Goal: Task Accomplishment & Management: Manage account settings

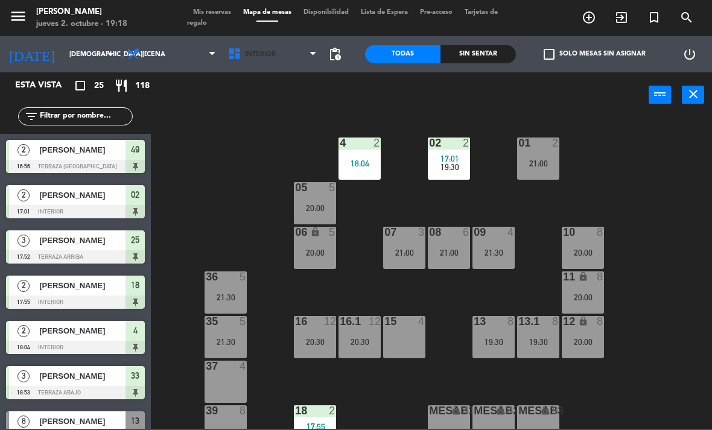
click at [250, 64] on span "Interior" at bounding box center [272, 54] width 101 height 27
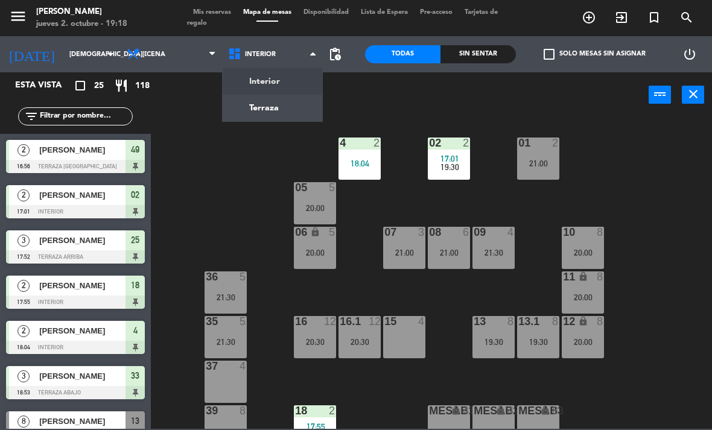
click at [273, 97] on ng-component "menu [PERSON_NAME] [DATE] 2. octubre - 19:18 Mis reservas Mapa de mesas Disponi…" at bounding box center [356, 214] width 712 height 429
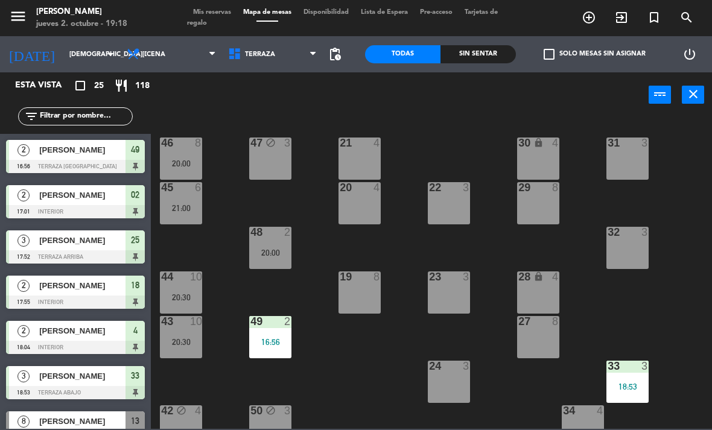
click at [354, 168] on div "21 4" at bounding box center [360, 159] width 42 height 42
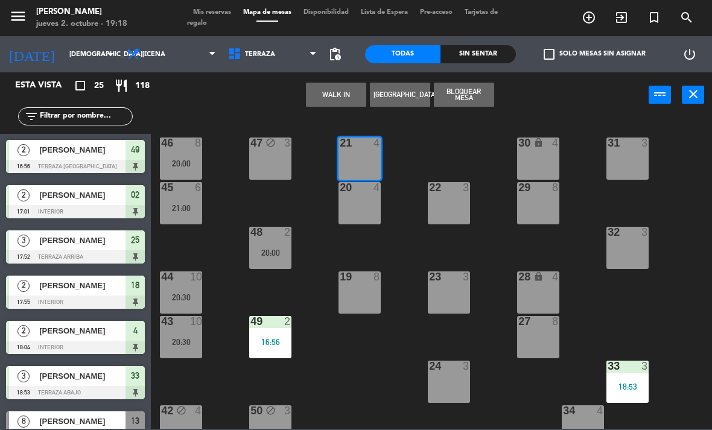
click at [338, 98] on button "WALK IN" at bounding box center [336, 95] width 60 height 24
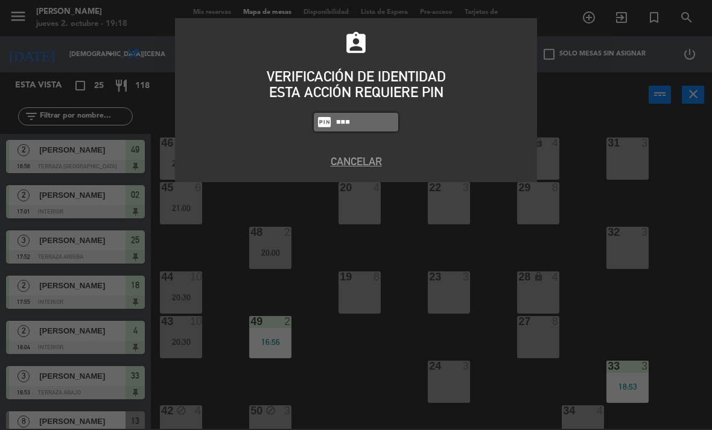
type input "1843"
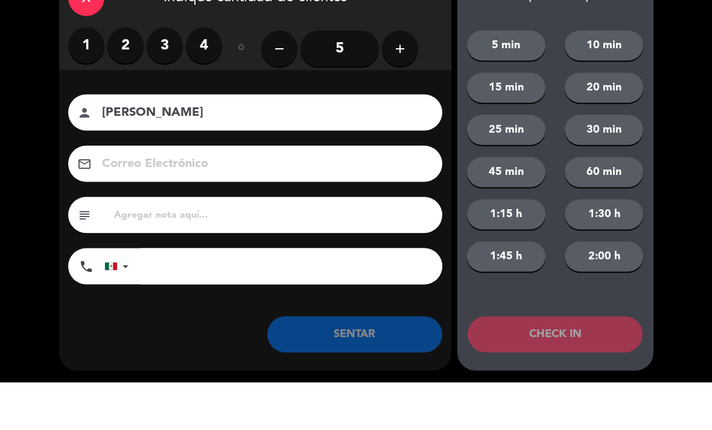
type input "[PERSON_NAME]"
click at [398, 89] on icon "add" at bounding box center [400, 96] width 14 height 14
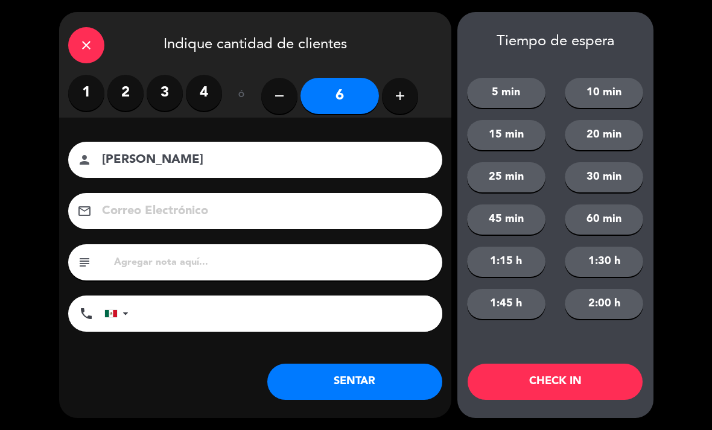
click at [394, 91] on icon "add" at bounding box center [400, 96] width 14 height 14
type input "7"
click at [389, 377] on button "SENTAR" at bounding box center [354, 382] width 175 height 36
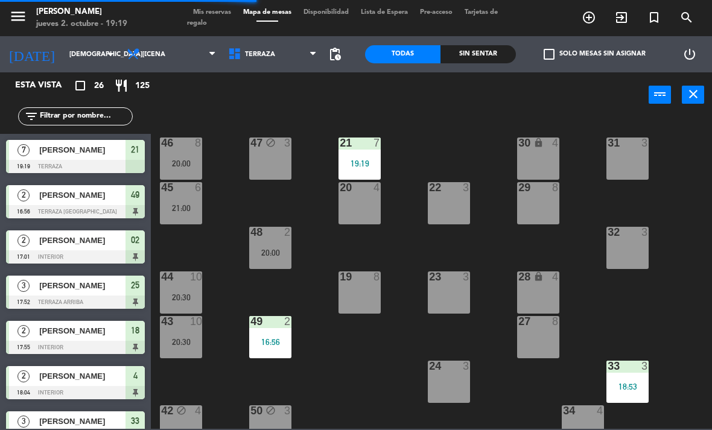
click at [369, 166] on div "19:19" at bounding box center [360, 163] width 42 height 8
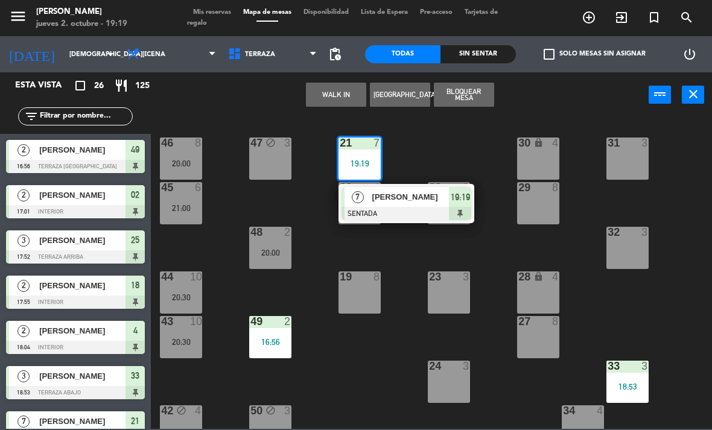
click at [398, 200] on span "[PERSON_NAME]" at bounding box center [410, 197] width 77 height 13
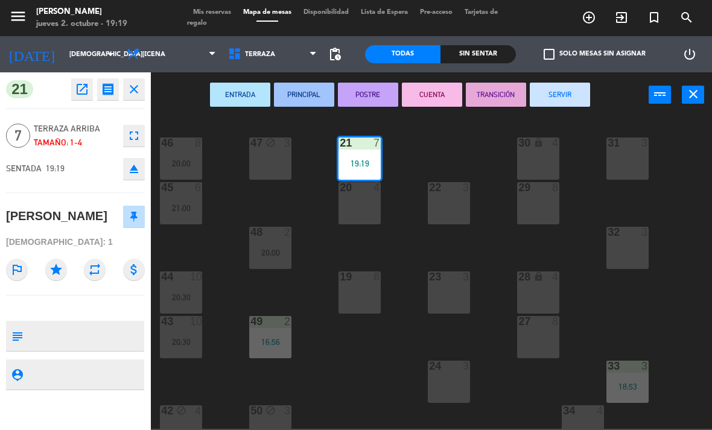
click at [362, 215] on div "20 4" at bounding box center [360, 203] width 42 height 42
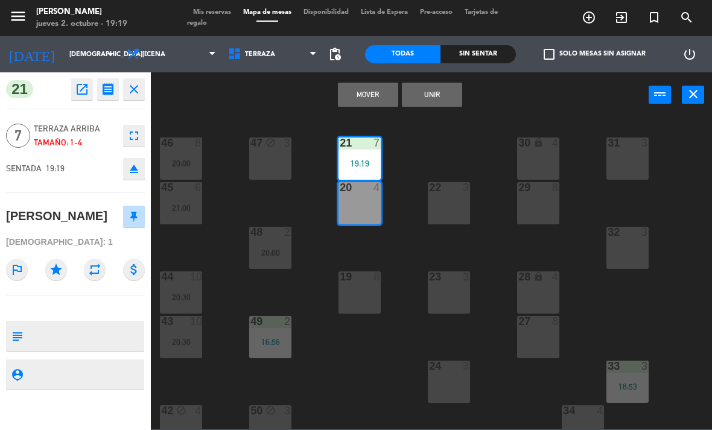
click at [429, 95] on button "Unir" at bounding box center [432, 95] width 60 height 24
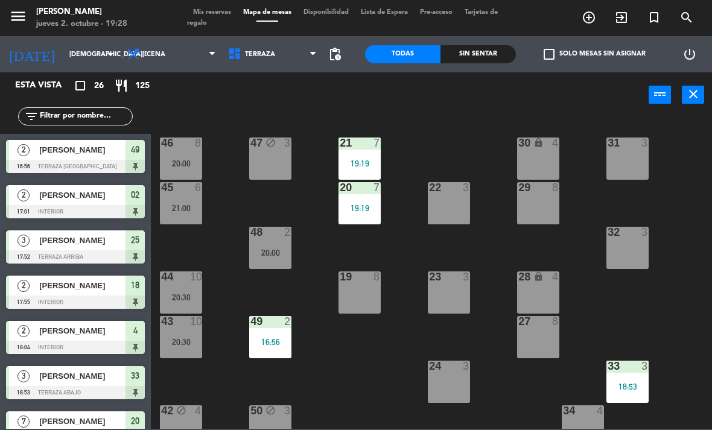
click at [256, 42] on span "Terraza" at bounding box center [272, 54] width 101 height 27
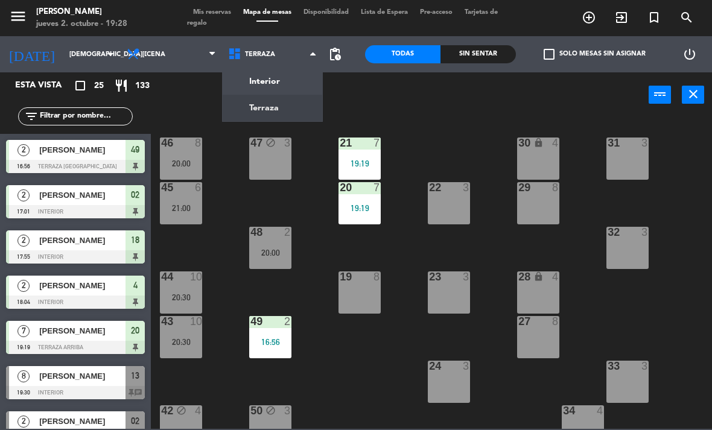
click at [281, 75] on ng-component "menu [PERSON_NAME] [DATE] 2. octubre - 19:28 Mis reservas Mapa de mesas Disponi…" at bounding box center [356, 214] width 712 height 429
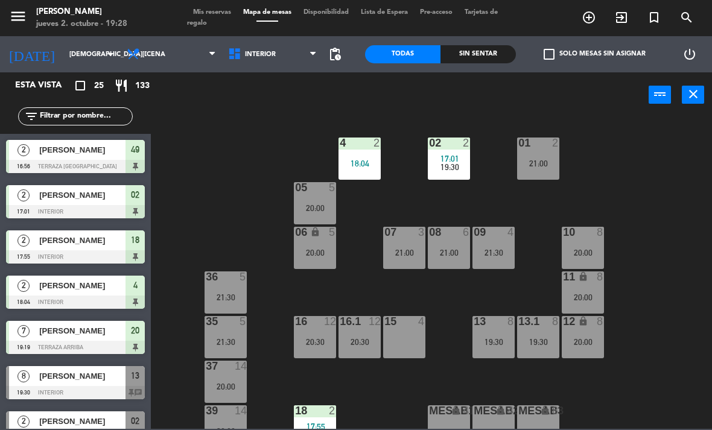
click at [369, 150] on div "4 2" at bounding box center [360, 144] width 42 height 12
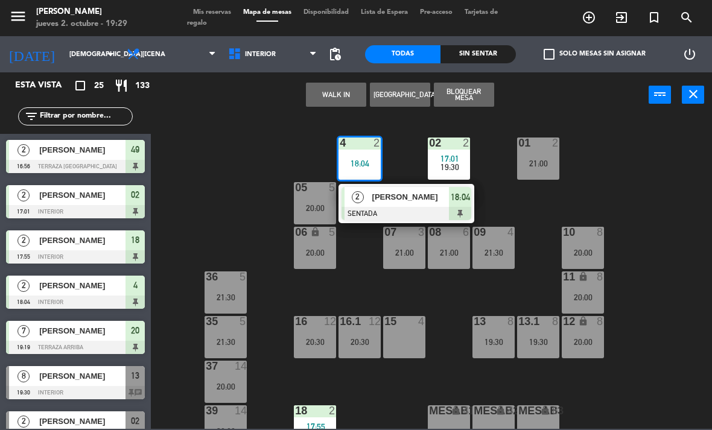
click at [406, 199] on span "[PERSON_NAME]" at bounding box center [410, 197] width 77 height 13
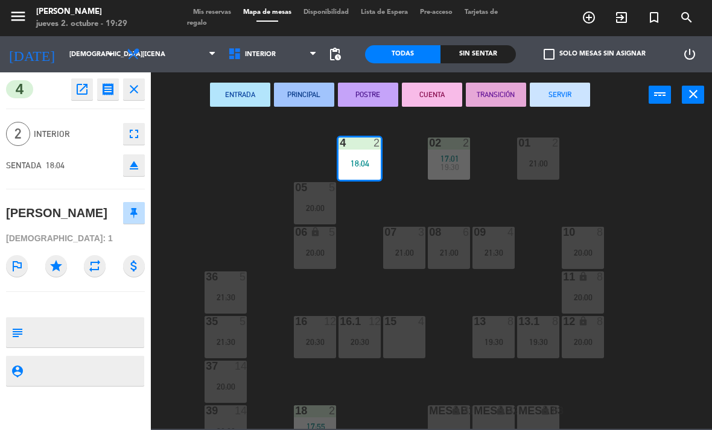
click at [563, 100] on button "SERVIR" at bounding box center [560, 95] width 60 height 24
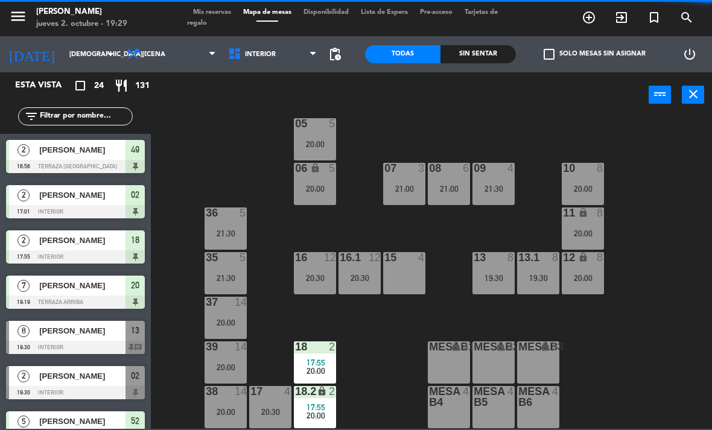
scroll to position [64, 0]
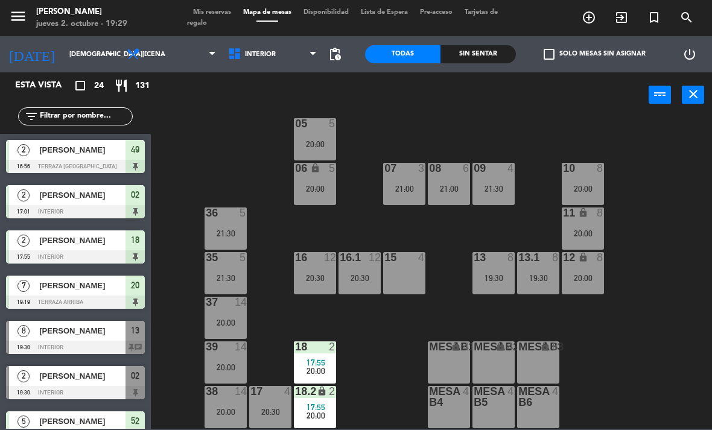
click at [271, 48] on span "Interior" at bounding box center [272, 54] width 101 height 27
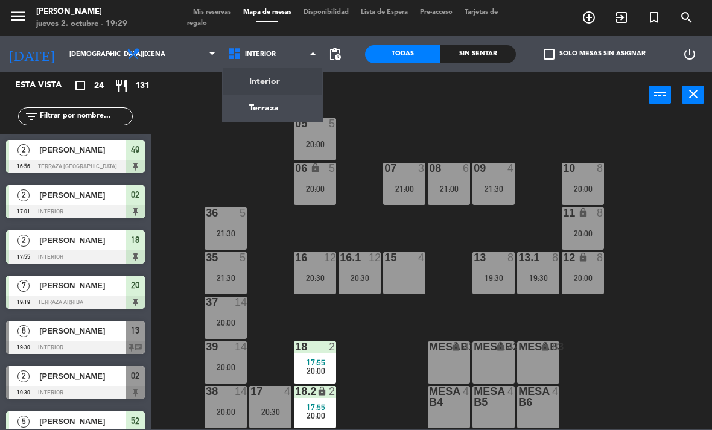
click at [273, 120] on ng-component "menu [PERSON_NAME] [DATE] 2. octubre - 19:29 Mis reservas Mapa de mesas Disponi…" at bounding box center [356, 214] width 712 height 429
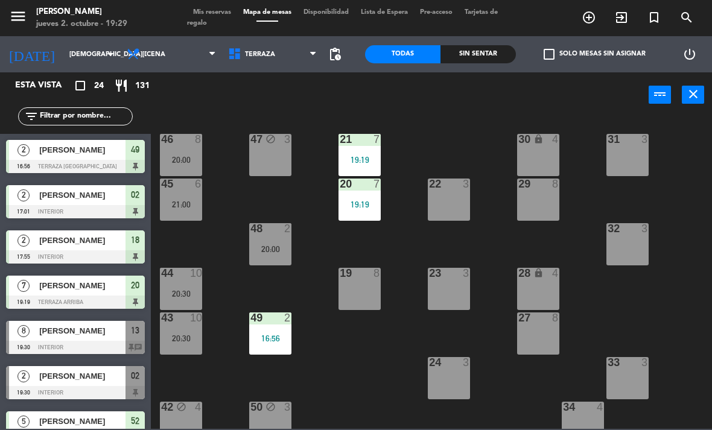
scroll to position [5, 0]
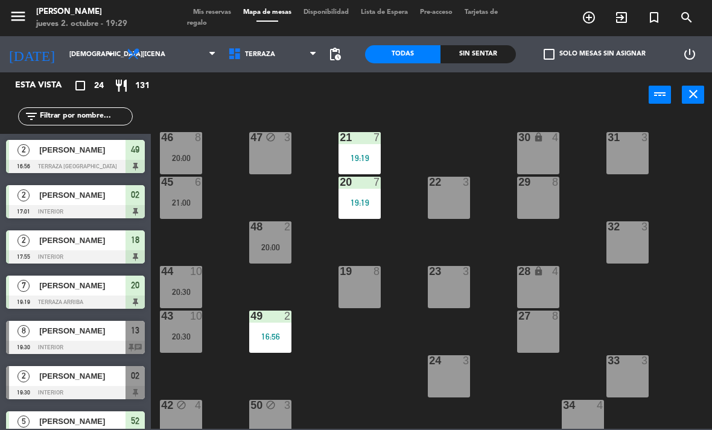
click at [627, 230] on div at bounding box center [628, 227] width 20 height 11
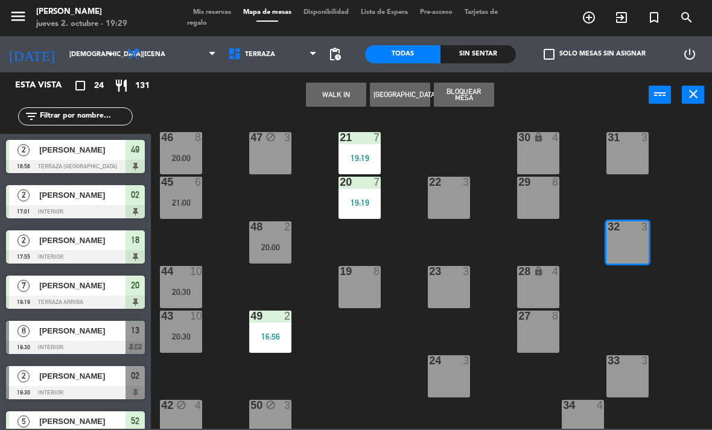
click at [334, 101] on button "WALK IN" at bounding box center [336, 95] width 60 height 24
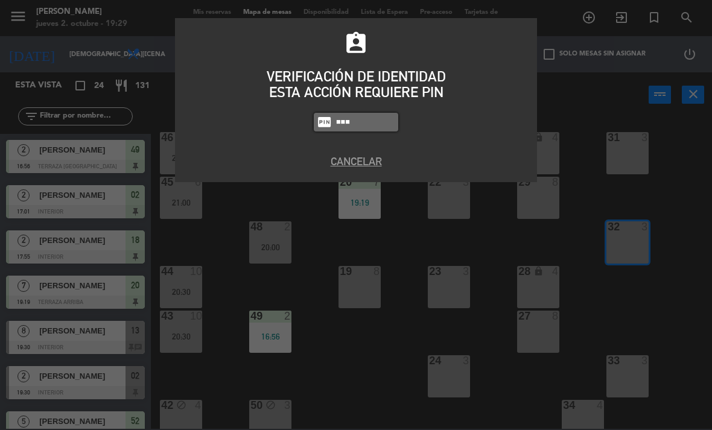
type input "1843"
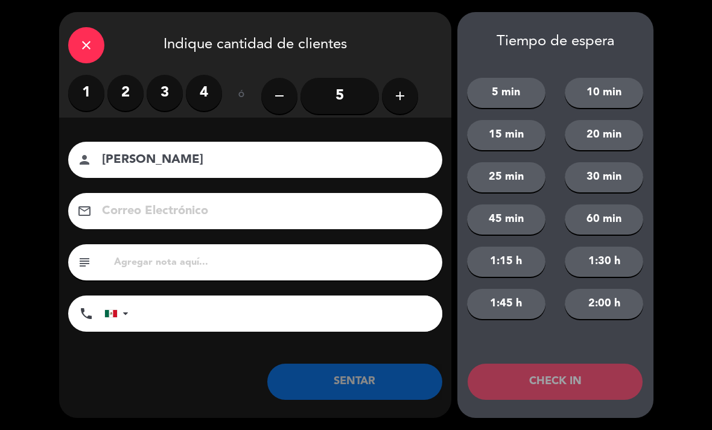
type input "[PERSON_NAME]"
click at [123, 89] on label "2" at bounding box center [125, 93] width 36 height 36
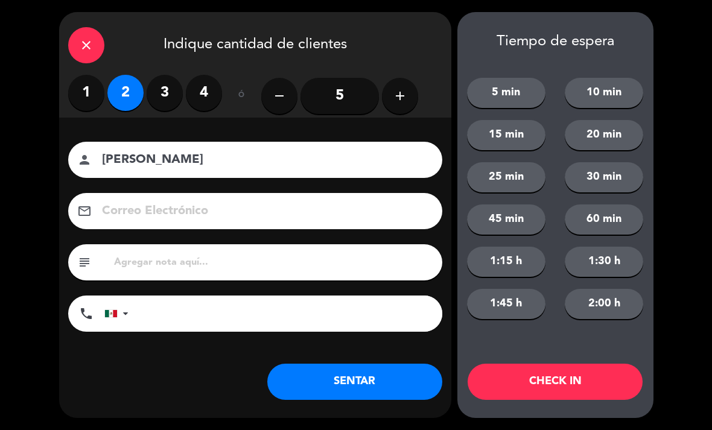
click at [397, 386] on button "SENTAR" at bounding box center [354, 382] width 175 height 36
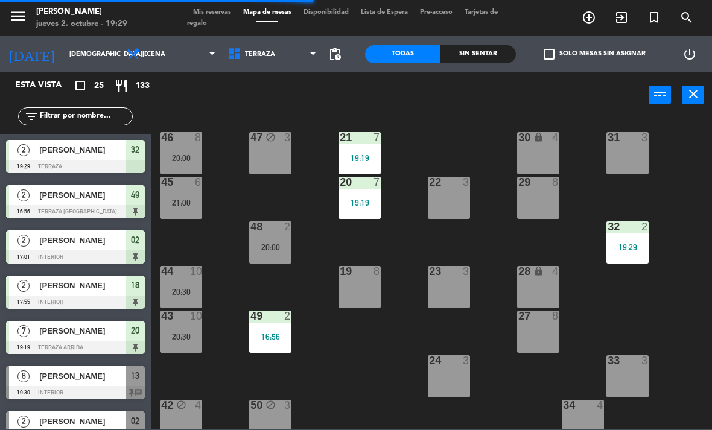
click at [631, 362] on div at bounding box center [628, 361] width 20 height 11
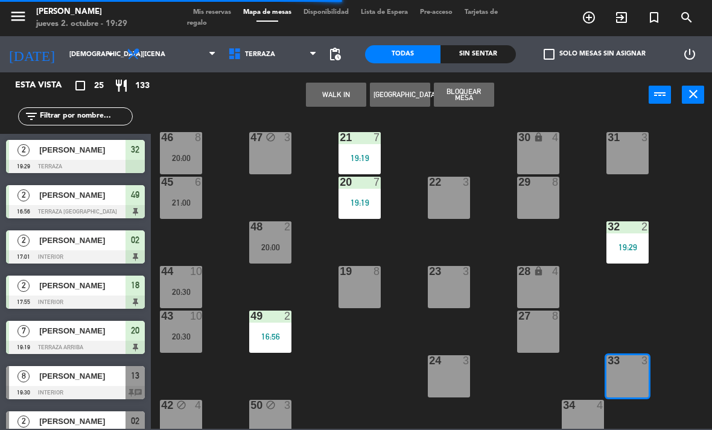
click at [474, 95] on button "Bloquear Mesa" at bounding box center [464, 95] width 60 height 24
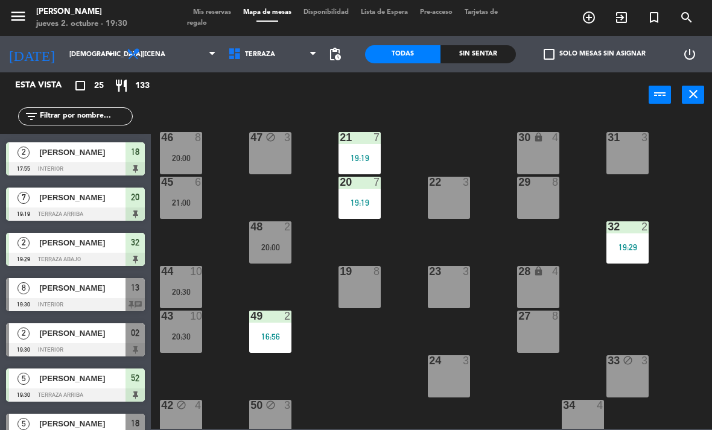
scroll to position [87, 0]
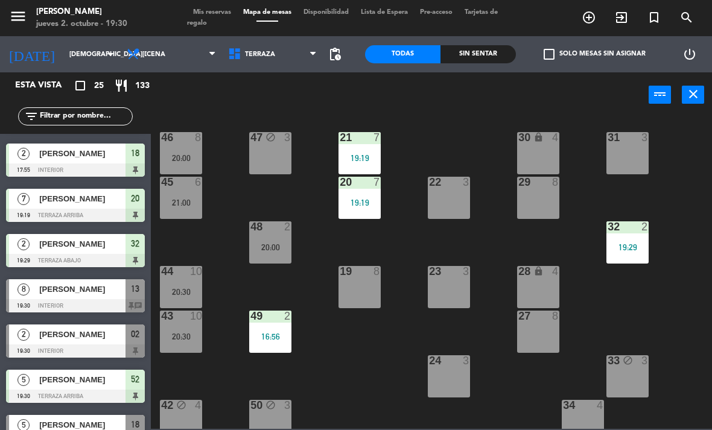
click at [99, 295] on span "[PERSON_NAME]" at bounding box center [82, 289] width 86 height 13
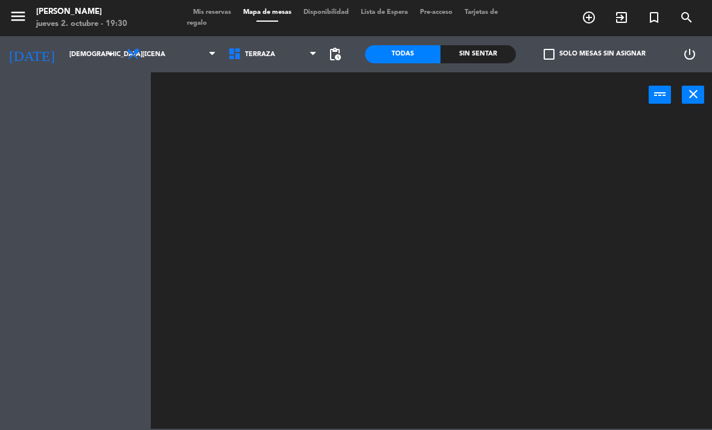
scroll to position [0, 0]
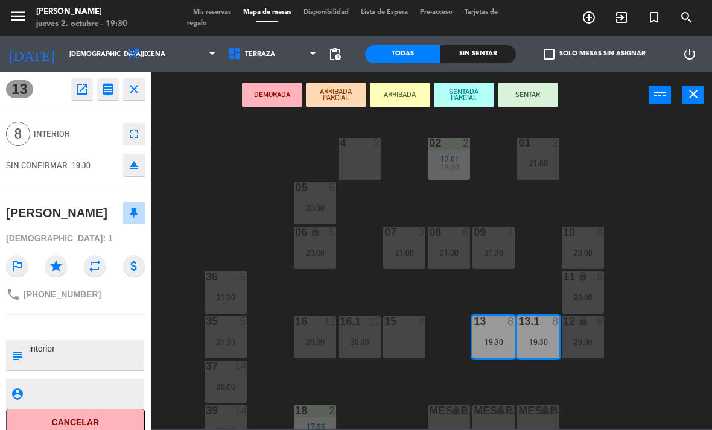
click at [556, 100] on button "SENTAR" at bounding box center [528, 95] width 60 height 24
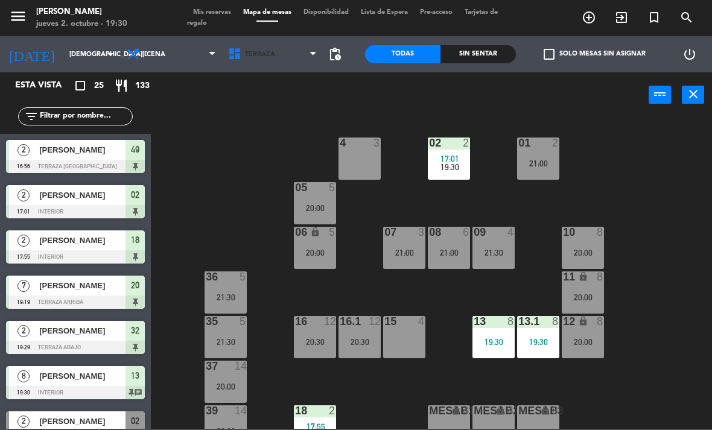
click at [264, 66] on span "Terraza" at bounding box center [272, 54] width 101 height 27
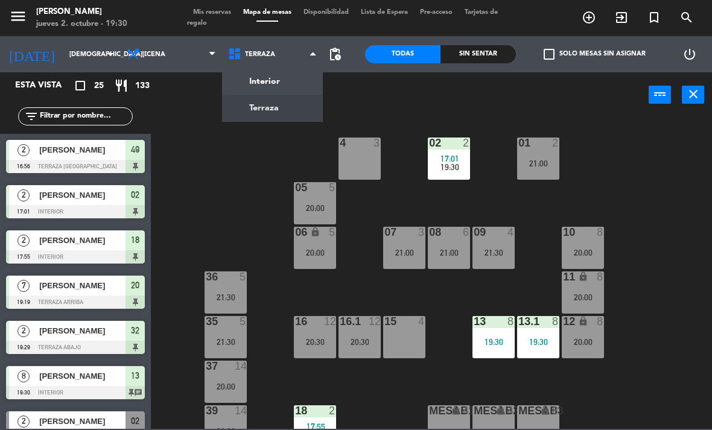
click at [283, 74] on ng-component "menu [PERSON_NAME] [DATE] 2. octubre - 19:30 Mis reservas Mapa de mesas Disponi…" at bounding box center [356, 214] width 712 height 429
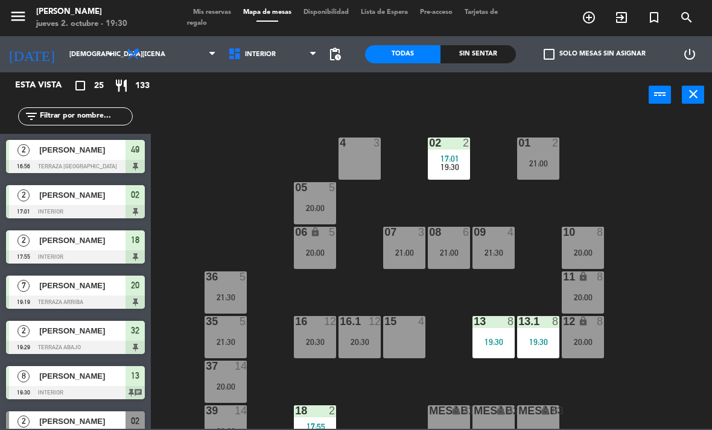
click at [232, 9] on span "Mis reservas" at bounding box center [212, 12] width 50 height 7
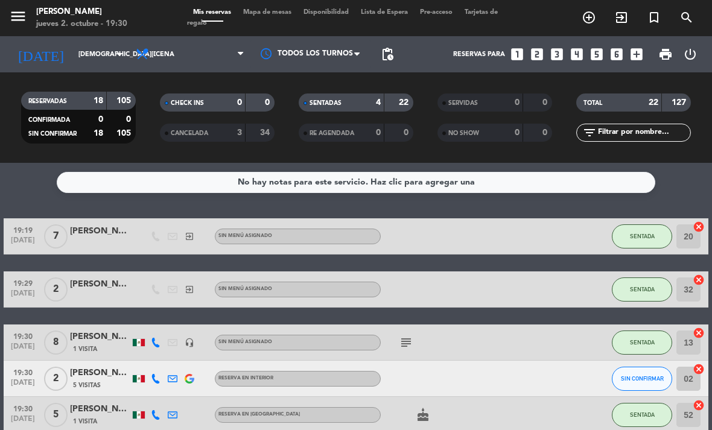
click at [489, 105] on div "SERVIDAS" at bounding box center [469, 103] width 56 height 14
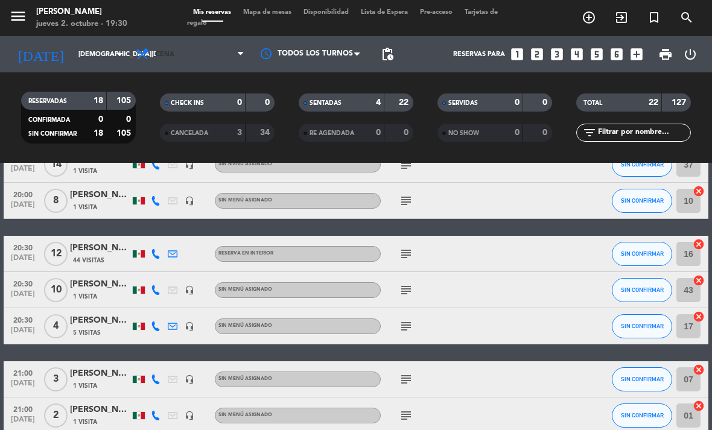
click at [182, 50] on span "Cena" at bounding box center [190, 54] width 121 height 27
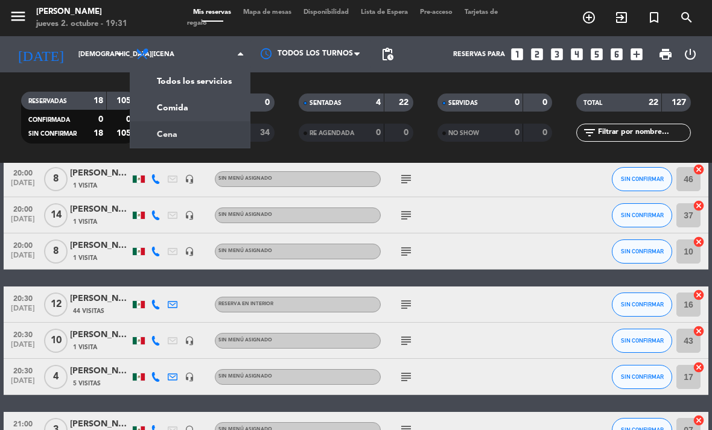
click at [208, 105] on div "menu [PERSON_NAME] [DATE] 2. octubre - 19:31 Mis reservas Mapa de mesas Disponi…" at bounding box center [356, 81] width 712 height 163
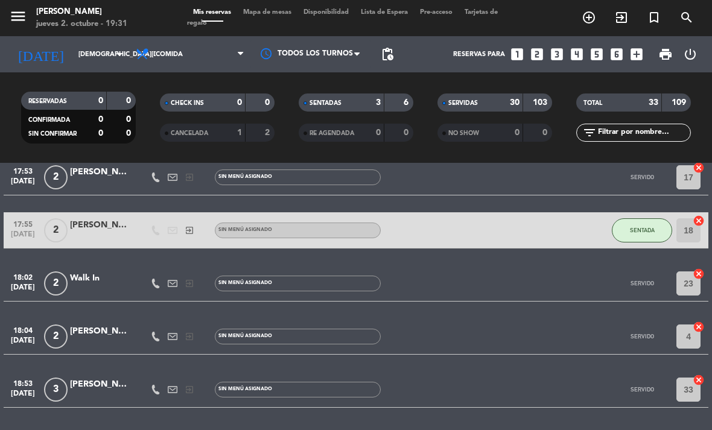
scroll to position [1445, 0]
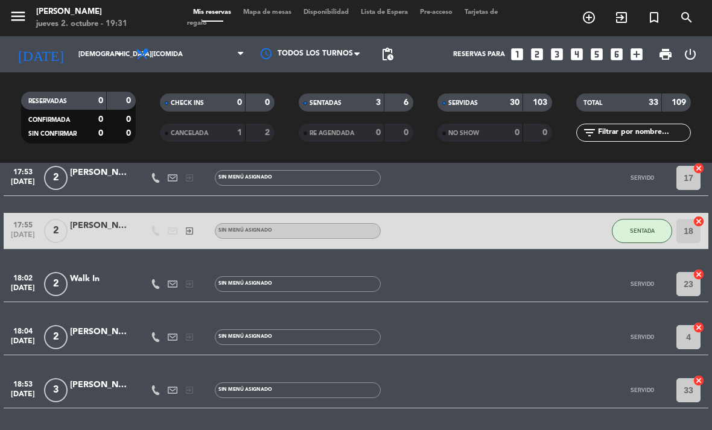
click at [84, 385] on div "[PERSON_NAME]" at bounding box center [100, 386] width 60 height 14
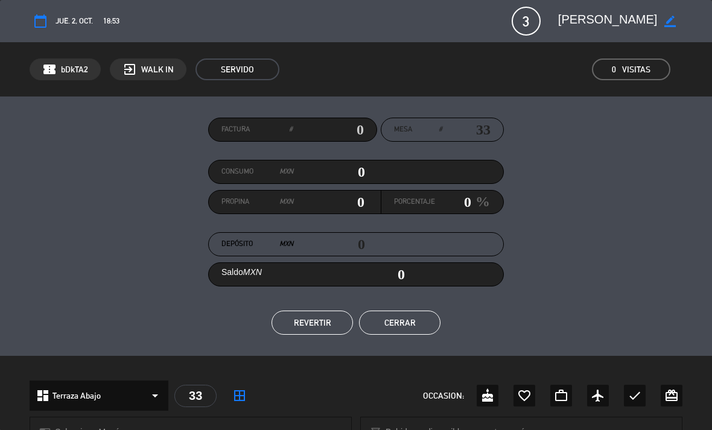
click at [325, 312] on button "REVERTIR" at bounding box center [313, 323] width 82 height 24
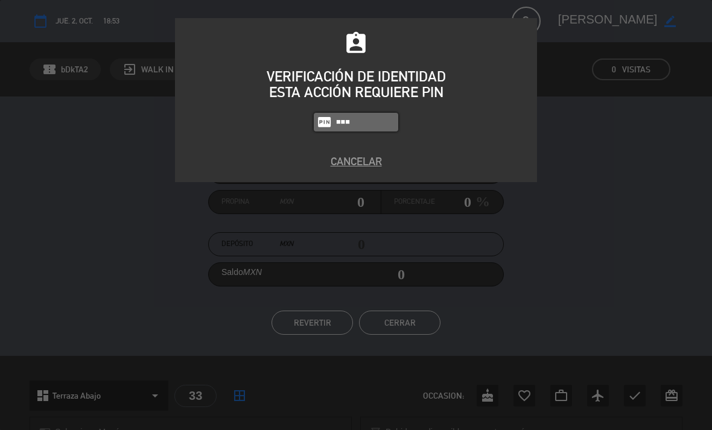
type input "1843"
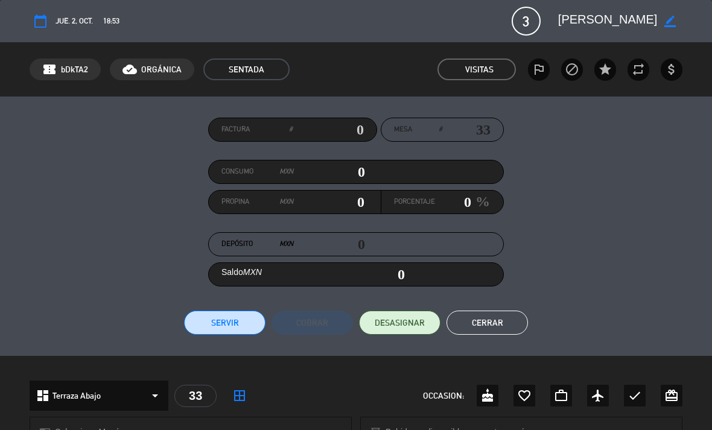
click at [492, 321] on button "Cerrar" at bounding box center [488, 323] width 82 height 24
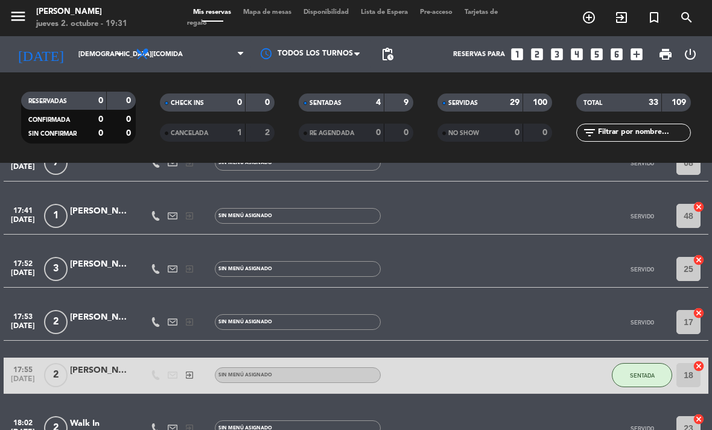
click at [263, 13] on span "Mapa de mesas" at bounding box center [267, 12] width 60 height 7
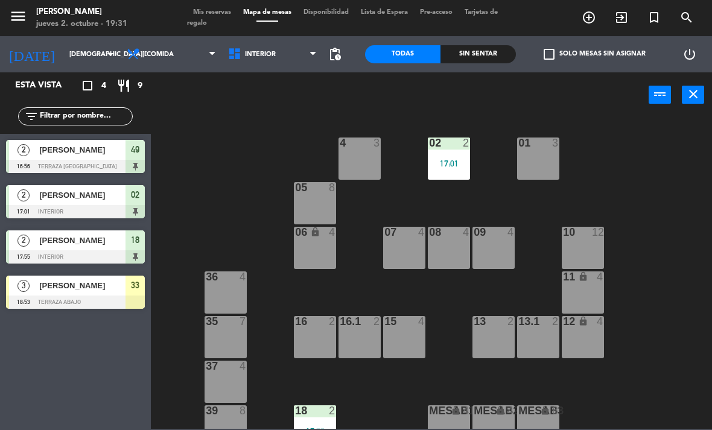
click at [273, 53] on span "Interior" at bounding box center [260, 55] width 31 height 8
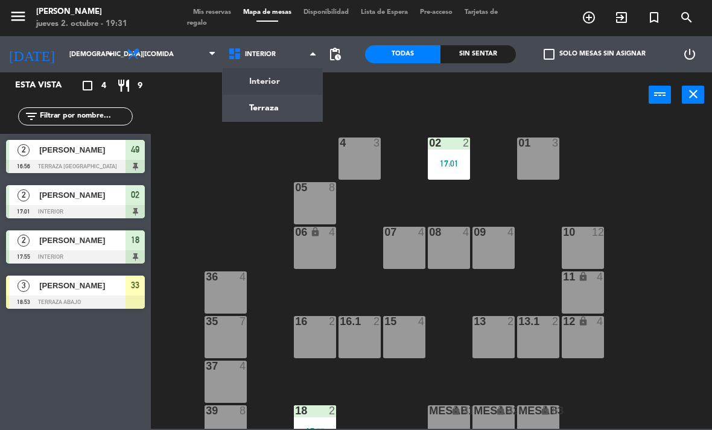
click at [277, 101] on ng-component "menu [PERSON_NAME] [DATE] 2. octubre - 19:31 Mis reservas Mapa de mesas Disponi…" at bounding box center [356, 214] width 712 height 429
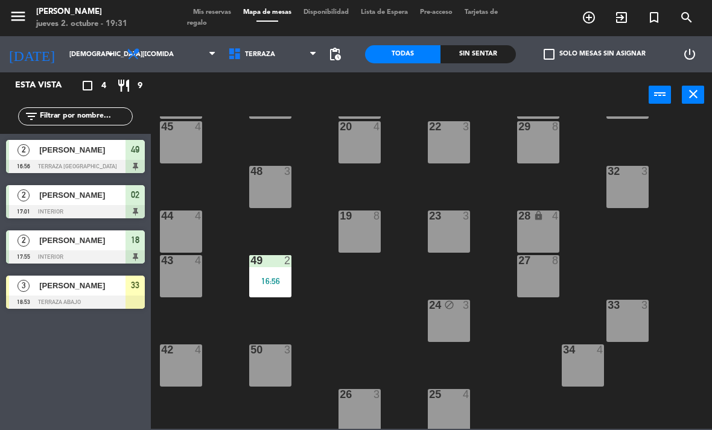
scroll to position [62, 0]
click at [638, 322] on div "18:53" at bounding box center [628, 325] width 42 height 8
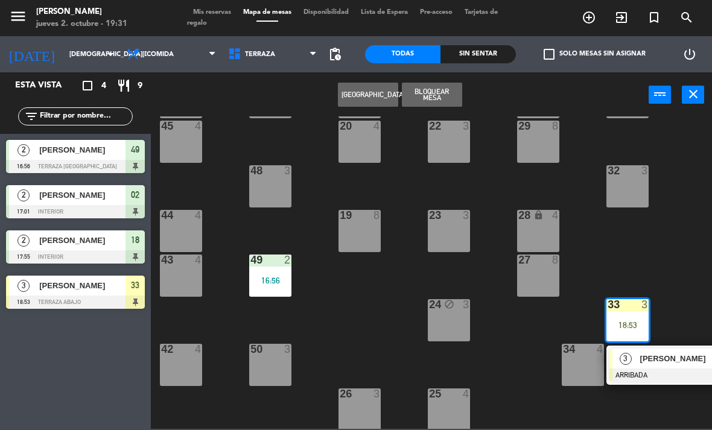
click at [653, 350] on div "[PERSON_NAME]" at bounding box center [678, 359] width 78 height 20
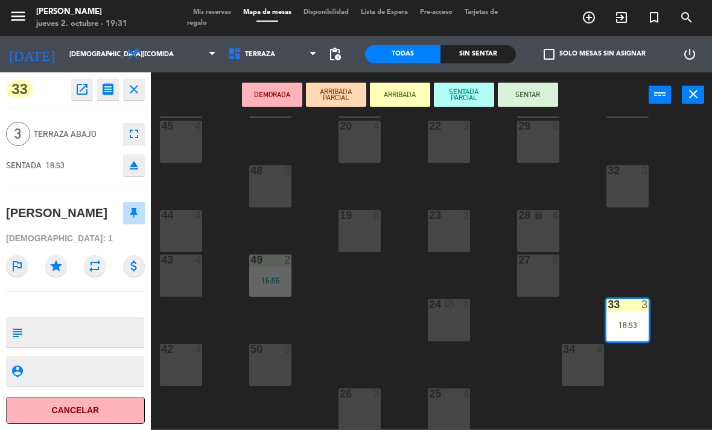
click at [544, 97] on button "SENTAR" at bounding box center [528, 95] width 60 height 24
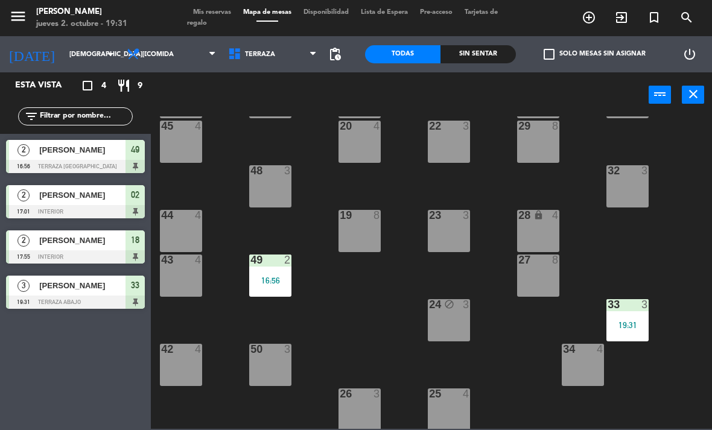
click at [264, 62] on span "Terraza" at bounding box center [272, 54] width 101 height 27
click at [291, 69] on div "Interior Terraza Terraza Interior Terraza" at bounding box center [272, 54] width 101 height 36
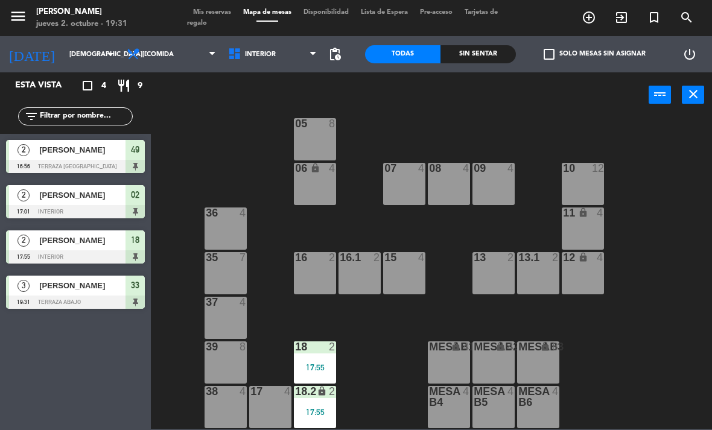
scroll to position [64, 0]
click at [306, 381] on div "18 2 17:55" at bounding box center [315, 363] width 42 height 42
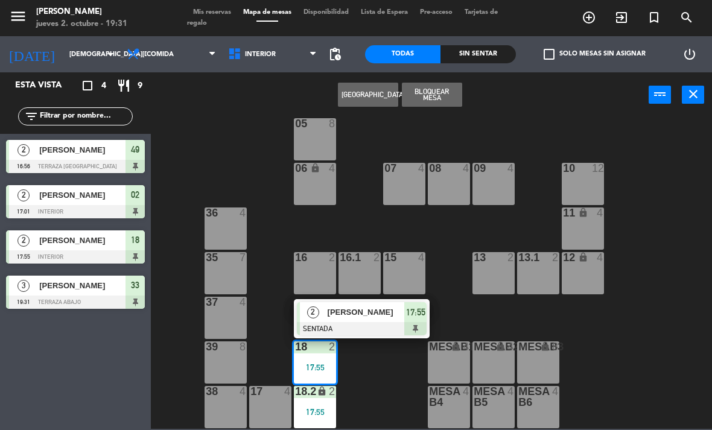
click at [370, 316] on span "[PERSON_NAME]" at bounding box center [366, 312] width 77 height 13
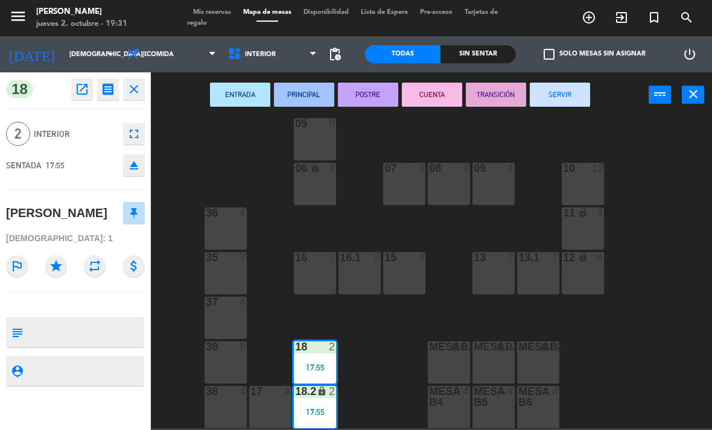
click at [580, 97] on button "SERVIR" at bounding box center [560, 95] width 60 height 24
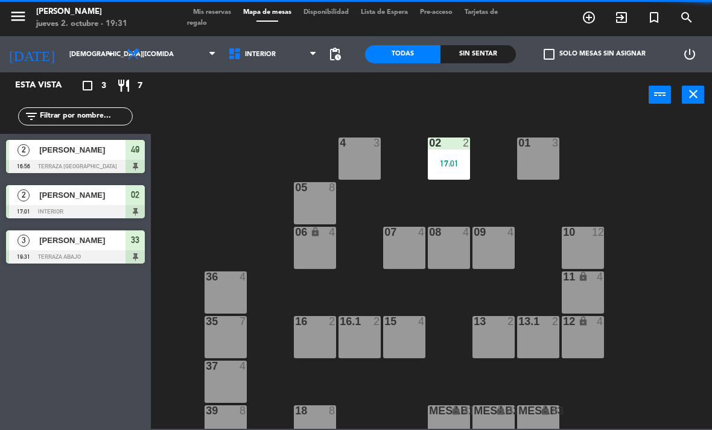
scroll to position [0, 0]
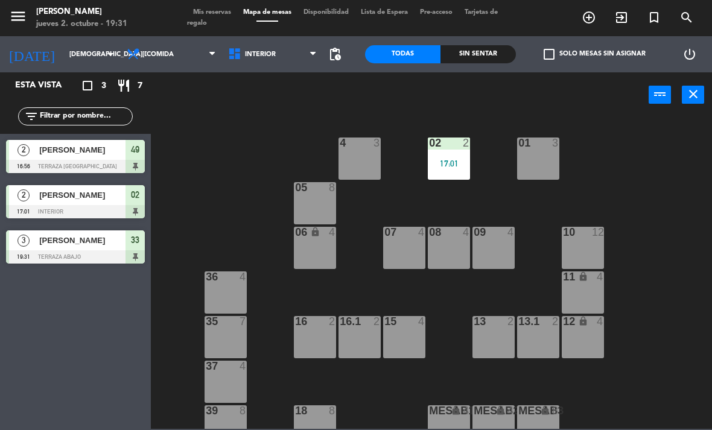
click at [462, 147] on div "2" at bounding box center [469, 143] width 20 height 11
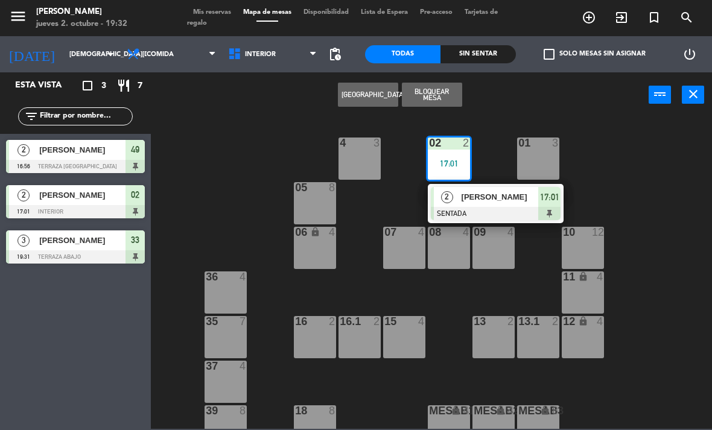
click at [531, 205] on div "[PERSON_NAME]" at bounding box center [500, 197] width 78 height 20
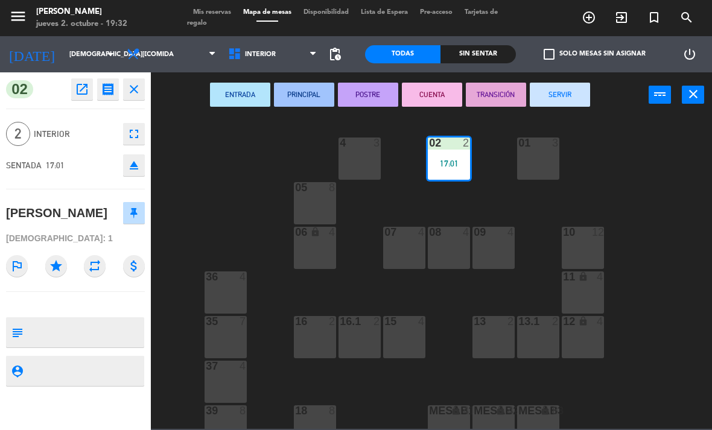
click at [571, 95] on button "SERVIR" at bounding box center [560, 95] width 60 height 24
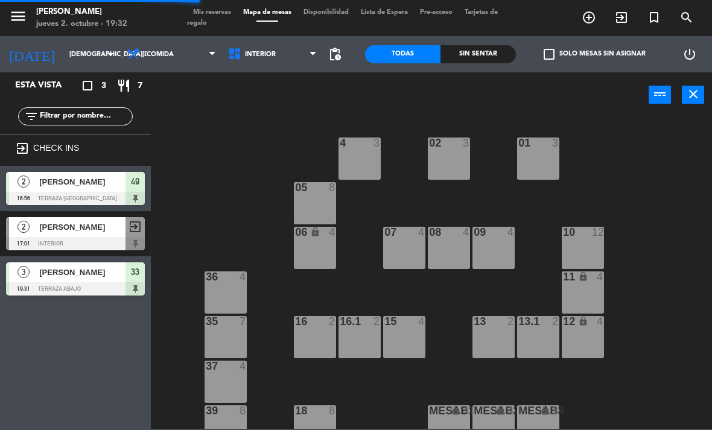
click at [181, 54] on span "Comida" at bounding box center [171, 54] width 101 height 27
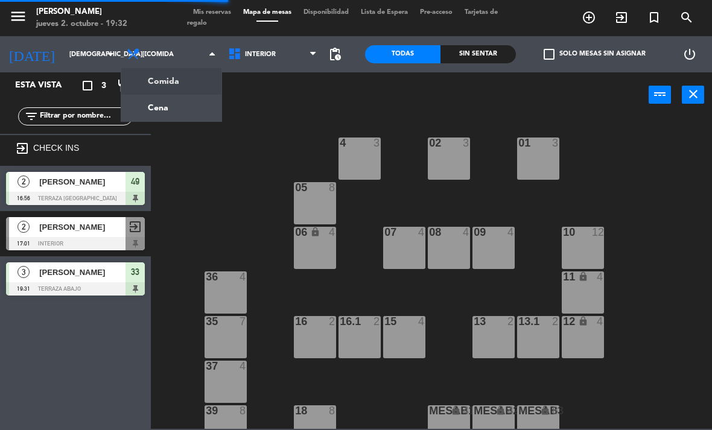
click at [199, 103] on ng-component "menu [PERSON_NAME] [DATE] 2. octubre - 19:32 Mis reservas Mapa de mesas Disponi…" at bounding box center [356, 214] width 712 height 429
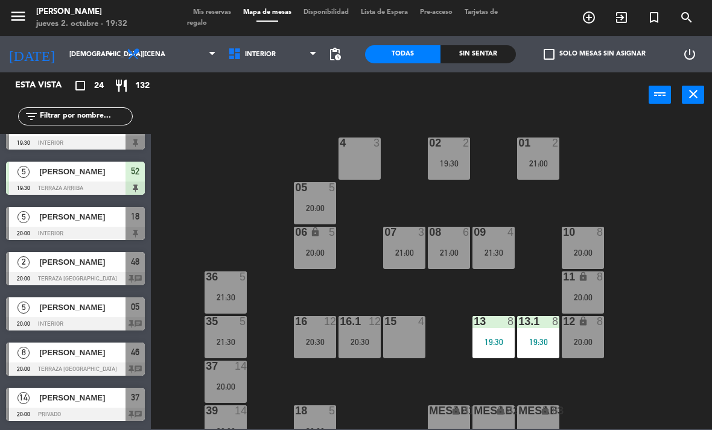
scroll to position [264, 0]
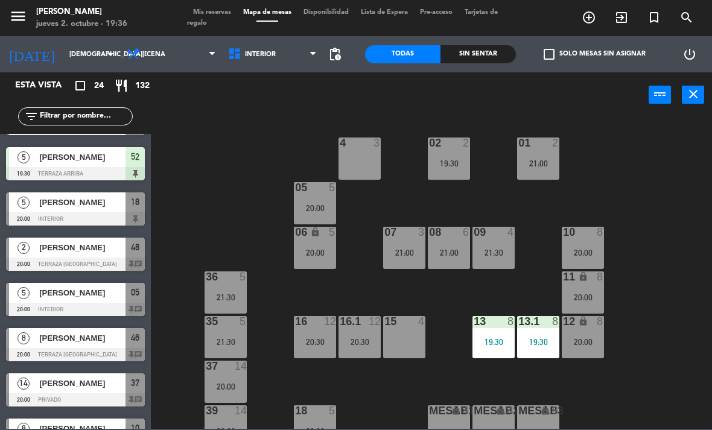
click at [63, 116] on input "text" at bounding box center [86, 116] width 94 height 13
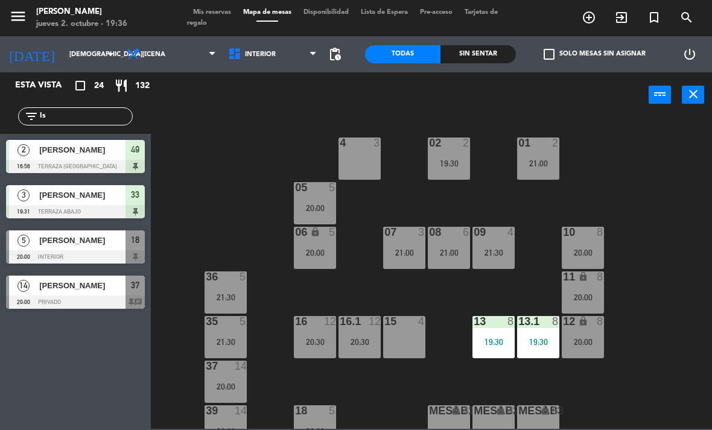
scroll to position [0, 0]
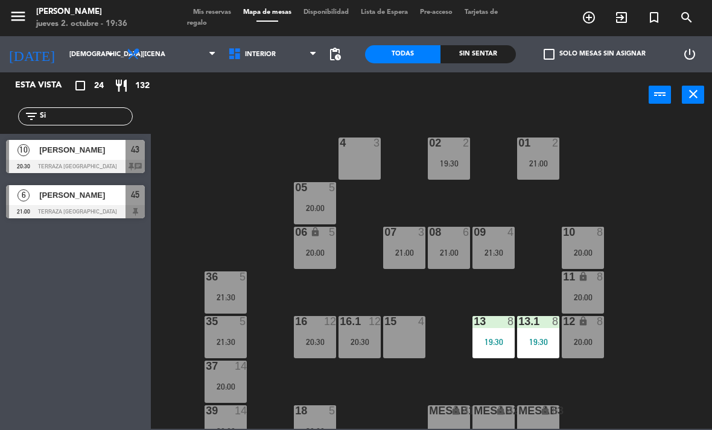
click at [66, 118] on input "Si" at bounding box center [86, 116] width 94 height 13
type input "S"
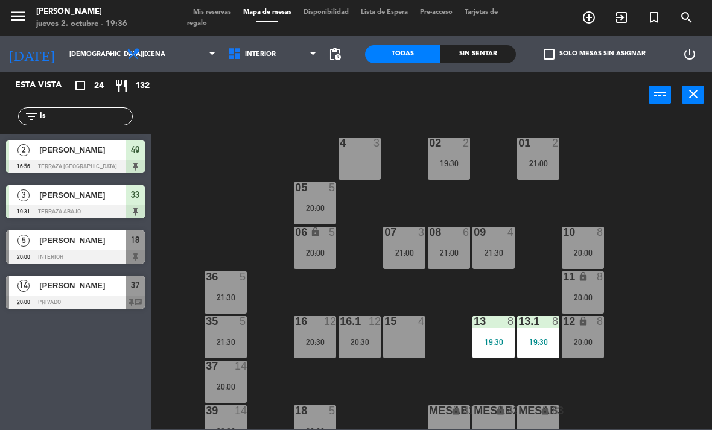
click at [71, 123] on input "Is" at bounding box center [86, 116] width 94 height 13
type input "I"
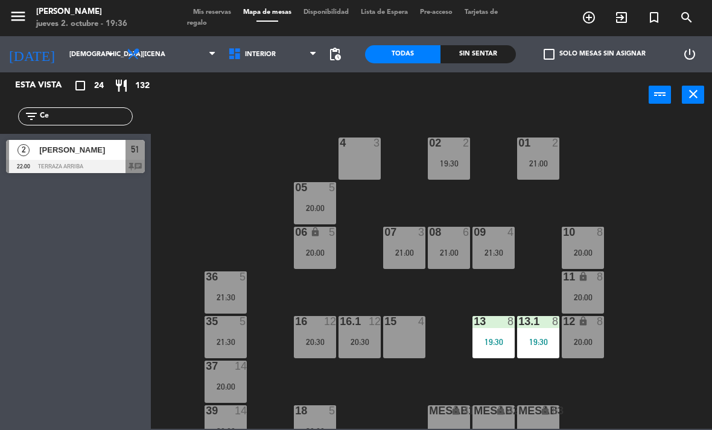
type input "C"
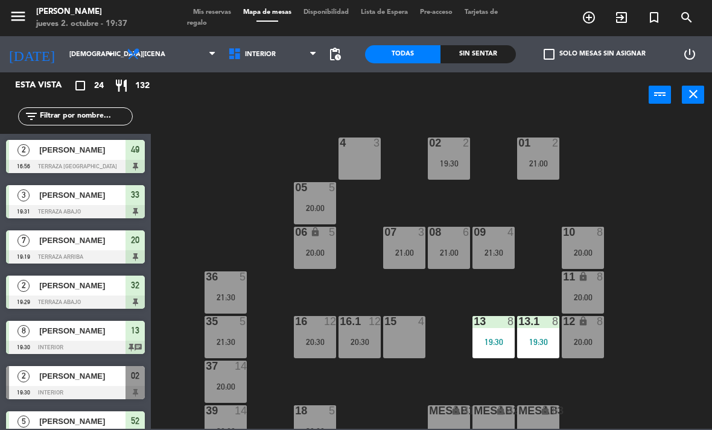
click at [689, 10] on icon "search" at bounding box center [687, 17] width 14 height 14
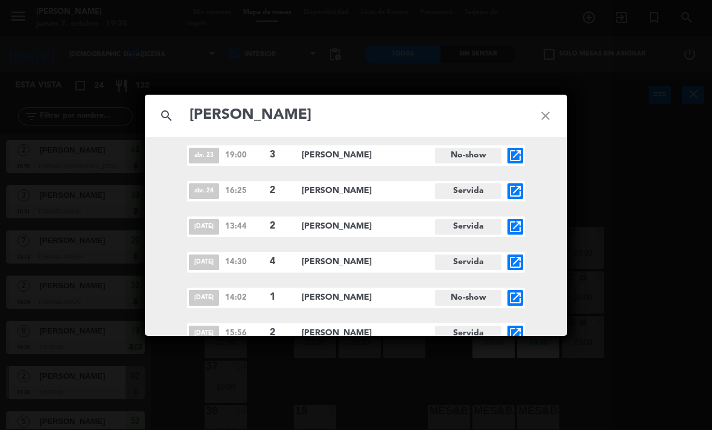
scroll to position [2531, 0]
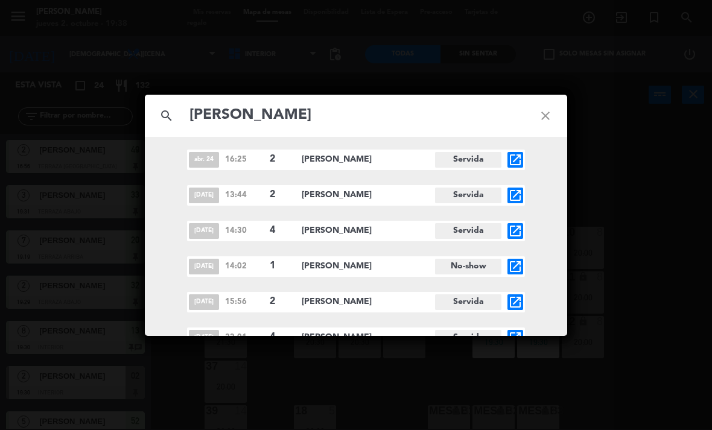
type input "[PERSON_NAME]"
click at [543, 121] on icon "close" at bounding box center [545, 115] width 43 height 43
click at [551, 114] on icon "close" at bounding box center [545, 115] width 43 height 43
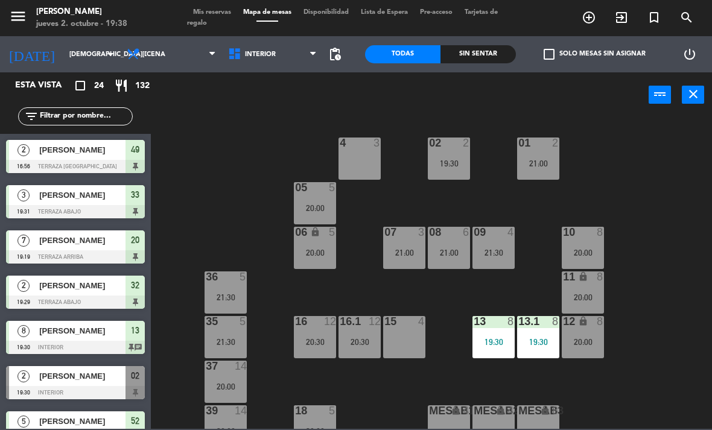
click at [539, 119] on div "02 2 19:30 4 3 01 2 21:00 05 5 20:00 06 lock 5 20:00 07 3 21:00 09 4 21:30 10 8…" at bounding box center [435, 273] width 554 height 313
click at [363, 167] on div "4 3" at bounding box center [360, 159] width 42 height 42
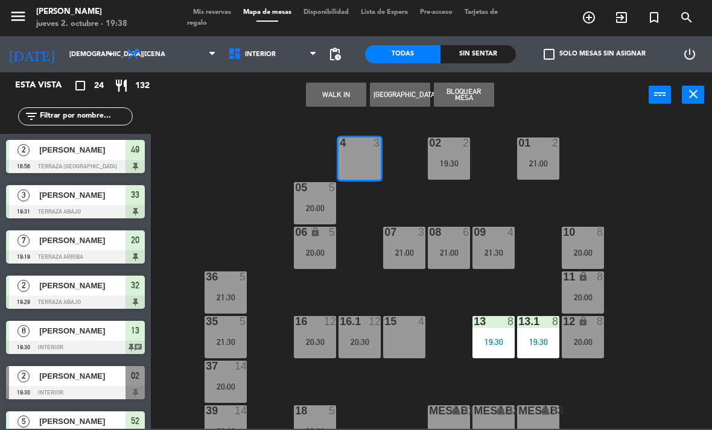
click at [341, 100] on button "WALK IN" at bounding box center [336, 95] width 60 height 24
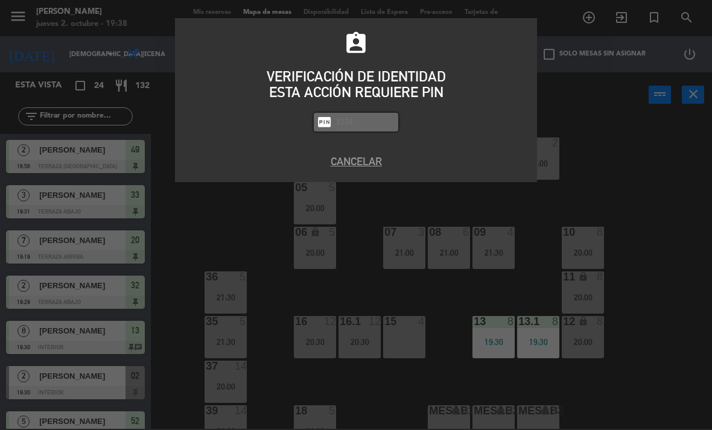
click at [376, 161] on button "Cancelar" at bounding box center [356, 161] width 344 height 16
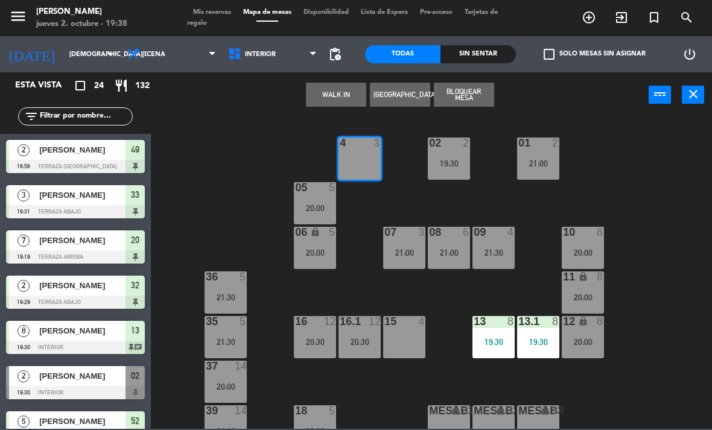
click at [641, 238] on div "02 2 19:30 4 3 01 2 21:00 05 5 20:00 06 lock 5 20:00 07 3 21:00 09 4 21:30 10 8…" at bounding box center [435, 273] width 554 height 313
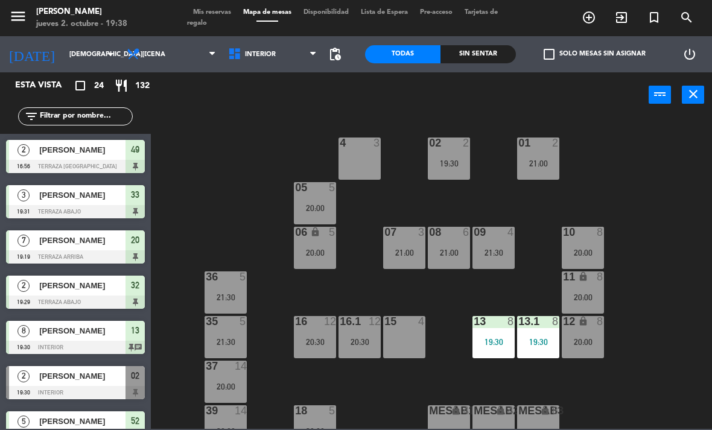
scroll to position [-1, 0]
click at [110, 119] on input "text" at bounding box center [86, 116] width 94 height 13
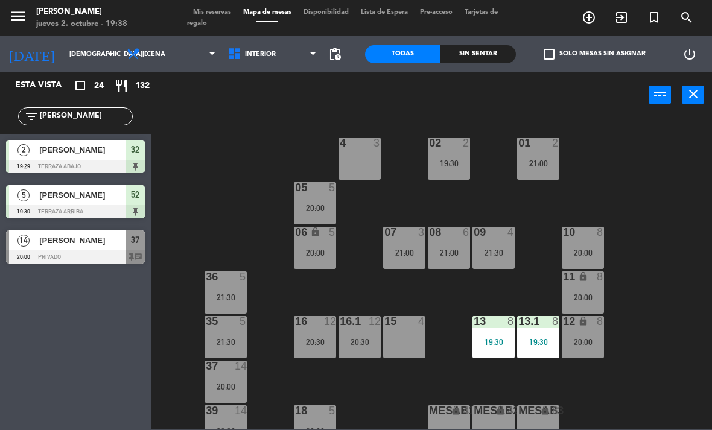
type input "[PERSON_NAME]"
click at [281, 161] on div "02 2 19:30 4 3 01 2 21:00 05 5 20:00 06 lock 5 20:00 07 3 21:00 09 4 21:30 10 8…" at bounding box center [435, 273] width 554 height 313
click at [272, 126] on div "02 2 19:30 4 3 01 2 21:00 05 5 20:00 06 lock 5 20:00 07 3 21:00 09 4 21:30 10 8…" at bounding box center [435, 273] width 554 height 313
click at [98, 240] on span "[PERSON_NAME]" at bounding box center [82, 240] width 86 height 13
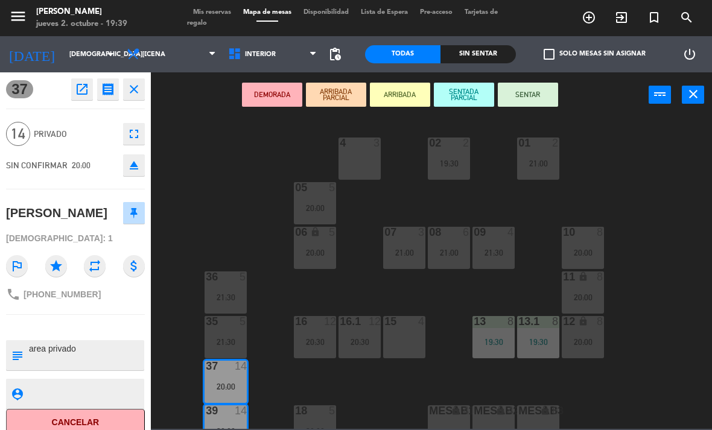
click at [545, 94] on button "SENTAR" at bounding box center [528, 95] width 60 height 24
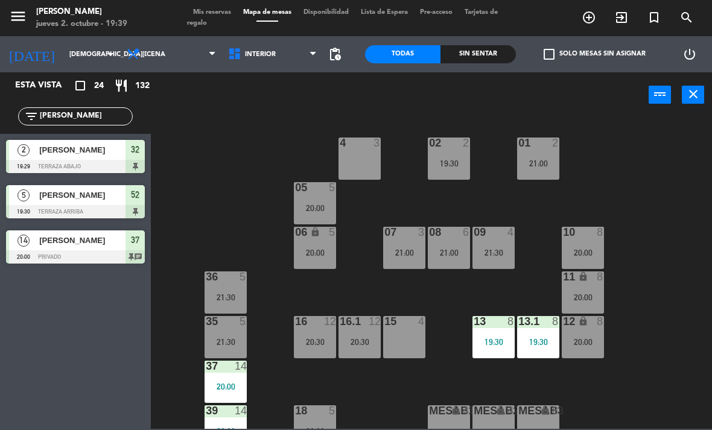
click at [99, 120] on input "[PERSON_NAME]" at bounding box center [86, 116] width 94 height 13
type input "J"
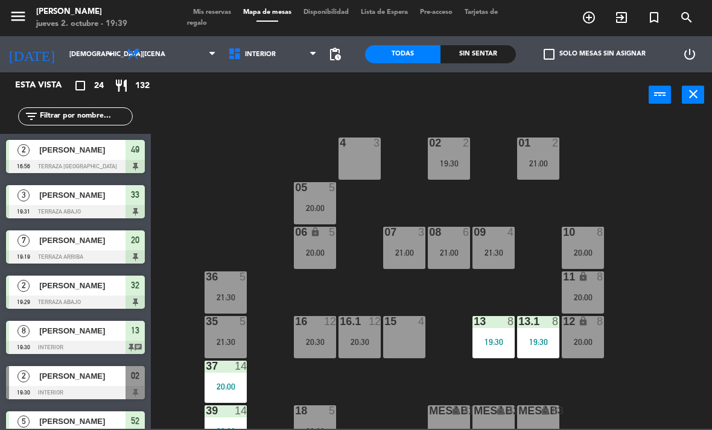
click at [645, 121] on div "02 2 19:30 4 3 01 2 21:00 05 5 20:00 06 lock 5 20:00 07 3 21:00 09 4 21:30 10 8…" at bounding box center [435, 273] width 554 height 313
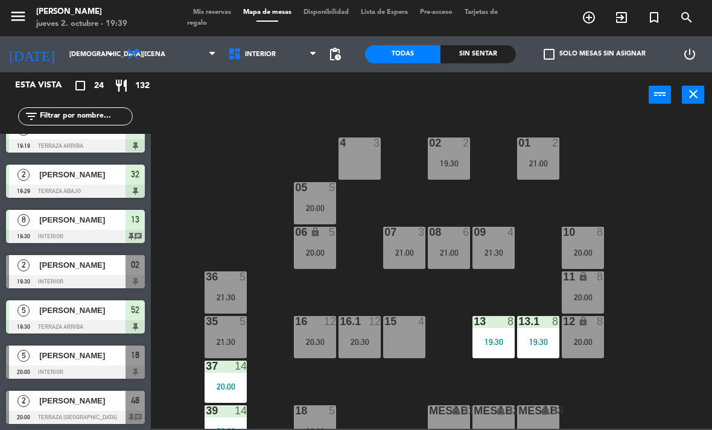
scroll to position [112, 0]
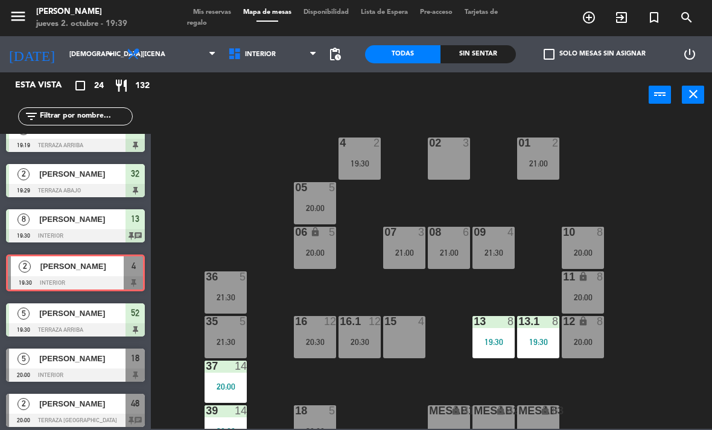
click at [357, 159] on div "19:30" at bounding box center [360, 163] width 42 height 8
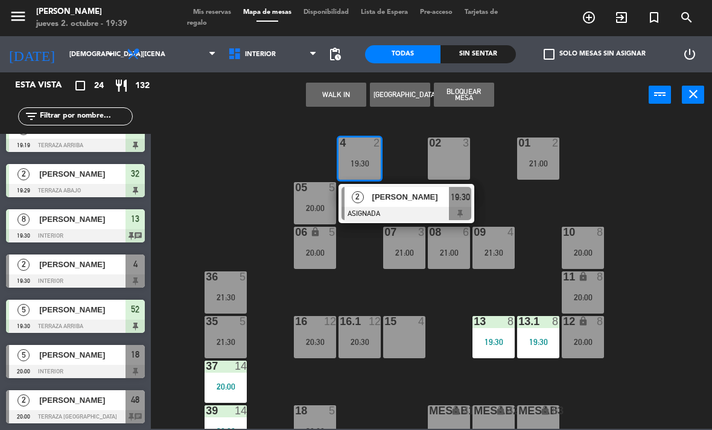
click at [413, 201] on span "[PERSON_NAME]" at bounding box center [410, 197] width 77 height 13
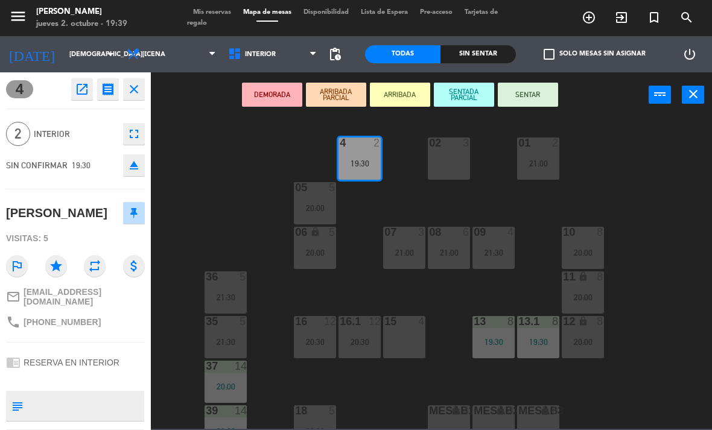
click at [538, 92] on button "SENTAR" at bounding box center [528, 95] width 60 height 24
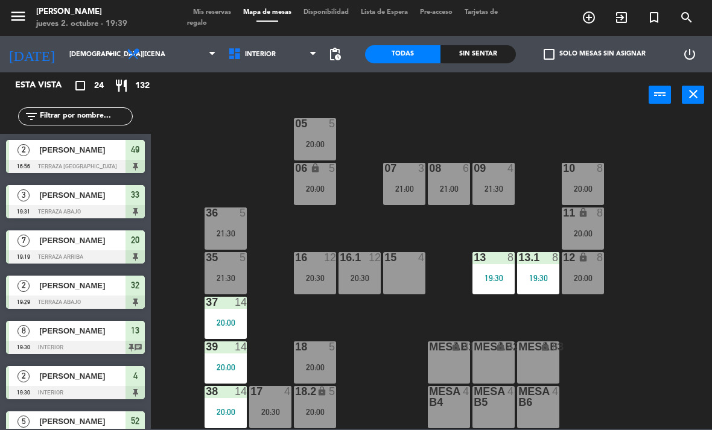
scroll to position [64, 0]
click at [264, 56] on span "Interior" at bounding box center [260, 55] width 31 height 8
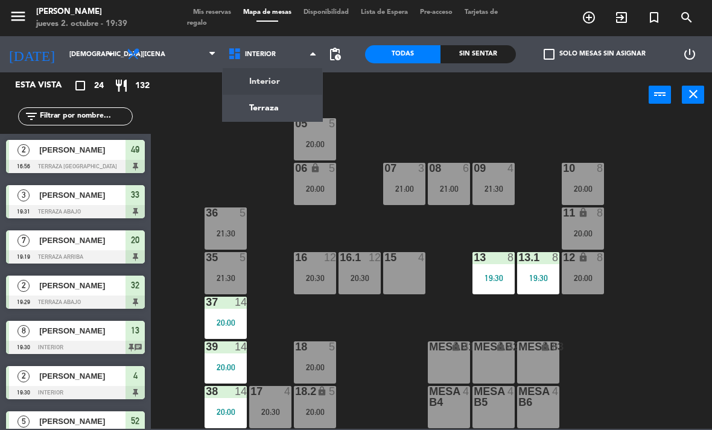
click at [283, 97] on ng-component "menu [PERSON_NAME] [DATE] 2. octubre - 19:39 Mis reservas Mapa de mesas Disponi…" at bounding box center [356, 214] width 712 height 429
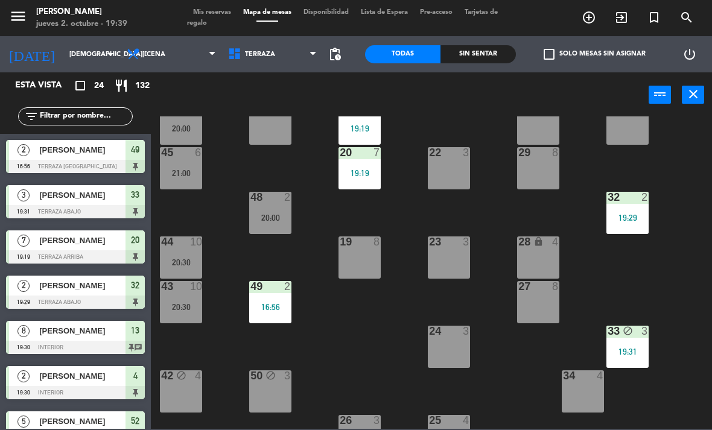
scroll to position [36, 0]
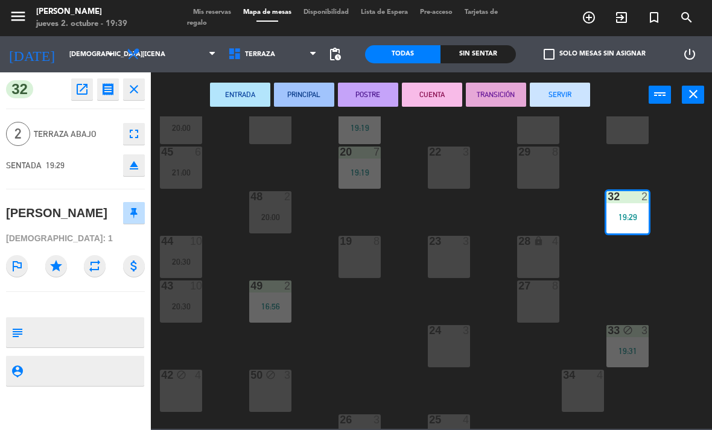
click at [631, 213] on div "19:29" at bounding box center [628, 217] width 42 height 8
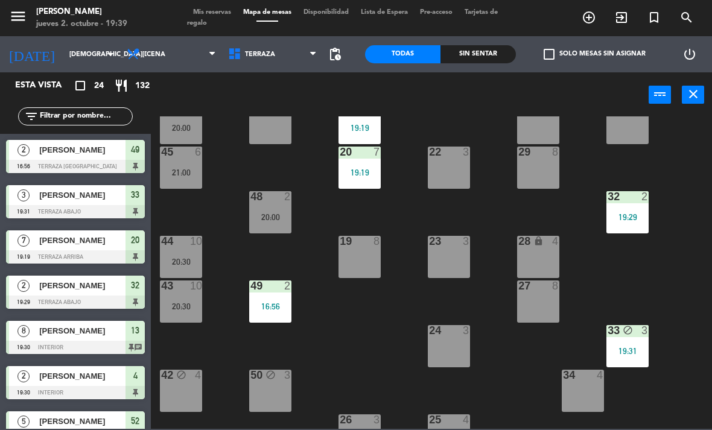
click at [633, 214] on div "19:29" at bounding box center [628, 217] width 42 height 8
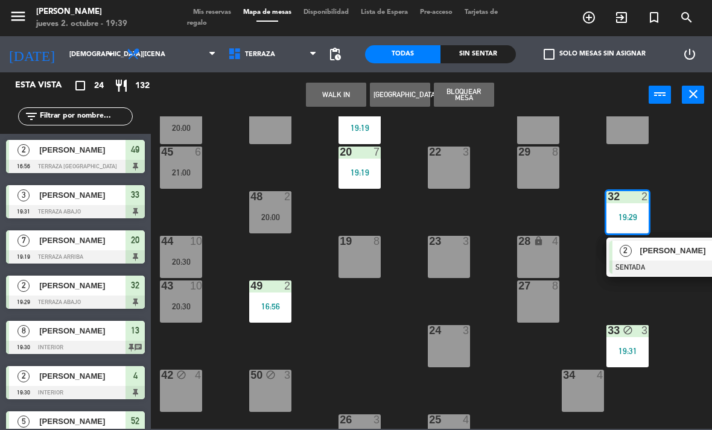
click at [651, 258] on div "[PERSON_NAME]" at bounding box center [678, 251] width 78 height 20
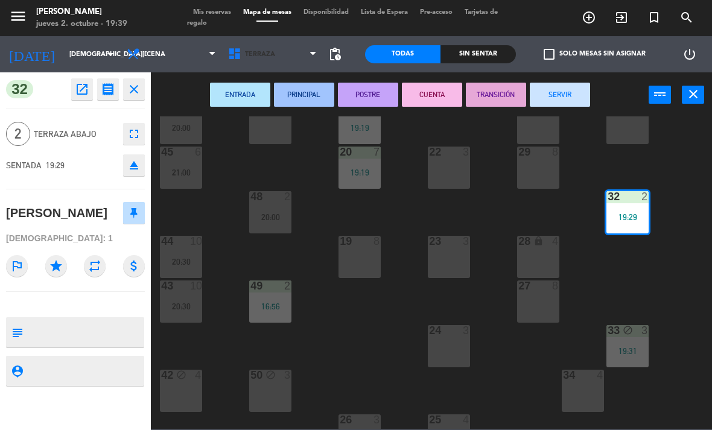
click at [280, 53] on span "Terraza" at bounding box center [272, 54] width 101 height 27
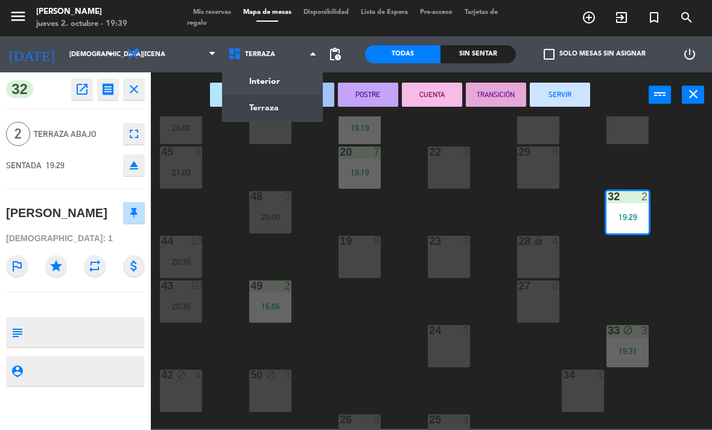
click at [298, 77] on ng-component "menu [PERSON_NAME] [DATE] 2. octubre - 19:39 Mis reservas Mapa de mesas Disponi…" at bounding box center [356, 214] width 712 height 429
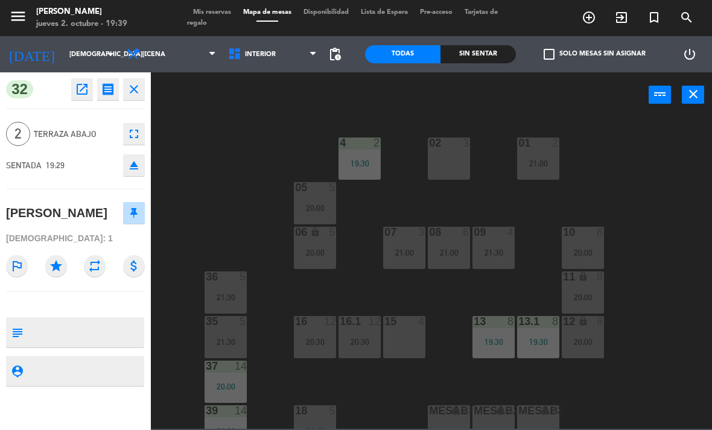
click at [400, 348] on div "15 4" at bounding box center [404, 337] width 42 height 42
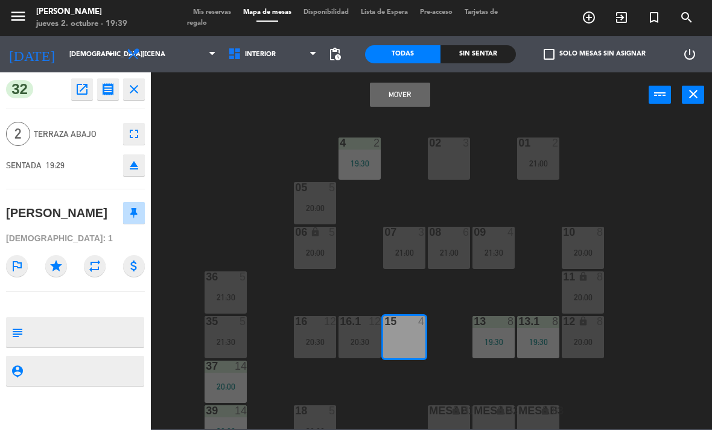
click at [403, 98] on button "Mover" at bounding box center [400, 95] width 60 height 24
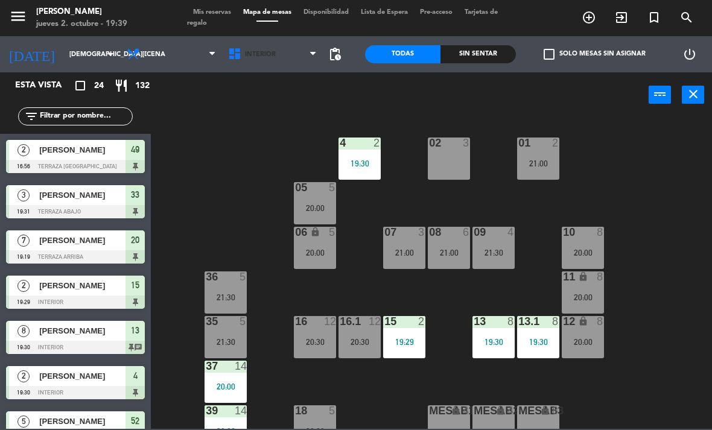
click at [278, 54] on span "Interior" at bounding box center [272, 54] width 101 height 27
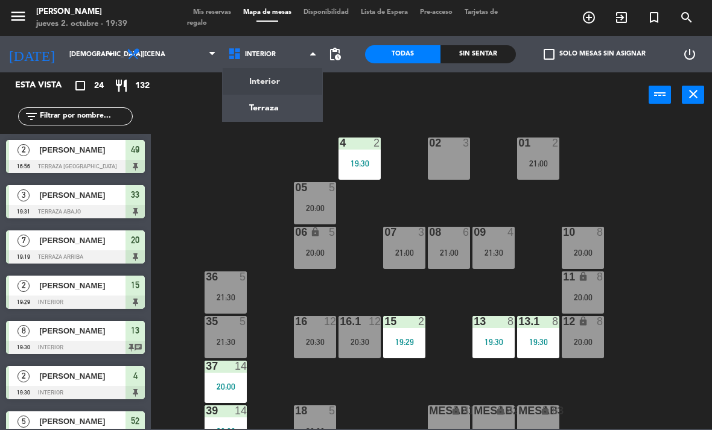
click at [298, 109] on ng-component "menu [PERSON_NAME] [DATE] 2. octubre - 19:39 Mis reservas Mapa de mesas Disponi…" at bounding box center [356, 214] width 712 height 429
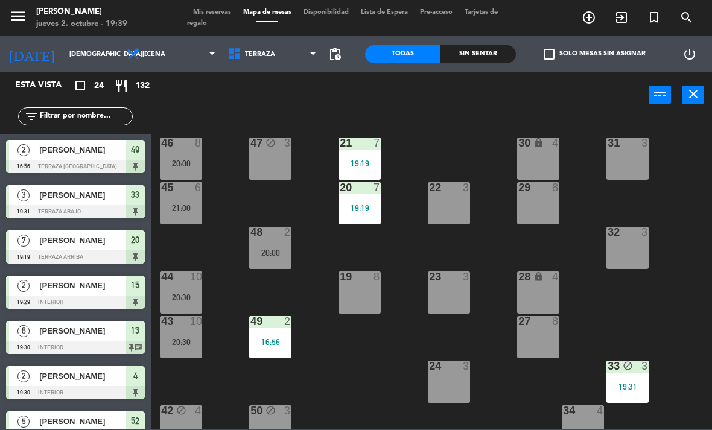
click at [630, 374] on div "33 block 3 19:31" at bounding box center [628, 382] width 42 height 42
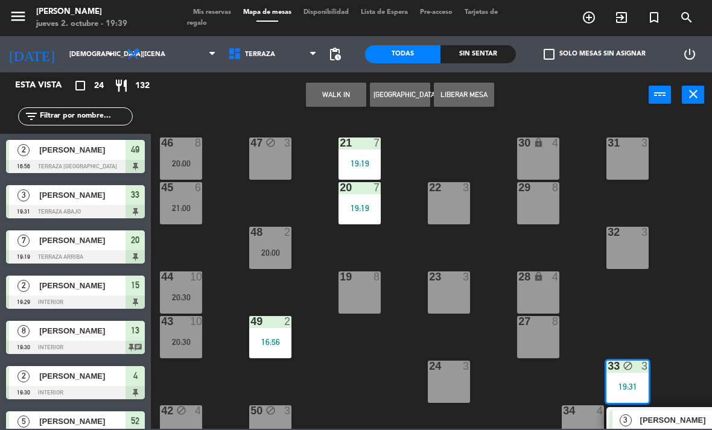
click at [472, 95] on button "Liberar Mesa" at bounding box center [464, 95] width 60 height 24
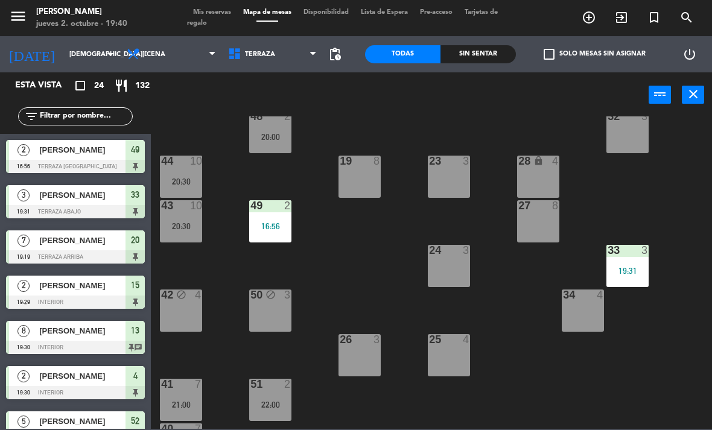
scroll to position [114, 0]
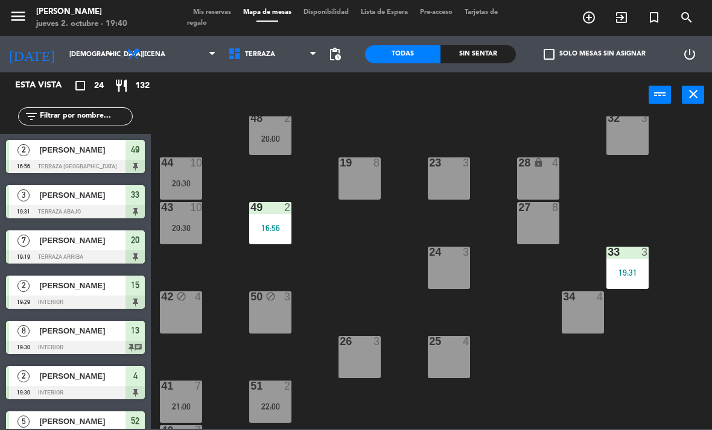
click at [454, 272] on div "24 3" at bounding box center [449, 268] width 42 height 42
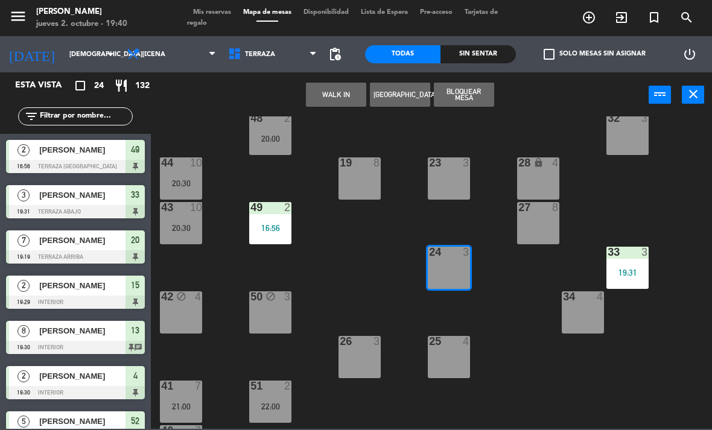
click at [473, 92] on button "Bloquear Mesa" at bounding box center [464, 95] width 60 height 24
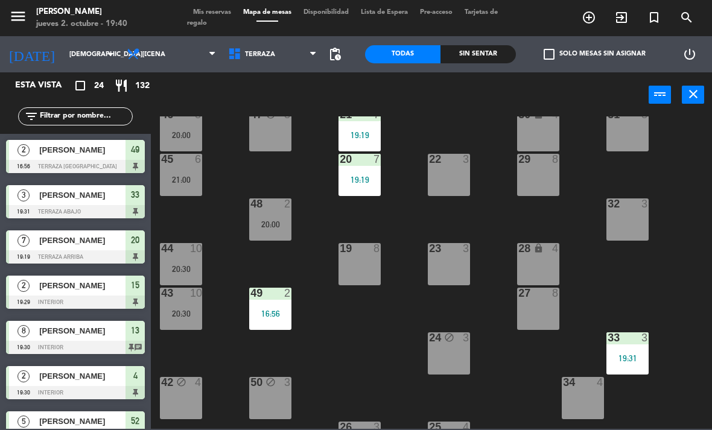
scroll to position [23, 0]
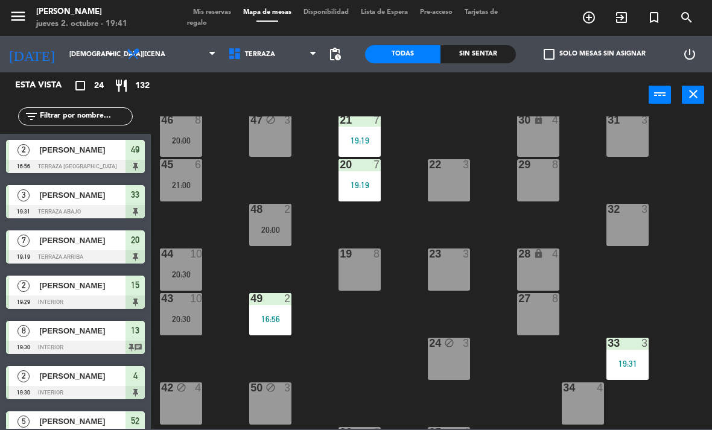
click at [466, 427] on div "4" at bounding box center [466, 432] width 7 height 11
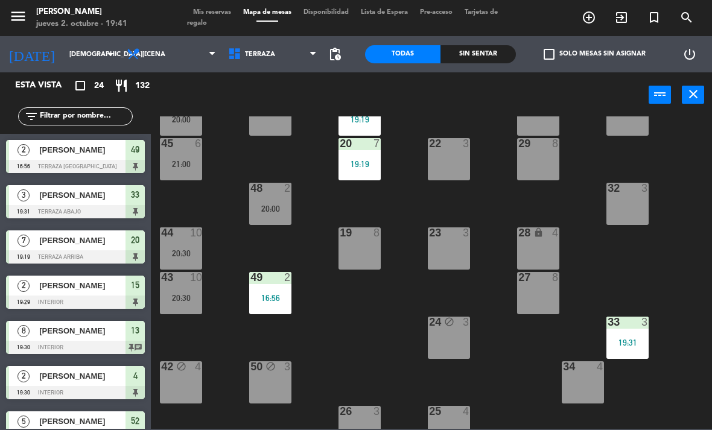
scroll to position [53, 0]
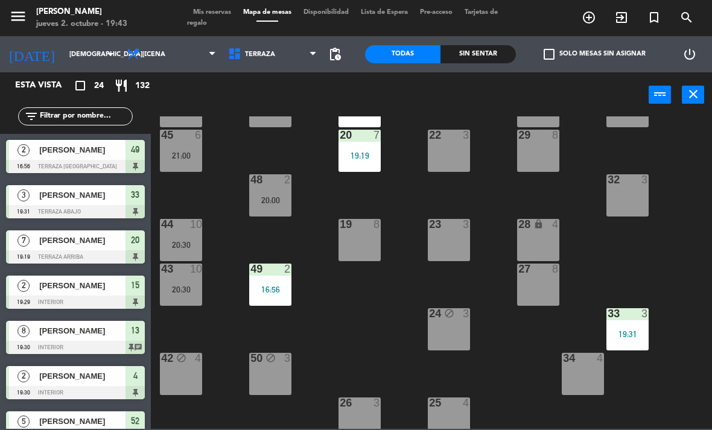
click at [455, 154] on div "22 3" at bounding box center [449, 151] width 42 height 42
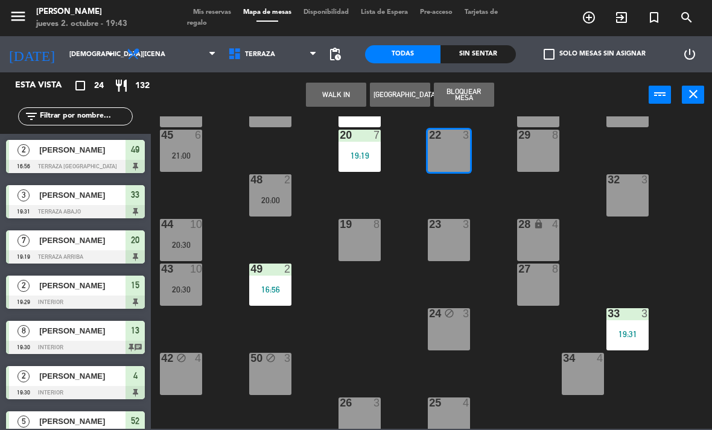
click at [341, 97] on button "WALK IN" at bounding box center [336, 95] width 60 height 24
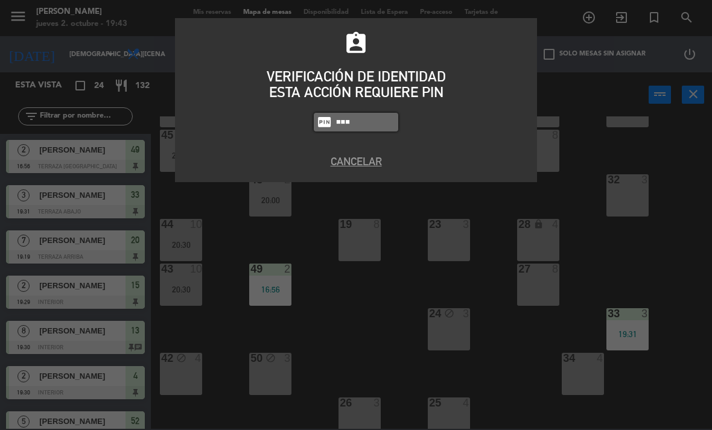
type input "1843"
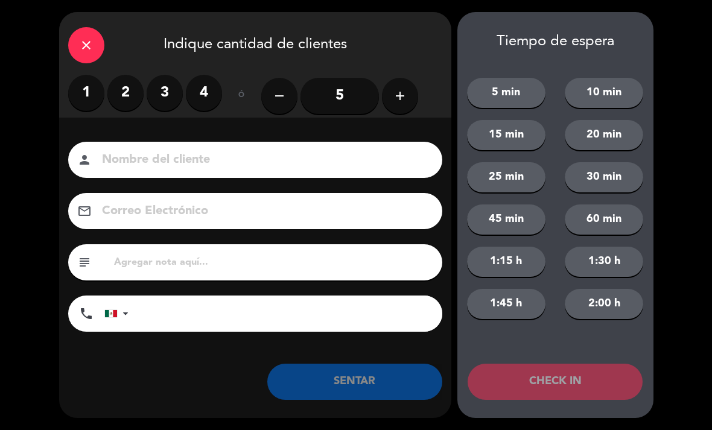
type input "C"
type input "[PERSON_NAME]"
click at [131, 91] on label "2" at bounding box center [125, 93] width 36 height 36
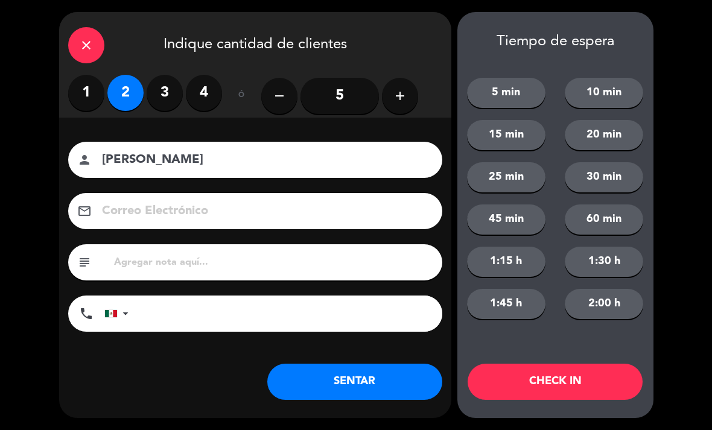
click at [398, 377] on button "SENTAR" at bounding box center [354, 382] width 175 height 36
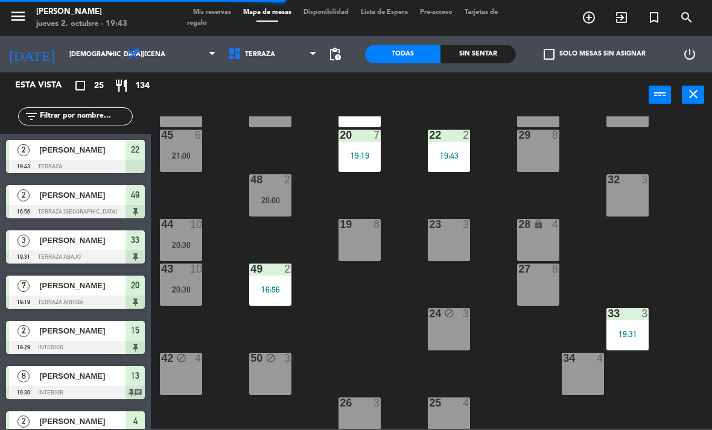
click at [464, 153] on div "19:43" at bounding box center [449, 156] width 42 height 8
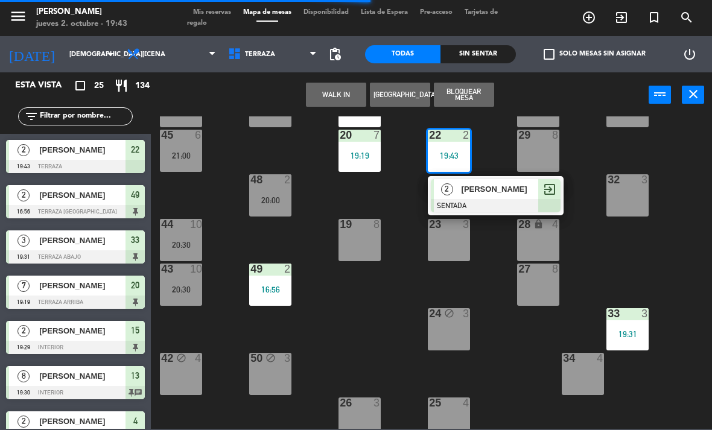
click at [495, 193] on span "[PERSON_NAME]" at bounding box center [500, 189] width 77 height 13
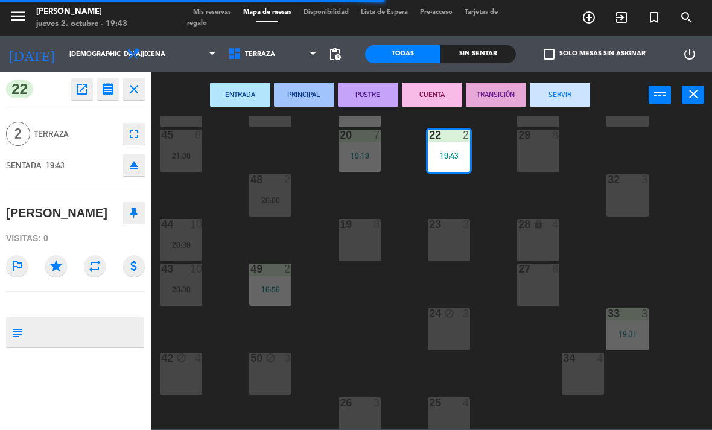
click at [452, 234] on div "23 3" at bounding box center [449, 240] width 42 height 42
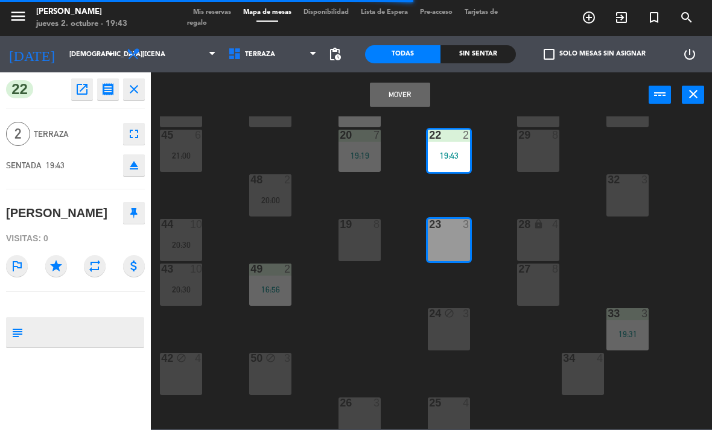
click at [418, 100] on button "Mover" at bounding box center [400, 95] width 60 height 24
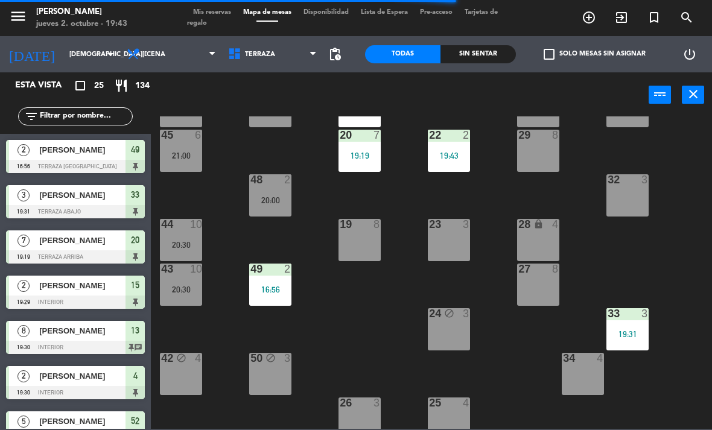
click at [649, 325] on div "33 3 19:31" at bounding box center [628, 330] width 42 height 42
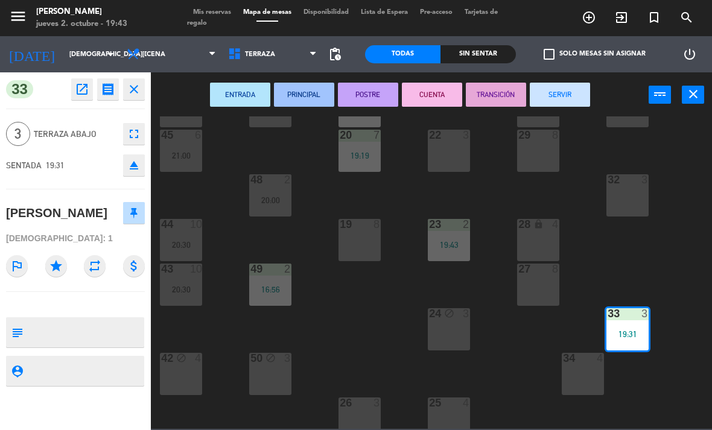
click at [446, 400] on div at bounding box center [450, 403] width 20 height 11
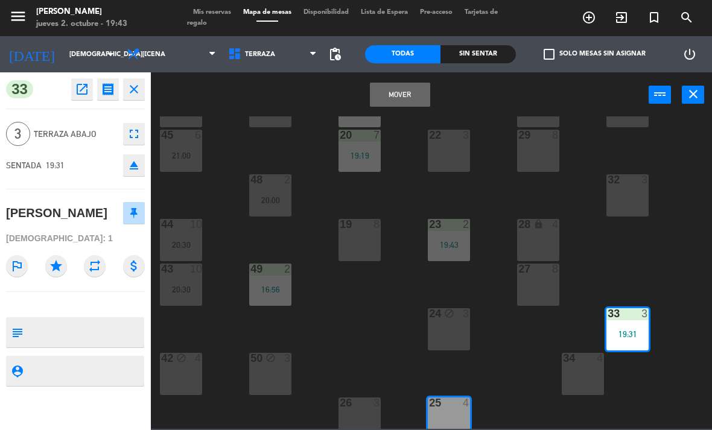
click at [411, 101] on button "Mover" at bounding box center [400, 95] width 60 height 24
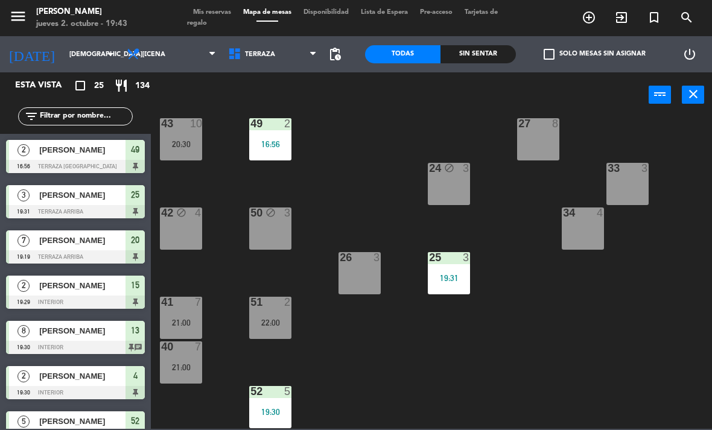
scroll to position [198, 0]
click at [281, 224] on div "50 block 3" at bounding box center [270, 229] width 42 height 42
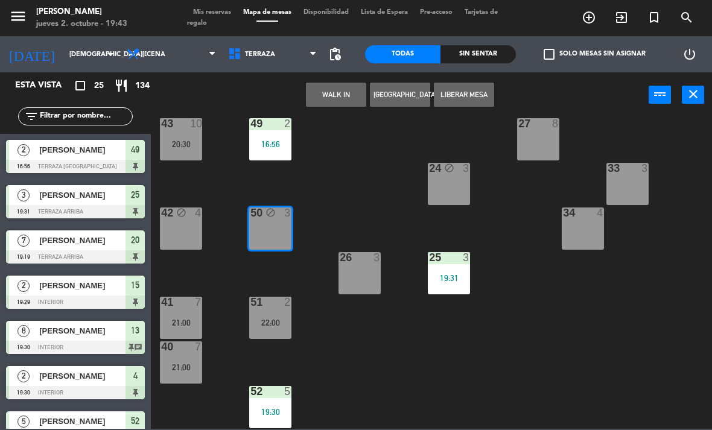
click at [474, 99] on button "Liberar Mesa" at bounding box center [464, 95] width 60 height 24
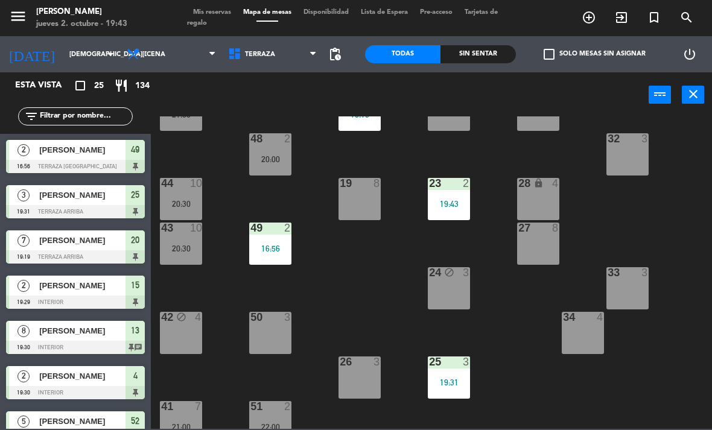
scroll to position [94, 0]
click at [279, 234] on div "49 2" at bounding box center [270, 228] width 42 height 12
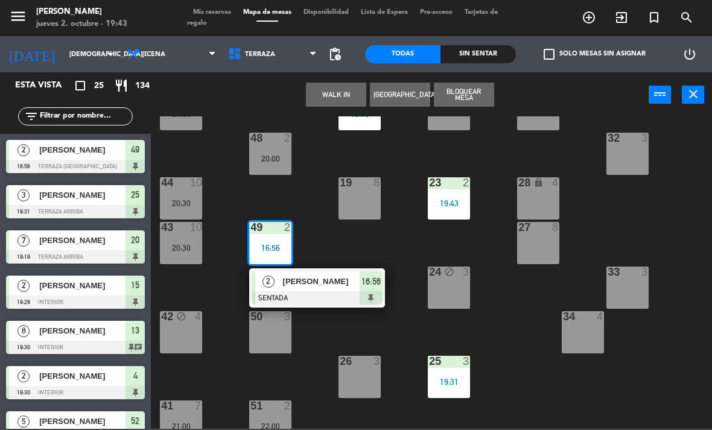
click at [310, 283] on span "[PERSON_NAME]" at bounding box center [321, 281] width 77 height 13
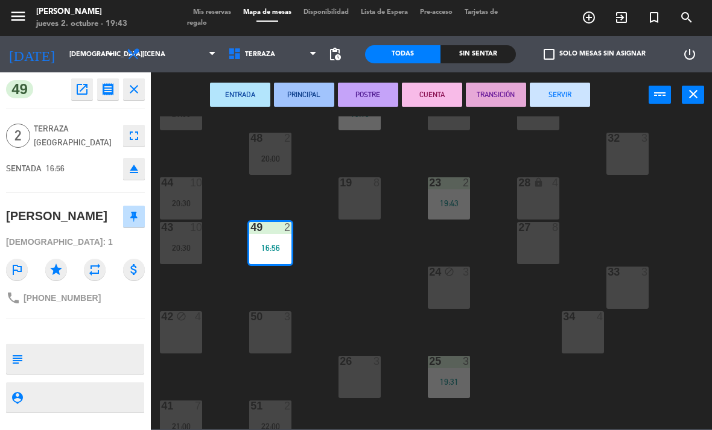
click at [276, 328] on div "50 3" at bounding box center [270, 333] width 42 height 42
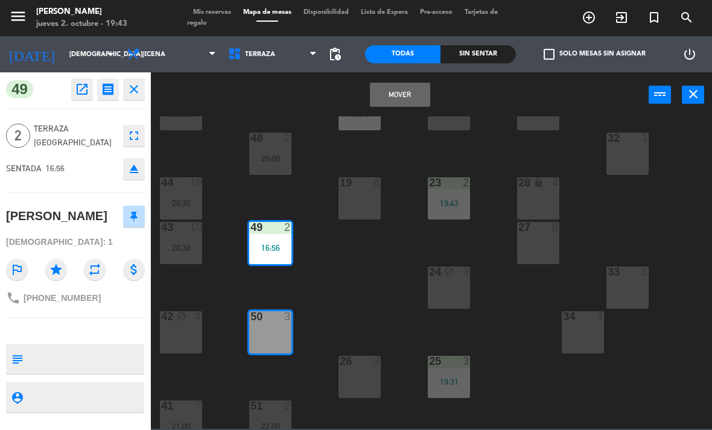
click at [410, 103] on button "Mover" at bounding box center [400, 95] width 60 height 24
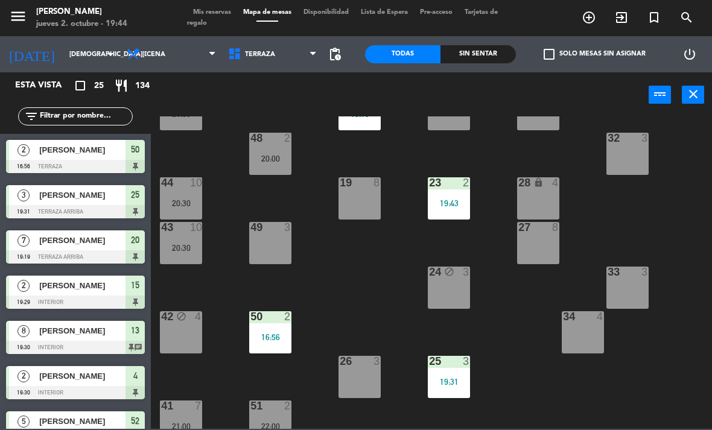
click at [281, 151] on div "48 2 20:00" at bounding box center [270, 154] width 42 height 42
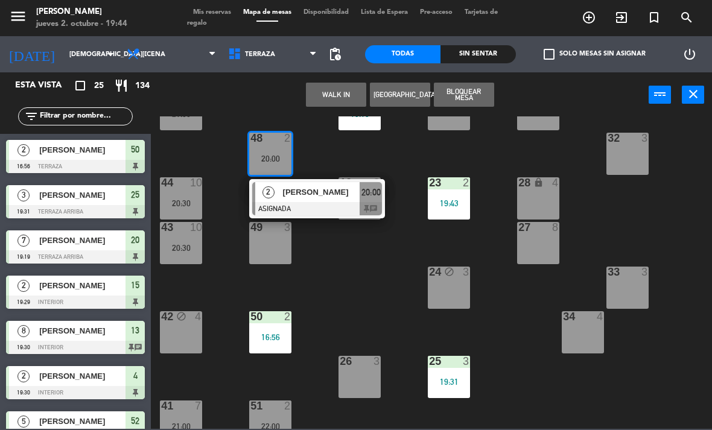
click at [325, 184] on div "[PERSON_NAME]" at bounding box center [321, 192] width 78 height 20
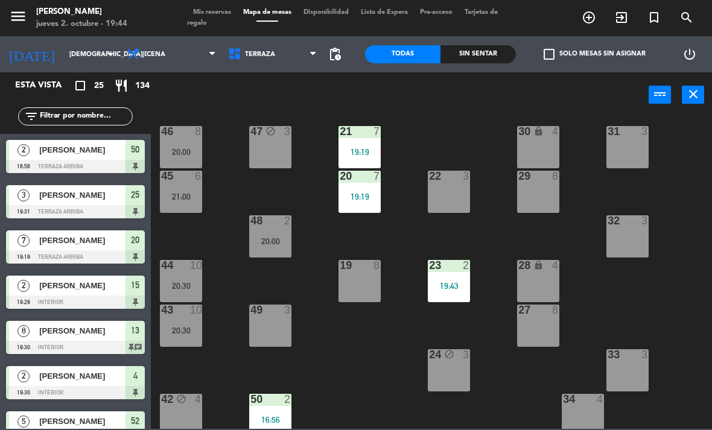
scroll to position [4, 0]
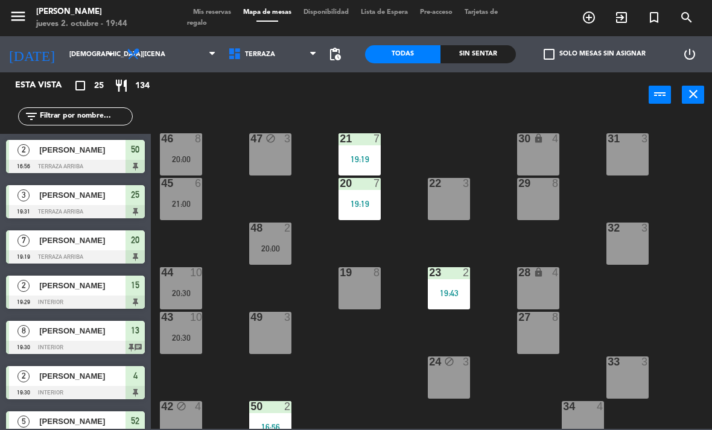
click at [273, 249] on div "20:00" at bounding box center [270, 249] width 42 height 8
click at [353, 359] on div "21 7 19:19 30 lock 4 46 8 20:00 47 block 3 31 3 20 7 19:19 22 3 29 8 45 6 21:00…" at bounding box center [435, 273] width 554 height 313
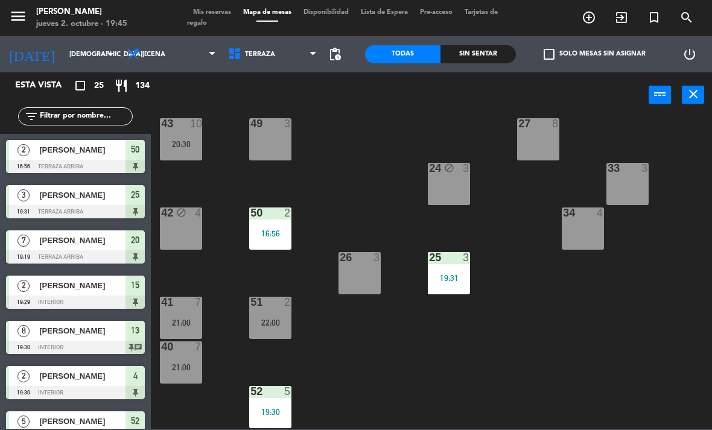
scroll to position [198, 0]
click at [254, 59] on span "Terraza" at bounding box center [260, 55] width 30 height 8
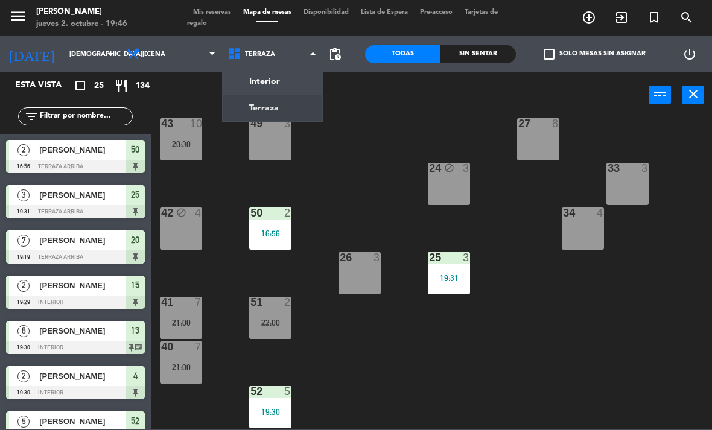
click at [250, 83] on ng-component "menu [PERSON_NAME] [DATE] 2. octubre - 19:46 Mis reservas Mapa de mesas Disponi…" at bounding box center [356, 214] width 712 height 429
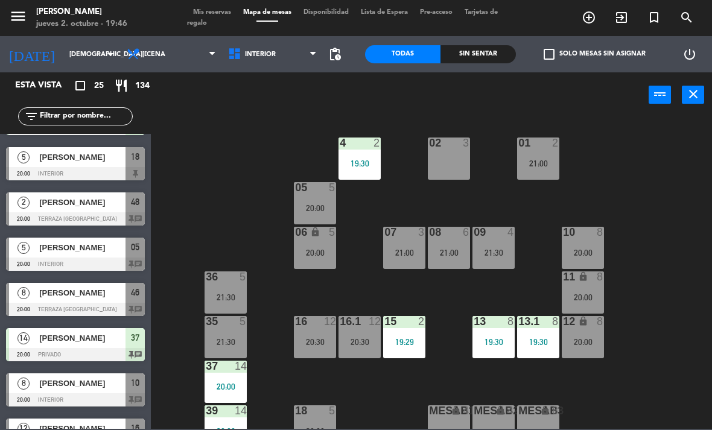
scroll to position [348, 0]
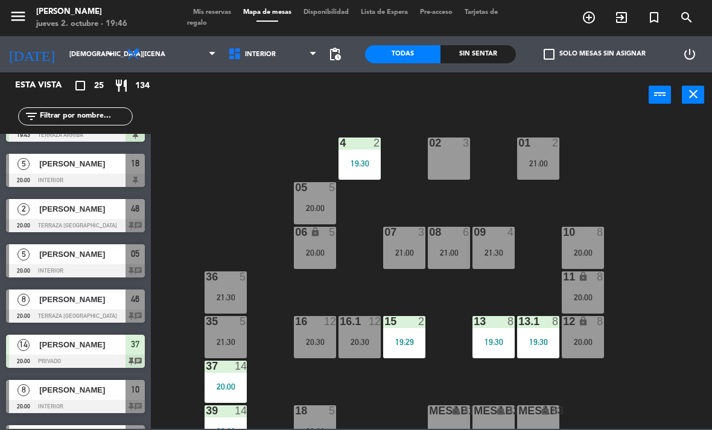
click at [495, 50] on div "Sin sentar" at bounding box center [478, 54] width 75 height 18
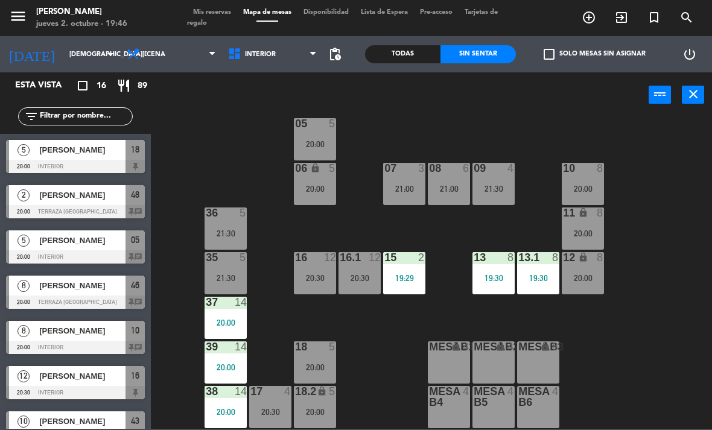
scroll to position [64, 0]
click at [312, 374] on div "18 5 20:00" at bounding box center [315, 363] width 42 height 42
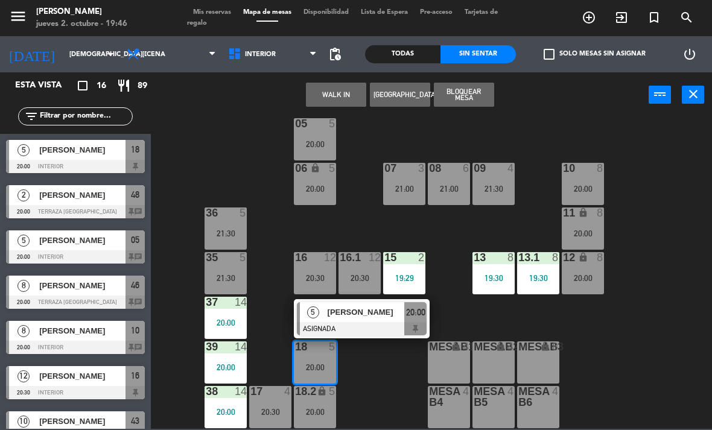
click at [316, 317] on span "5" at bounding box center [313, 313] width 12 height 12
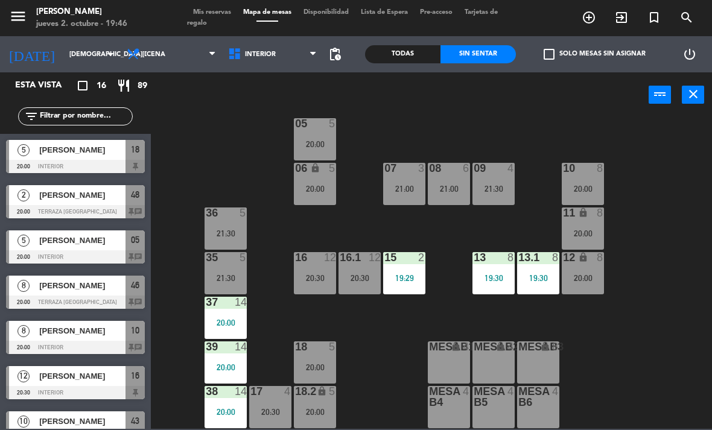
click at [327, 170] on div "5" at bounding box center [335, 168] width 20 height 11
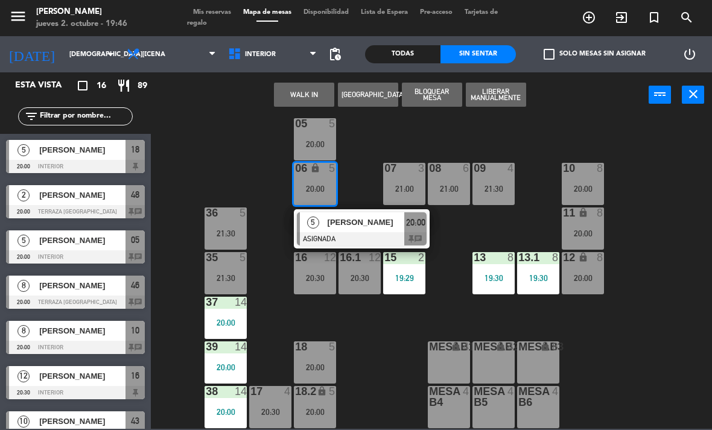
click at [325, 218] on div "5" at bounding box center [313, 223] width 26 height 20
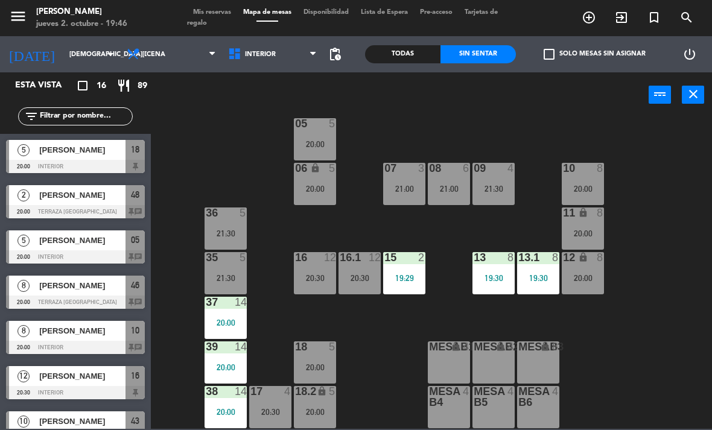
click at [219, 235] on div "21:30" at bounding box center [226, 233] width 42 height 8
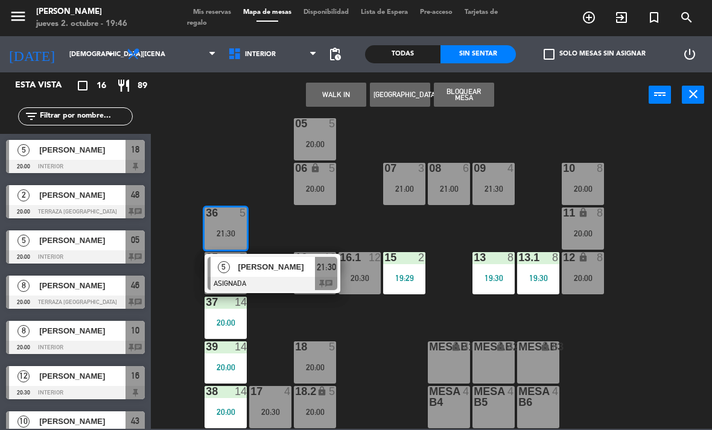
click at [242, 277] on div at bounding box center [273, 283] width 130 height 13
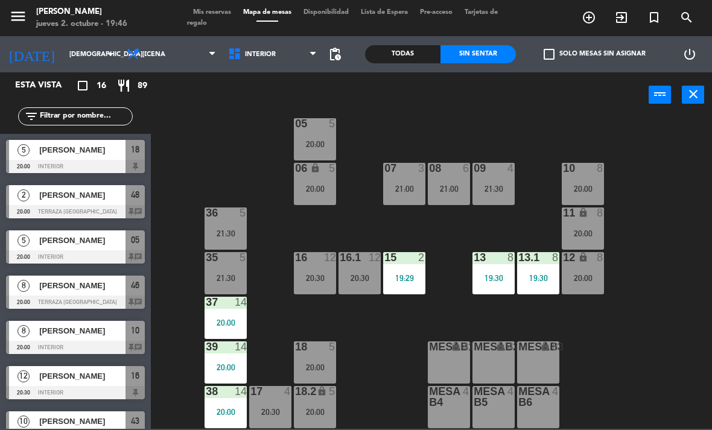
scroll to position [123, 0]
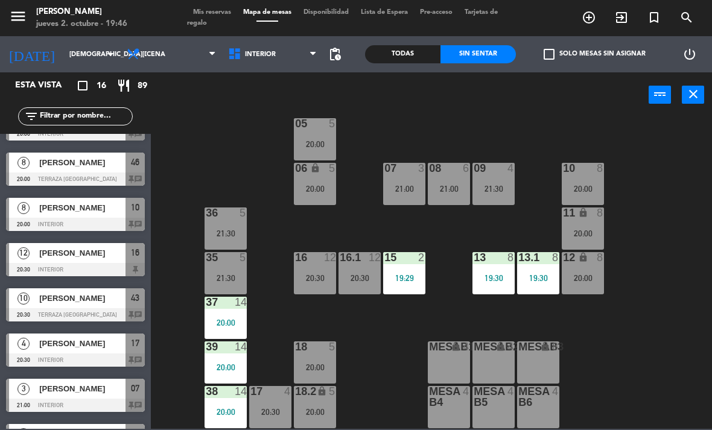
click at [272, 63] on span "Interior" at bounding box center [272, 54] width 101 height 27
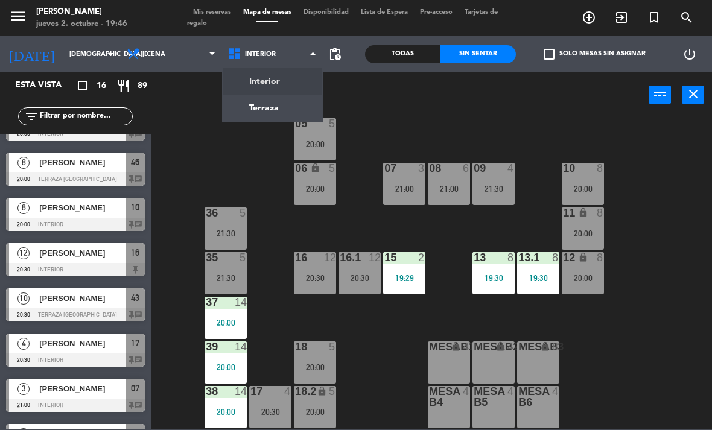
click at [263, 108] on ng-component "menu [PERSON_NAME] [DATE] 2. octubre - 19:46 Mis reservas Mapa de mesas Disponi…" at bounding box center [356, 214] width 712 height 429
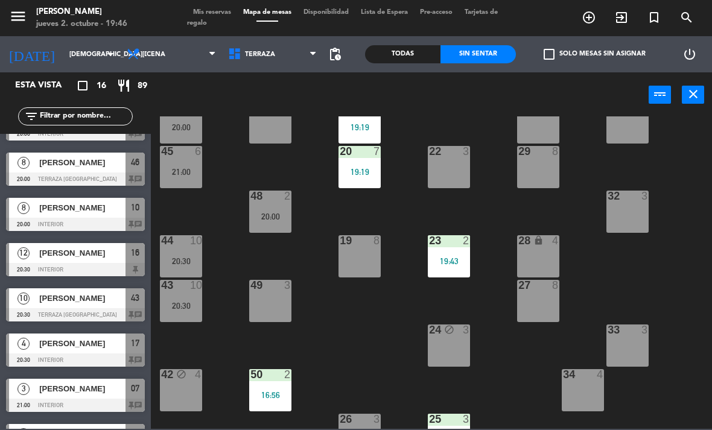
scroll to position [36, 0]
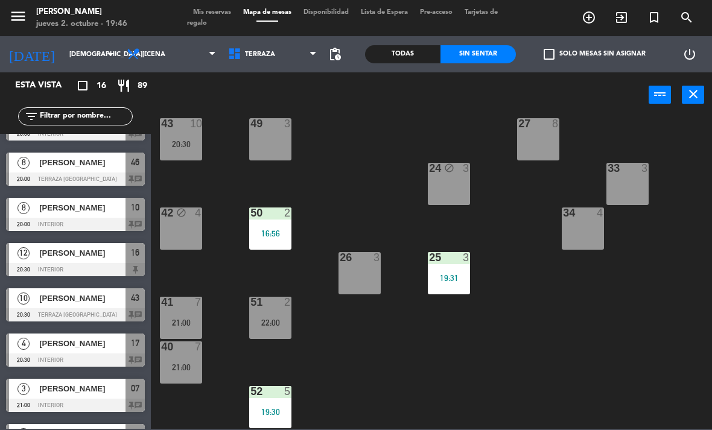
click at [703, 46] on div "power_settings_new" at bounding box center [689, 54] width 45 height 36
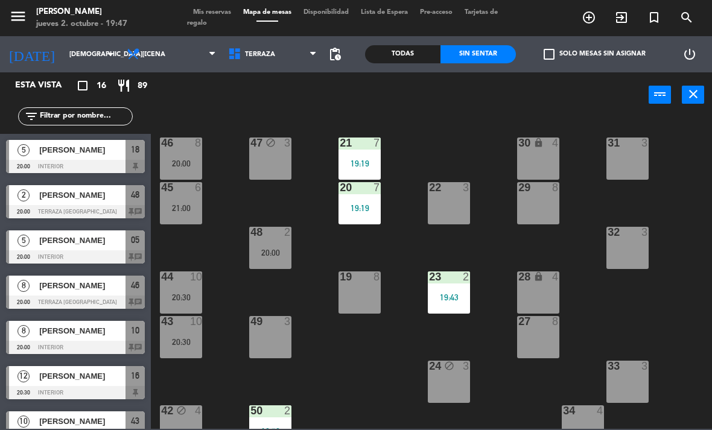
scroll to position [0, 0]
click at [100, 151] on span "[PERSON_NAME]" at bounding box center [82, 150] width 86 height 13
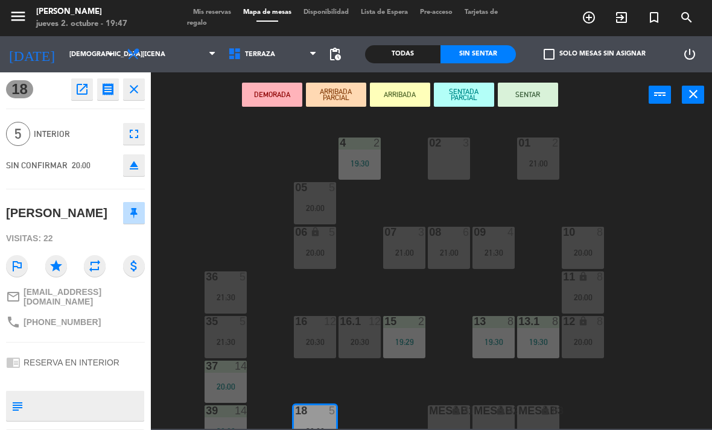
click at [537, 87] on button "SENTAR" at bounding box center [528, 95] width 60 height 24
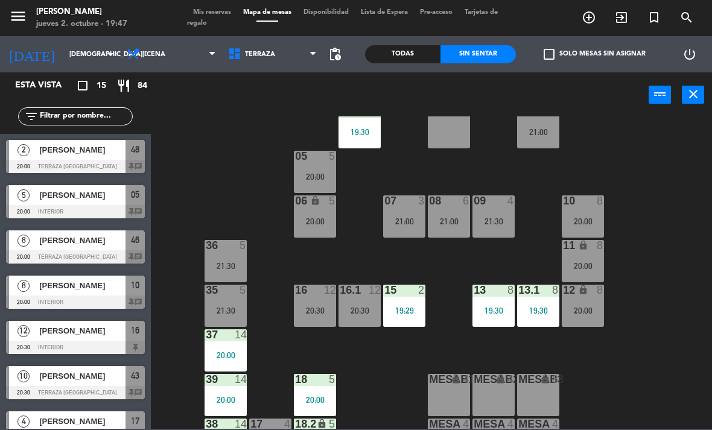
scroll to position [32, 0]
click at [580, 244] on icon "lock" at bounding box center [583, 245] width 10 height 10
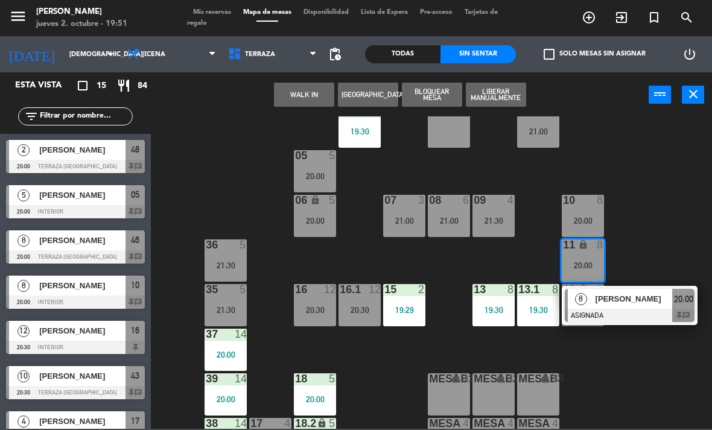
click at [651, 298] on span "[PERSON_NAME]" at bounding box center [634, 299] width 77 height 13
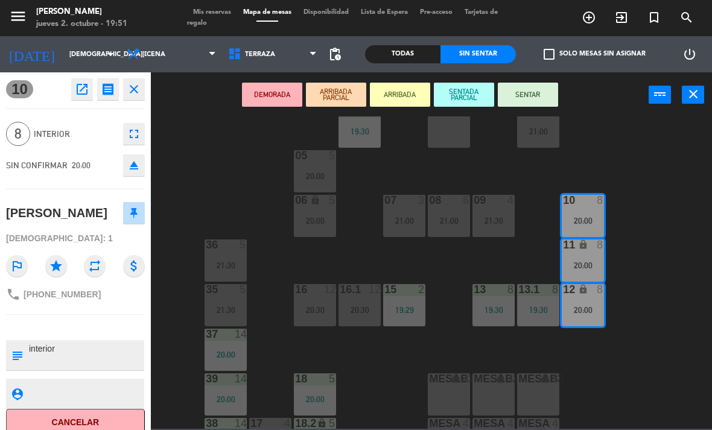
click at [537, 103] on button "SENTAR" at bounding box center [528, 95] width 60 height 24
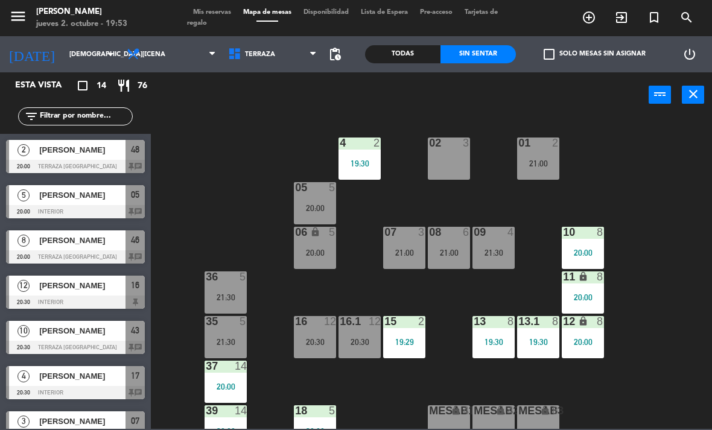
scroll to position [0, 0]
click at [101, 114] on input "text" at bounding box center [86, 116] width 94 height 13
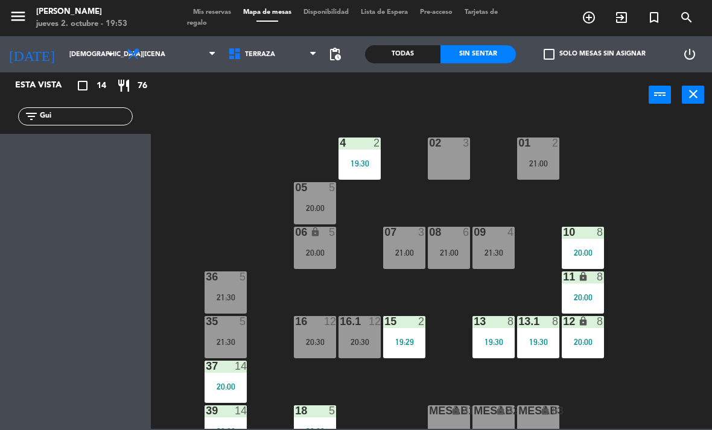
click at [648, 114] on div "power_input close" at bounding box center [400, 95] width 498 height 46
click at [80, 118] on input "Gui" at bounding box center [86, 116] width 94 height 13
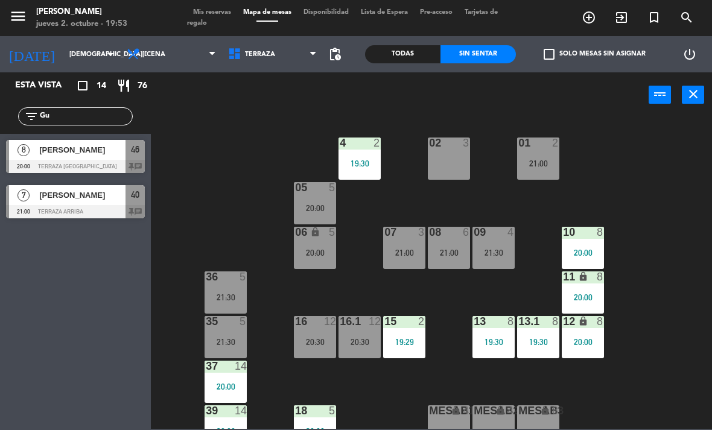
type input "G"
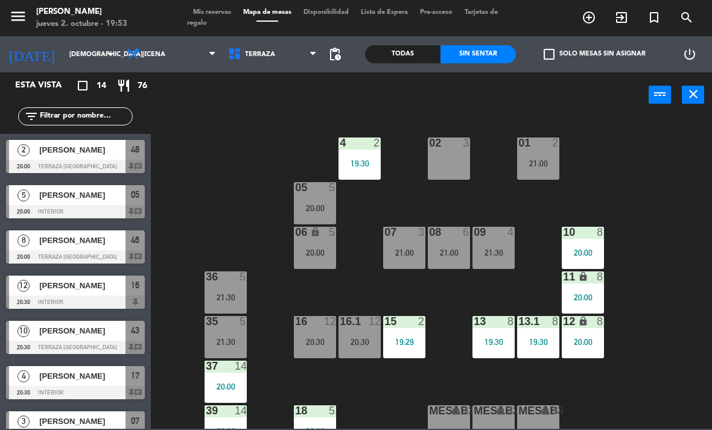
click at [641, 121] on div "02 3 4 2 19:30 01 2 21:00 05 5 20:00 06 lock 5 20:00 07 3 21:00 09 4 21:30 10 8…" at bounding box center [435, 273] width 554 height 313
click at [111, 114] on input "text" at bounding box center [86, 116] width 94 height 13
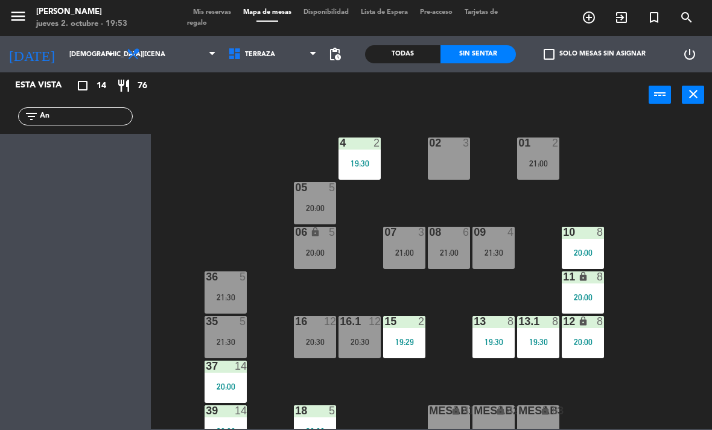
type input "A"
click at [245, 106] on div "power_input close" at bounding box center [400, 95] width 498 height 46
click at [106, 105] on div "filter_list [PERSON_NAME]" at bounding box center [75, 116] width 151 height 35
click at [97, 115] on input "[PERSON_NAME]" at bounding box center [86, 116] width 94 height 13
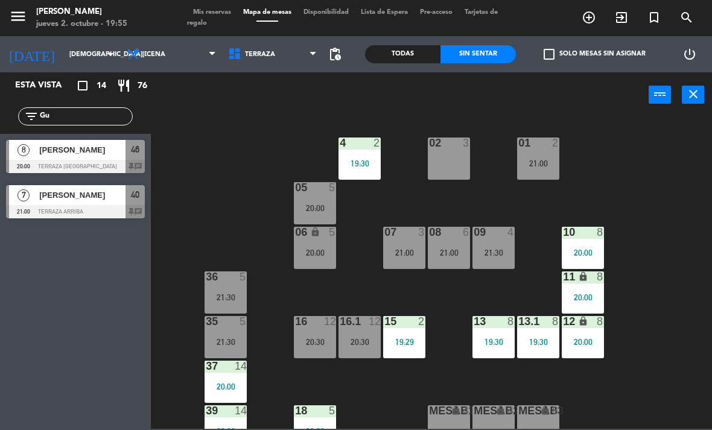
type input "Gu"
click at [278, 127] on div "02 3 4 2 19:30 01 2 21:00 05 5 20:00 06 lock 5 20:00 07 3 21:00 09 4 21:30 10 8…" at bounding box center [435, 273] width 554 height 313
click at [104, 158] on div "[PERSON_NAME]" at bounding box center [82, 150] width 88 height 20
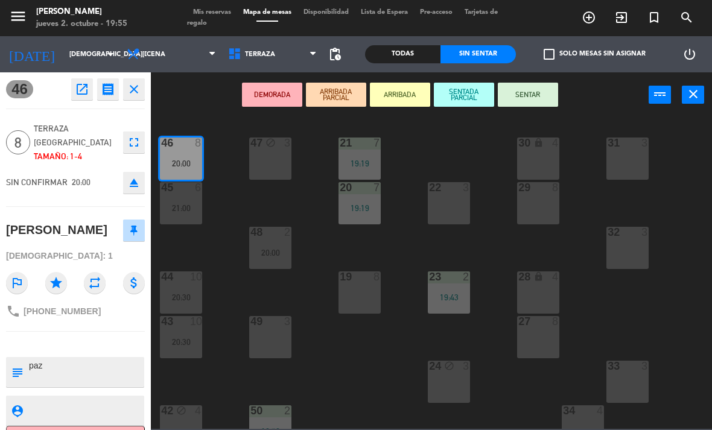
click at [531, 94] on button "SENTAR" at bounding box center [528, 95] width 60 height 24
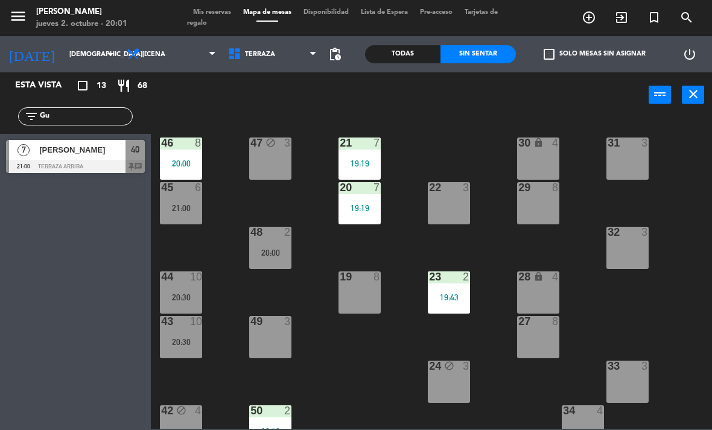
click at [289, 246] on div "48 2 20:00" at bounding box center [270, 248] width 42 height 42
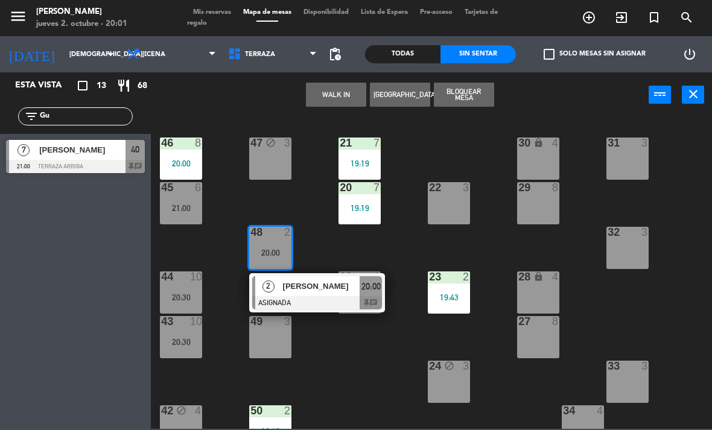
click at [314, 296] on div "[PERSON_NAME]" at bounding box center [321, 287] width 78 height 20
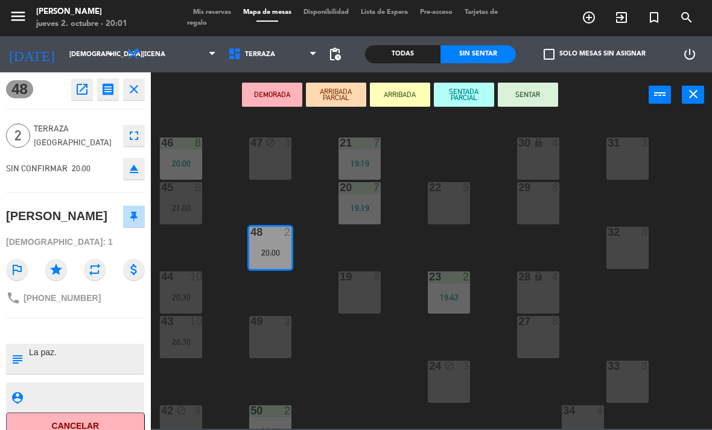
click at [528, 94] on button "SENTAR" at bounding box center [528, 95] width 60 height 24
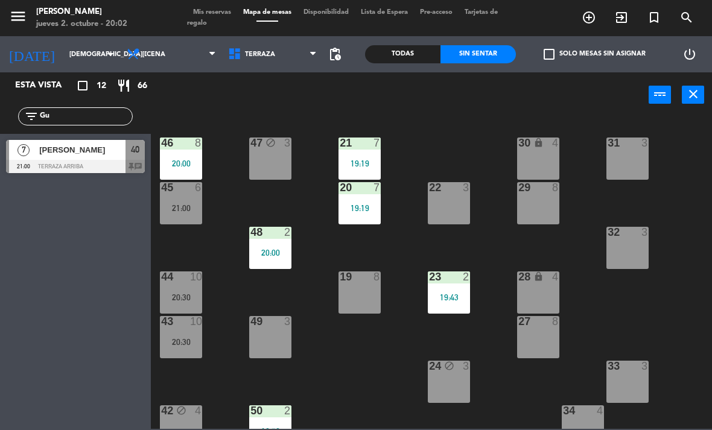
click at [280, 56] on span "Terraza" at bounding box center [272, 54] width 101 height 27
click at [277, 89] on ng-component "menu [PERSON_NAME] [DATE] 2. octubre - 20:02 Mis reservas Mapa de mesas Disponi…" at bounding box center [356, 214] width 712 height 429
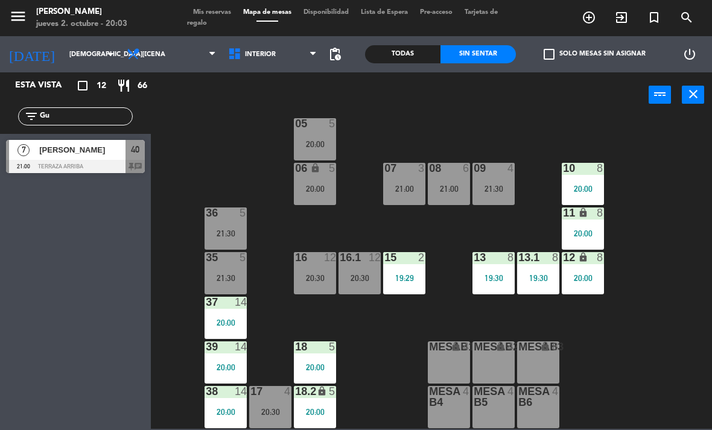
scroll to position [64, 0]
click at [277, 60] on span "Interior" at bounding box center [272, 54] width 101 height 27
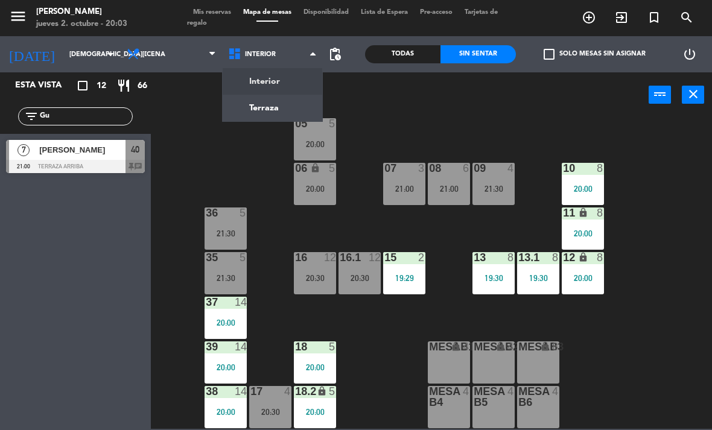
click at [280, 105] on ng-component "menu [PERSON_NAME] [DATE] 2. octubre - 20:03 Mis reservas Mapa de mesas Disponi…" at bounding box center [356, 214] width 712 height 429
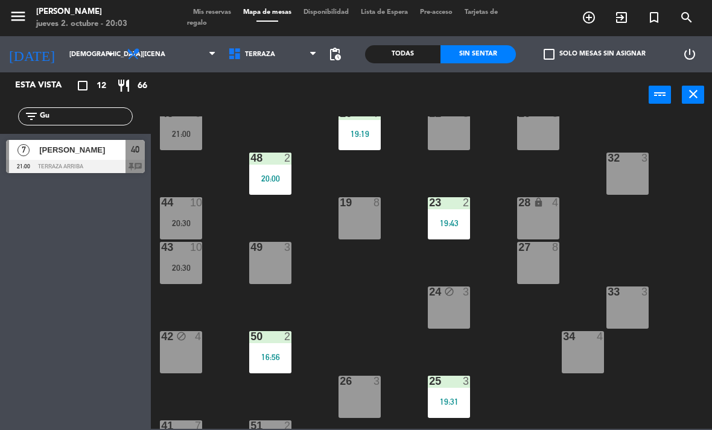
scroll to position [75, 0]
click at [272, 60] on span "Terraza" at bounding box center [272, 54] width 101 height 27
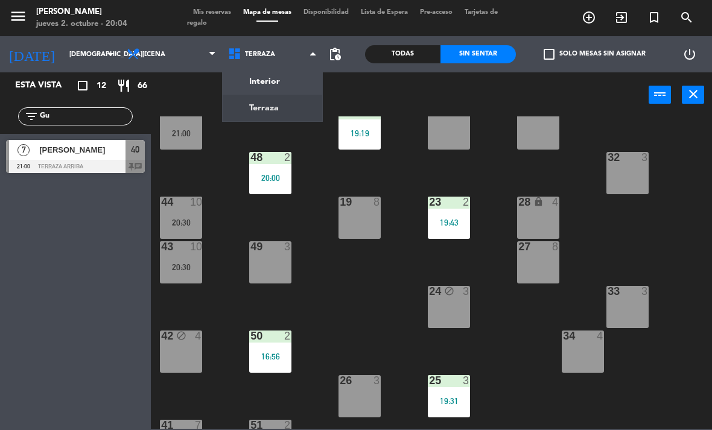
click at [281, 83] on ng-component "menu [PERSON_NAME] [DATE] 2. octubre - 20:04 Mis reservas Mapa de mesas Disponi…" at bounding box center [356, 214] width 712 height 429
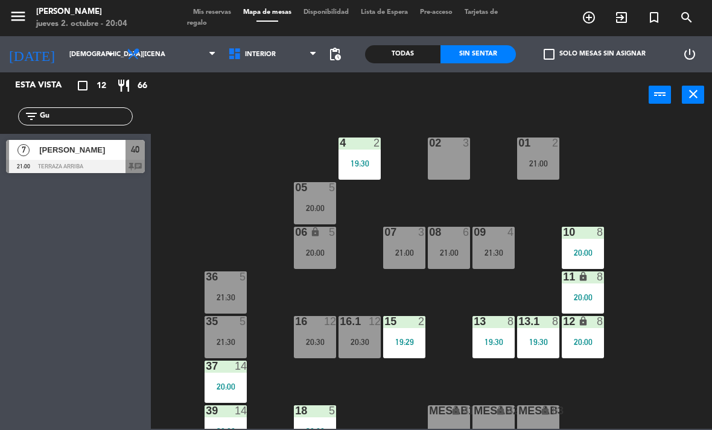
scroll to position [0, 0]
click at [73, 117] on input "Gu" at bounding box center [86, 116] width 94 height 13
type input "G"
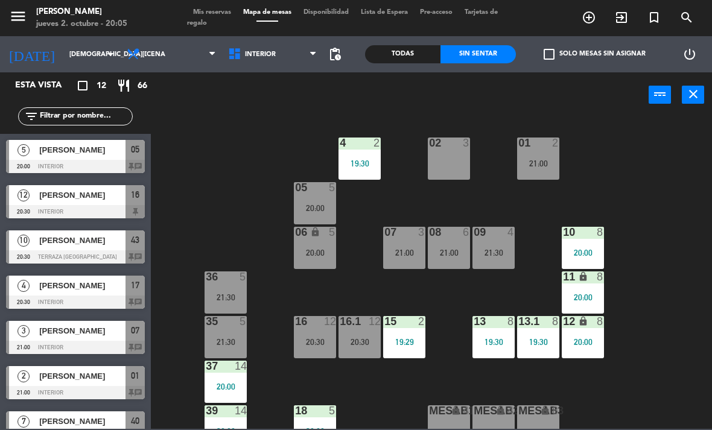
click at [167, 127] on div "02 3 4 2 19:30 01 2 21:00 05 5 20:00 06 lock 5 20:00 07 3 21:00 09 4 21:30 10 8…" at bounding box center [435, 273] width 554 height 313
click at [304, 206] on div "20:00" at bounding box center [315, 208] width 42 height 8
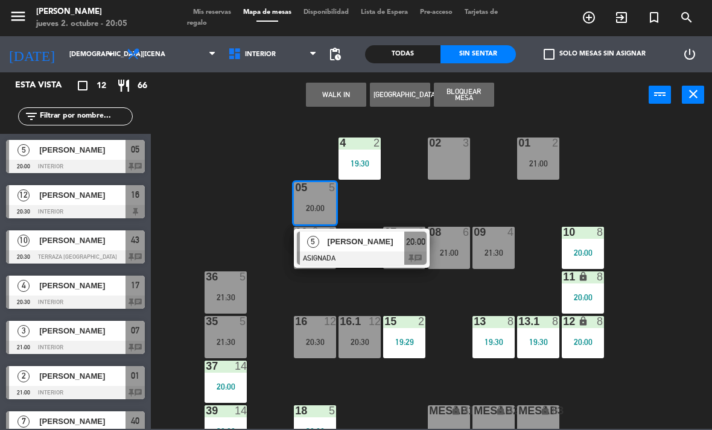
click at [328, 249] on div "[PERSON_NAME]" at bounding box center [366, 242] width 78 height 20
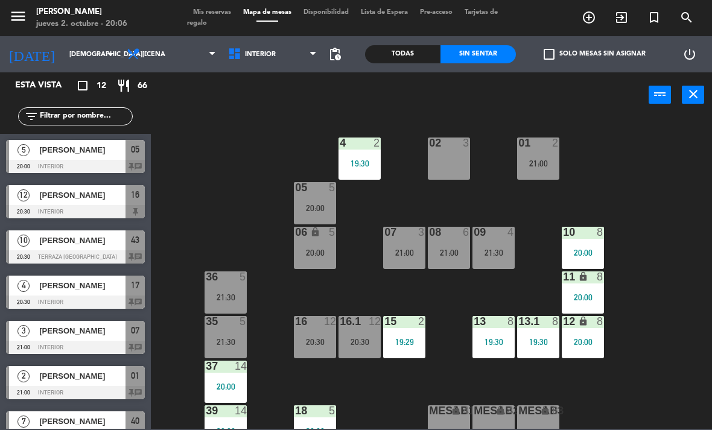
click at [117, 164] on div at bounding box center [75, 166] width 139 height 13
click at [325, 407] on div "5" at bounding box center [335, 411] width 20 height 11
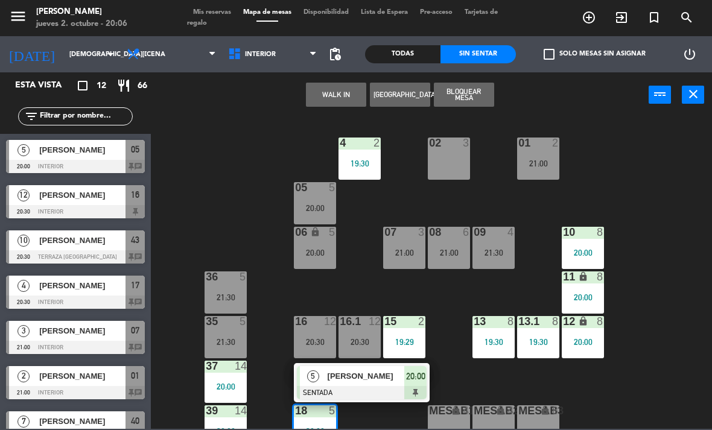
click at [323, 406] on div at bounding box center [315, 411] width 20 height 11
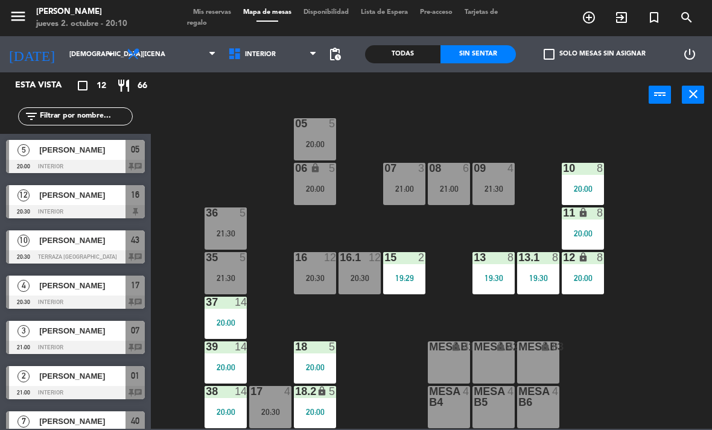
scroll to position [64, 0]
click at [318, 357] on div "18 5 20:00" at bounding box center [315, 363] width 42 height 42
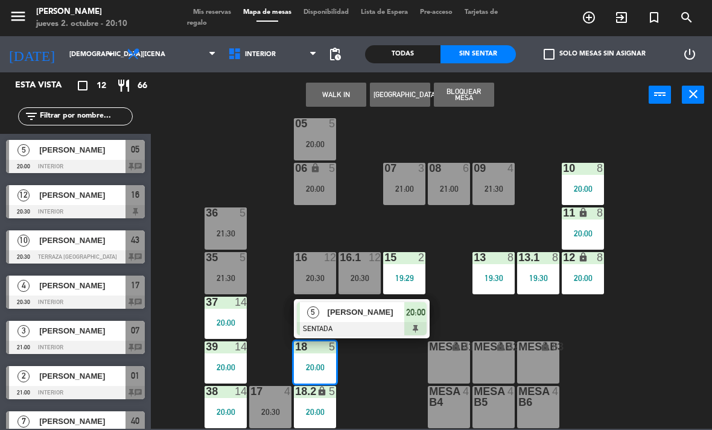
click at [376, 318] on span "[PERSON_NAME]" at bounding box center [366, 312] width 77 height 13
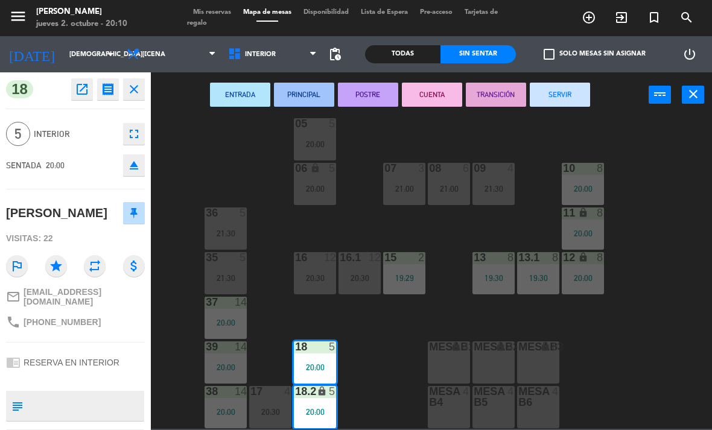
click at [141, 133] on button "fullscreen" at bounding box center [134, 134] width 22 height 22
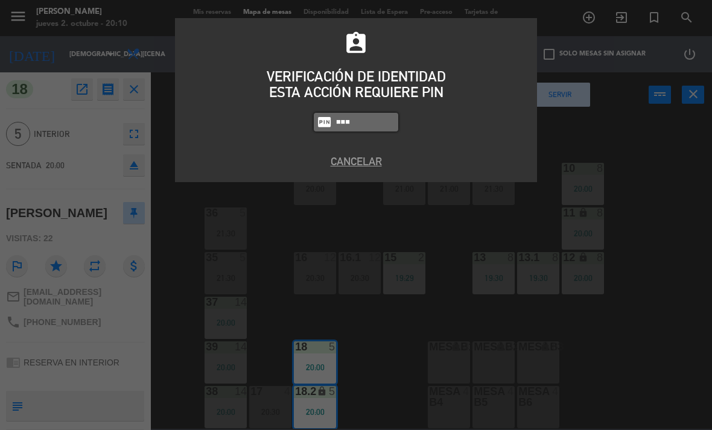
type input "1843"
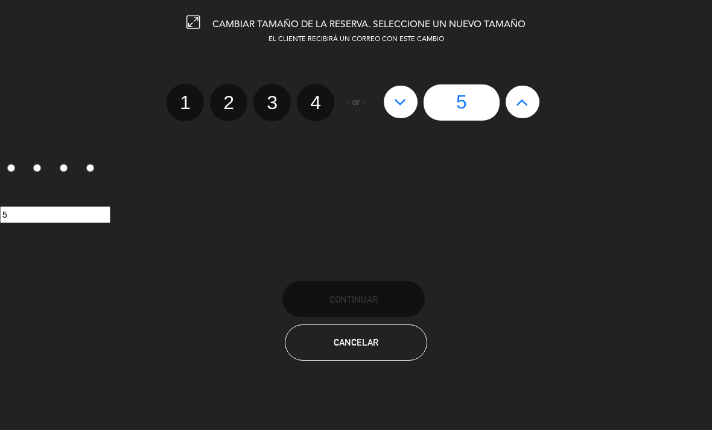
click at [313, 100] on label "4" at bounding box center [315, 102] width 37 height 37
click at [313, 96] on input "4" at bounding box center [314, 92] width 8 height 8
radio input "true"
radio input "false"
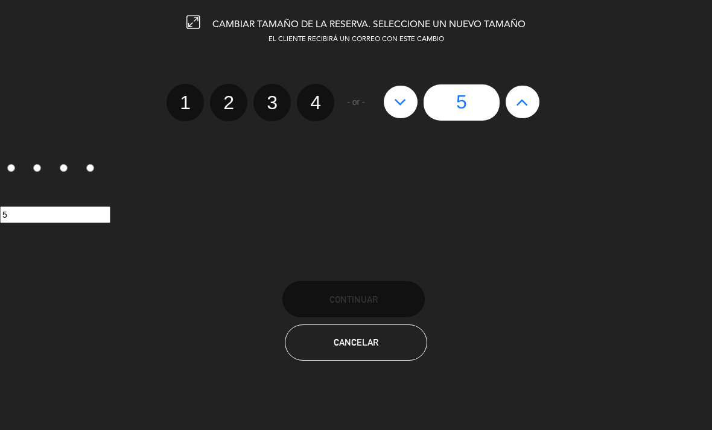
radio input "false"
radio input "true"
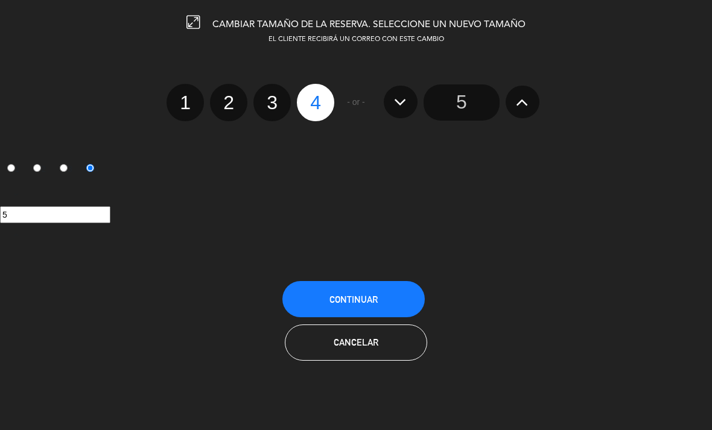
click at [361, 296] on span "Continuar" at bounding box center [354, 300] width 48 height 10
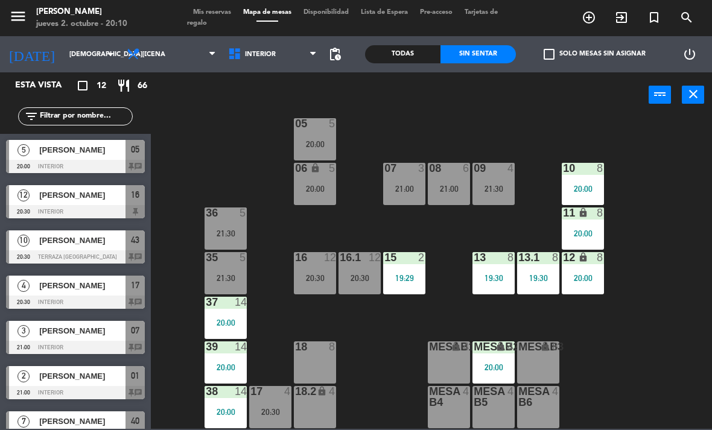
click at [493, 369] on div "20:00" at bounding box center [494, 367] width 42 height 8
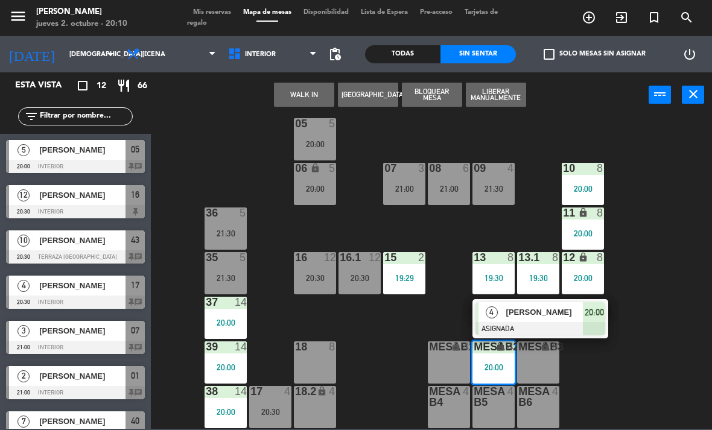
click at [497, 363] on div "20:00" at bounding box center [494, 367] width 42 height 8
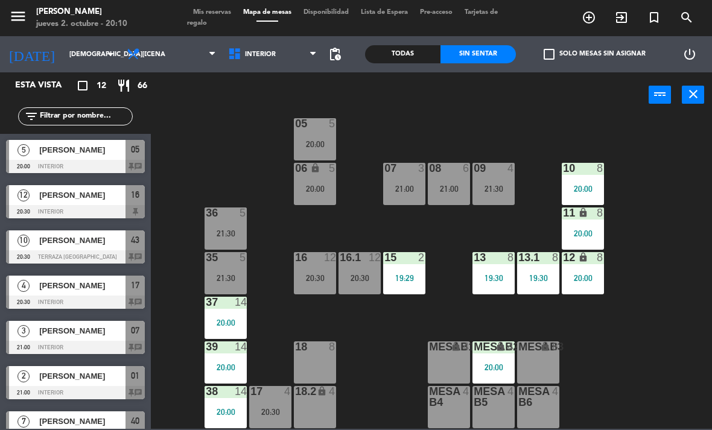
click at [642, 345] on div "02 3 4 2 19:30 01 2 21:00 05 5 20:00 06 lock 5 20:00 07 3 21:00 09 4 21:30 10 8…" at bounding box center [435, 273] width 554 height 313
click at [502, 366] on div "20:00" at bounding box center [494, 367] width 42 height 8
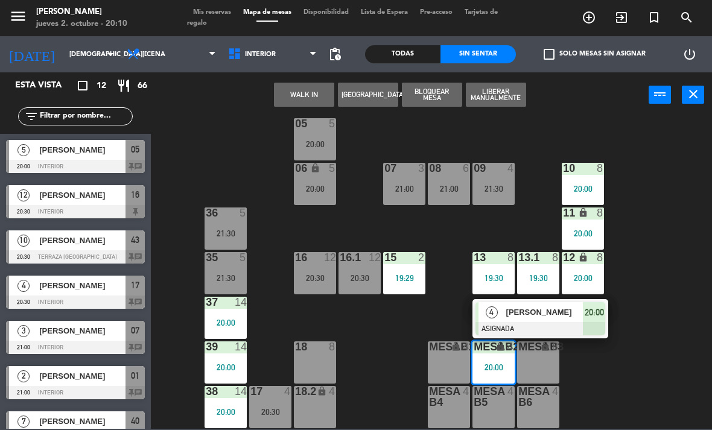
click at [545, 307] on span "[PERSON_NAME]" at bounding box center [545, 312] width 77 height 13
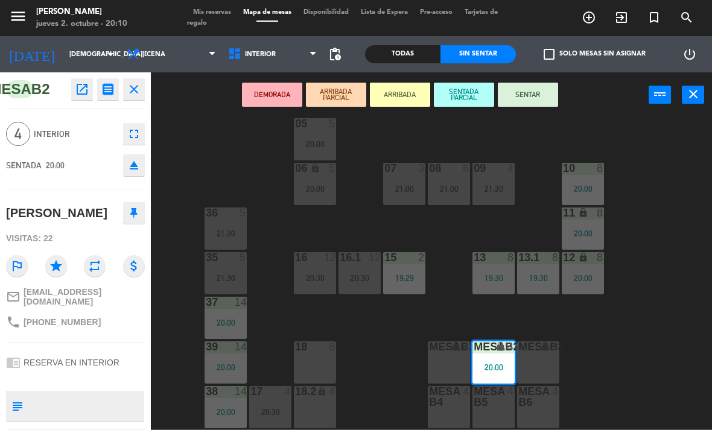
click at [315, 363] on div "18 8" at bounding box center [315, 363] width 42 height 42
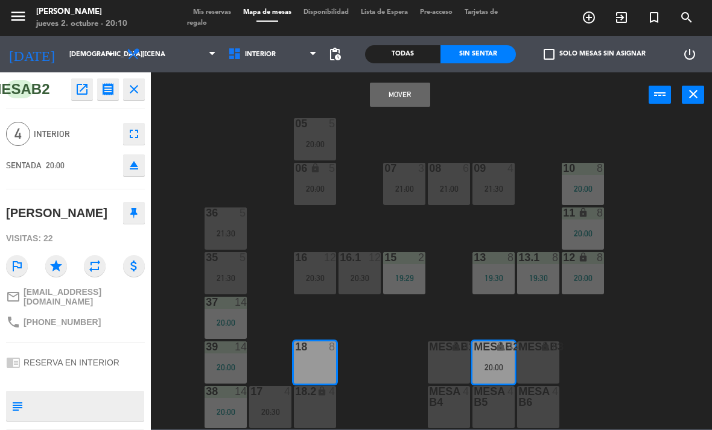
click at [324, 364] on div "18 8" at bounding box center [315, 363] width 42 height 42
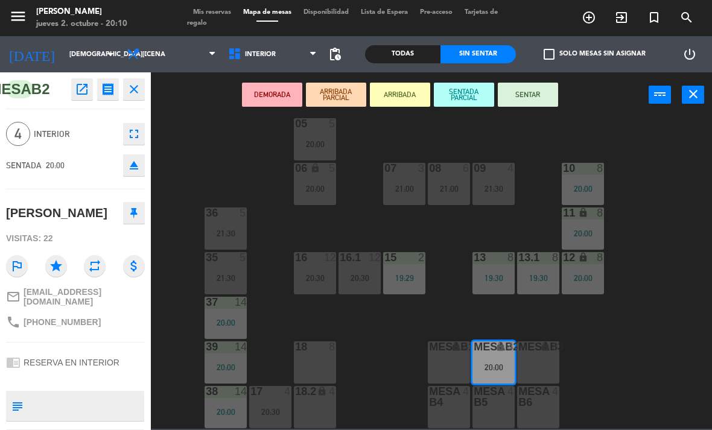
click at [320, 359] on div "18 8" at bounding box center [315, 363] width 42 height 42
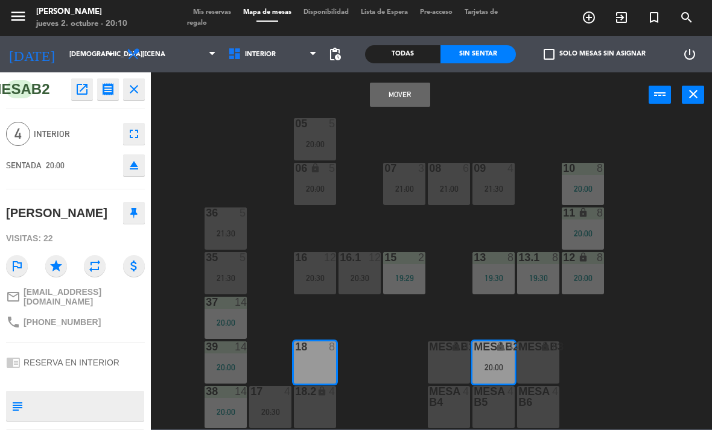
click at [411, 98] on button "Mover" at bounding box center [400, 95] width 60 height 24
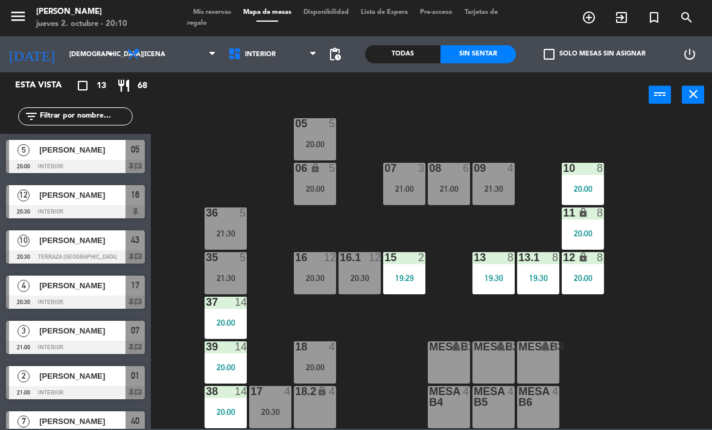
click at [328, 356] on div "18 4 20:00" at bounding box center [315, 363] width 42 height 42
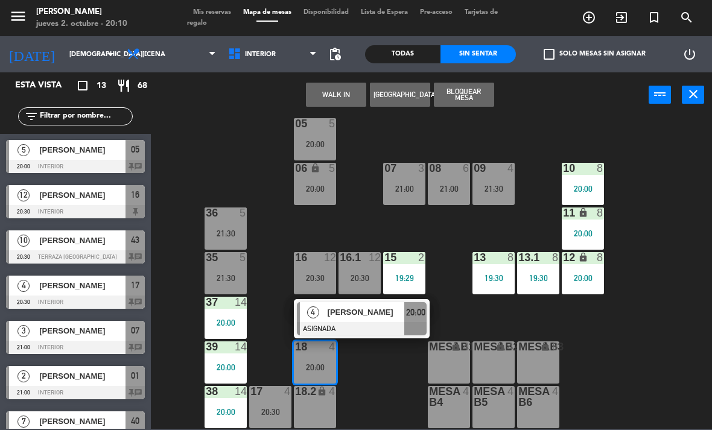
click at [372, 321] on div "[PERSON_NAME]" at bounding box center [366, 312] width 78 height 20
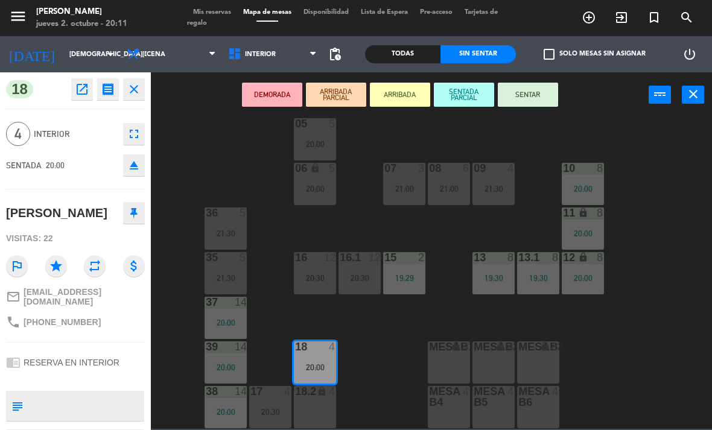
click at [318, 403] on div "18.2 lock 4" at bounding box center [315, 407] width 42 height 42
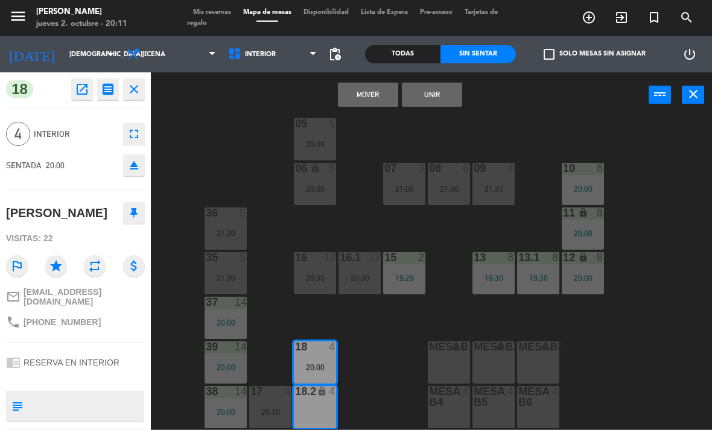
click at [453, 102] on button "Unir" at bounding box center [432, 95] width 60 height 24
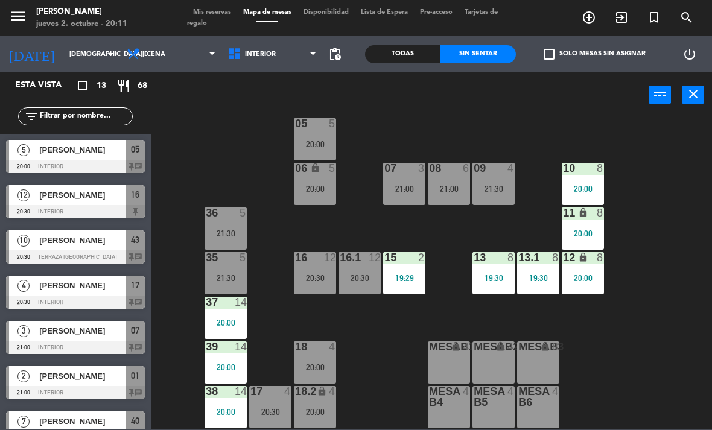
click at [313, 365] on div "20:00" at bounding box center [315, 367] width 42 height 8
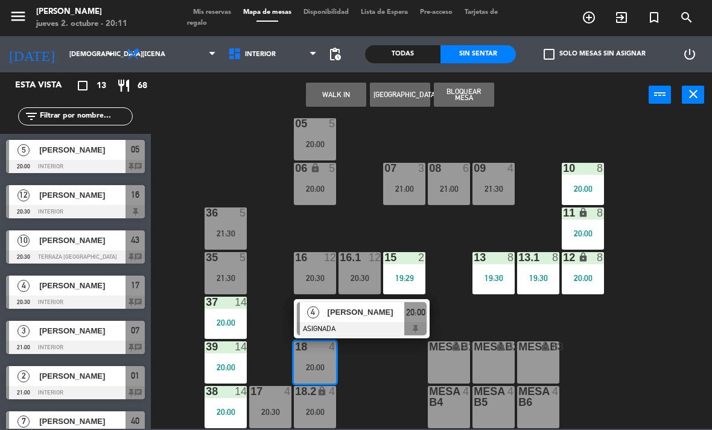
click at [360, 329] on div at bounding box center [362, 328] width 130 height 13
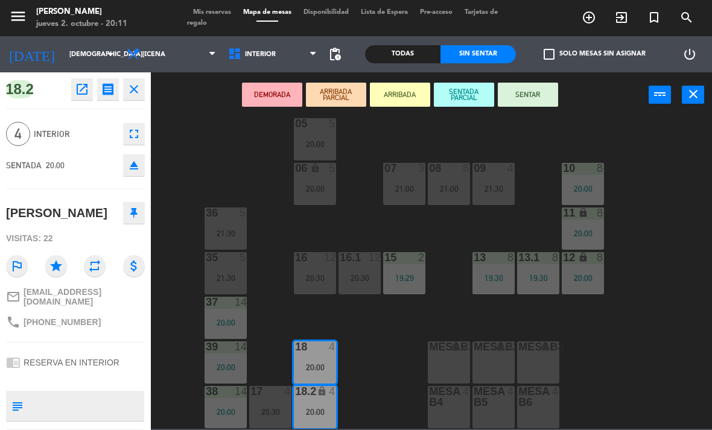
click at [547, 98] on button "SENTAR" at bounding box center [528, 95] width 60 height 24
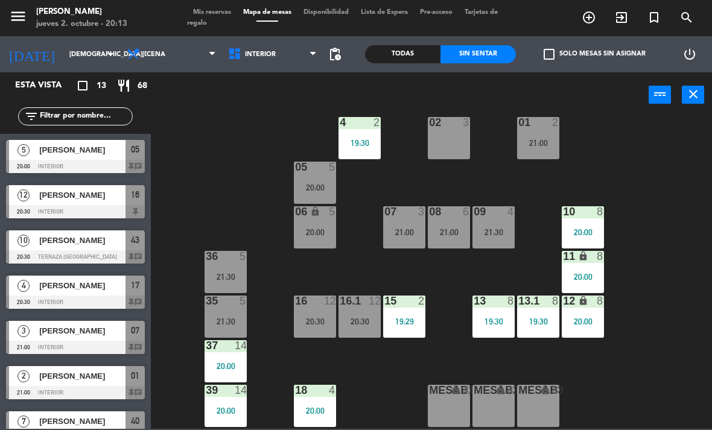
click at [48, 162] on div at bounding box center [75, 166] width 139 height 13
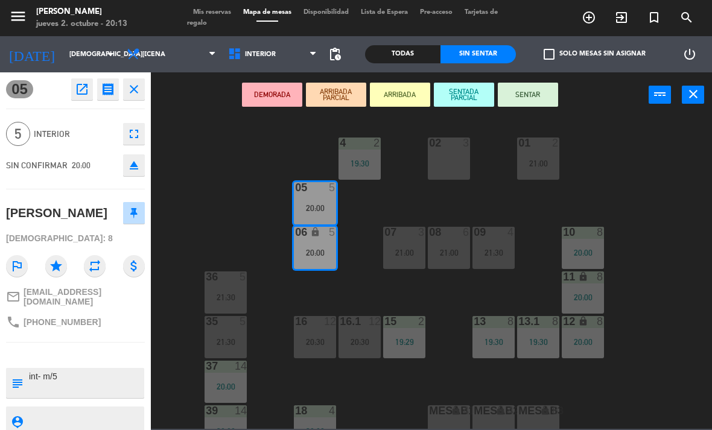
scroll to position [0, 0]
click at [533, 94] on button "SENTAR" at bounding box center [528, 95] width 60 height 24
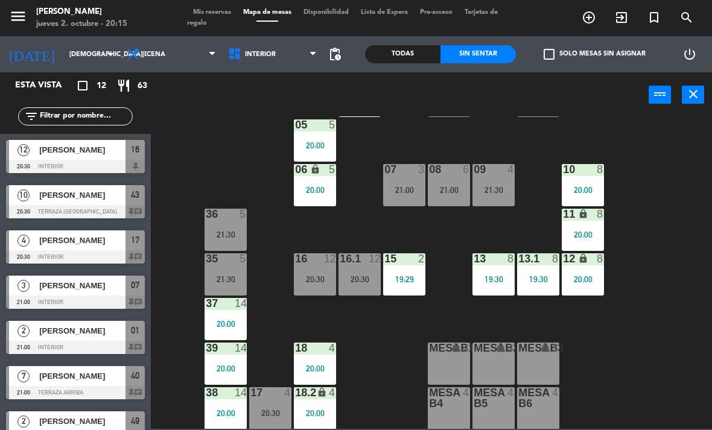
scroll to position [63, 0]
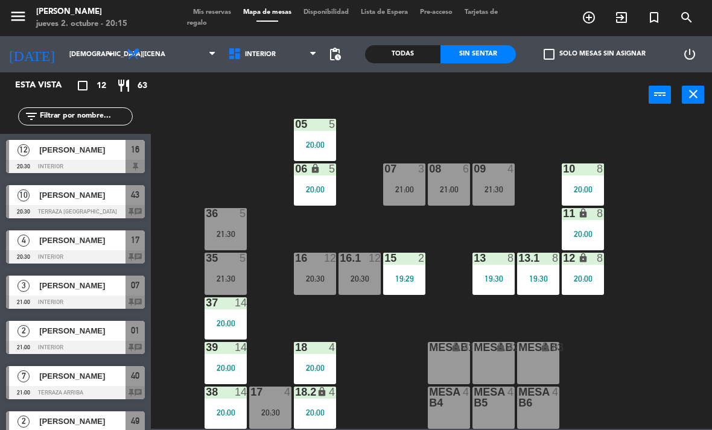
click at [325, 192] on div "20:00" at bounding box center [315, 189] width 42 height 8
click at [637, 217] on div "02 3 4 2 19:30 01 2 21:00 05 5 20:00 06 lock 5 20:00 07 3 21:00 09 4 21:30 10 8…" at bounding box center [435, 273] width 554 height 313
click at [313, 286] on div "16 12 20:30" at bounding box center [315, 274] width 42 height 42
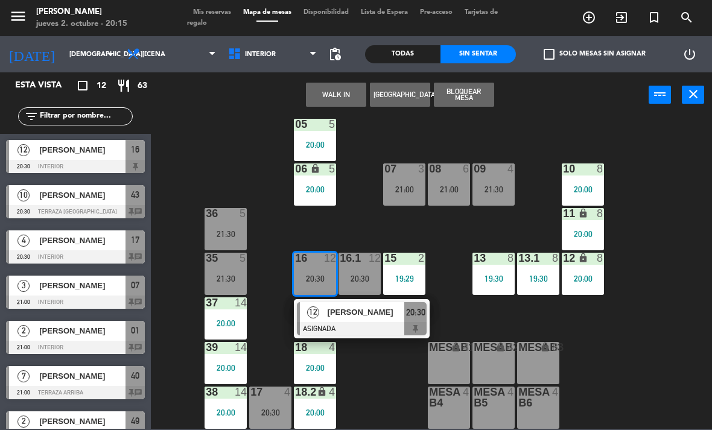
click at [368, 321] on div "[PERSON_NAME]" at bounding box center [366, 312] width 78 height 20
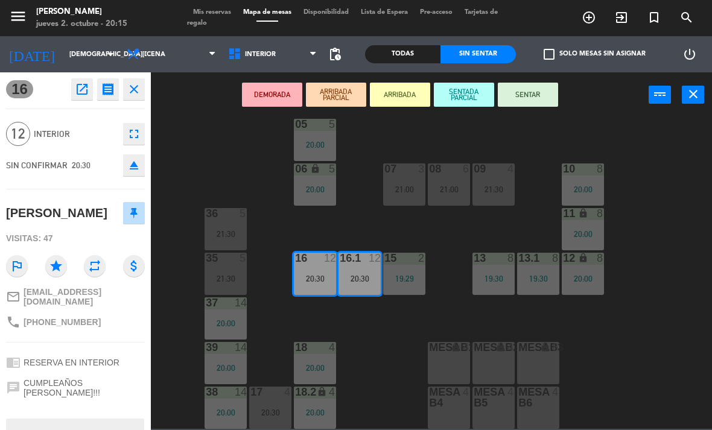
click at [130, 136] on icon "fullscreen" at bounding box center [134, 134] width 14 height 14
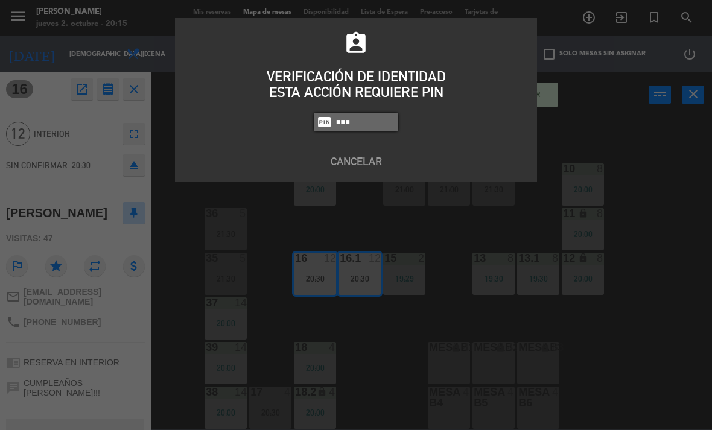
type input "1843"
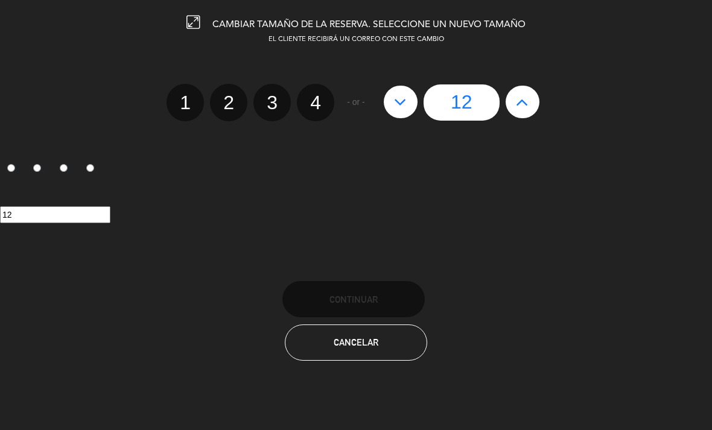
click at [404, 106] on icon at bounding box center [400, 101] width 13 height 19
type input "11"
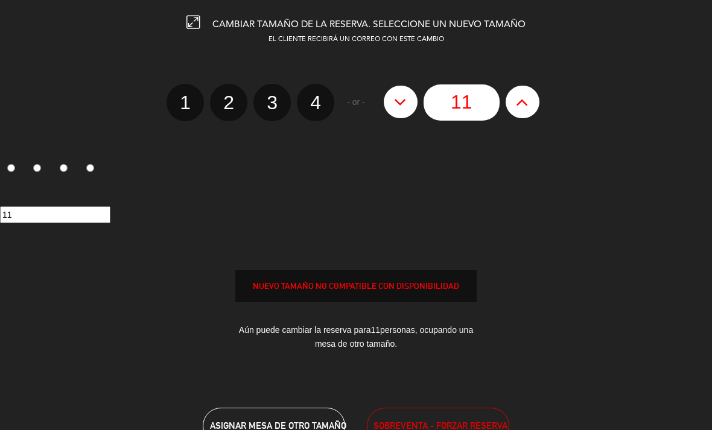
click at [404, 108] on icon at bounding box center [400, 101] width 13 height 19
type input "10"
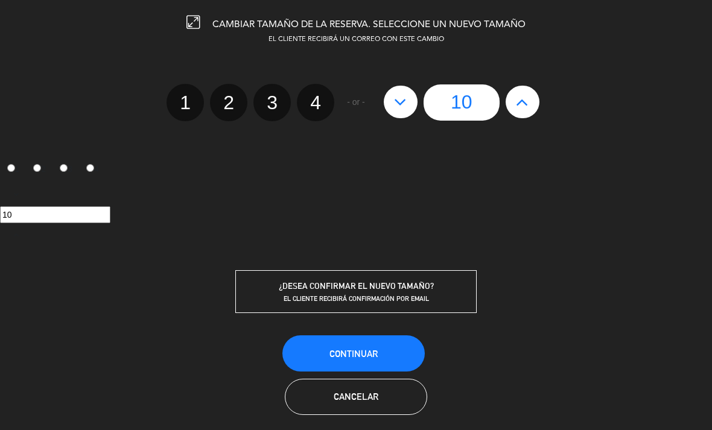
click at [361, 358] on span "Continuar" at bounding box center [354, 354] width 48 height 10
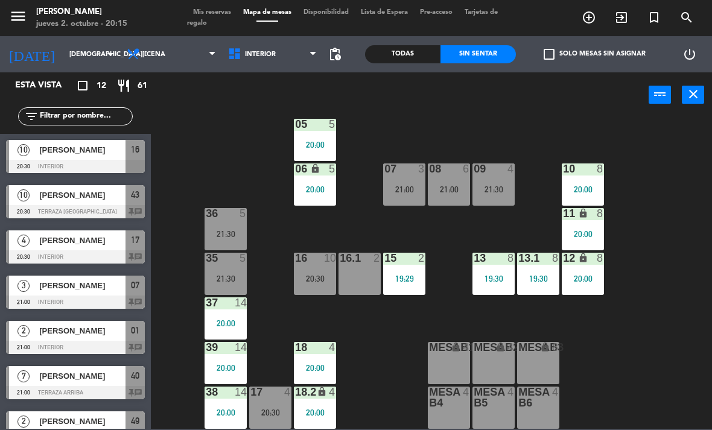
click at [325, 272] on div "16 10 20:30" at bounding box center [315, 274] width 42 height 42
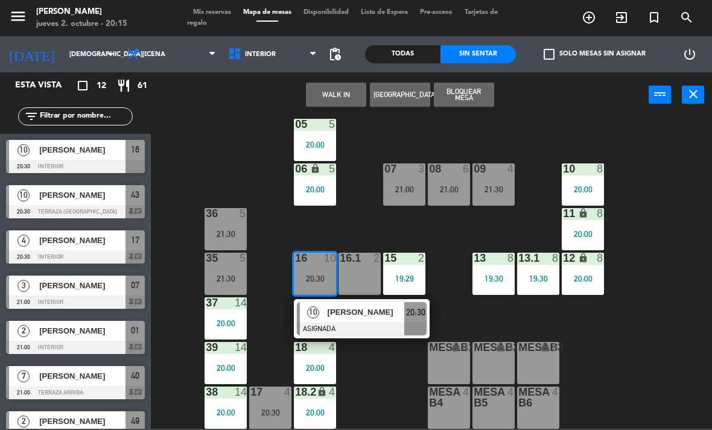
click at [364, 314] on span "[PERSON_NAME]" at bounding box center [366, 312] width 77 height 13
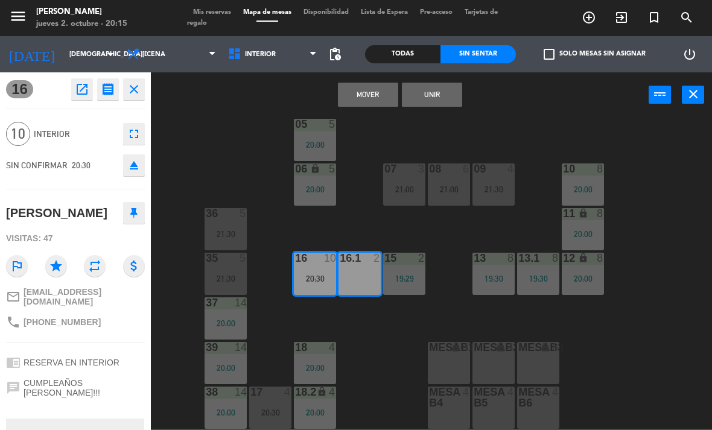
click at [441, 87] on button "Unir" at bounding box center [432, 95] width 60 height 24
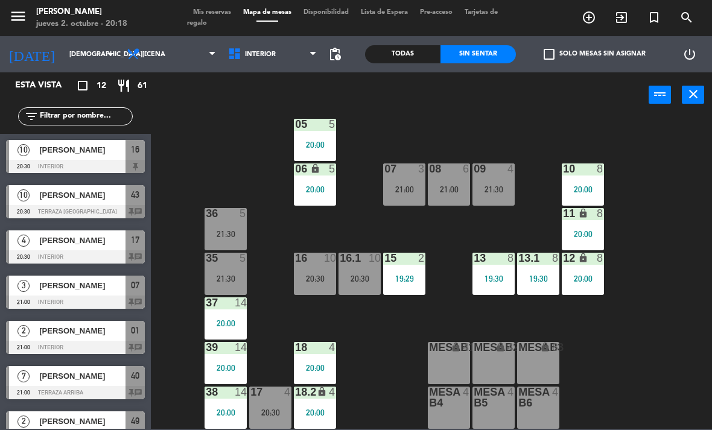
click at [83, 119] on input "text" at bounding box center [86, 116] width 94 height 13
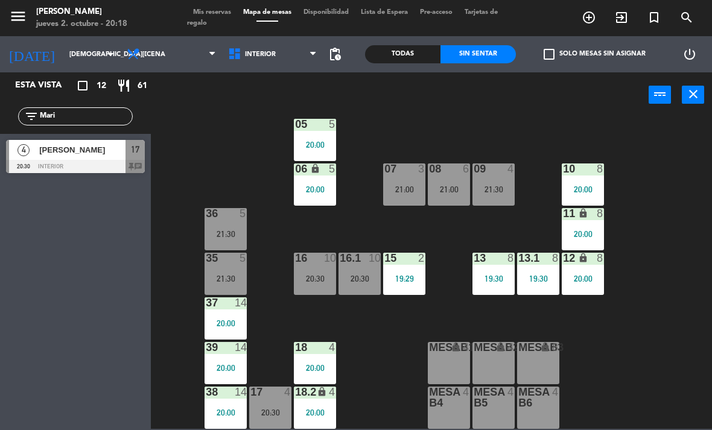
type input "Mari"
click at [175, 146] on div "02 3 4 2 19:30 01 2 21:00 05 5 20:00 06 lock 5 20:00 07 3 21:00 09 4 21:30 10 8…" at bounding box center [435, 273] width 554 height 313
click at [403, 60] on div "Todas" at bounding box center [402, 54] width 75 height 18
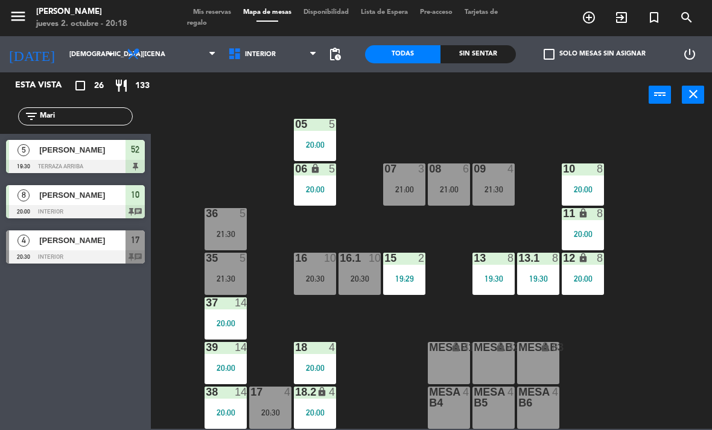
click at [66, 158] on div "[PERSON_NAME]" at bounding box center [82, 150] width 88 height 20
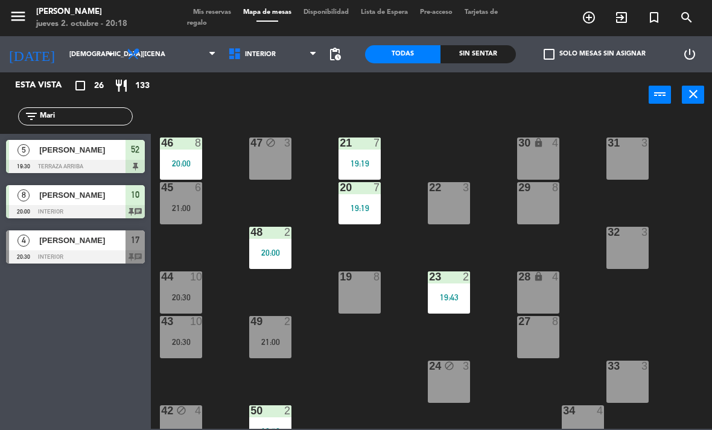
click at [55, 197] on span "[PERSON_NAME]" at bounding box center [82, 195] width 86 height 13
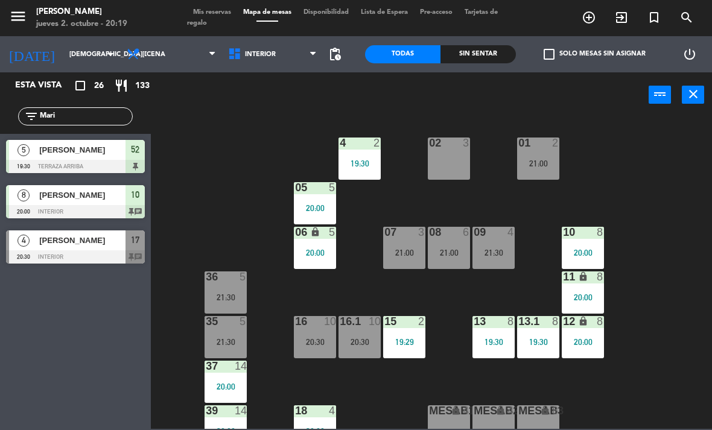
click at [490, 58] on div "Sin sentar" at bounding box center [478, 54] width 75 height 18
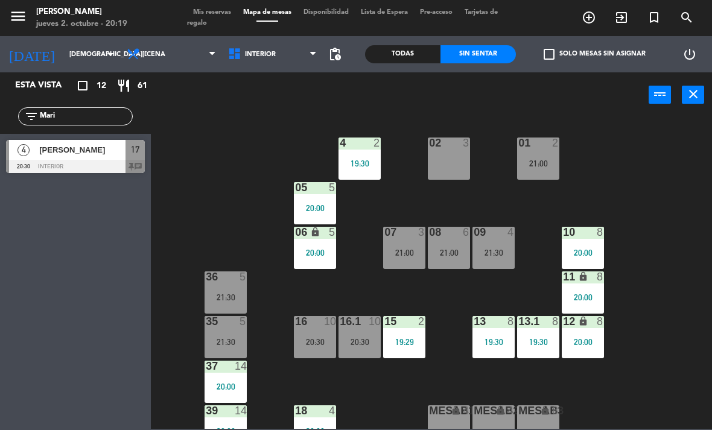
click at [91, 115] on input "Mari" at bounding box center [86, 116] width 94 height 13
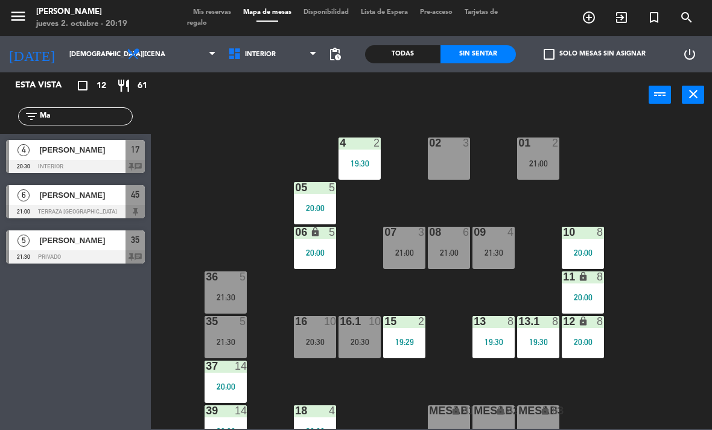
type input "M"
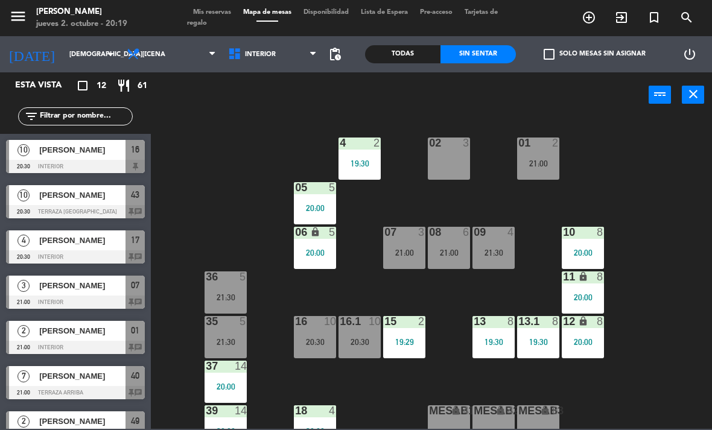
click at [690, 124] on div "02 3 4 2 19:30 01 2 21:00 05 5 20:00 06 lock 5 20:00 07 3 21:00 09 4 21:30 10 8…" at bounding box center [435, 273] width 554 height 313
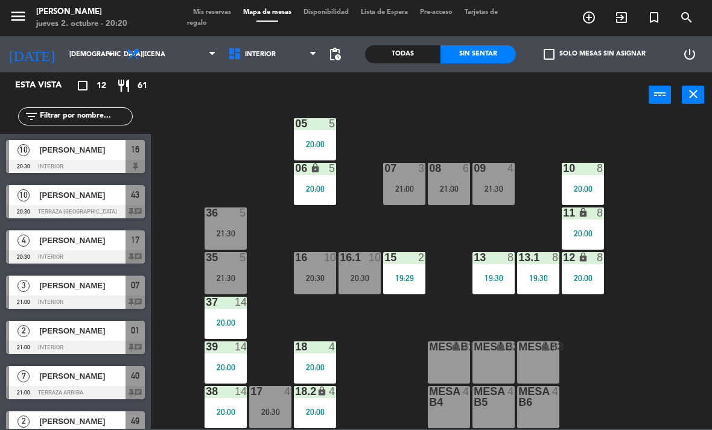
scroll to position [64, 0]
click at [269, 48] on span "Interior" at bounding box center [272, 54] width 101 height 27
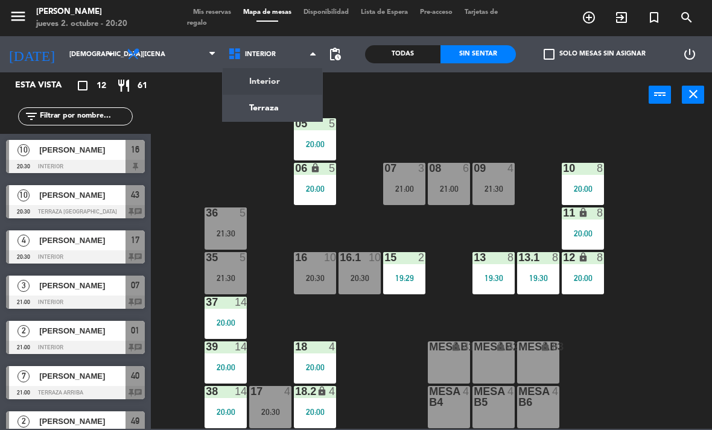
click at [287, 106] on ng-component "menu [PERSON_NAME] [DATE] 2. octubre - 20:20 Mis reservas Mapa de mesas Disponi…" at bounding box center [356, 214] width 712 height 429
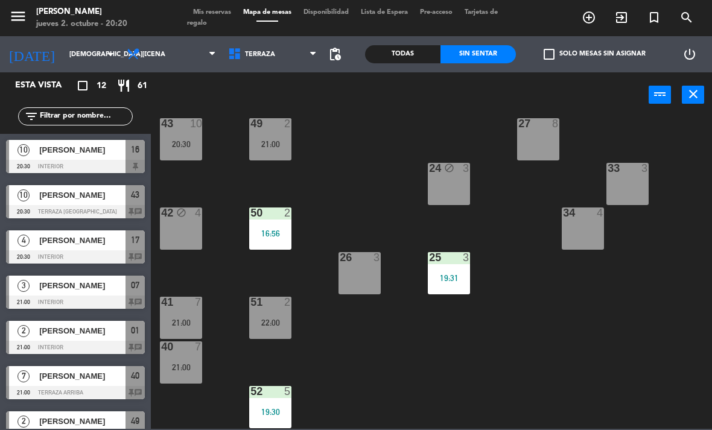
scroll to position [198, 0]
click at [280, 320] on div "22:00" at bounding box center [270, 323] width 42 height 8
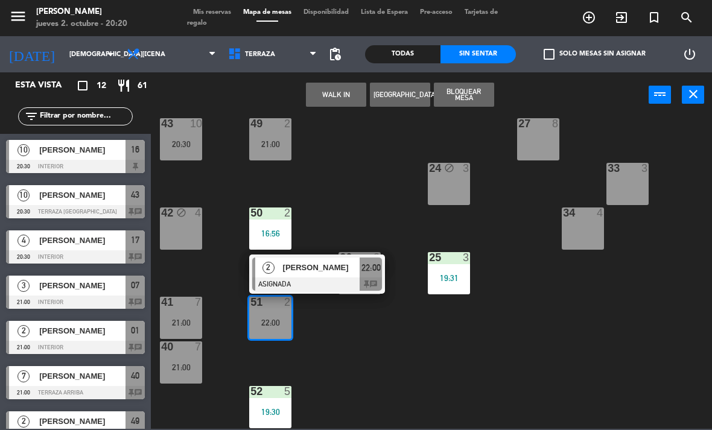
click at [304, 269] on span "[PERSON_NAME]" at bounding box center [321, 267] width 77 height 13
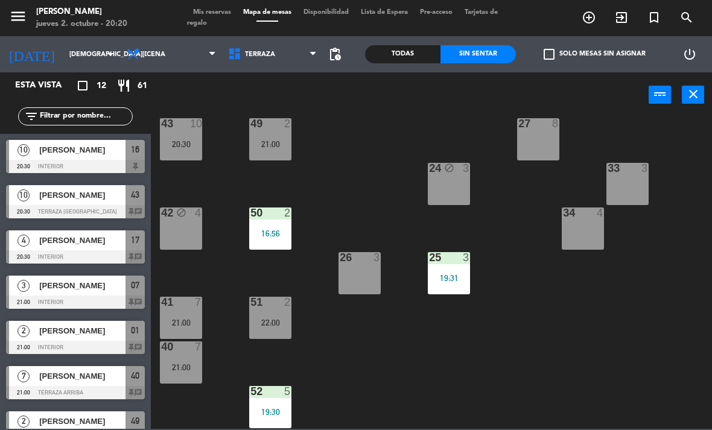
scroll to position [150, 0]
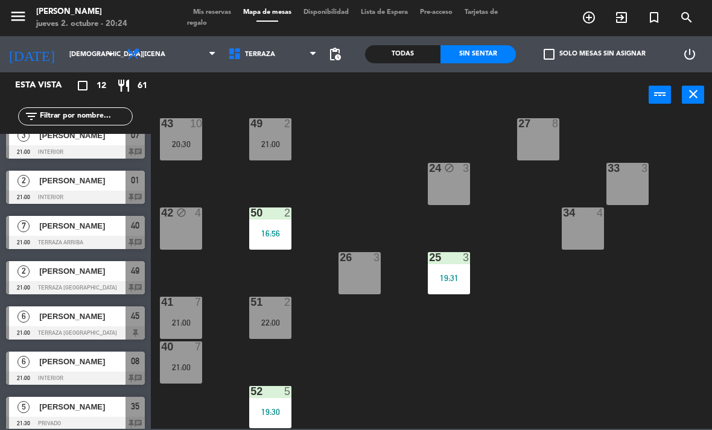
click at [72, 119] on input "text" at bounding box center [86, 116] width 94 height 13
click at [404, 59] on div "Todas" at bounding box center [402, 54] width 75 height 18
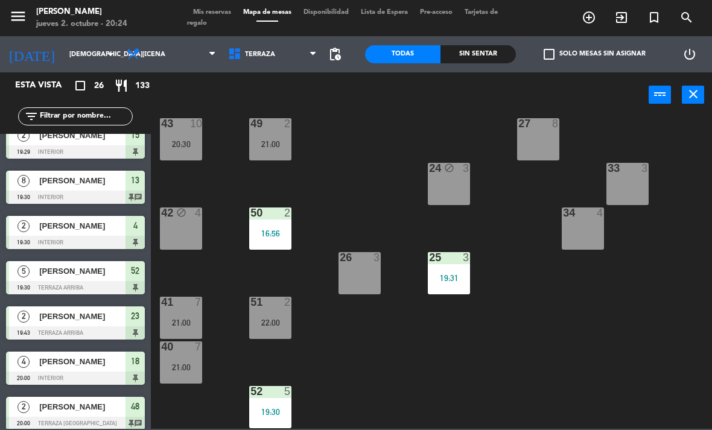
click at [74, 112] on input "text" at bounding box center [86, 116] width 94 height 13
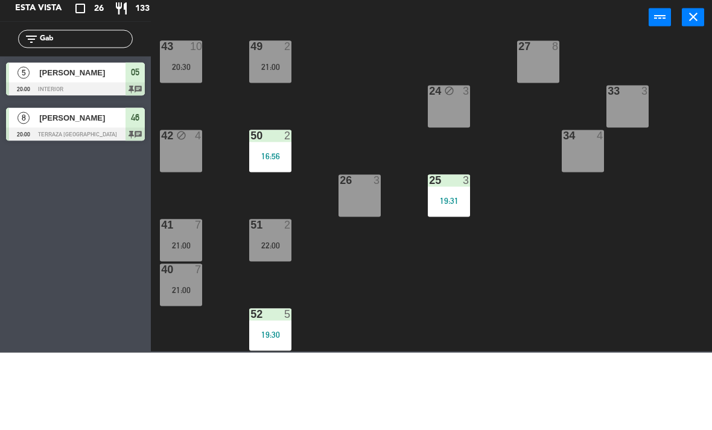
click at [358, 117] on div "21 7 19:19 30 lock 4 46 8 20:00 47 block 3 31 3 20 7 19:19 22 3 29 8 45 6 21:00…" at bounding box center [435, 273] width 554 height 313
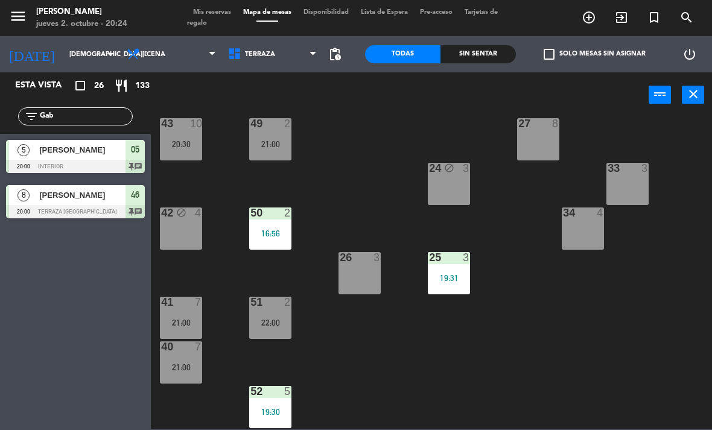
click at [266, 51] on span "Terraza" at bounding box center [260, 55] width 30 height 8
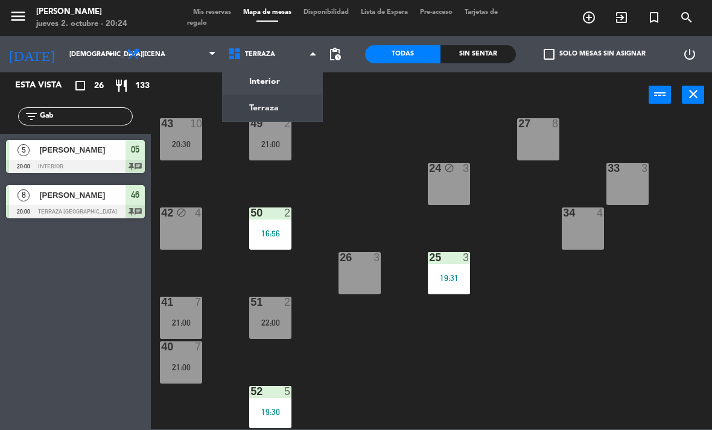
click at [298, 75] on ng-component "menu [PERSON_NAME] [DATE] 2. octubre - 20:24 Mis reservas Mapa de mesas Disponi…" at bounding box center [356, 214] width 712 height 429
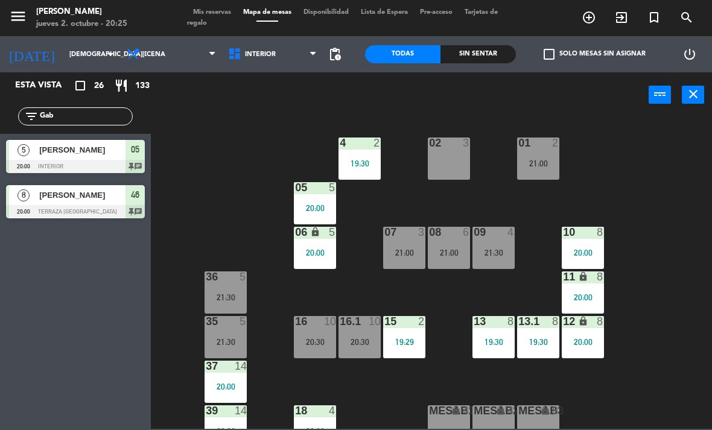
click at [65, 115] on input "Gab" at bounding box center [86, 116] width 94 height 13
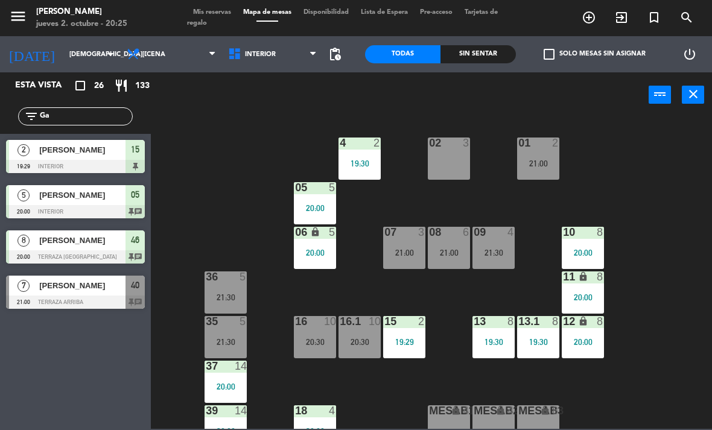
type input "G"
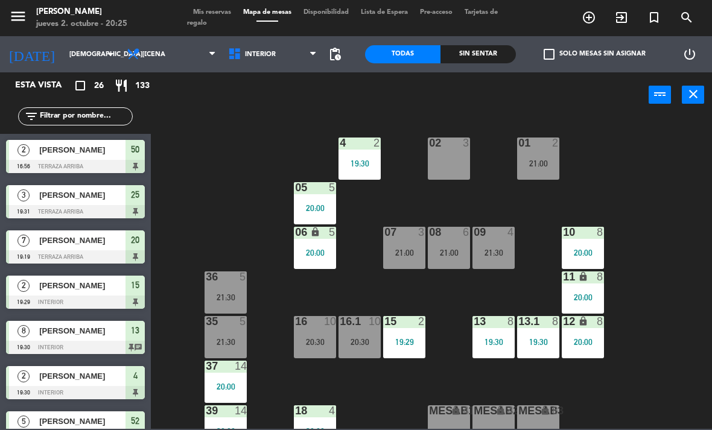
click at [655, 139] on div "02 3 4 2 19:30 01 2 21:00 05 5 20:00 06 lock 5 20:00 07 3 21:00 09 4 21:30 10 8…" at bounding box center [435, 273] width 554 height 313
click at [488, 50] on div "Sin sentar" at bounding box center [478, 54] width 75 height 18
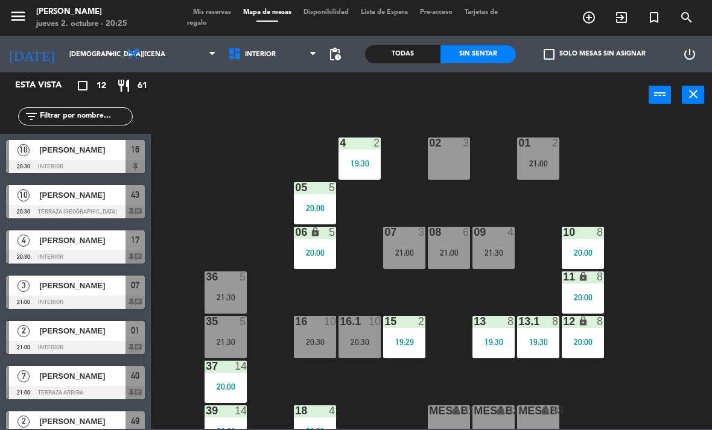
click at [408, 58] on div "Todas" at bounding box center [402, 54] width 75 height 18
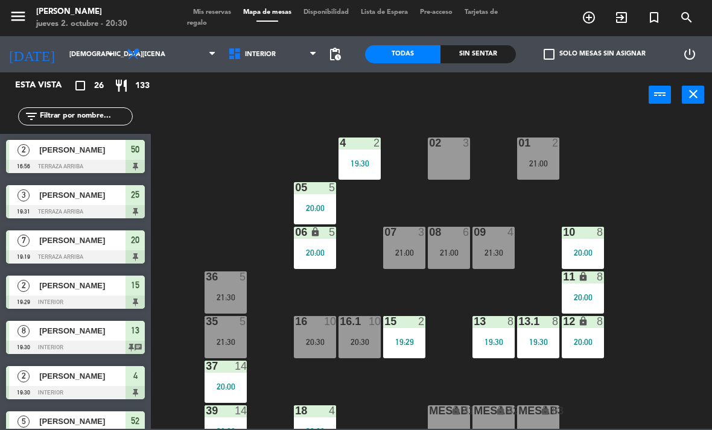
click at [475, 51] on div "Sin sentar" at bounding box center [478, 54] width 75 height 18
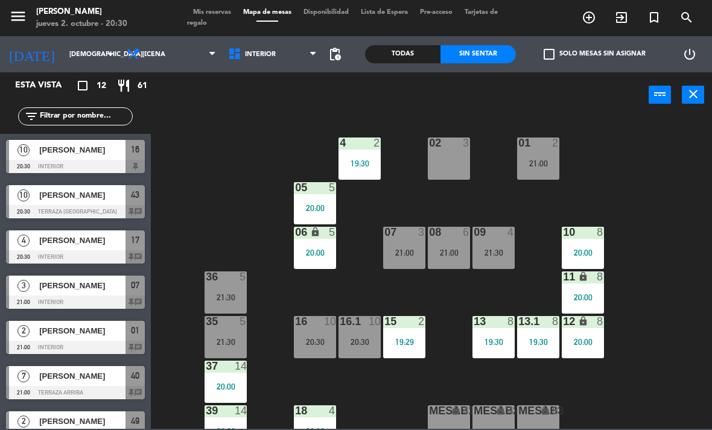
click at [321, 340] on div "20:30" at bounding box center [315, 342] width 42 height 8
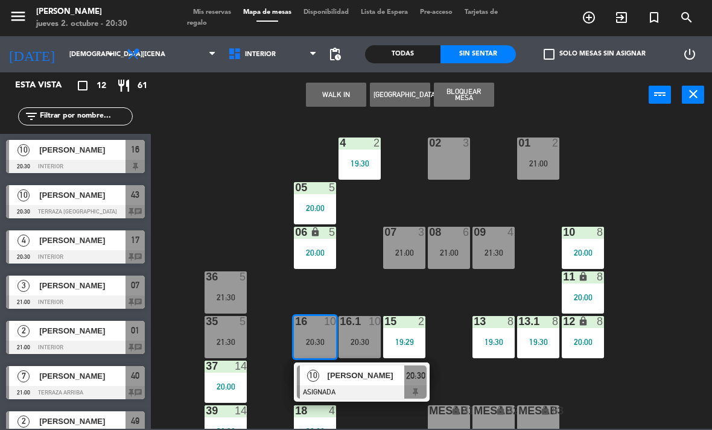
click at [381, 377] on span "[PERSON_NAME]" at bounding box center [366, 375] width 77 height 13
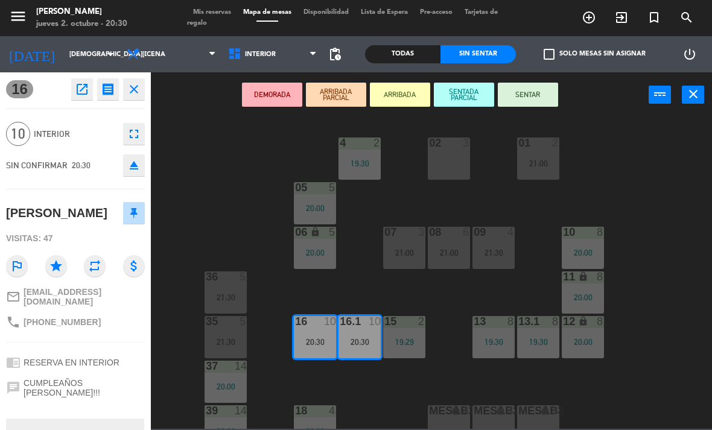
click at [542, 95] on button "SENTAR" at bounding box center [528, 95] width 60 height 24
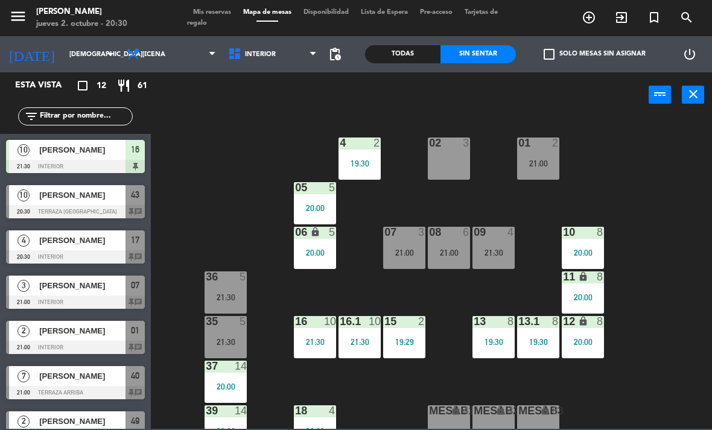
click at [110, 191] on span "[PERSON_NAME]" at bounding box center [82, 195] width 86 height 13
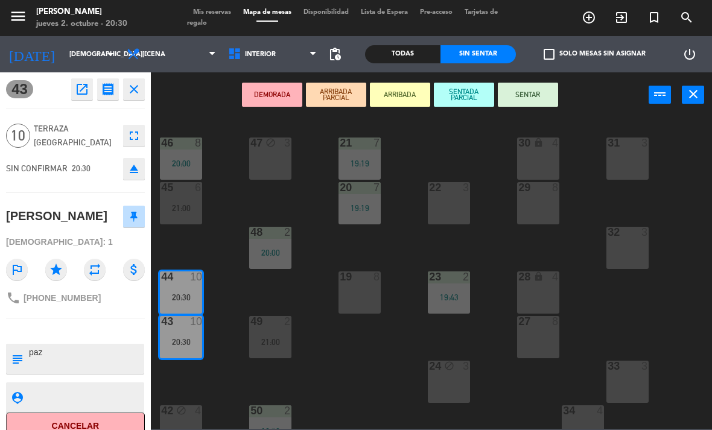
click at [532, 89] on button "SENTAR" at bounding box center [528, 95] width 60 height 24
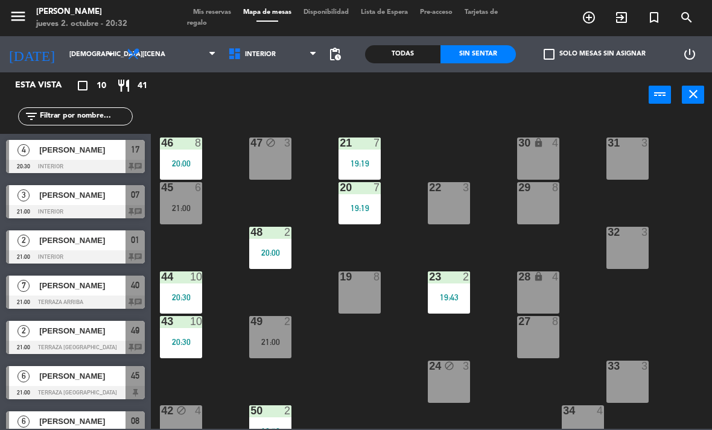
click at [96, 150] on span "[PERSON_NAME]" at bounding box center [82, 150] width 86 height 13
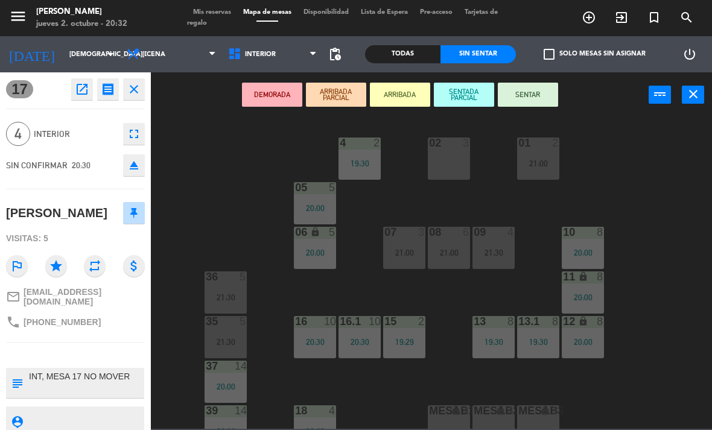
click at [542, 97] on button "SENTAR" at bounding box center [528, 95] width 60 height 24
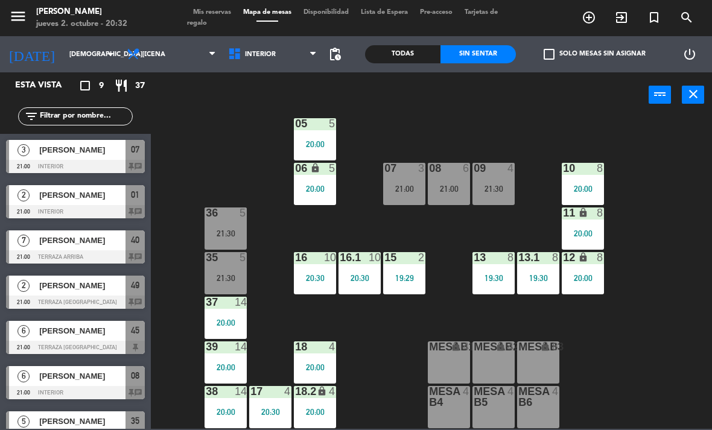
scroll to position [64, 0]
click at [266, 51] on span "Interior" at bounding box center [260, 55] width 31 height 8
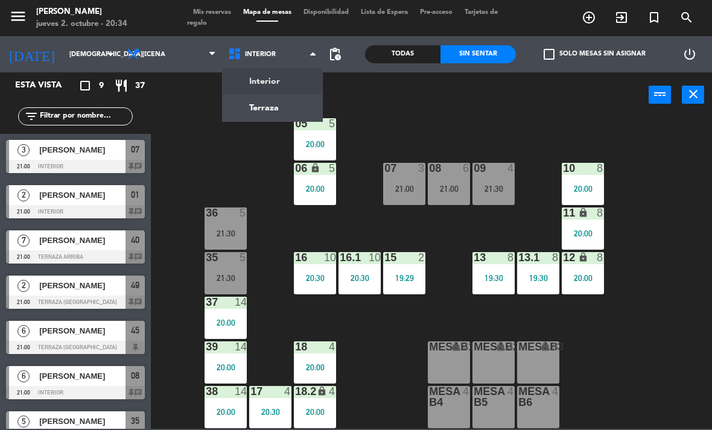
click at [654, 267] on div "02 3 4 2 19:30 01 2 21:00 05 5 20:00 06 lock 5 20:00 07 3 21:00 09 4 21:30 10 8…" at bounding box center [435, 273] width 554 height 313
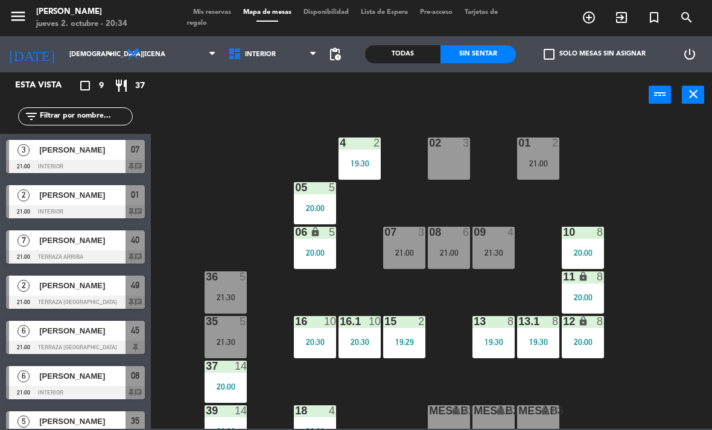
scroll to position [0, 0]
click at [270, 51] on span "Interior" at bounding box center [260, 55] width 31 height 8
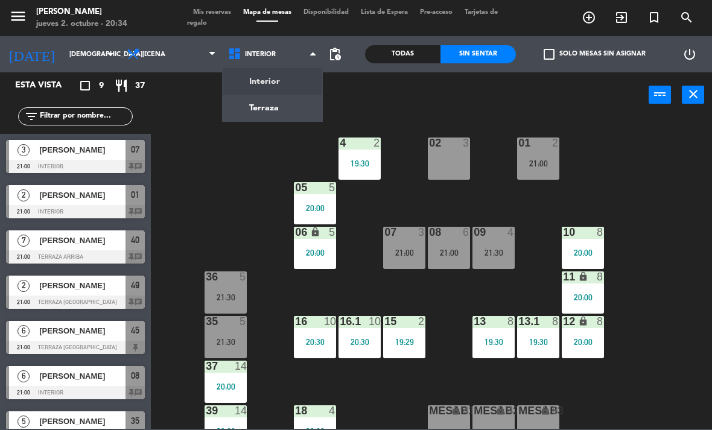
click at [290, 103] on ng-component "menu [PERSON_NAME] [DATE] 2. octubre - 20:34 Mis reservas Mapa de mesas Disponi…" at bounding box center [356, 214] width 712 height 429
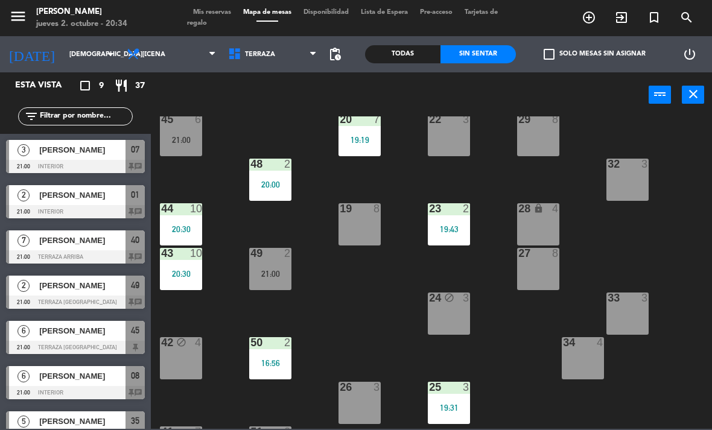
scroll to position [81, 0]
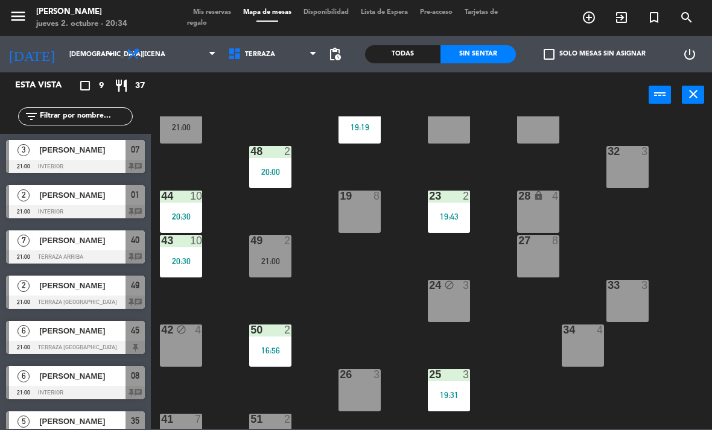
click at [362, 213] on div "19 8" at bounding box center [360, 212] width 42 height 42
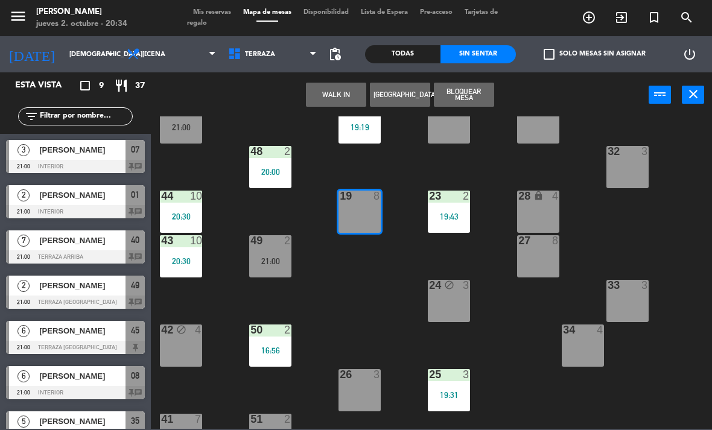
click at [328, 98] on button "WALK IN" at bounding box center [336, 95] width 60 height 24
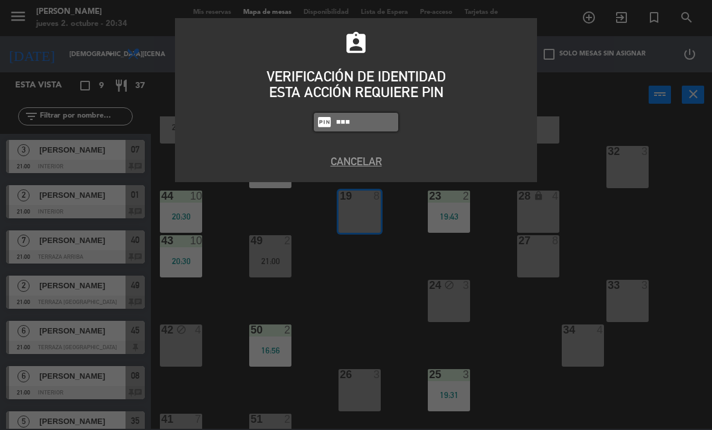
type input "1784"
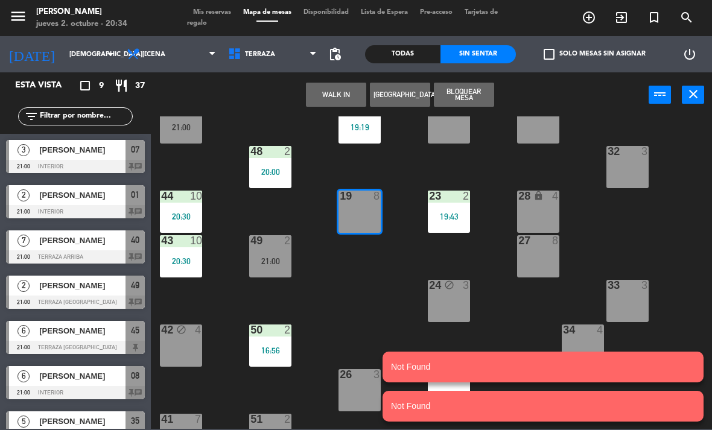
click at [333, 97] on button "WALK IN" at bounding box center [336, 95] width 60 height 24
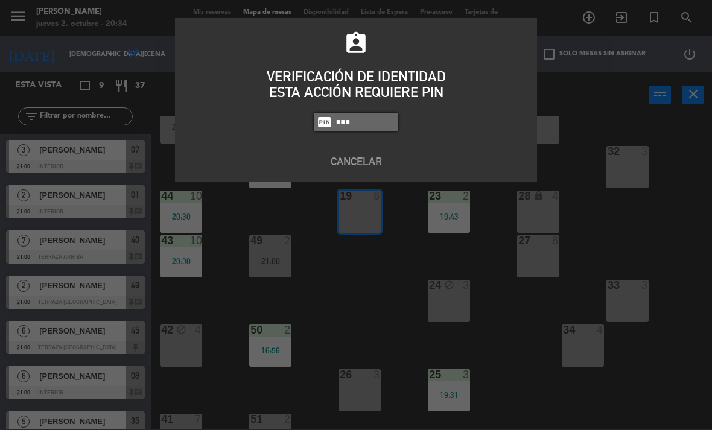
type input "1843"
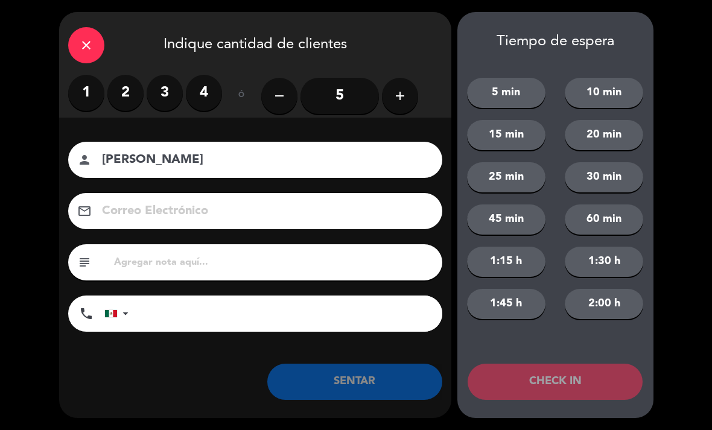
type input "[PERSON_NAME]"
click at [156, 92] on label "3" at bounding box center [165, 93] width 36 height 36
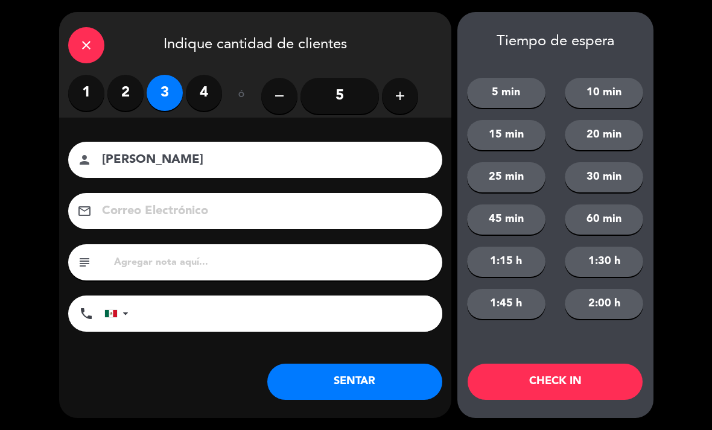
click at [374, 377] on button "SENTAR" at bounding box center [354, 382] width 175 height 36
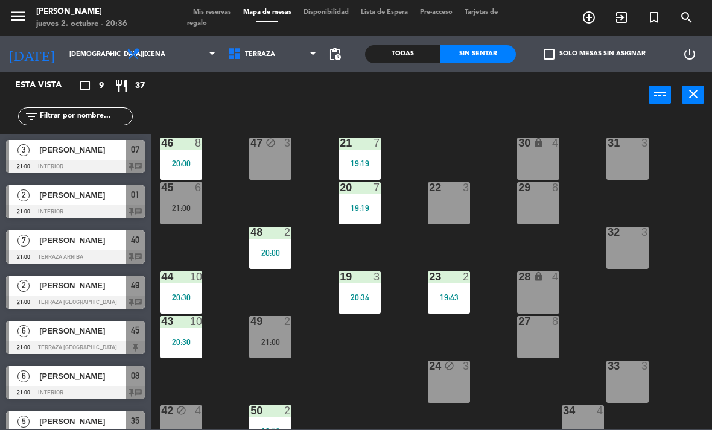
scroll to position [0, 0]
click at [267, 64] on span "Terraza" at bounding box center [272, 54] width 101 height 27
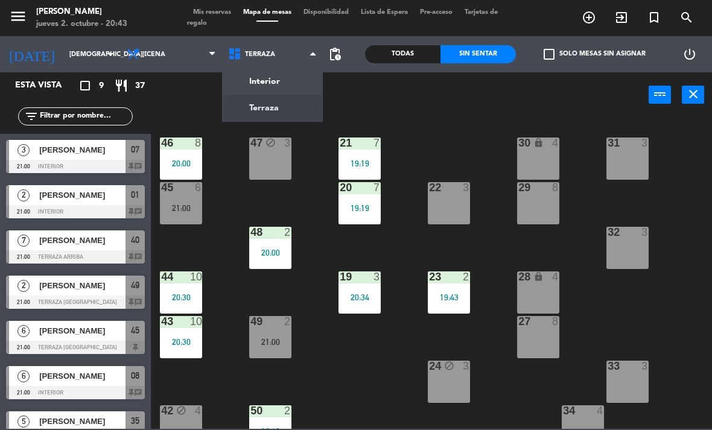
click at [291, 89] on ng-component "menu [PERSON_NAME] [DATE] 2. octubre - 20:43 Mis reservas Mapa de mesas Disponi…" at bounding box center [356, 214] width 712 height 429
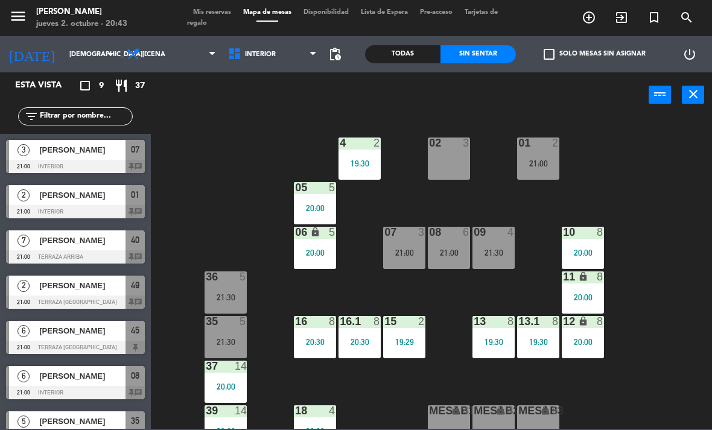
click at [445, 168] on div "02 3" at bounding box center [449, 159] width 42 height 42
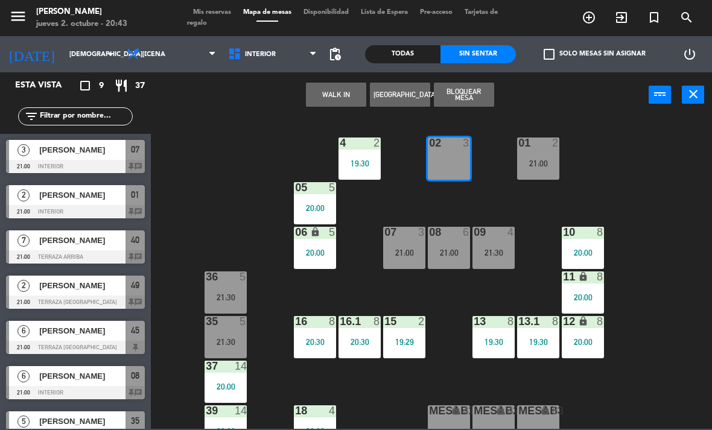
click at [343, 99] on button "WALK IN" at bounding box center [336, 95] width 60 height 24
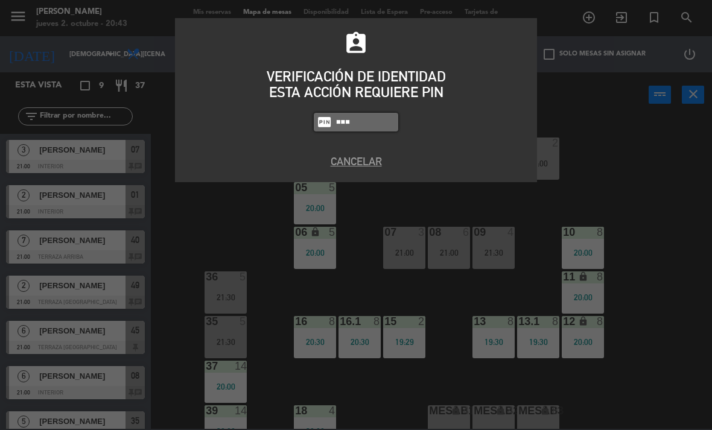
type input "1843"
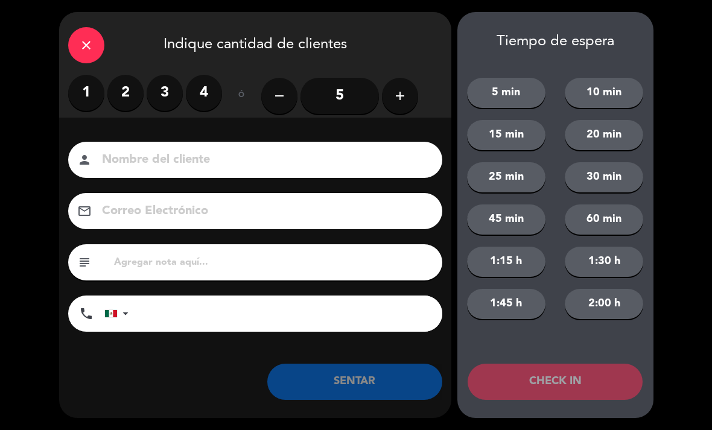
click at [97, 57] on div "close" at bounding box center [86, 45] width 36 height 36
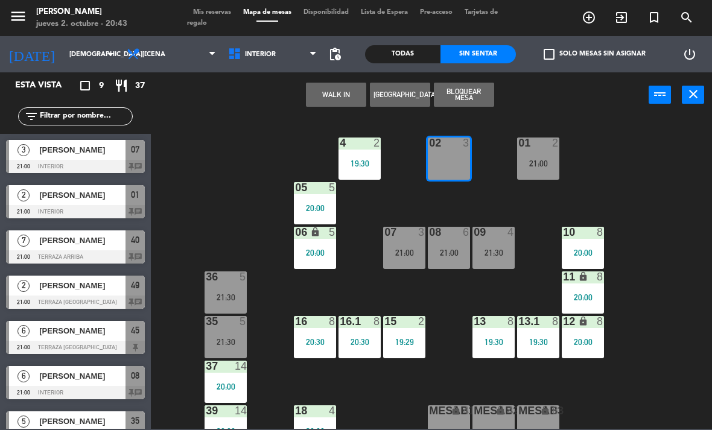
click at [241, 146] on div "02 3 4 2 19:30 01 2 21:00 05 5 20:00 06 lock 5 20:00 07 3 21:00 09 4 21:30 10 8…" at bounding box center [435, 273] width 554 height 313
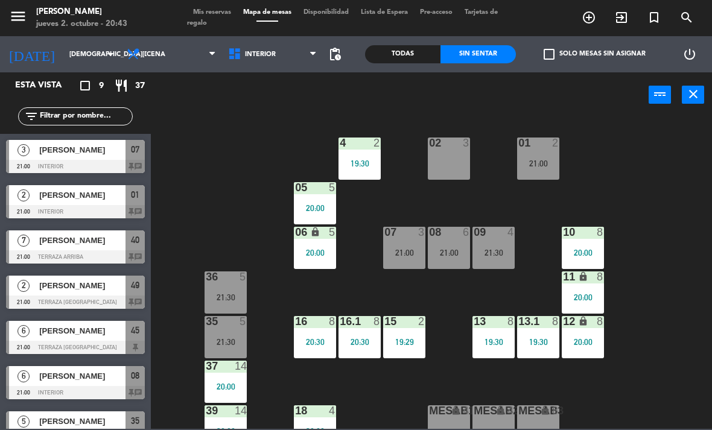
click at [408, 54] on div "Todas" at bounding box center [402, 54] width 75 height 18
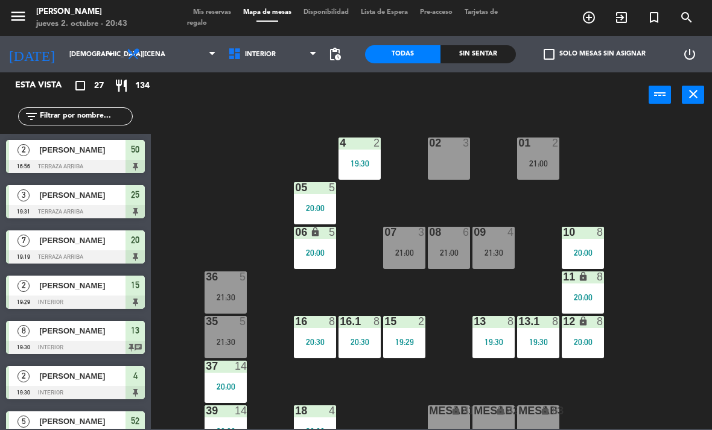
click at [107, 113] on input "text" at bounding box center [86, 116] width 94 height 13
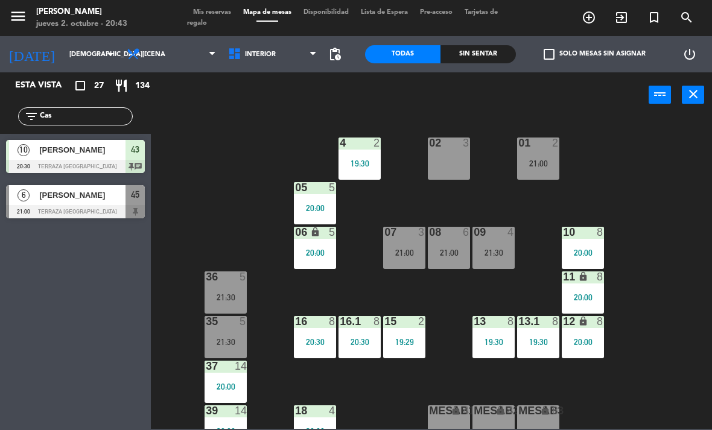
type input "Cas"
click at [202, 135] on div "02 3 4 2 19:30 01 2 21:00 05 5 20:00 06 lock 5 20:00 07 3 21:00 09 4 21:30 10 8…" at bounding box center [435, 273] width 554 height 313
click at [443, 165] on div "02 3" at bounding box center [449, 159] width 42 height 42
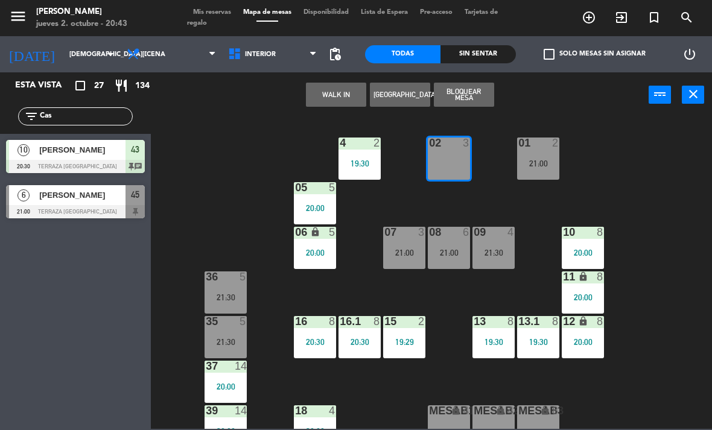
click at [339, 93] on button "WALK IN" at bounding box center [336, 95] width 60 height 24
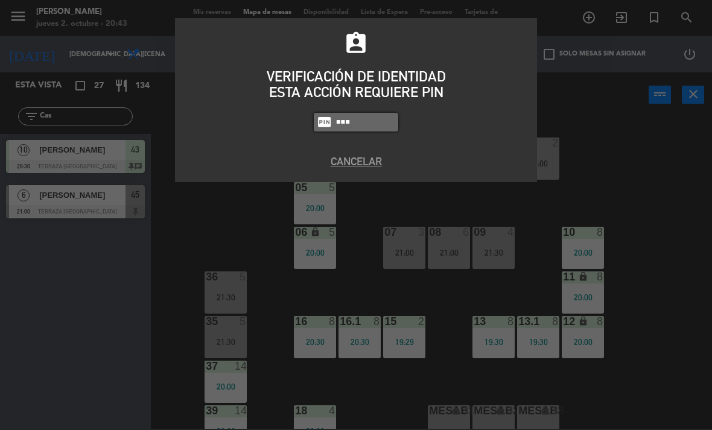
type input "1843"
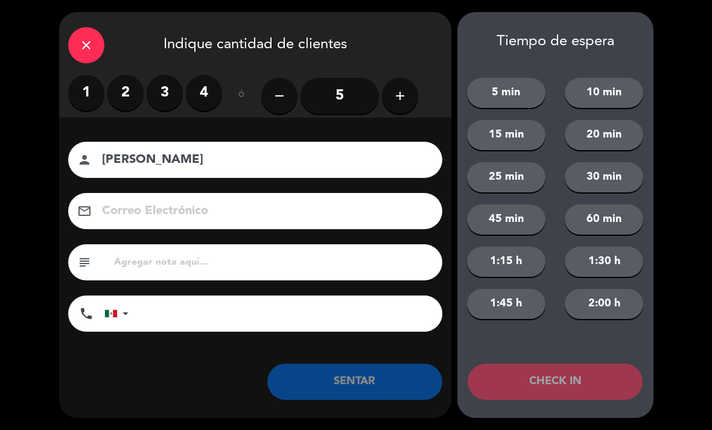
type input "[PERSON_NAME]"
click at [162, 97] on label "3" at bounding box center [165, 93] width 36 height 36
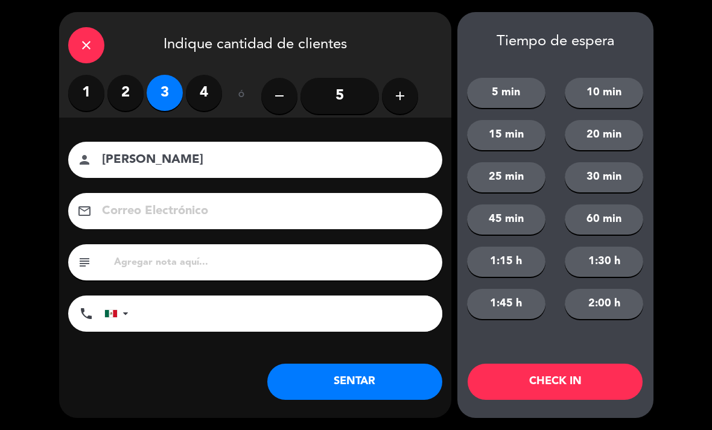
click at [130, 93] on label "2" at bounding box center [125, 93] width 36 height 36
click at [371, 385] on button "SENTAR" at bounding box center [354, 382] width 175 height 36
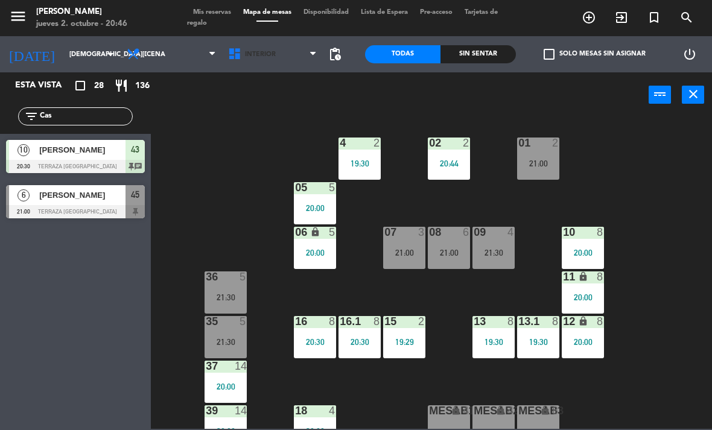
click at [260, 54] on span "Interior" at bounding box center [260, 55] width 31 height 8
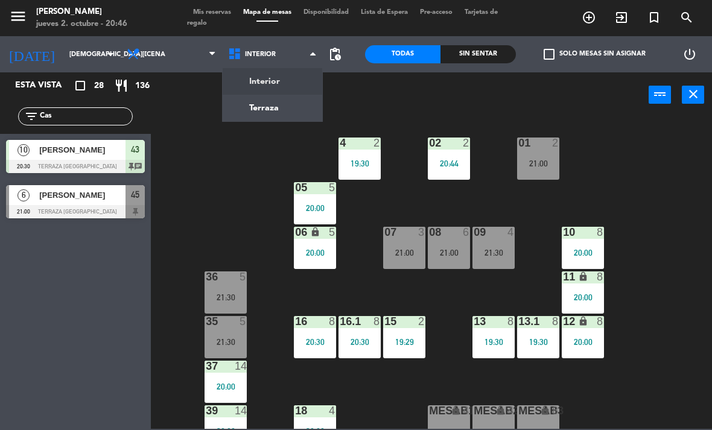
click at [279, 109] on ng-component "menu [PERSON_NAME] [DATE] 2. octubre - 20:46 Mis reservas Mapa de mesas Disponi…" at bounding box center [356, 214] width 712 height 429
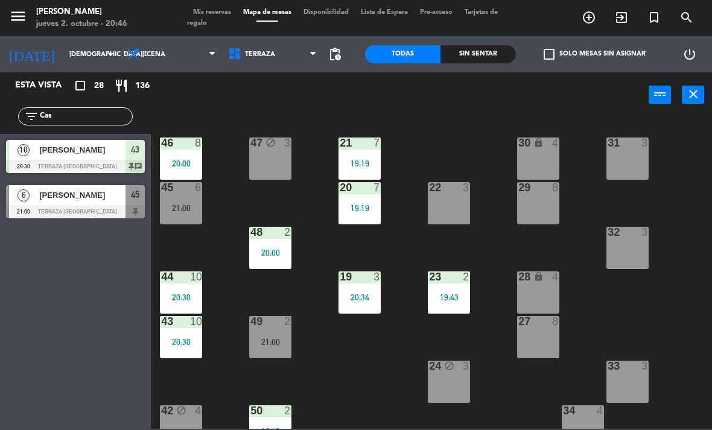
click at [106, 118] on input "Cas" at bounding box center [86, 116] width 94 height 13
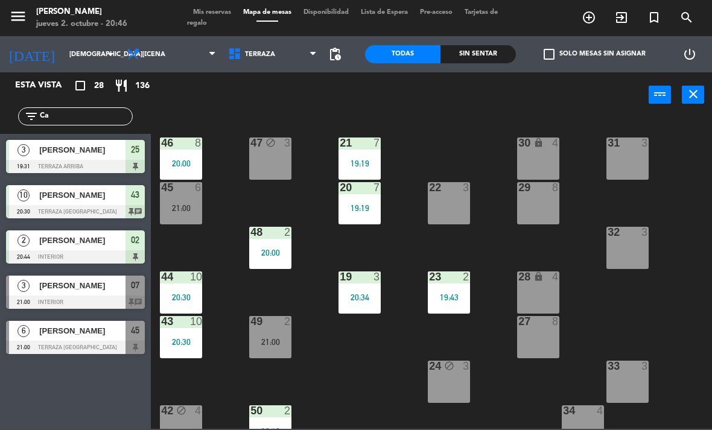
type input "C"
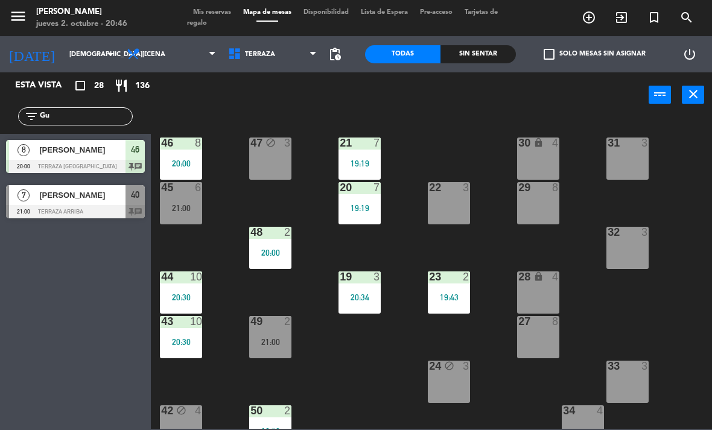
type input "Gu"
click at [447, 125] on div "21 7 19:19 30 lock 4 46 8 20:00 47 block 3 31 3 20 7 19:19 22 3 29 8 45 6 21:00…" at bounding box center [435, 273] width 554 height 313
click at [112, 200] on span "[PERSON_NAME]" at bounding box center [82, 195] width 86 height 13
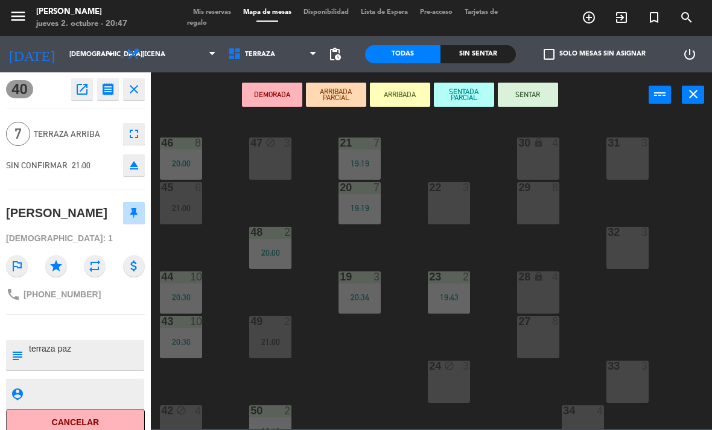
click at [539, 98] on button "SENTAR" at bounding box center [528, 95] width 60 height 24
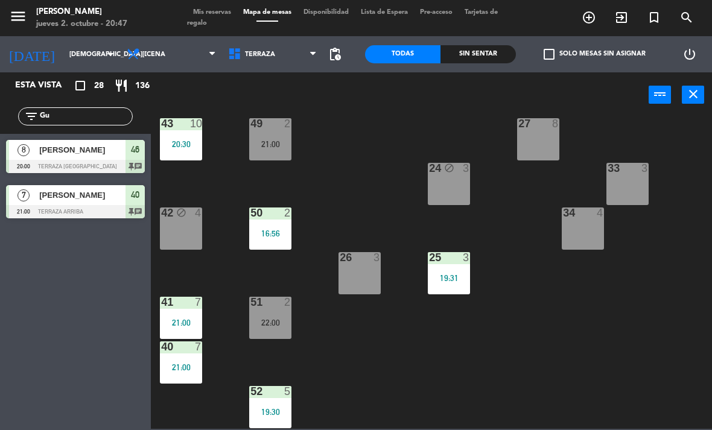
scroll to position [198, 0]
click at [284, 62] on span "Terraza" at bounding box center [272, 54] width 101 height 27
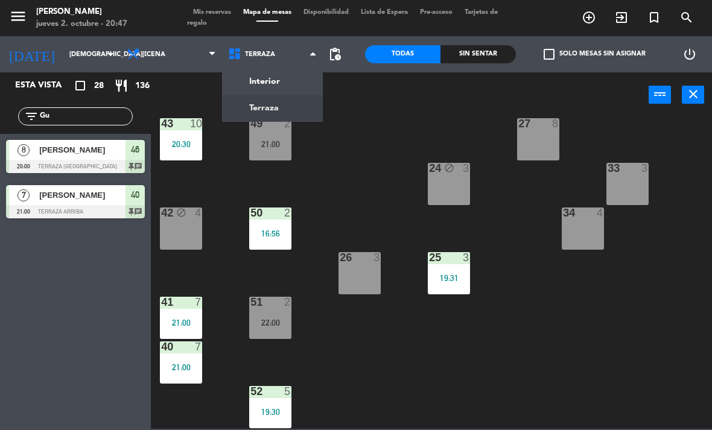
click at [289, 72] on ng-component "menu [PERSON_NAME] [DATE] 2. octubre - 20:47 Mis reservas Mapa de mesas Disponi…" at bounding box center [356, 214] width 712 height 429
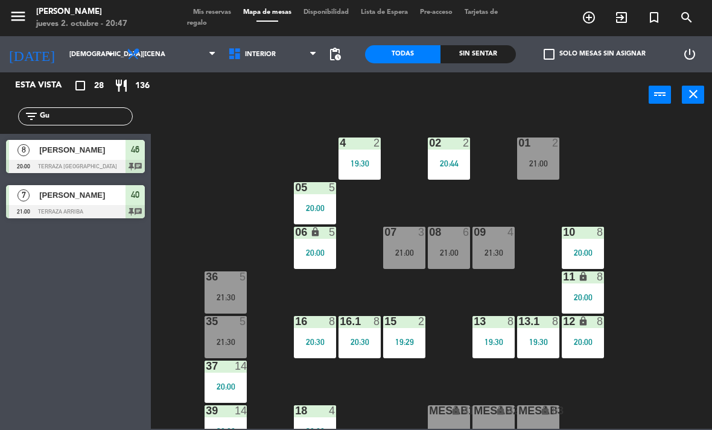
click at [251, 54] on span "Interior" at bounding box center [260, 55] width 31 height 8
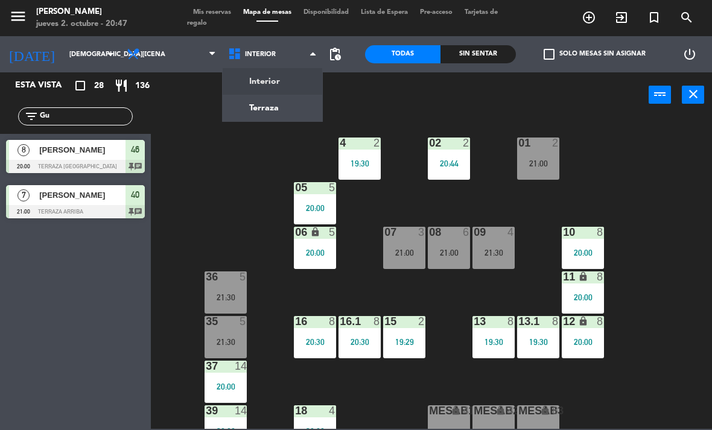
click at [291, 120] on ng-component "menu [PERSON_NAME] [DATE] 2. octubre - 20:47 Mis reservas Mapa de mesas Disponi…" at bounding box center [356, 214] width 712 height 429
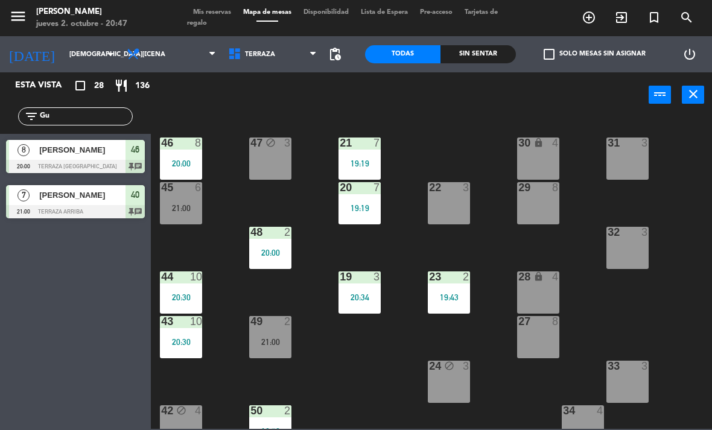
scroll to position [167, 0]
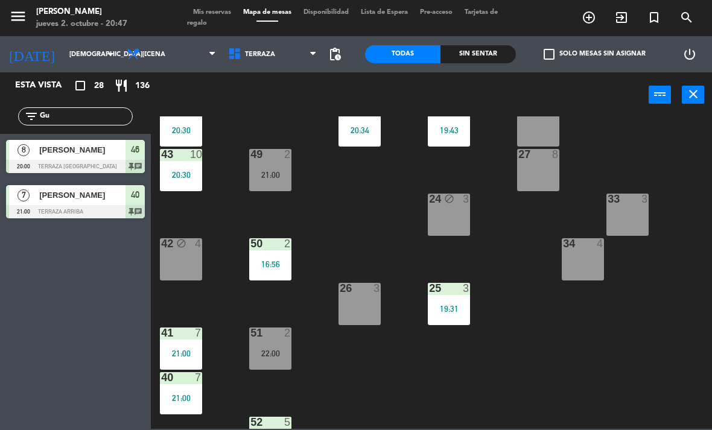
click at [451, 296] on div "25 3 19:31" at bounding box center [449, 304] width 42 height 42
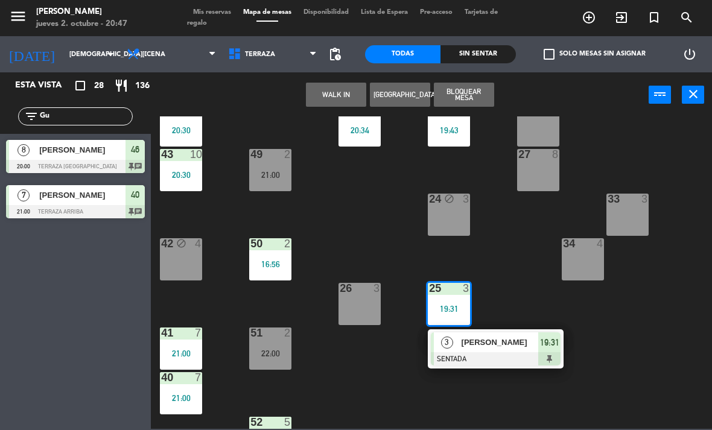
click at [497, 345] on span "[PERSON_NAME]" at bounding box center [500, 342] width 77 height 13
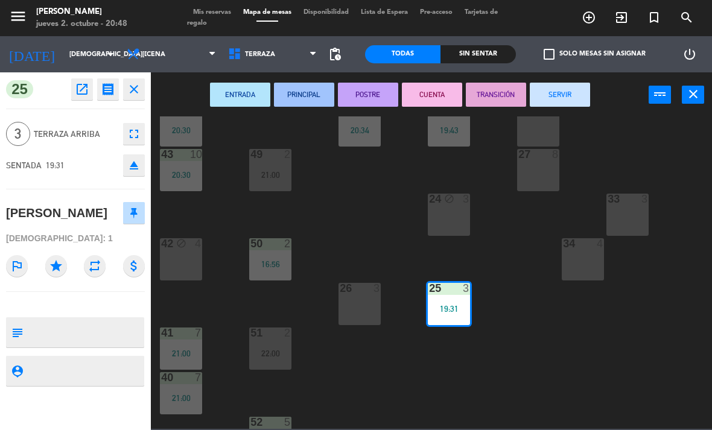
click at [568, 91] on button "SERVIR" at bounding box center [560, 95] width 60 height 24
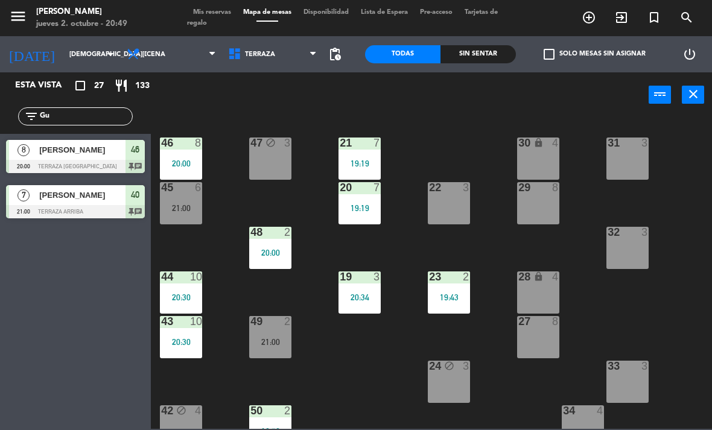
scroll to position [0, 0]
click at [97, 116] on input "Gu" at bounding box center [86, 116] width 94 height 13
type input "G"
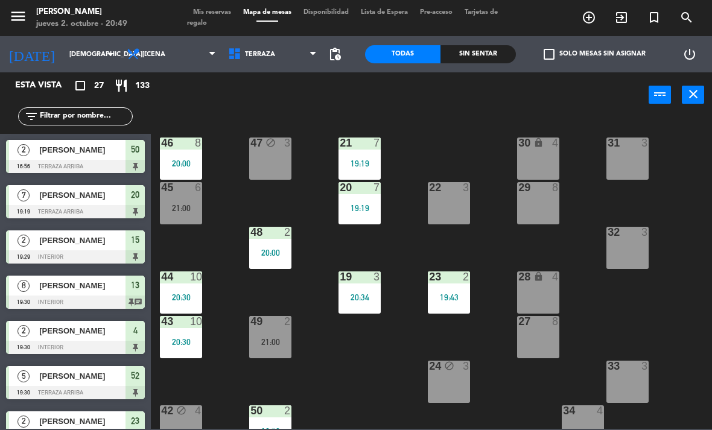
click at [465, 124] on div "21 7 19:19 30 lock 4 46 8 20:00 47 block 3 31 3 20 7 19:19 22 3 29 8 45 6 21:00…" at bounding box center [435, 273] width 554 height 313
click at [473, 54] on div "Sin sentar" at bounding box center [478, 54] width 75 height 18
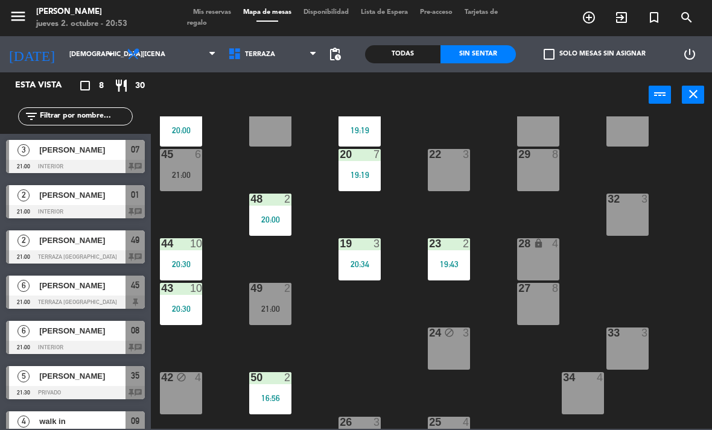
scroll to position [33, 0]
click at [460, 255] on div "23 2 19:43" at bounding box center [449, 259] width 42 height 42
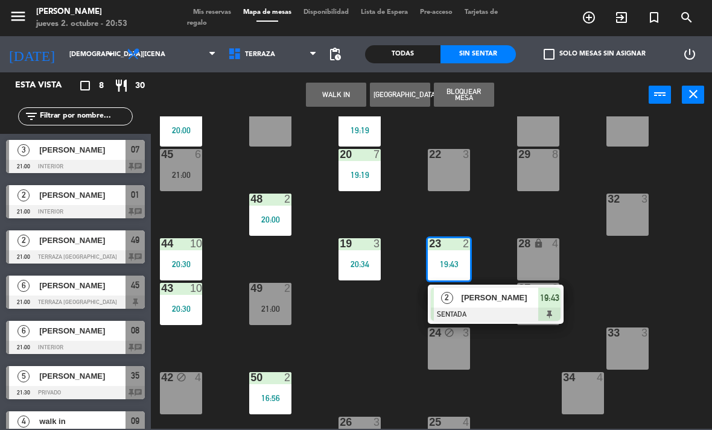
click at [502, 292] on span "[PERSON_NAME]" at bounding box center [500, 298] width 77 height 13
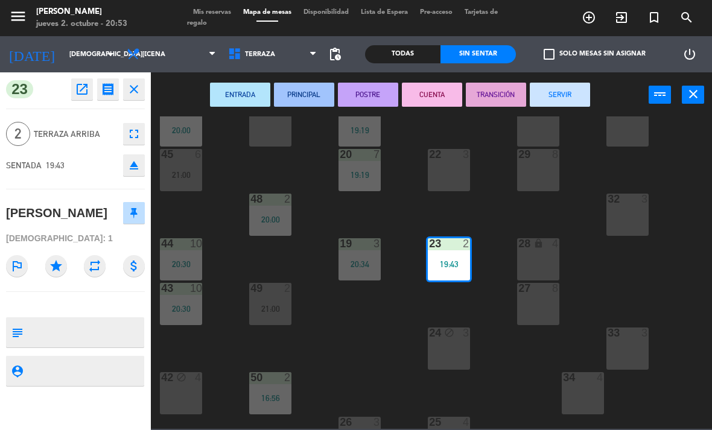
click at [569, 94] on button "SERVIR" at bounding box center [560, 95] width 60 height 24
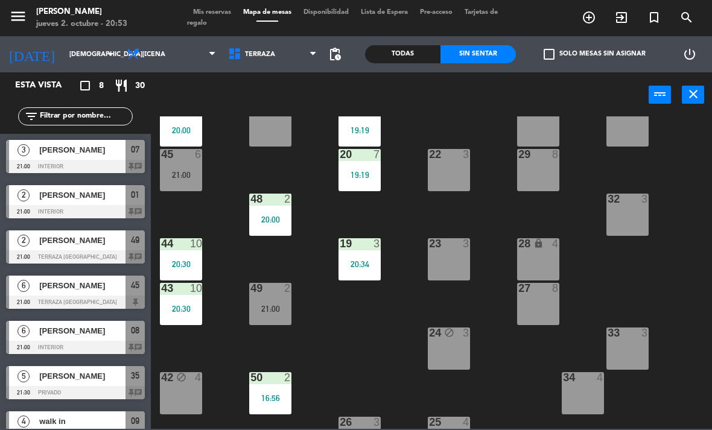
click at [100, 153] on span "[PERSON_NAME]" at bounding box center [82, 150] width 86 height 13
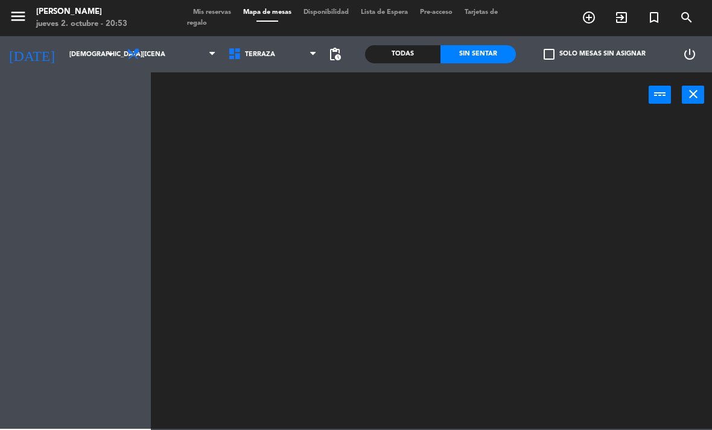
scroll to position [0, 0]
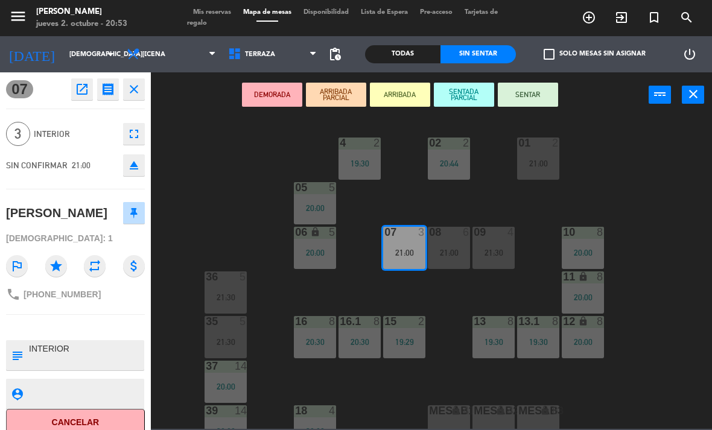
click at [520, 88] on button "SENTAR" at bounding box center [528, 95] width 60 height 24
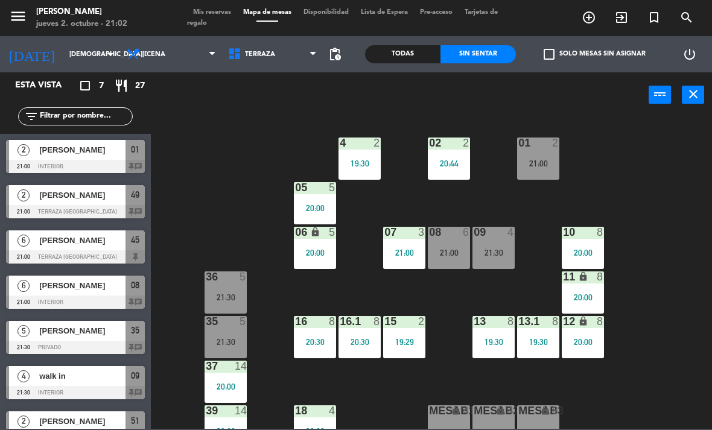
click at [106, 118] on input "text" at bounding box center [86, 116] width 94 height 13
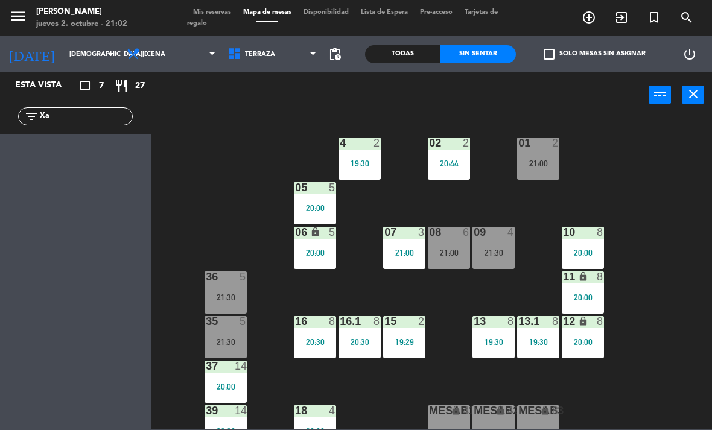
type input "X"
click at [606, 133] on div "02 2 20:44 4 2 19:30 01 2 21:00 05 5 20:00 06 lock 5 20:00 07 3 21:00 09 4 21:3…" at bounding box center [435, 273] width 554 height 313
click at [404, 51] on div "Todas" at bounding box center [402, 54] width 75 height 18
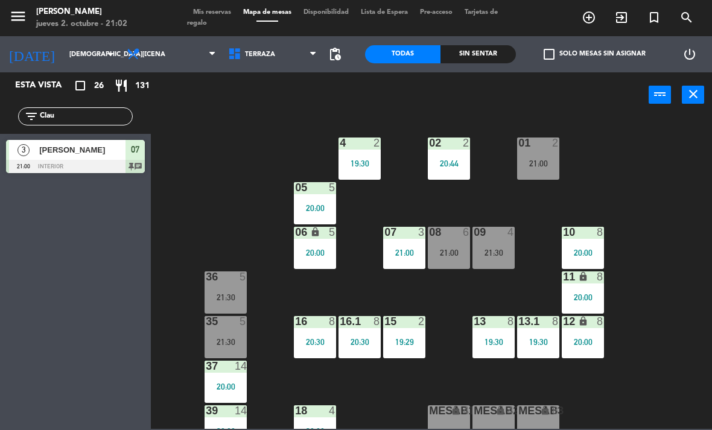
click at [104, 110] on input "Clau" at bounding box center [86, 116] width 94 height 13
click at [89, 113] on input "Clau" at bounding box center [86, 116] width 94 height 13
type input "C"
click at [162, 165] on div "02 2 20:44 4 2 19:30 01 2 21:00 05 5 20:00 06 lock 5 20:00 07 3 21:00 09 4 21:3…" at bounding box center [435, 273] width 554 height 313
click at [254, 57] on span "Terraza" at bounding box center [260, 55] width 30 height 8
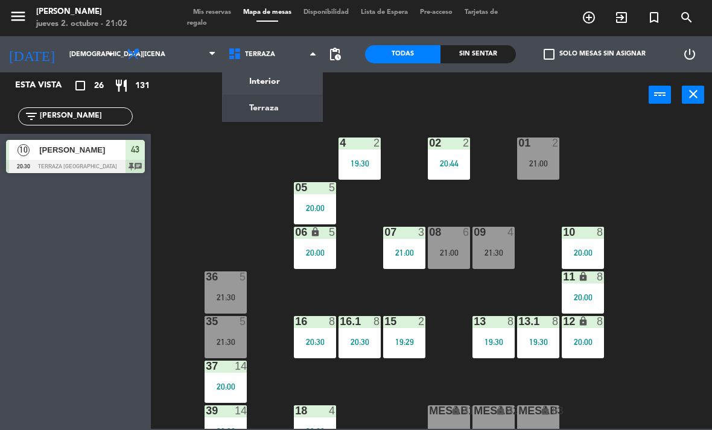
click at [294, 111] on ng-component "menu [PERSON_NAME] [DATE] 2. octubre - 21:02 Mis reservas Mapa de mesas Disponi…" at bounding box center [356, 214] width 712 height 429
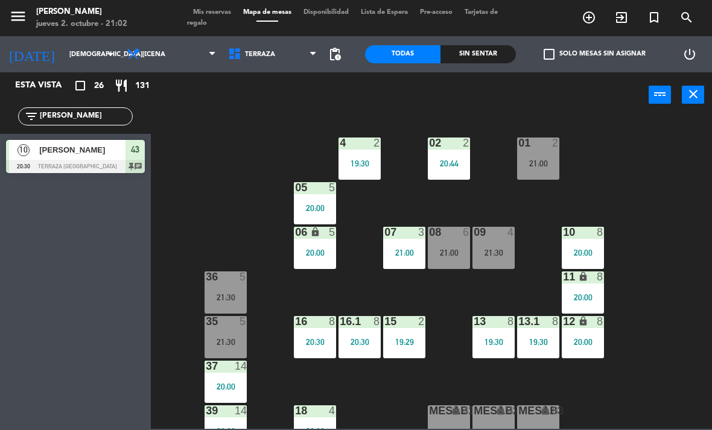
click at [293, 53] on span "Terraza" at bounding box center [272, 54] width 101 height 27
click at [301, 83] on ng-component "menu [PERSON_NAME] [DATE] 2. octubre - 21:02 Mis reservas Mapa de mesas Disponi…" at bounding box center [356, 214] width 712 height 429
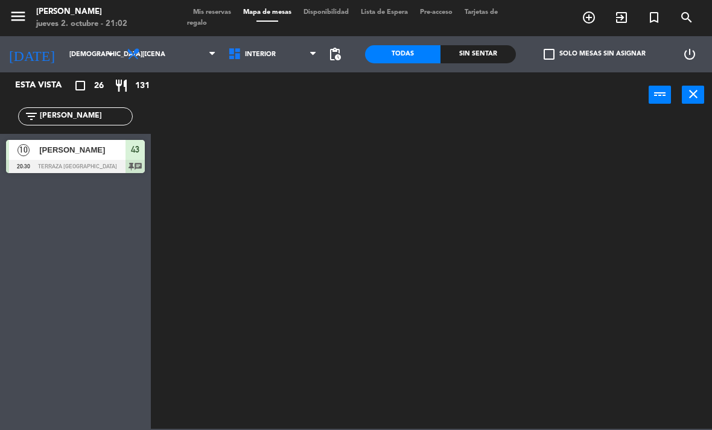
click at [290, 54] on span "Interior" at bounding box center [272, 54] width 101 height 27
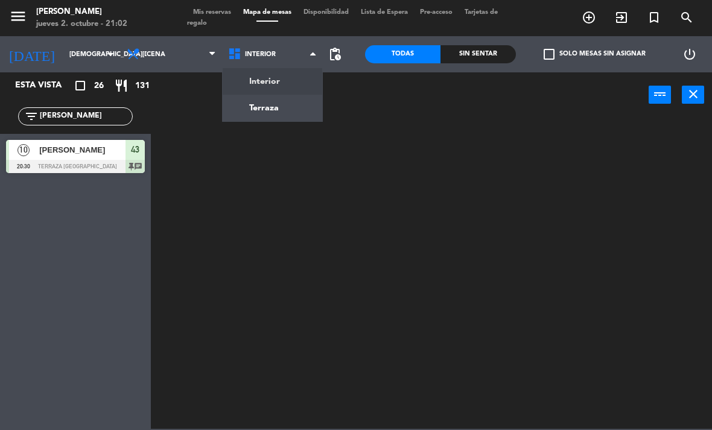
click at [282, 110] on ng-component "menu [PERSON_NAME] [DATE] 2. octubre - 21:02 Mis reservas Mapa de mesas Disponi…" at bounding box center [356, 214] width 712 height 429
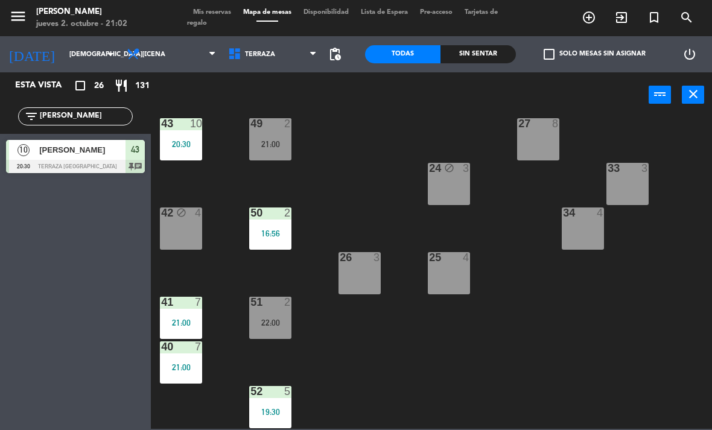
scroll to position [198, 0]
click at [432, 280] on div "25 4" at bounding box center [449, 273] width 42 height 42
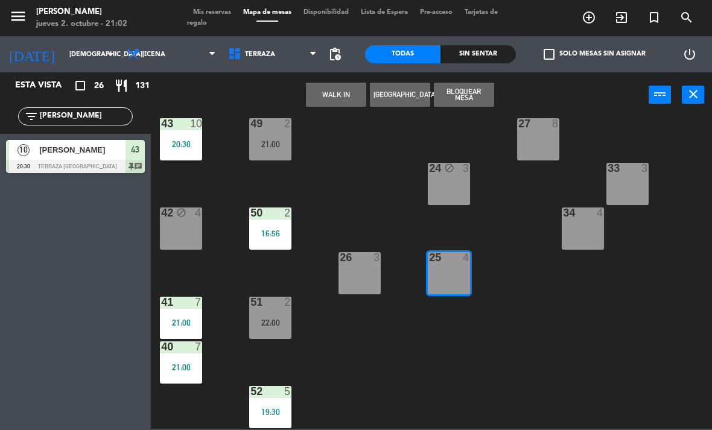
click at [474, 93] on button "Bloquear Mesa" at bounding box center [464, 95] width 60 height 24
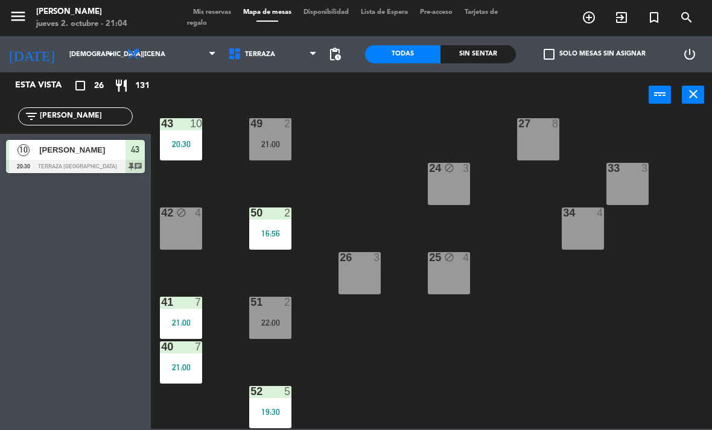
click at [71, 110] on input "[PERSON_NAME]" at bounding box center [86, 116] width 94 height 13
click at [71, 120] on input "[PERSON_NAME]" at bounding box center [86, 116] width 94 height 13
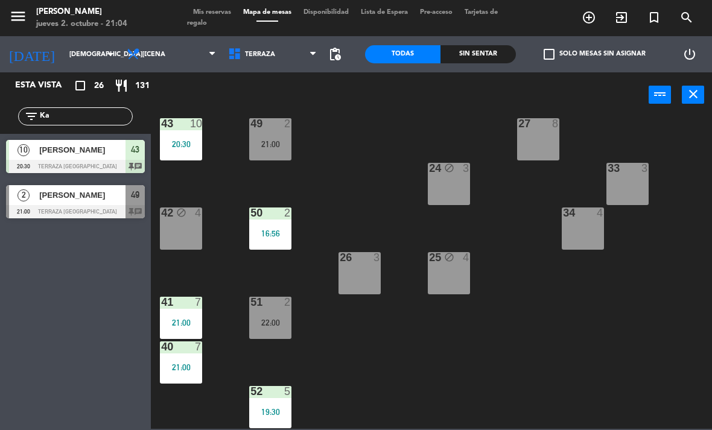
type input "K"
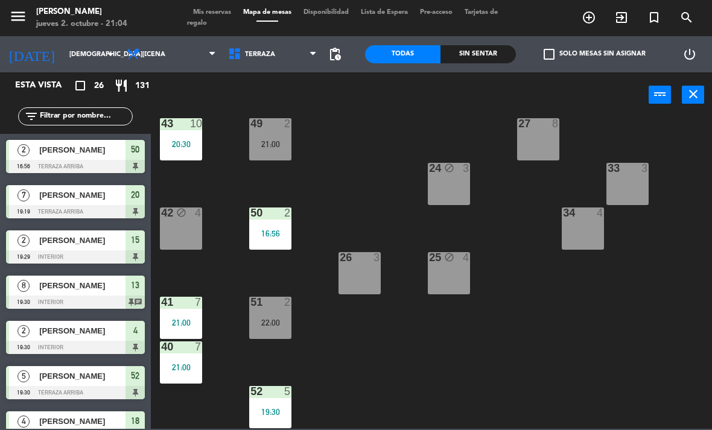
click at [389, 130] on div "21 7 19:19 30 lock 4 46 8 20:00 47 block 3 31 3 20 7 19:19 22 3 29 8 45 6 21:00…" at bounding box center [435, 273] width 554 height 313
click at [267, 57] on span "Terraza" at bounding box center [260, 55] width 30 height 8
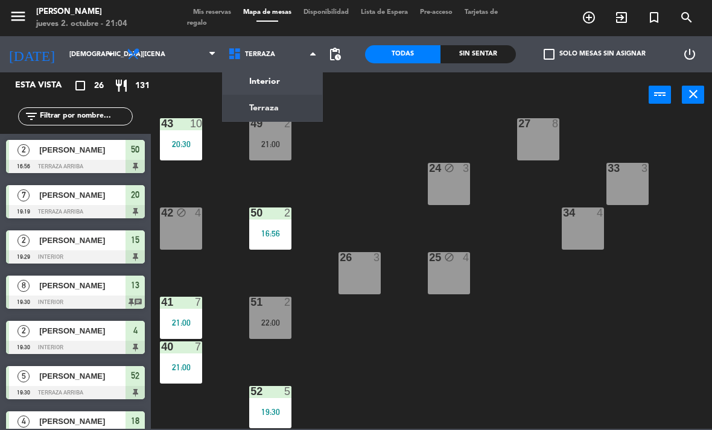
click at [290, 89] on ng-component "menu [PERSON_NAME] [DATE] 2. octubre - 21:04 Mis reservas Mapa de mesas Disponi…" at bounding box center [356, 214] width 712 height 429
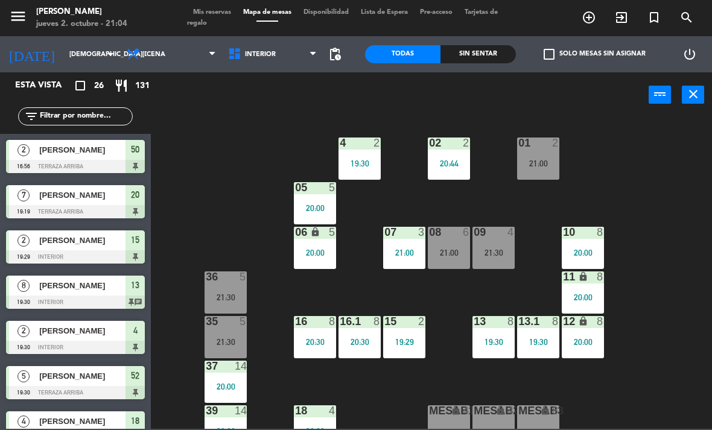
click at [451, 245] on div "08 6 21:00" at bounding box center [449, 248] width 42 height 42
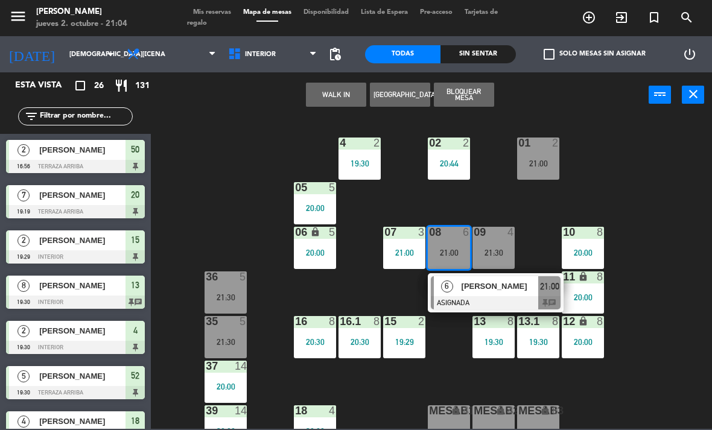
click at [487, 284] on span "[PERSON_NAME]" at bounding box center [500, 286] width 77 height 13
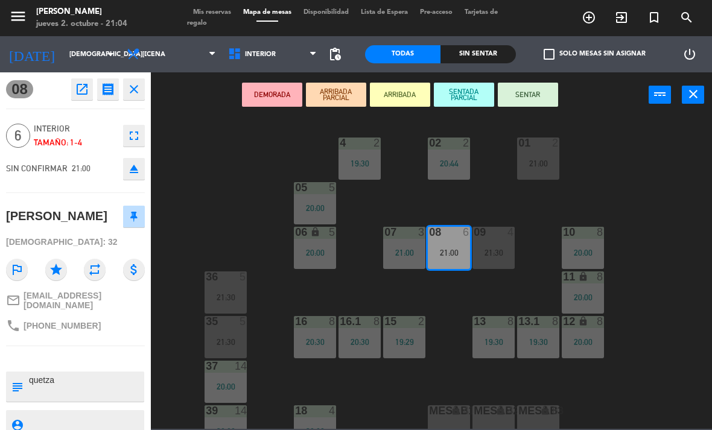
click at [272, 62] on span "Interior" at bounding box center [272, 54] width 101 height 27
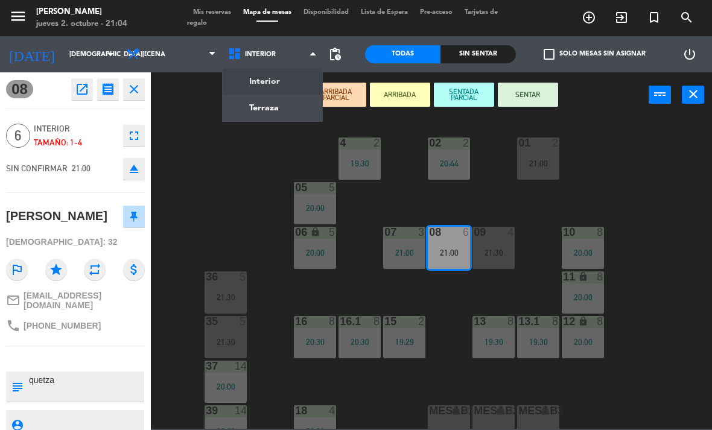
click at [289, 110] on ng-component "menu [PERSON_NAME] [DATE] 2. octubre - 21:04 Mis reservas Mapa de mesas Disponi…" at bounding box center [356, 214] width 712 height 429
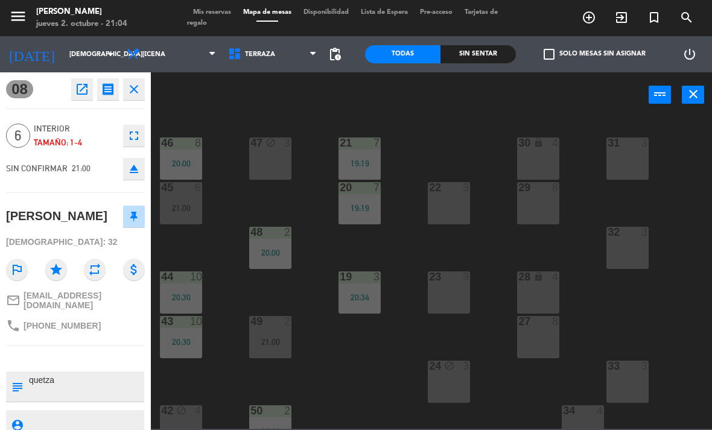
click at [447, 372] on div "block" at bounding box center [450, 366] width 20 height 11
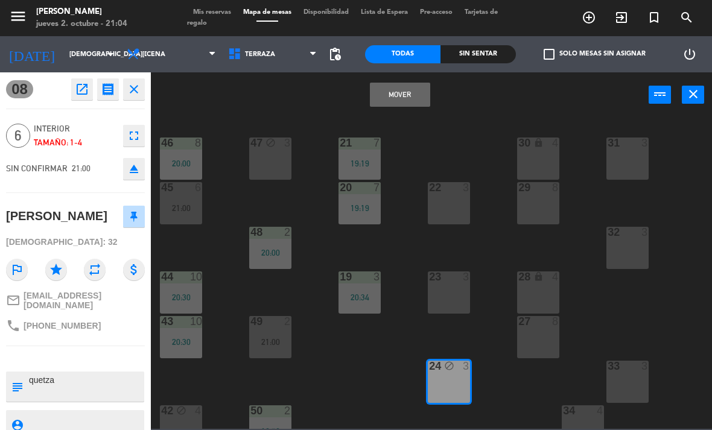
click at [403, 94] on button "Mover" at bounding box center [400, 95] width 60 height 24
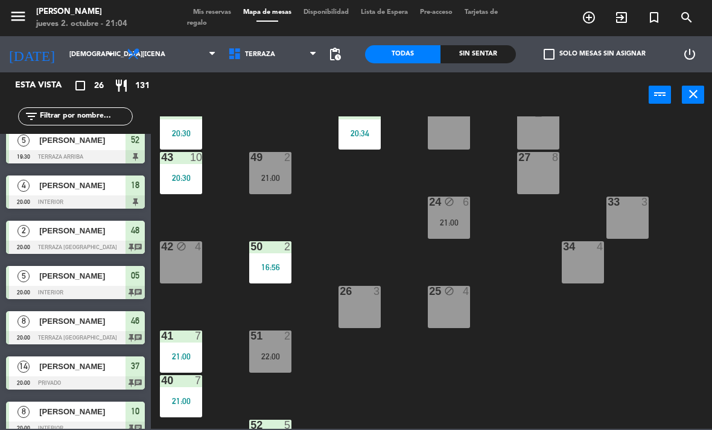
scroll to position [171, 0]
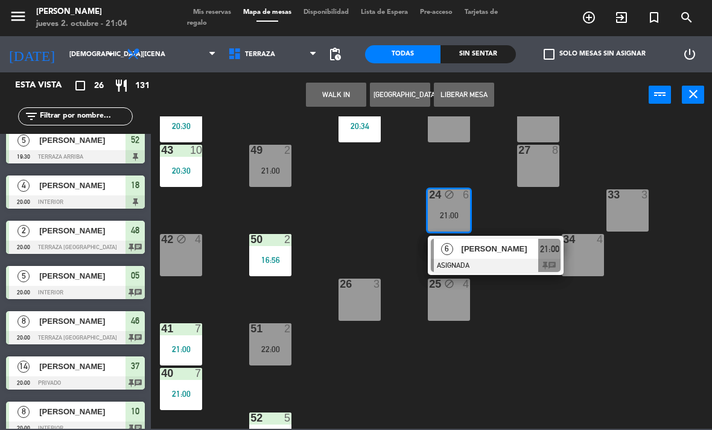
click at [495, 250] on span "[PERSON_NAME]" at bounding box center [500, 249] width 77 height 13
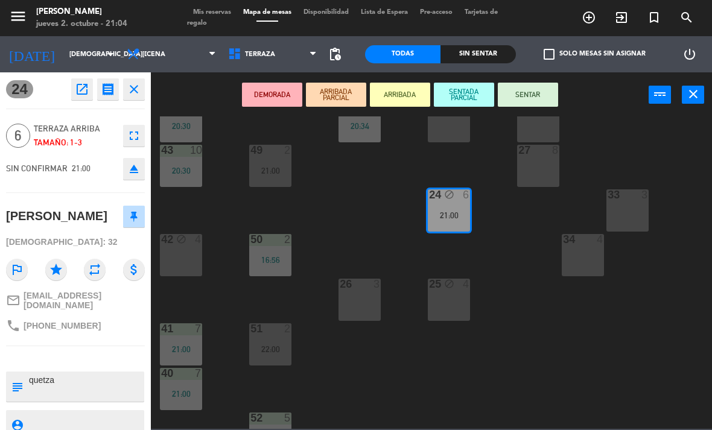
click at [464, 290] on div "4" at bounding box center [466, 284] width 7 height 11
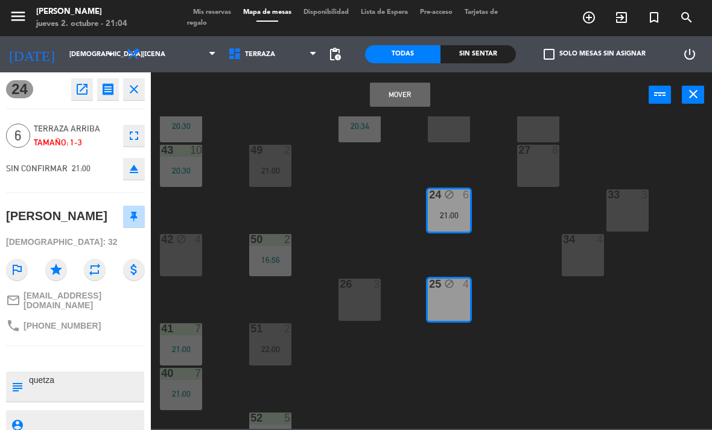
click at [364, 299] on div "26 3" at bounding box center [360, 300] width 42 height 42
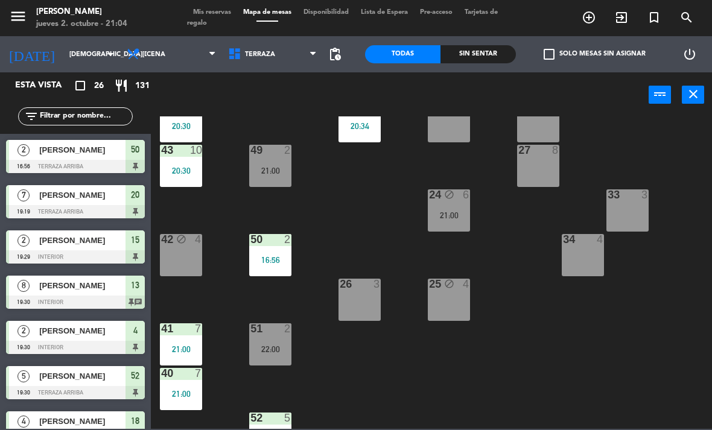
scroll to position [236, 0]
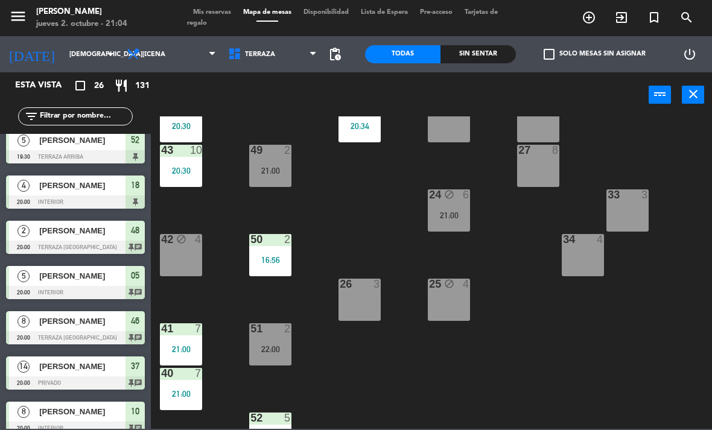
click at [456, 216] on div "21:00" at bounding box center [449, 215] width 42 height 8
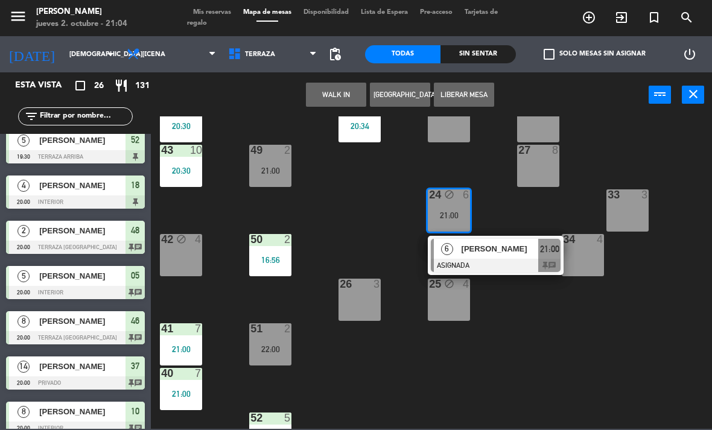
click at [491, 262] on div at bounding box center [496, 265] width 130 height 13
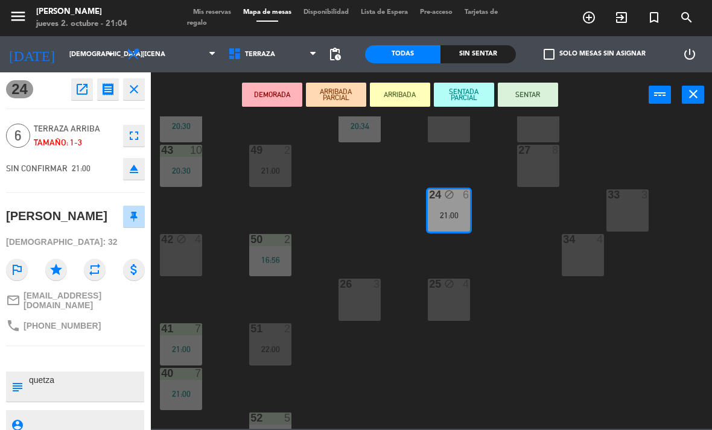
click at [365, 304] on div "26 3" at bounding box center [360, 300] width 42 height 42
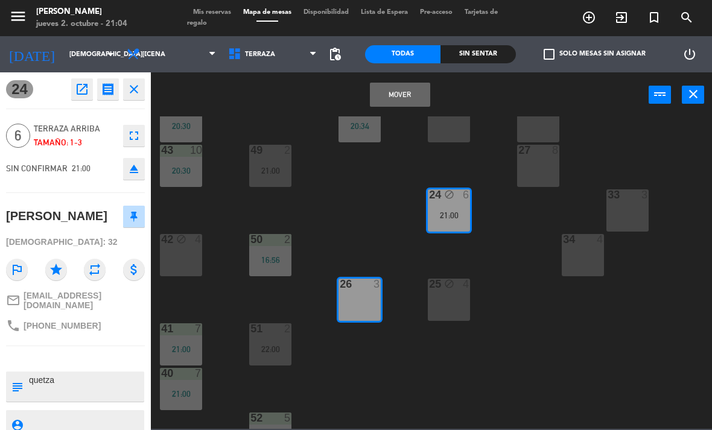
click at [398, 100] on button "Mover" at bounding box center [400, 95] width 60 height 24
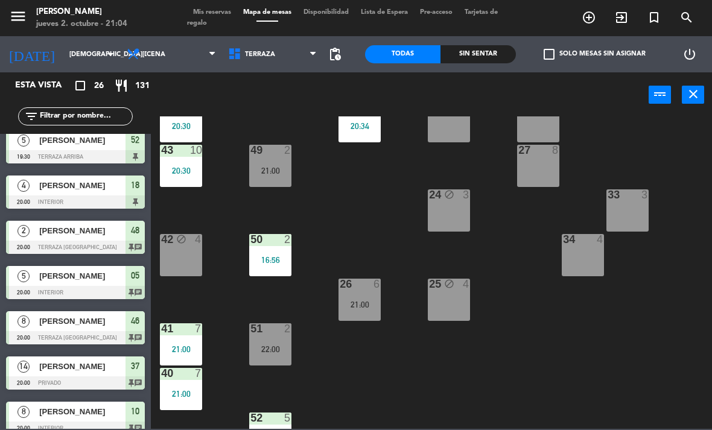
click at [463, 60] on div "Sin sentar" at bounding box center [478, 54] width 75 height 18
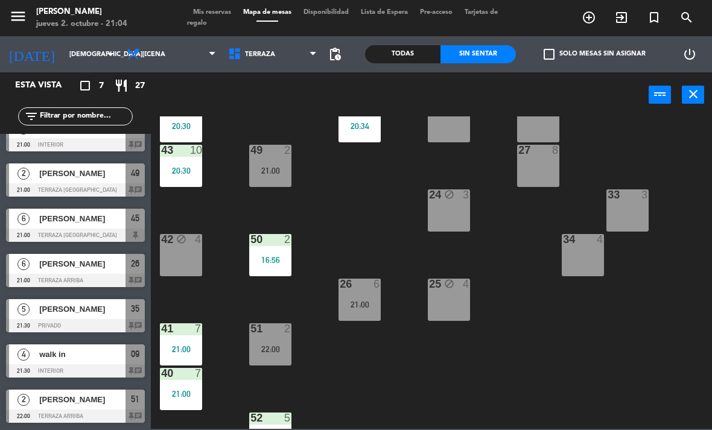
scroll to position [22, 0]
click at [109, 174] on span "[PERSON_NAME]" at bounding box center [82, 173] width 86 height 13
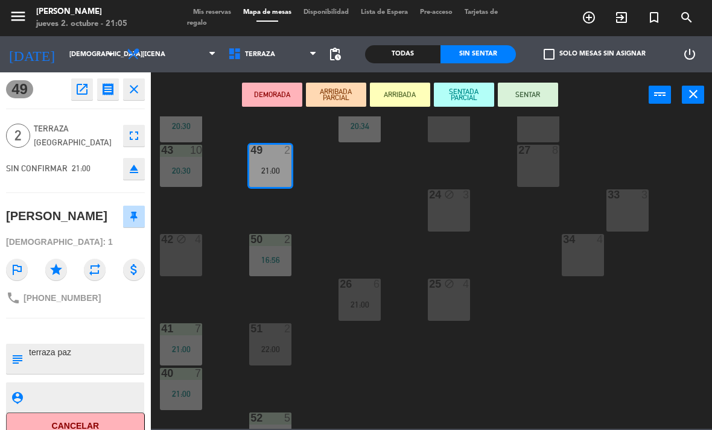
click at [523, 85] on button "SENTAR" at bounding box center [528, 95] width 60 height 24
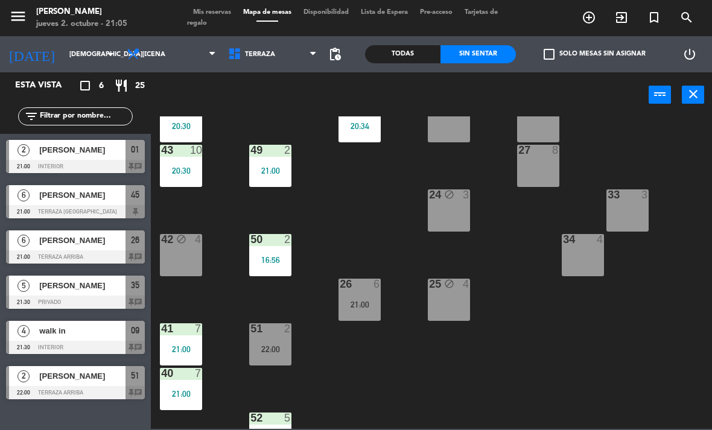
click at [120, 238] on span "[PERSON_NAME]" at bounding box center [82, 240] width 86 height 13
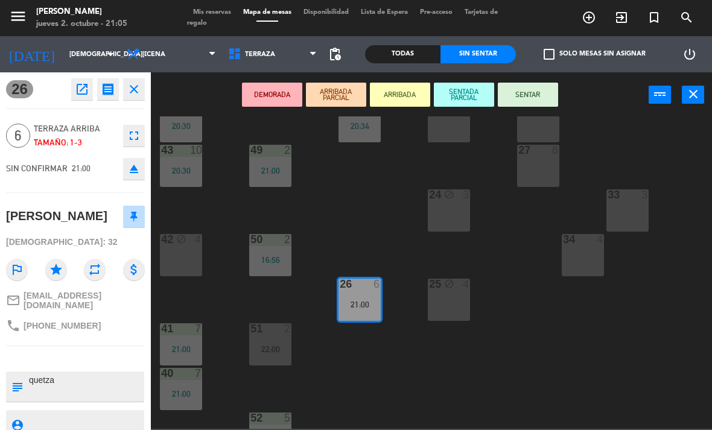
click at [540, 98] on button "SENTAR" at bounding box center [528, 95] width 60 height 24
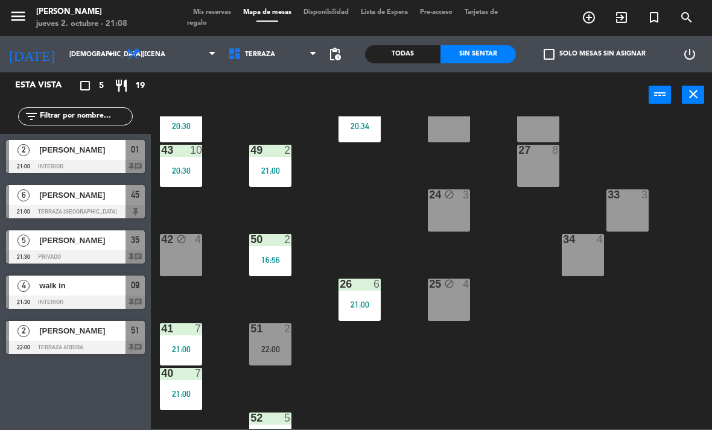
click at [53, 110] on input "text" at bounding box center [86, 116] width 94 height 13
click at [415, 149] on div "21 7 19:19 30 lock 4 46 8 20:00 47 block 3 31 3 20 7 19:19 22 3 29 8 45 6 21:00…" at bounding box center [435, 273] width 554 height 313
click at [110, 200] on span "[PERSON_NAME]" at bounding box center [82, 195] width 86 height 13
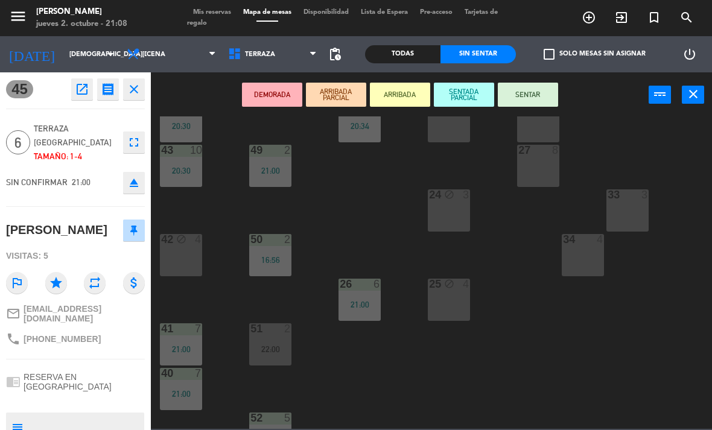
click at [527, 103] on button "SENTAR" at bounding box center [528, 95] width 60 height 24
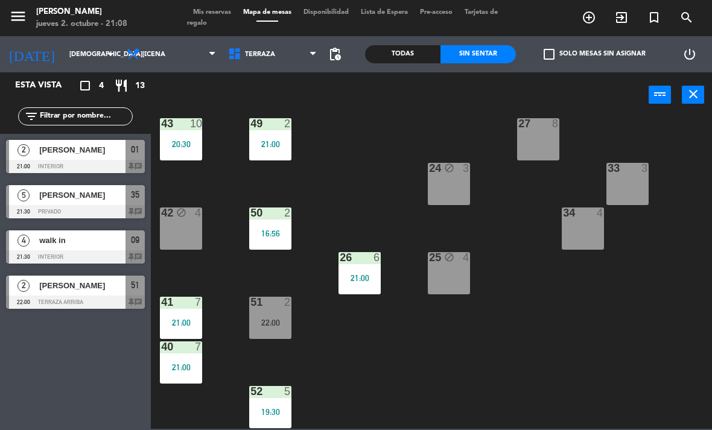
scroll to position [198, 0]
click at [50, 149] on span "[PERSON_NAME]" at bounding box center [82, 150] width 86 height 13
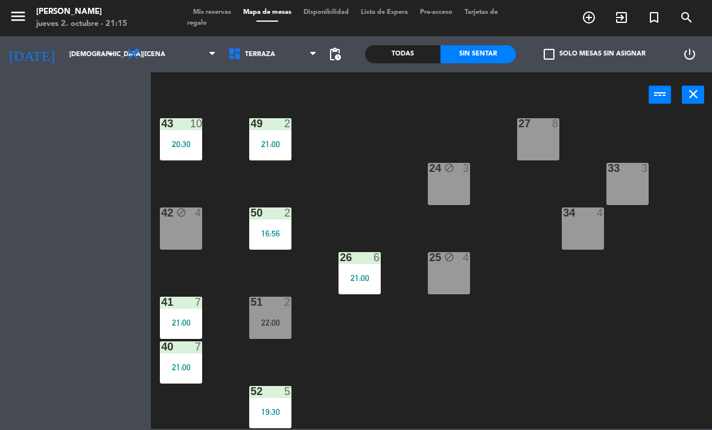
scroll to position [0, 0]
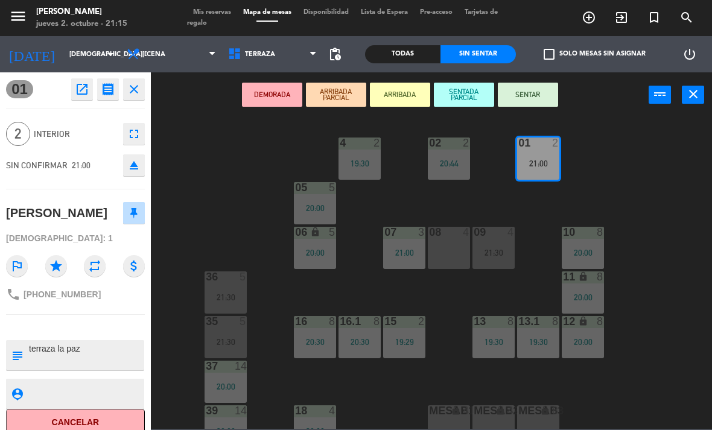
click at [546, 95] on button "SENTAR" at bounding box center [528, 95] width 60 height 24
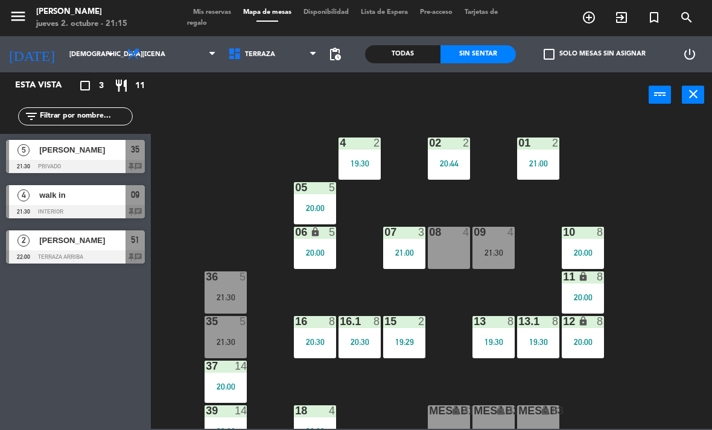
click at [530, 170] on div "01 2 21:00" at bounding box center [538, 159] width 42 height 42
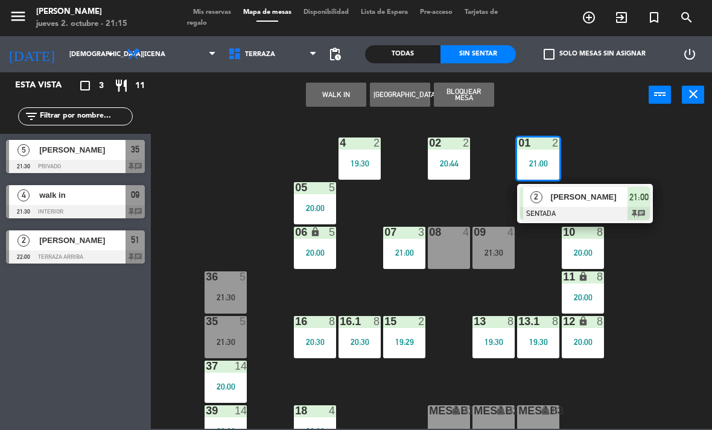
click at [614, 199] on span "[PERSON_NAME]" at bounding box center [589, 197] width 77 height 13
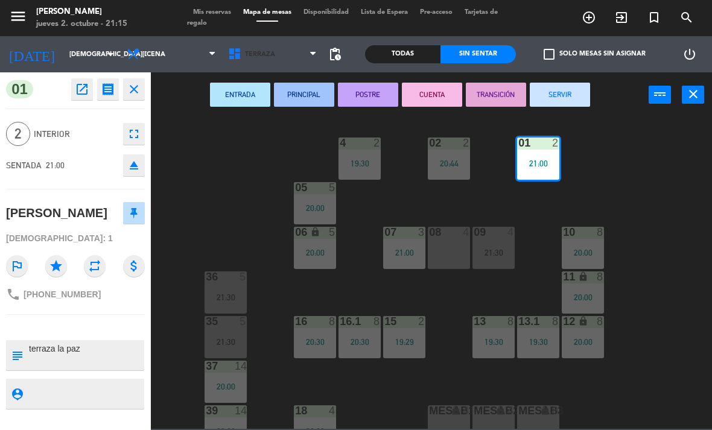
click at [265, 48] on span "Terraza" at bounding box center [272, 54] width 101 height 27
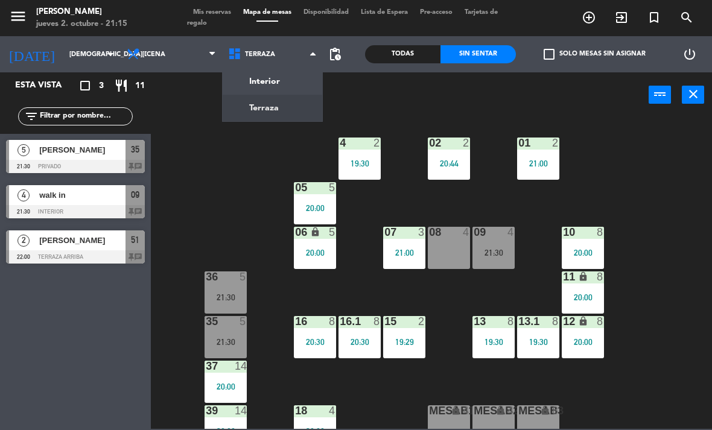
click at [267, 58] on span "Terraza" at bounding box center [260, 55] width 30 height 8
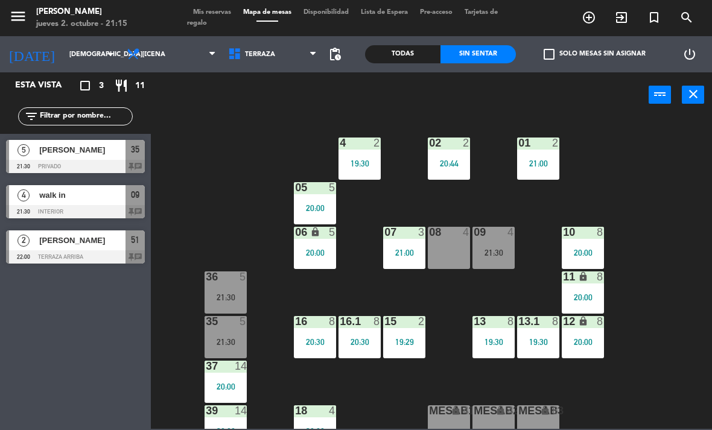
click at [273, 66] on span "Terraza" at bounding box center [272, 54] width 101 height 27
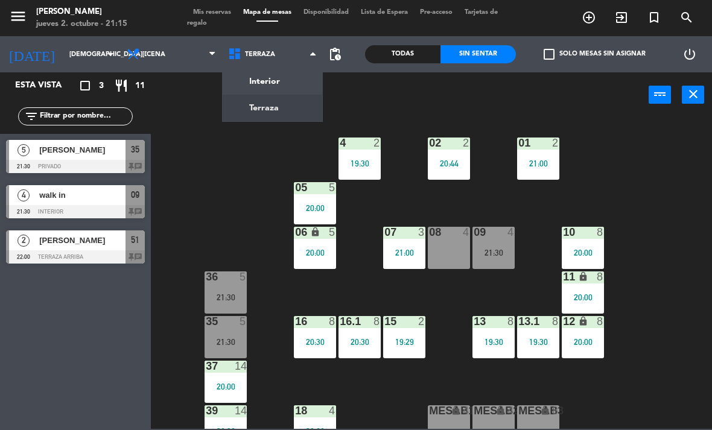
click at [281, 78] on ng-component "menu [PERSON_NAME] [DATE] 2. octubre - 21:15 Mis reservas Mapa de mesas Disponi…" at bounding box center [356, 214] width 712 height 429
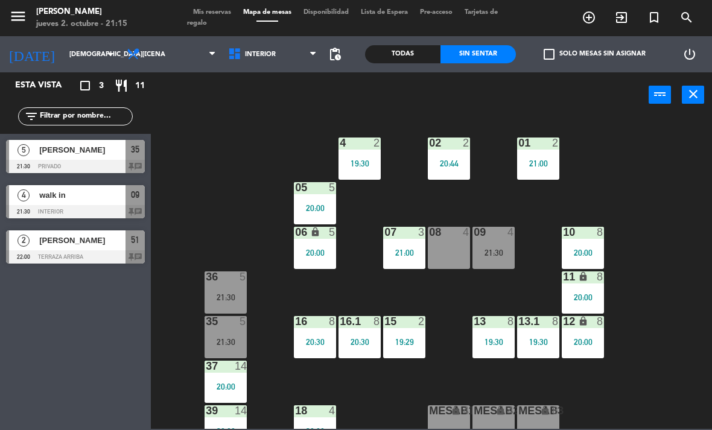
click at [251, 66] on span "Interior" at bounding box center [272, 54] width 101 height 27
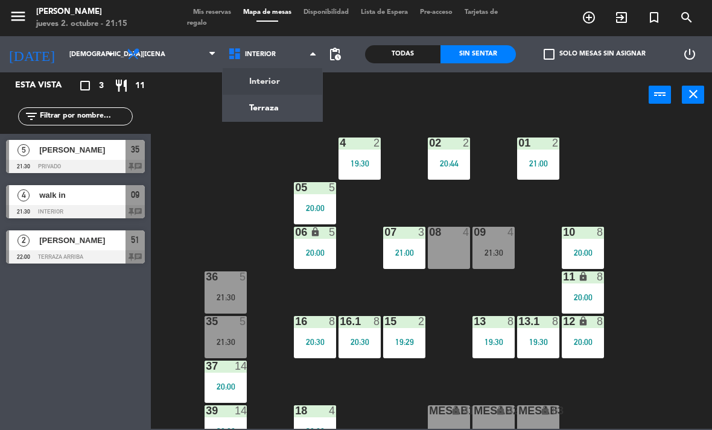
click at [266, 167] on div "02 2 20:44 4 2 19:30 01 2 21:00 05 5 20:00 06 lock 5 20:00 07 3 21:00 09 4 21:3…" at bounding box center [435, 273] width 554 height 313
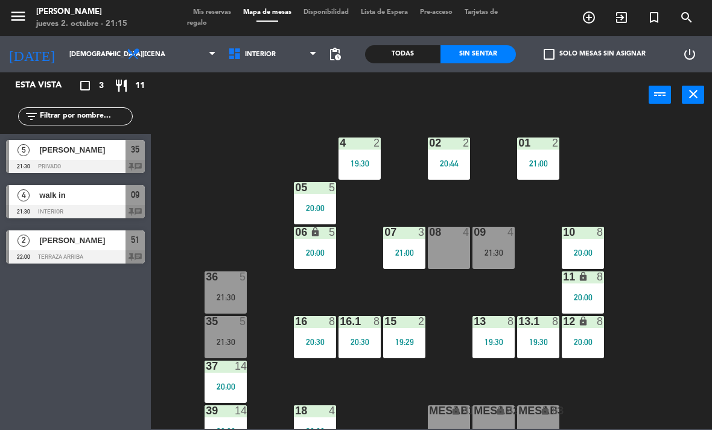
click at [536, 159] on div "21:00" at bounding box center [538, 163] width 42 height 8
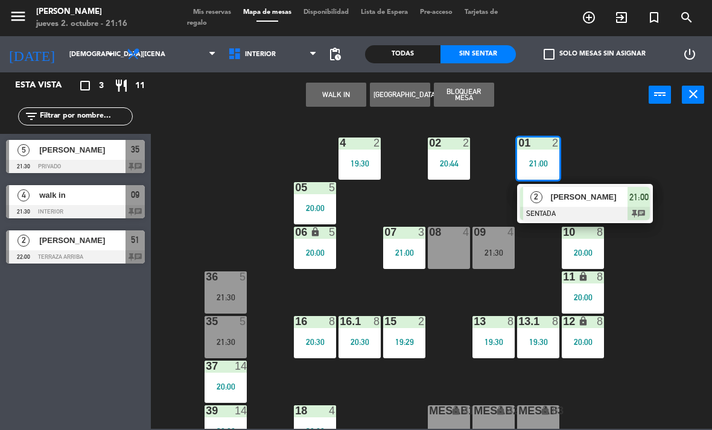
click at [598, 208] on div at bounding box center [585, 213] width 130 height 13
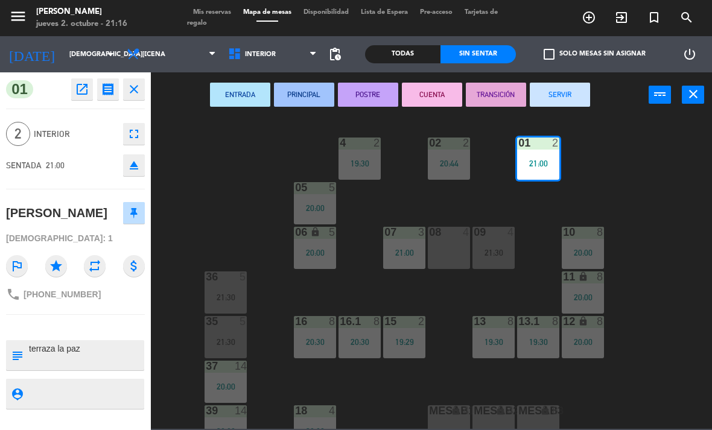
click at [265, 57] on span "Interior" at bounding box center [260, 55] width 31 height 8
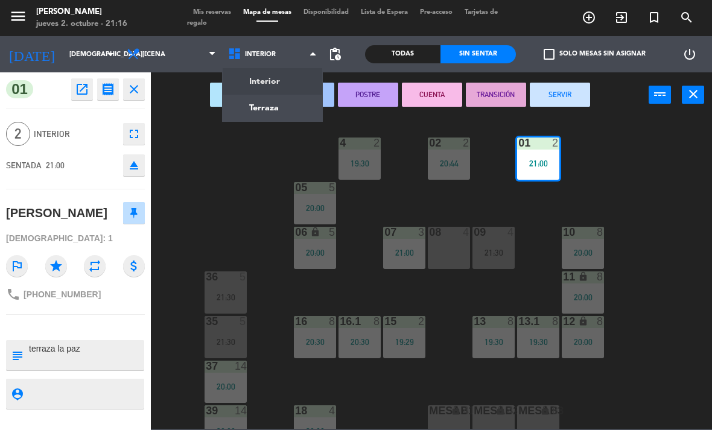
click at [289, 102] on ng-component "menu [PERSON_NAME] [DATE] 2. octubre - 21:16 Mis reservas Mapa de mesas Disponi…" at bounding box center [356, 214] width 712 height 429
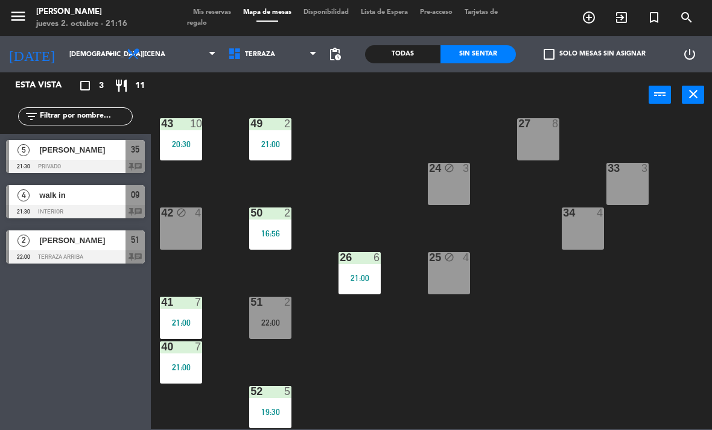
scroll to position [198, 0]
click at [299, 59] on span "Terraza" at bounding box center [272, 54] width 101 height 27
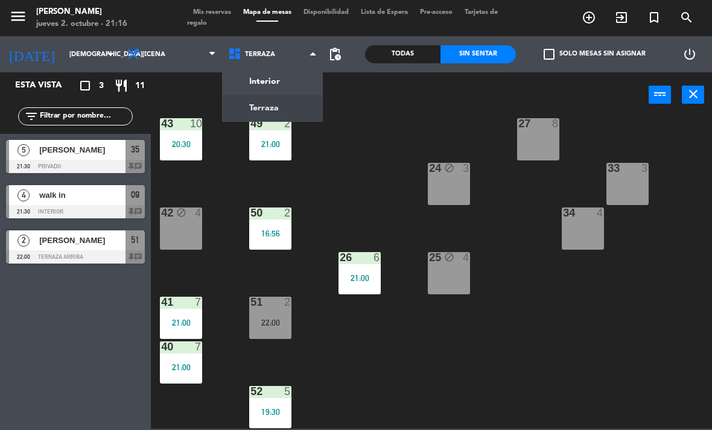
click at [295, 83] on ng-component "menu [PERSON_NAME] [DATE] 2. octubre - 21:16 Mis reservas Mapa de mesas Disponi…" at bounding box center [356, 214] width 712 height 429
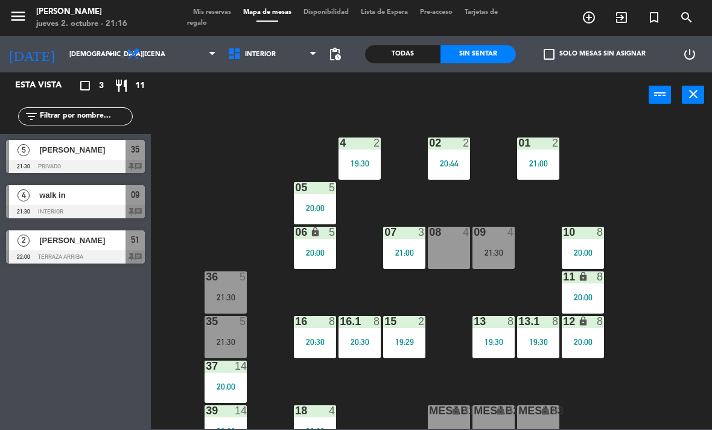
click at [542, 163] on div "21:00" at bounding box center [538, 163] width 42 height 8
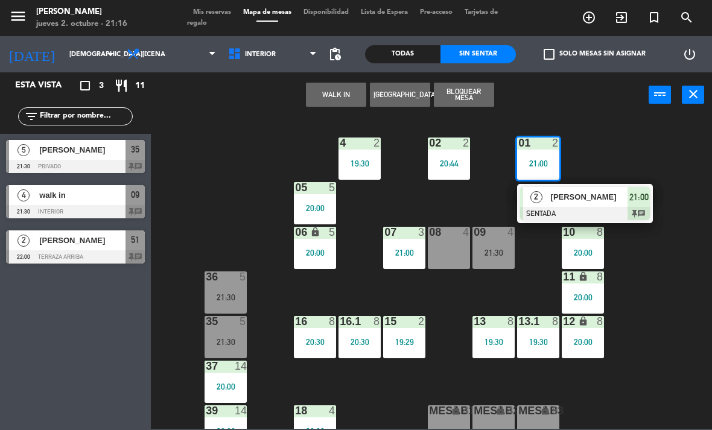
click at [603, 194] on span "[PERSON_NAME]" at bounding box center [589, 197] width 77 height 13
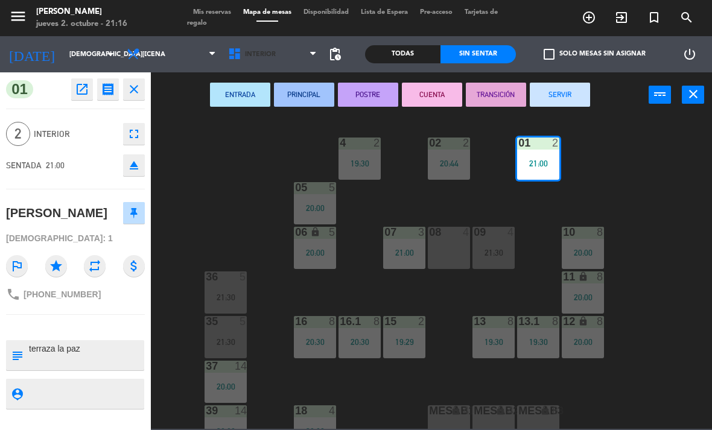
click at [269, 52] on span "Interior" at bounding box center [260, 55] width 31 height 8
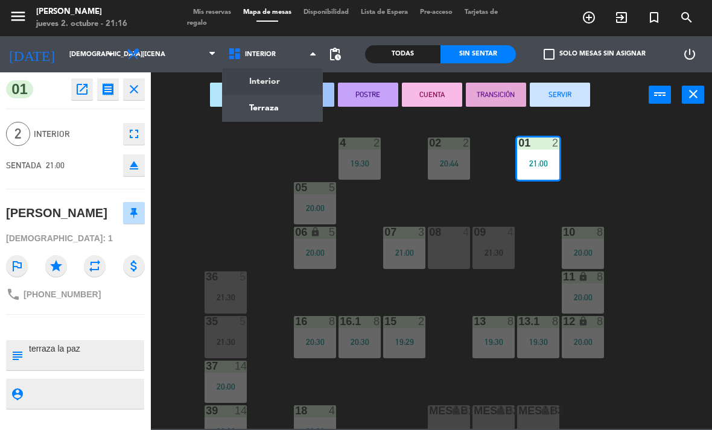
click at [284, 109] on ng-component "menu [PERSON_NAME] [DATE] 2. octubre - 21:16 Mis reservas Mapa de mesas Disponi…" at bounding box center [356, 214] width 712 height 429
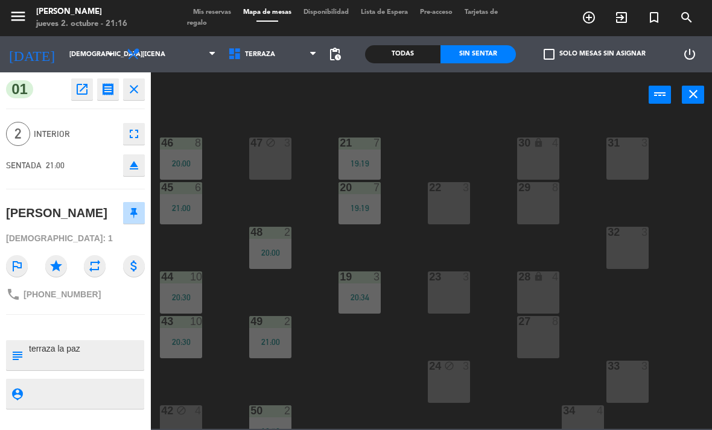
click at [188, 420] on div "42 block 4" at bounding box center [181, 427] width 42 height 42
click at [406, 98] on button "Mover" at bounding box center [400, 95] width 60 height 24
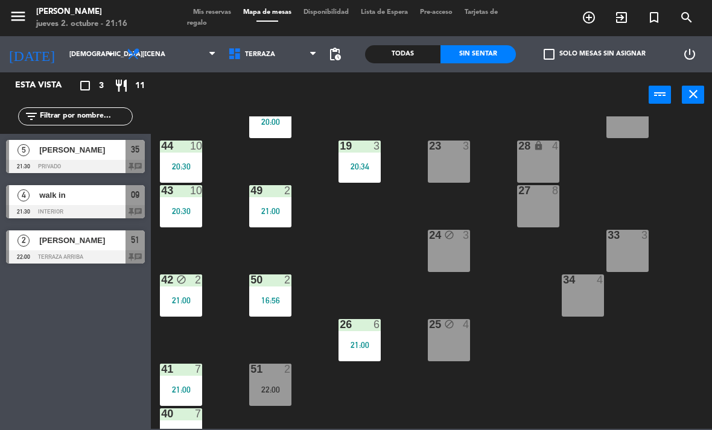
scroll to position [163, 0]
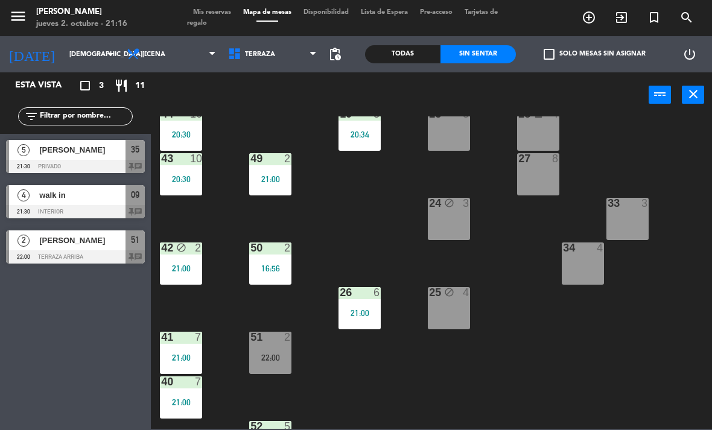
click at [196, 258] on div "42 block 2 21:00" at bounding box center [181, 264] width 42 height 42
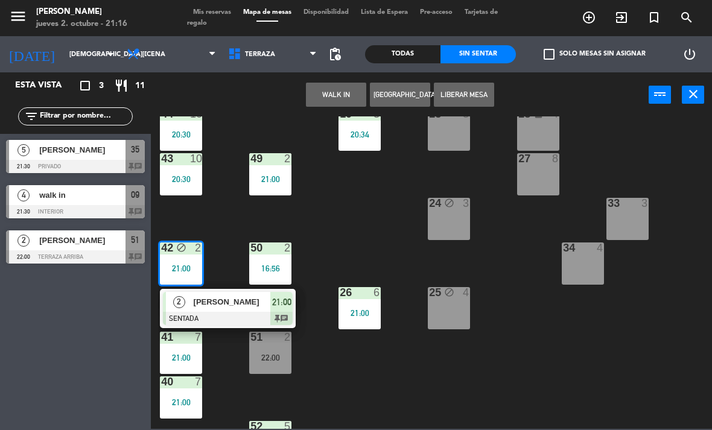
click at [254, 309] on div "[PERSON_NAME]" at bounding box center [232, 302] width 78 height 20
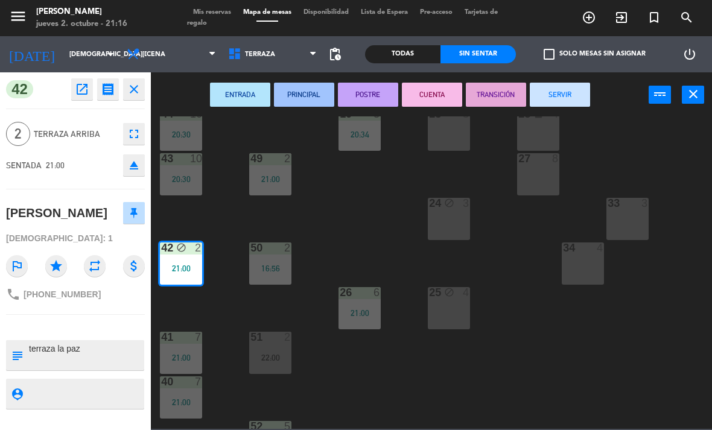
click at [276, 350] on div "51 2 22:00" at bounding box center [270, 353] width 42 height 42
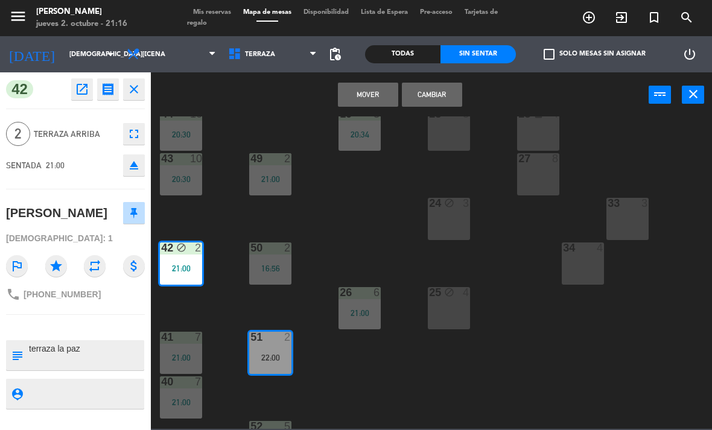
click at [447, 106] on button "Cambiar" at bounding box center [432, 95] width 60 height 24
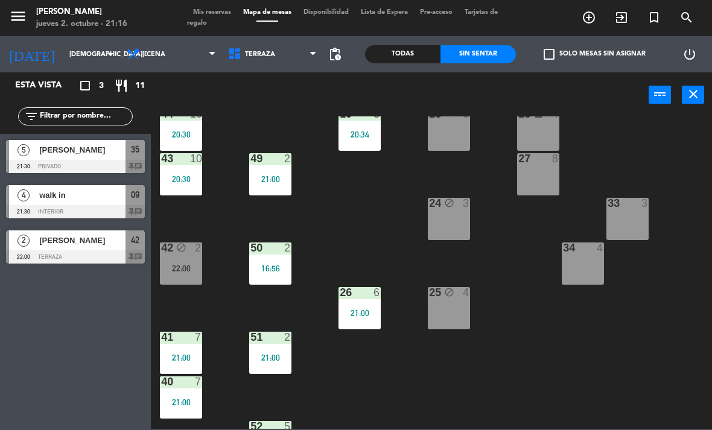
click at [179, 262] on div "42 block 2 22:00" at bounding box center [181, 264] width 42 height 42
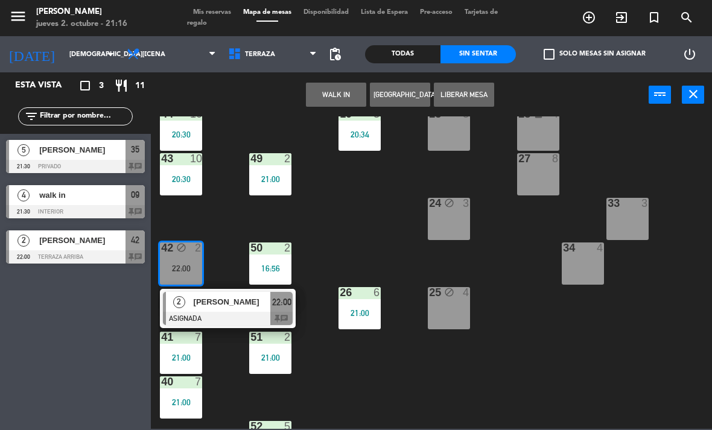
click at [241, 313] on div at bounding box center [228, 318] width 130 height 13
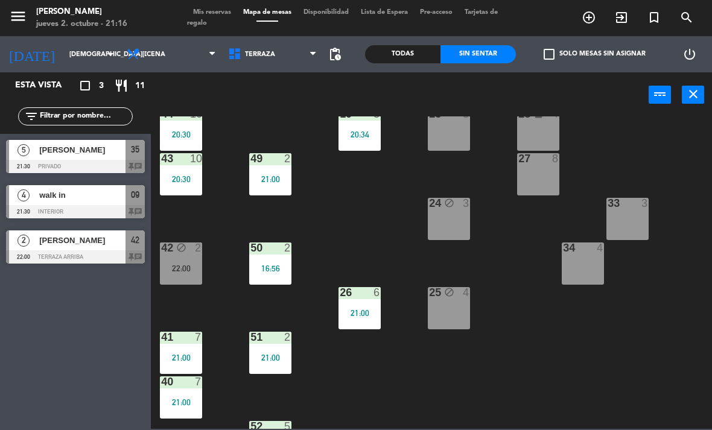
scroll to position [7, 0]
click at [280, 64] on span "Terraza" at bounding box center [272, 54] width 101 height 27
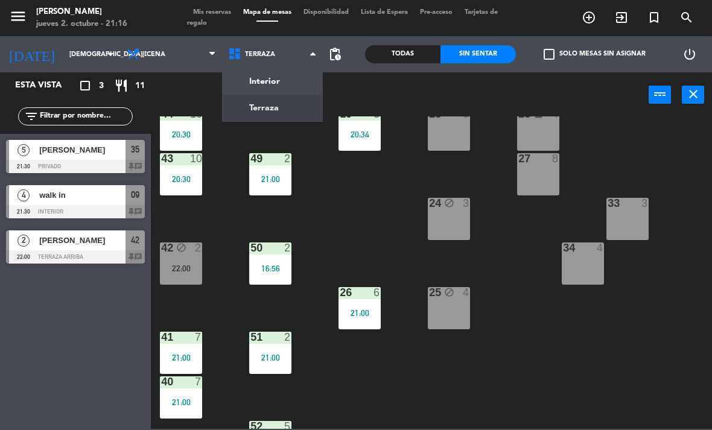
click at [349, 195] on div "21 7 19:19 30 lock 4 46 8 20:00 47 block 3 31 3 20 7 19:19 22 3 29 8 45 6 21:00…" at bounding box center [435, 273] width 554 height 313
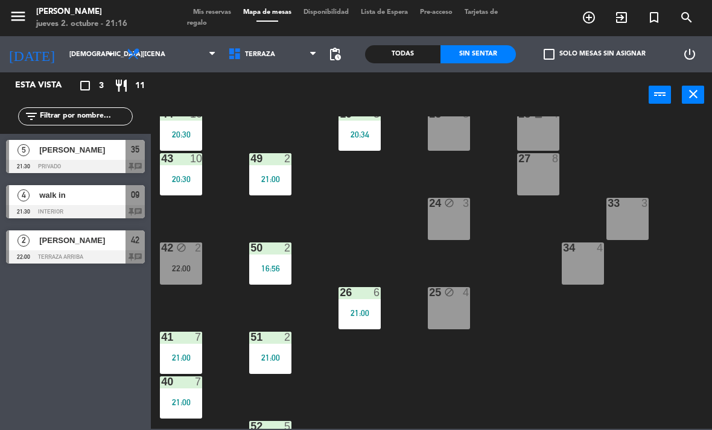
scroll to position [0, 0]
click at [280, 347] on div "51 2 21:00" at bounding box center [270, 353] width 42 height 42
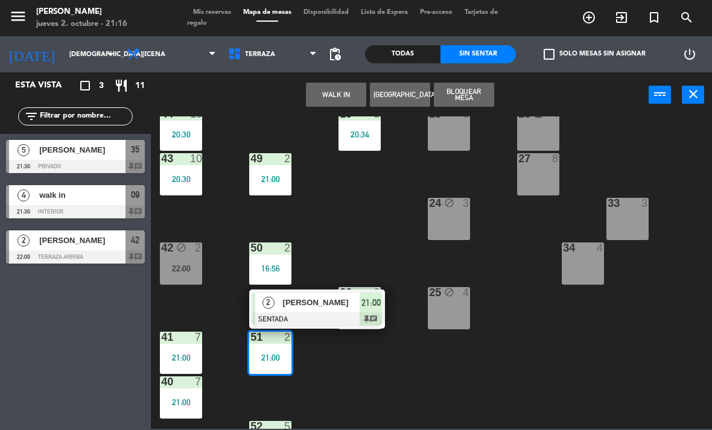
click at [337, 313] on div at bounding box center [317, 319] width 130 height 13
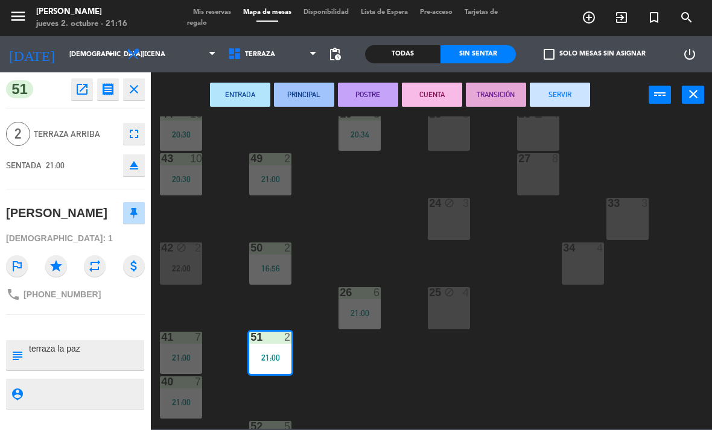
click at [90, 90] on button "open_in_new" at bounding box center [82, 89] width 22 height 22
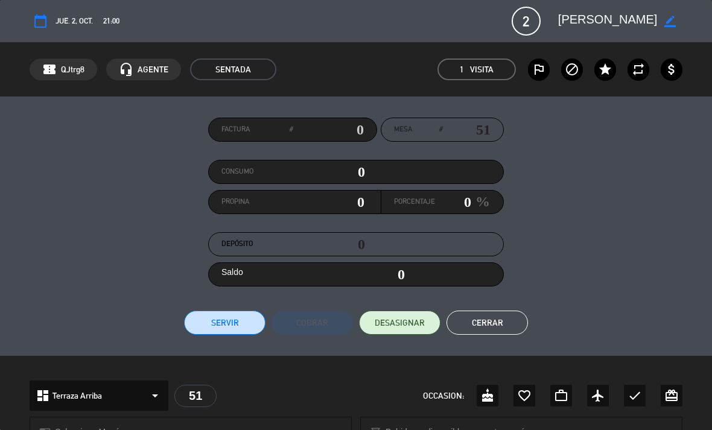
click at [499, 323] on button "Cerrar" at bounding box center [488, 323] width 82 height 24
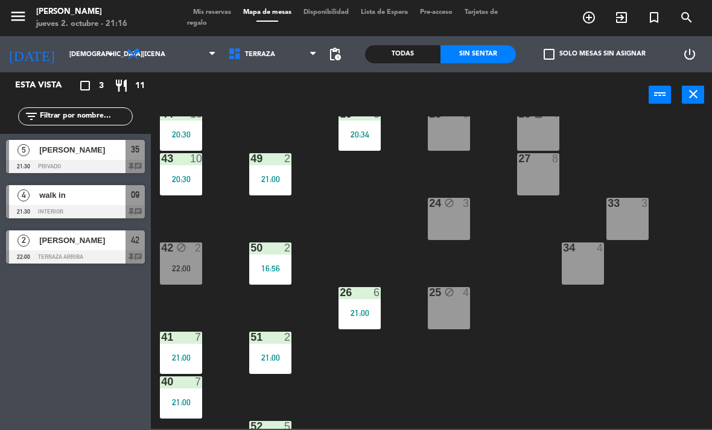
click at [277, 347] on div "51 2 21:00" at bounding box center [270, 353] width 42 height 42
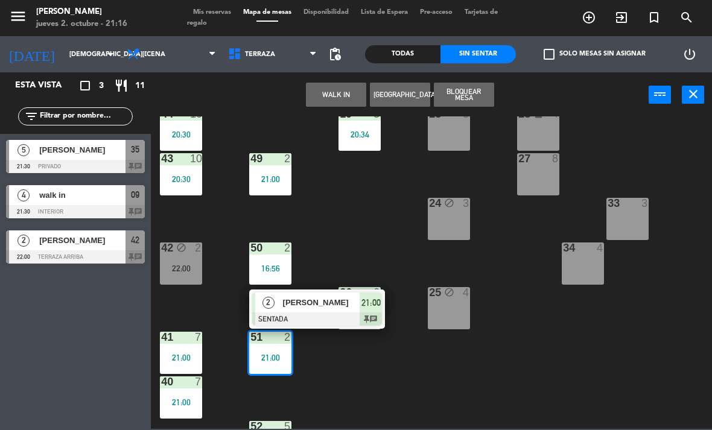
click at [331, 306] on span "[PERSON_NAME]" at bounding box center [321, 302] width 77 height 13
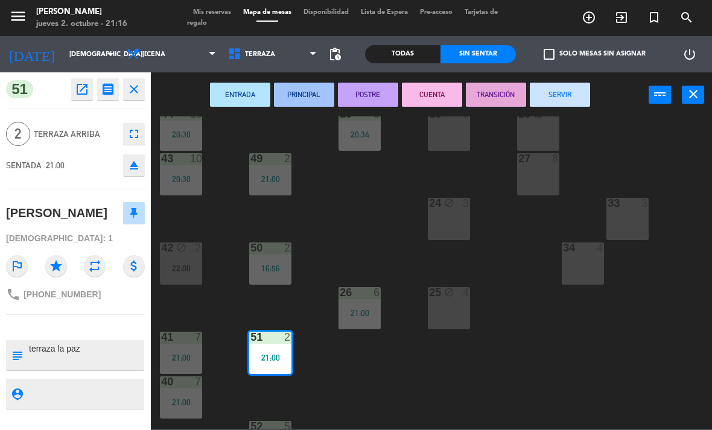
click at [90, 92] on button "open_in_new" at bounding box center [82, 89] width 22 height 22
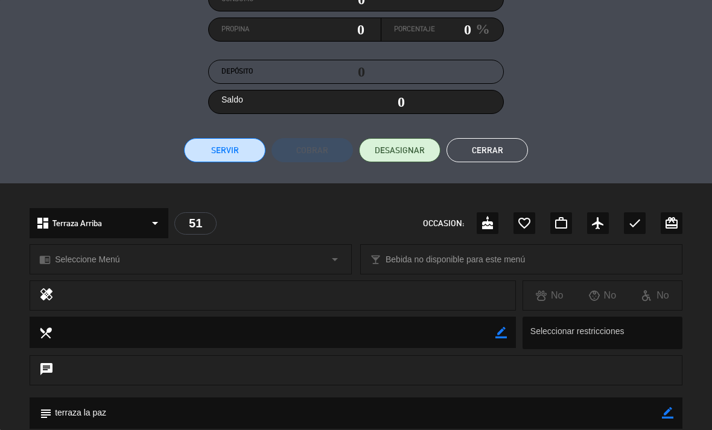
scroll to position [226, 0]
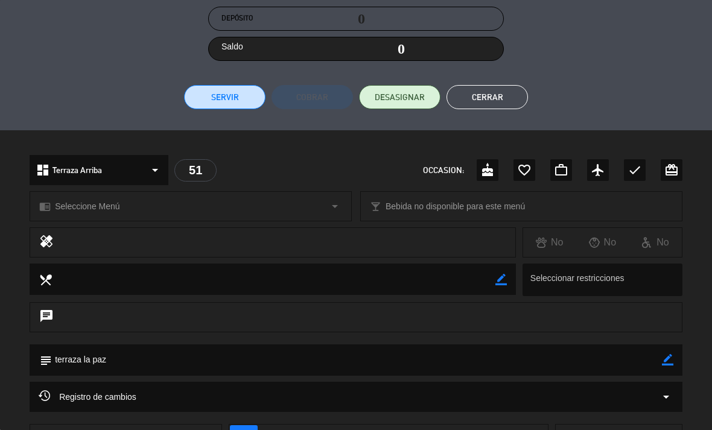
click at [665, 394] on icon "arrow_drop_down" at bounding box center [666, 397] width 14 height 14
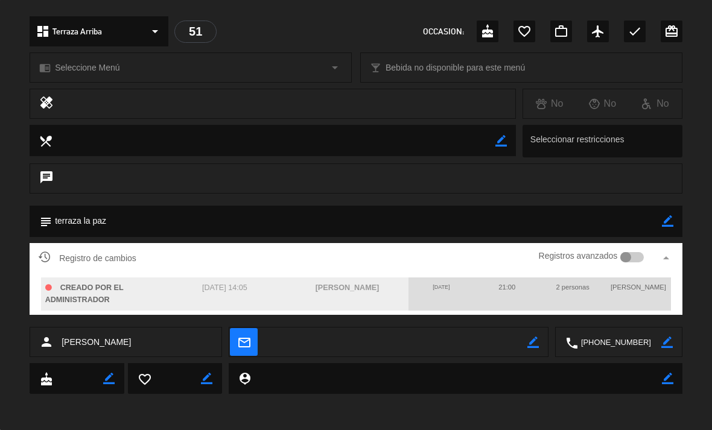
click at [668, 261] on icon "arrow_drop_up" at bounding box center [666, 258] width 14 height 14
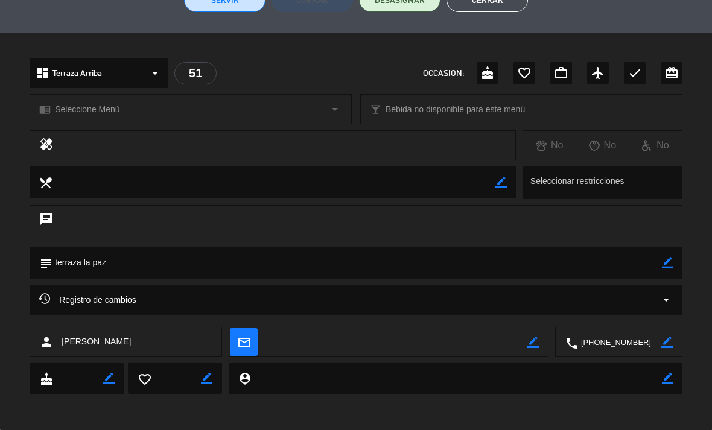
scroll to position [322, 0]
click at [666, 301] on icon "arrow_drop_down" at bounding box center [666, 300] width 14 height 14
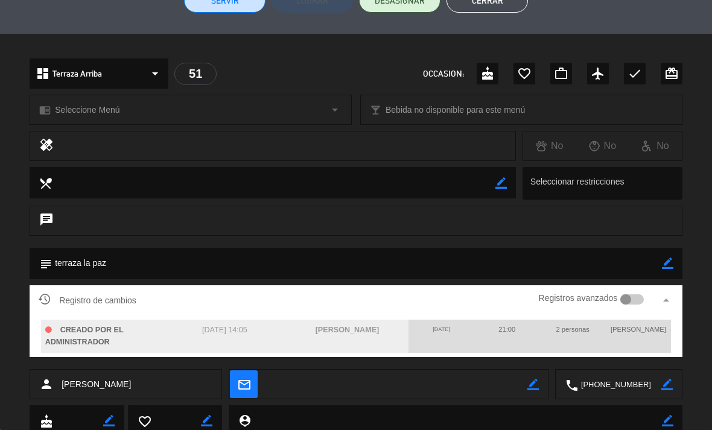
click at [628, 299] on div at bounding box center [626, 300] width 11 height 11
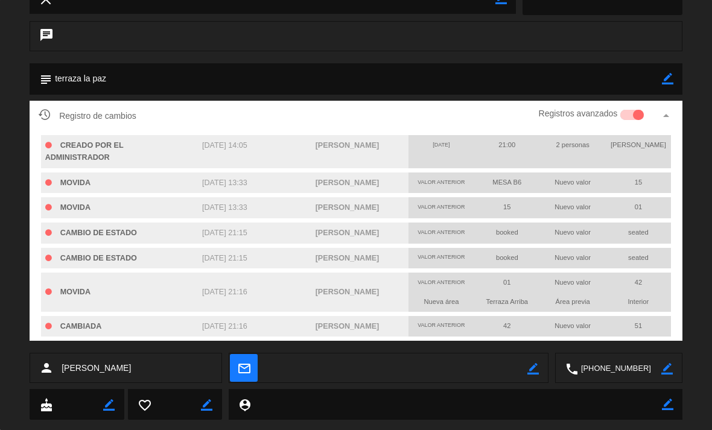
scroll to position [528, 0]
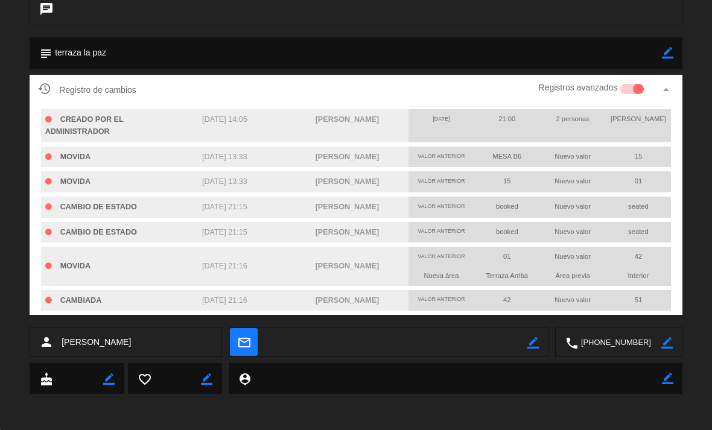
click at [667, 91] on icon "arrow_drop_up" at bounding box center [666, 90] width 14 height 14
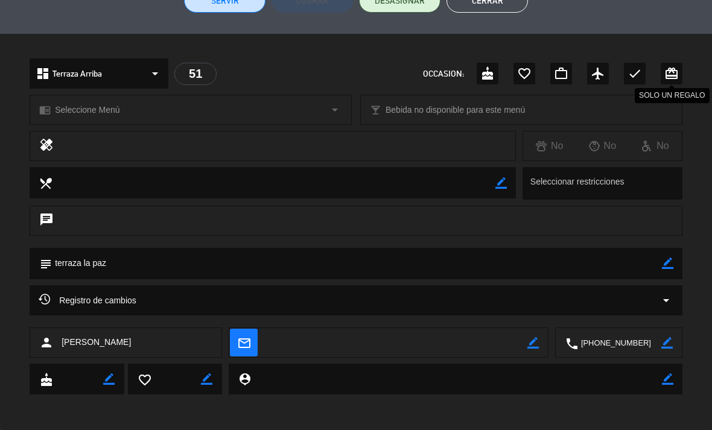
click at [665, 82] on div "card_giftcard" at bounding box center [672, 74] width 22 height 22
click at [676, 73] on icon "card_giftcard" at bounding box center [672, 73] width 14 height 14
click at [501, 8] on button "Cerrar" at bounding box center [488, 1] width 82 height 24
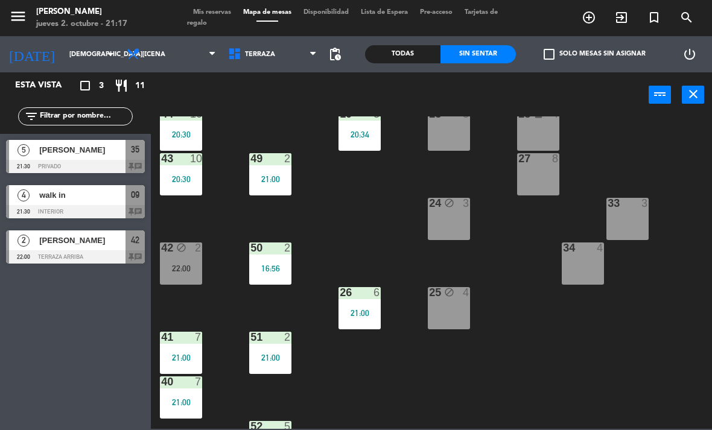
click at [539, 325] on div "21 7 19:19 30 lock 4 46 8 20:00 47 block 3 31 3 20 7 19:19 22 3 29 8 45 6 21:00…" at bounding box center [435, 273] width 554 height 313
click at [185, 269] on div "22:00" at bounding box center [181, 268] width 42 height 8
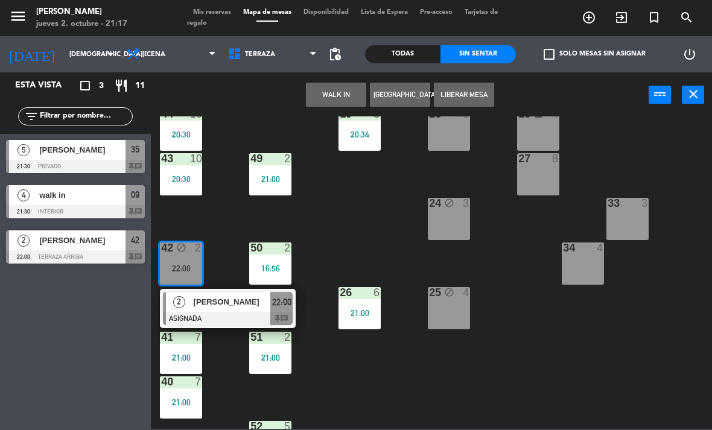
click at [460, 136] on div "23 3" at bounding box center [449, 130] width 42 height 42
click at [353, 93] on button "Mover" at bounding box center [336, 95] width 60 height 24
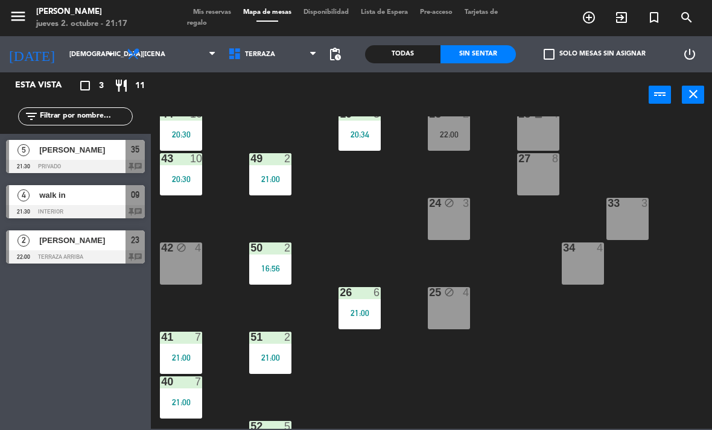
click at [412, 56] on div "Todas" at bounding box center [402, 54] width 75 height 18
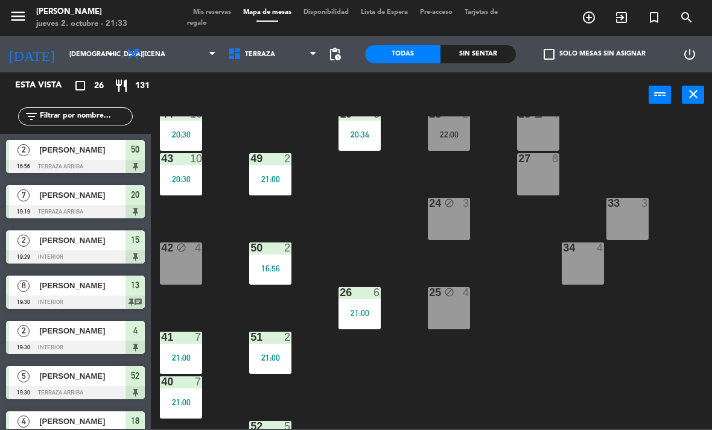
click at [471, 62] on div "Sin sentar" at bounding box center [478, 54] width 75 height 18
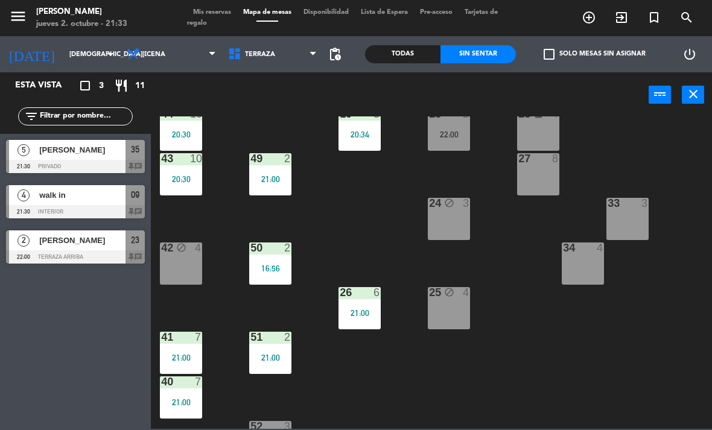
click at [101, 155] on span "[PERSON_NAME]" at bounding box center [82, 150] width 86 height 13
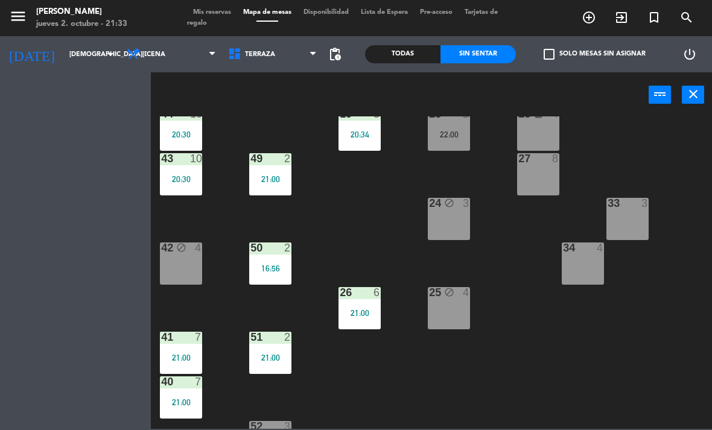
scroll to position [0, 0]
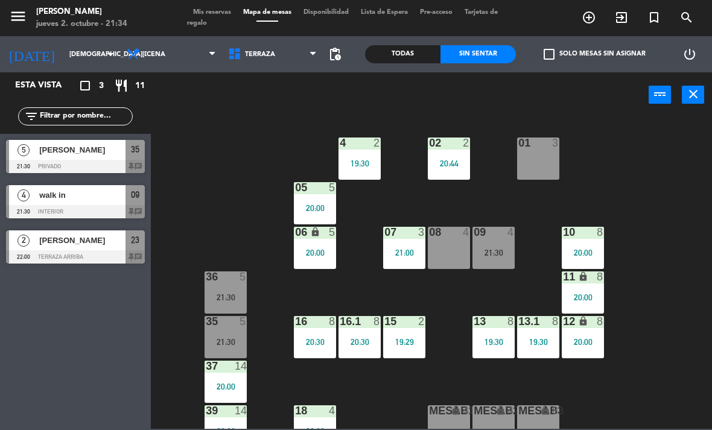
click at [437, 173] on div "02 2 20:44" at bounding box center [449, 159] width 42 height 42
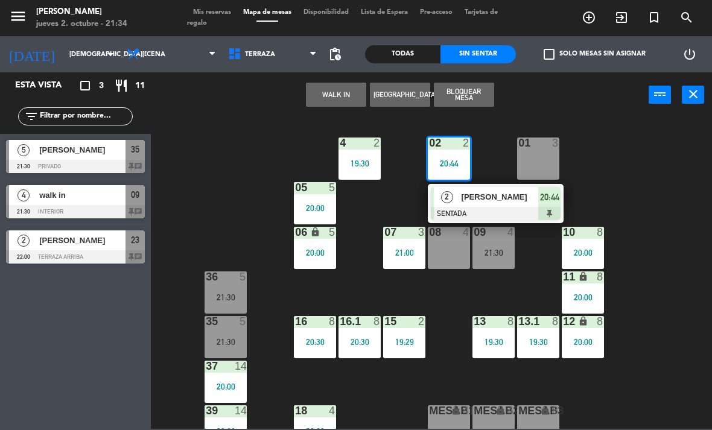
click at [503, 208] on div at bounding box center [496, 213] width 130 height 13
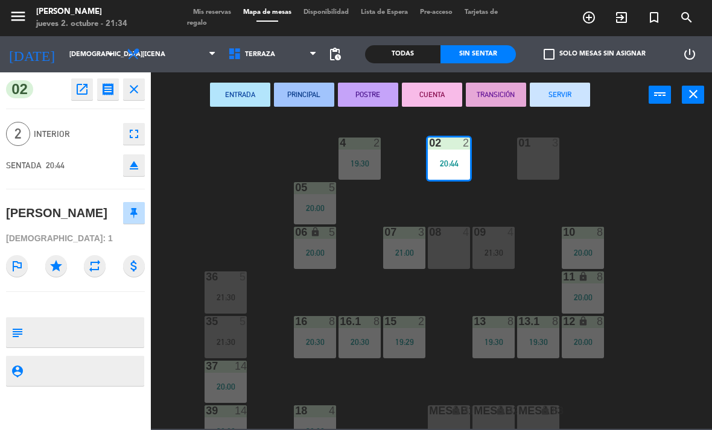
click at [564, 93] on button "SERVIR" at bounding box center [560, 95] width 60 height 24
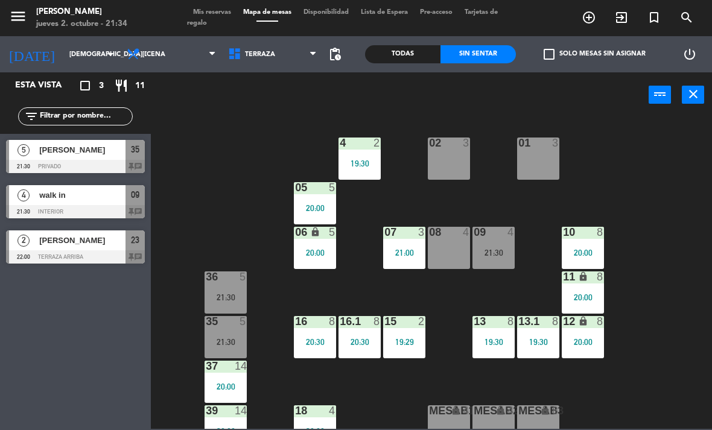
click at [673, 208] on div "02 3 4 2 19:30 01 3 05 5 20:00 06 lock 5 20:00 07 3 21:00 09 4 21:30 10 8 20:00…" at bounding box center [435, 273] width 554 height 313
click at [228, 348] on div "35 5 21:30" at bounding box center [226, 337] width 42 height 42
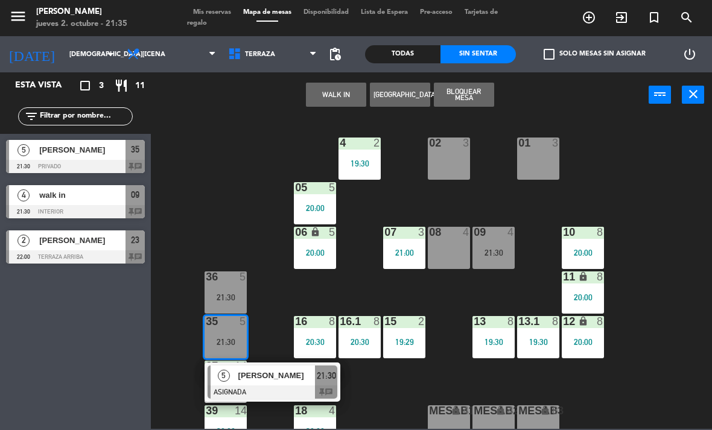
click at [443, 251] on div "08 4" at bounding box center [449, 248] width 42 height 42
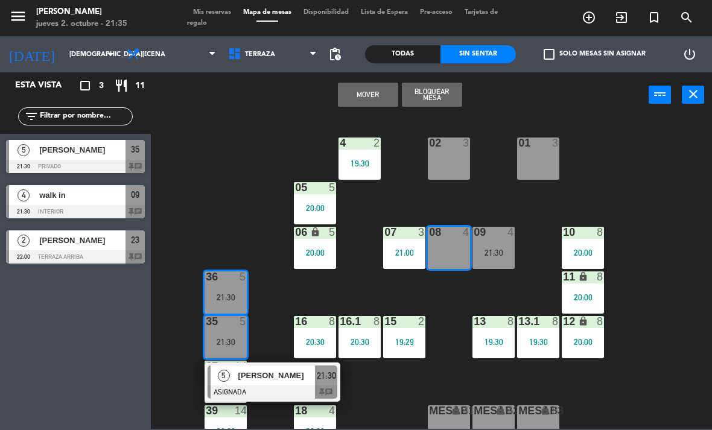
click at [382, 100] on button "Mover" at bounding box center [368, 95] width 60 height 24
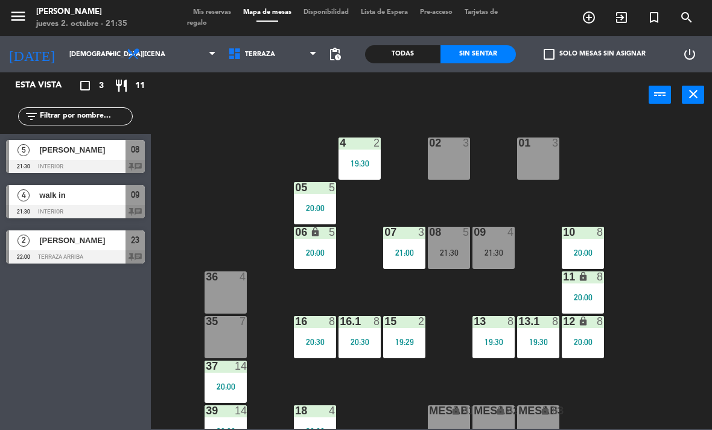
click at [449, 241] on div "08 5 21:30" at bounding box center [449, 248] width 42 height 42
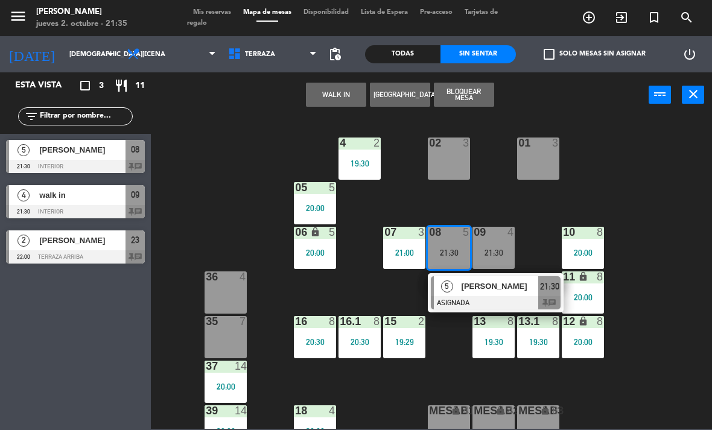
click at [504, 283] on span "[PERSON_NAME]" at bounding box center [500, 286] width 77 height 13
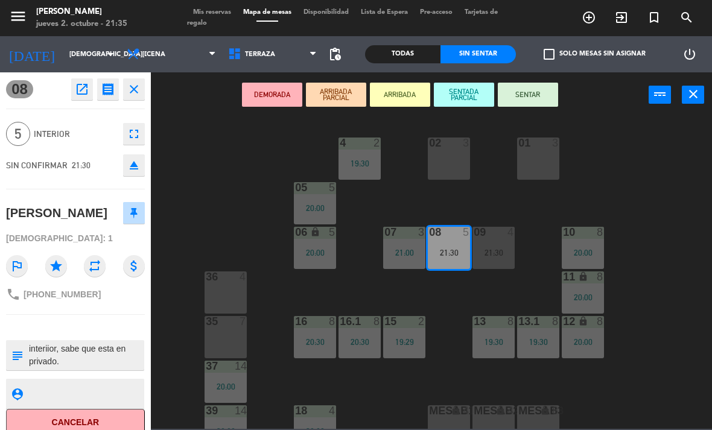
click at [526, 101] on button "SENTAR" at bounding box center [528, 95] width 60 height 24
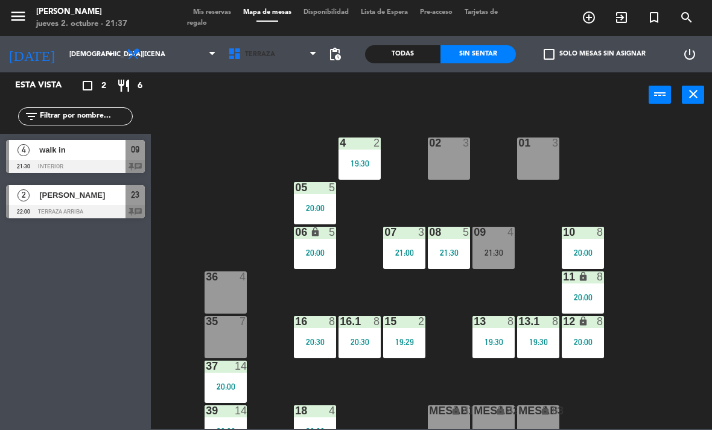
click at [272, 62] on span "Terraza" at bounding box center [272, 54] width 101 height 27
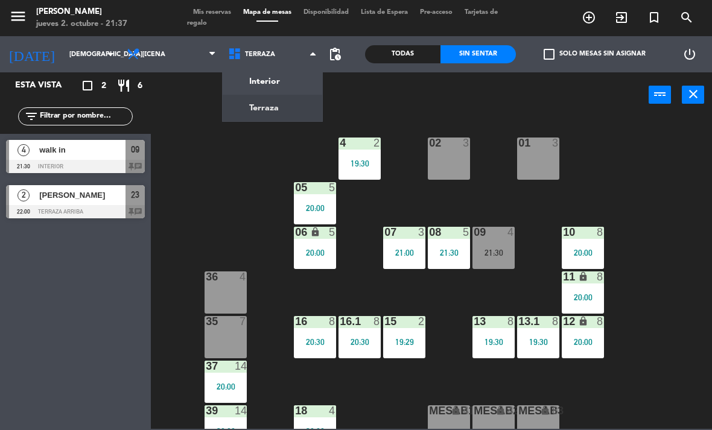
click at [419, 59] on div "Todas" at bounding box center [402, 54] width 75 height 18
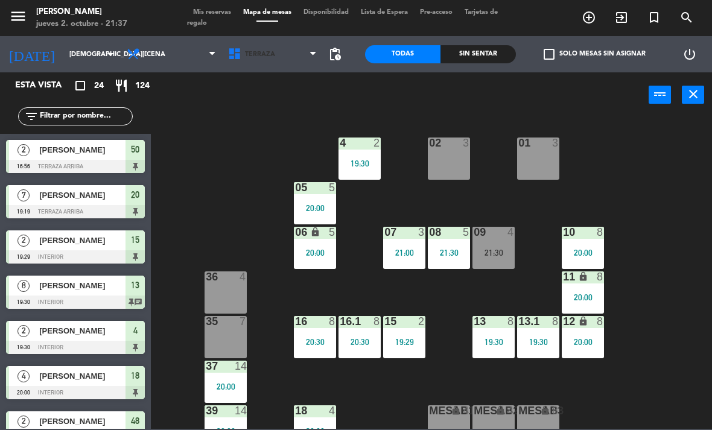
click at [264, 51] on span "Terraza" at bounding box center [260, 55] width 30 height 8
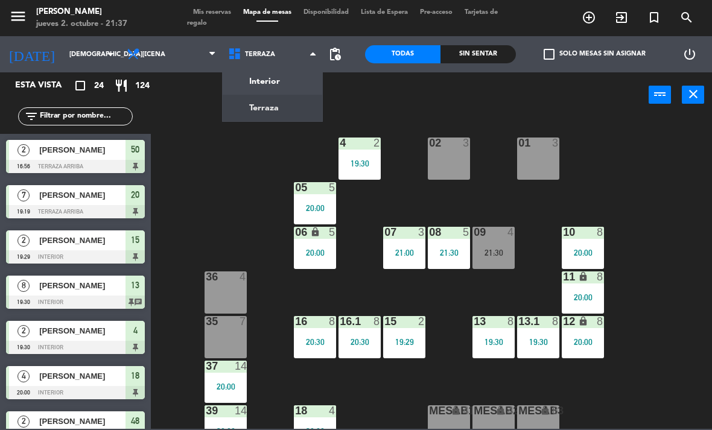
click at [289, 73] on ng-component "menu [PERSON_NAME] [DATE] 2. octubre - 21:37 Mis reservas Mapa de mesas Disponi…" at bounding box center [356, 214] width 712 height 429
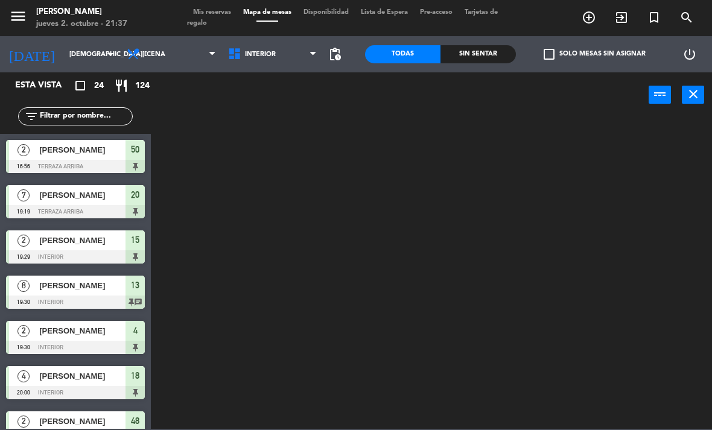
click at [285, 54] on span "Interior" at bounding box center [272, 54] width 101 height 27
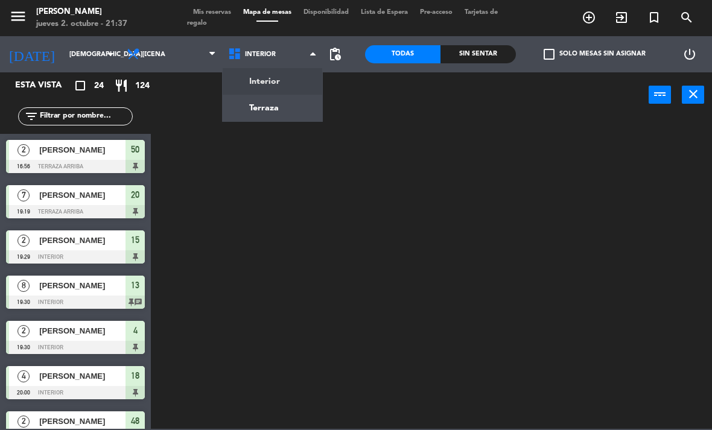
click at [293, 108] on ng-component "menu [PERSON_NAME] [DATE] 2. octubre - 21:37 Mis reservas Mapa de mesas Disponi…" at bounding box center [356, 214] width 712 height 429
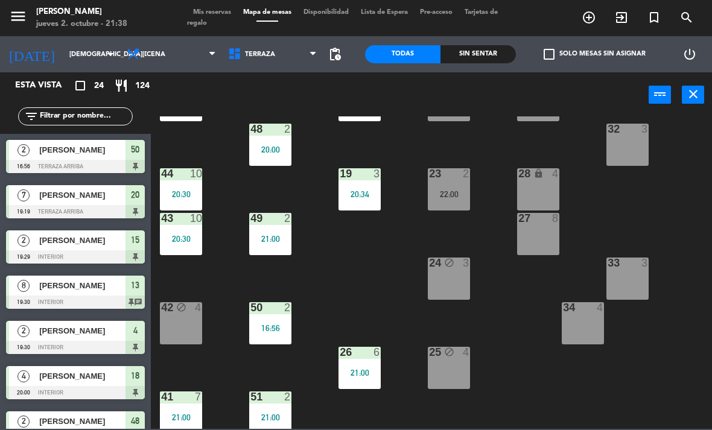
scroll to position [110, 0]
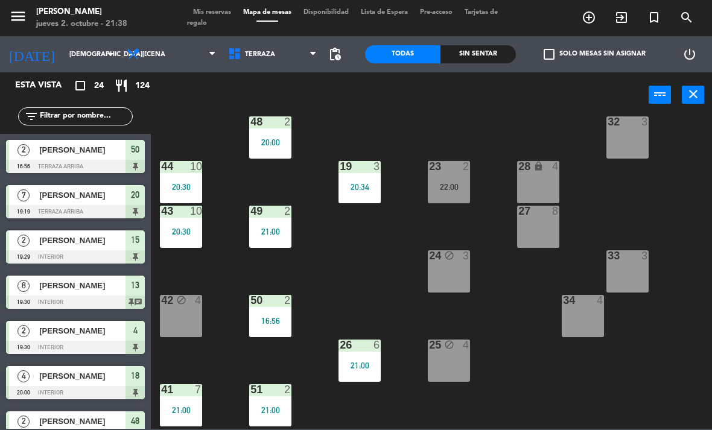
click at [368, 352] on div "26 6" at bounding box center [360, 346] width 42 height 12
click at [546, 320] on div "21 7 19:19 30 lock 4 46 8 20:00 47 block 3 31 3 20 7 19:19 22 3 29 8 45 6 21:00…" at bounding box center [435, 273] width 554 height 313
click at [482, 63] on div "Sin sentar" at bounding box center [478, 54] width 75 height 18
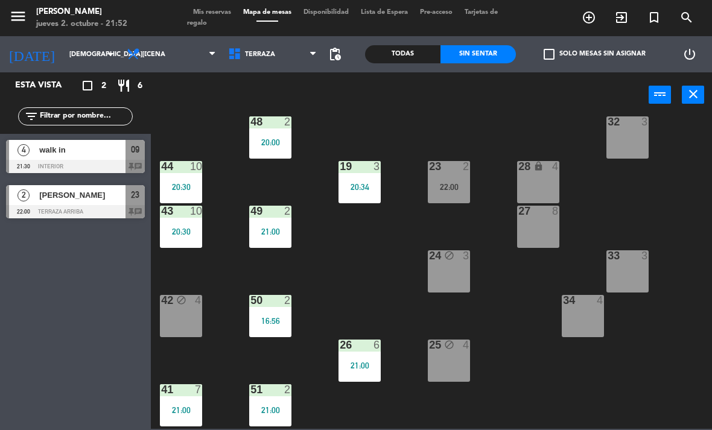
click at [502, 48] on div "Sin sentar" at bounding box center [478, 54] width 75 height 18
click at [114, 194] on span "[PERSON_NAME]" at bounding box center [82, 195] width 86 height 13
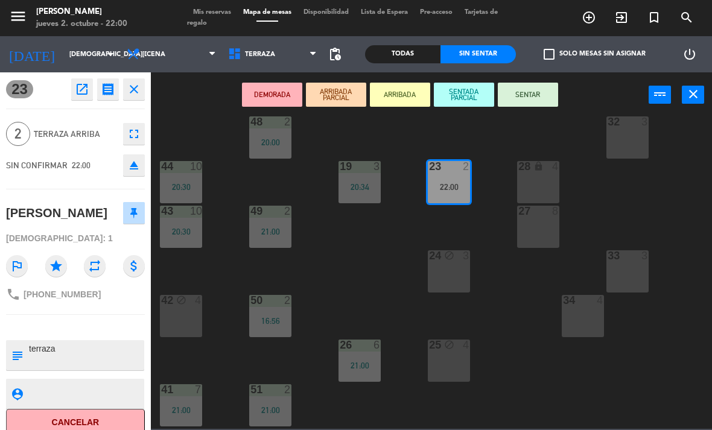
click at [271, 56] on span "Terraza" at bounding box center [260, 55] width 30 height 8
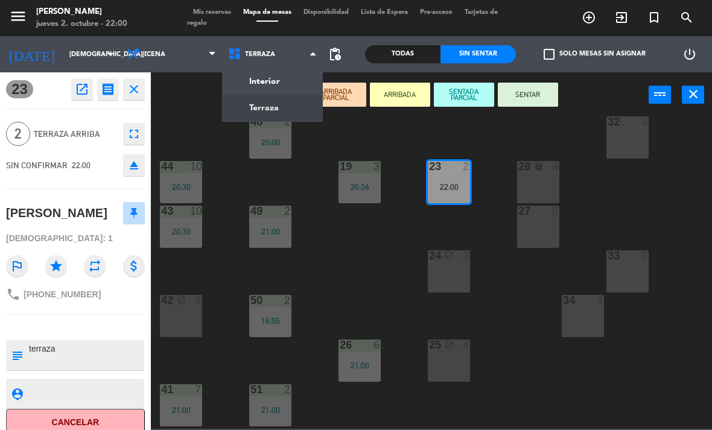
click at [287, 83] on ng-component "menu [PERSON_NAME] [DATE] 2. octubre - 22:00 Mis reservas Mapa de mesas Disponi…" at bounding box center [356, 214] width 712 height 429
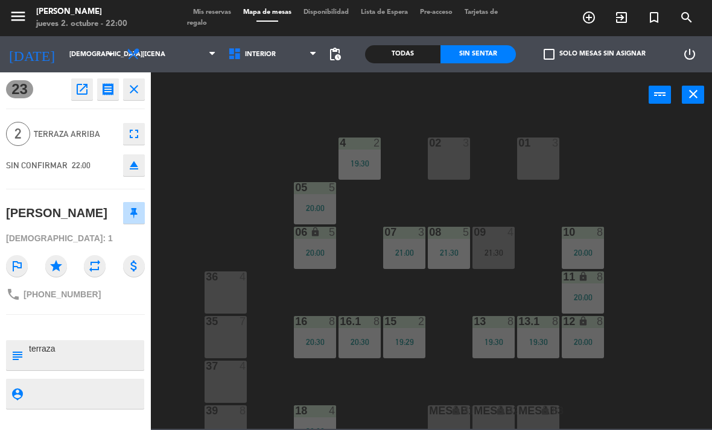
click at [459, 146] on div "3" at bounding box center [469, 143] width 20 height 11
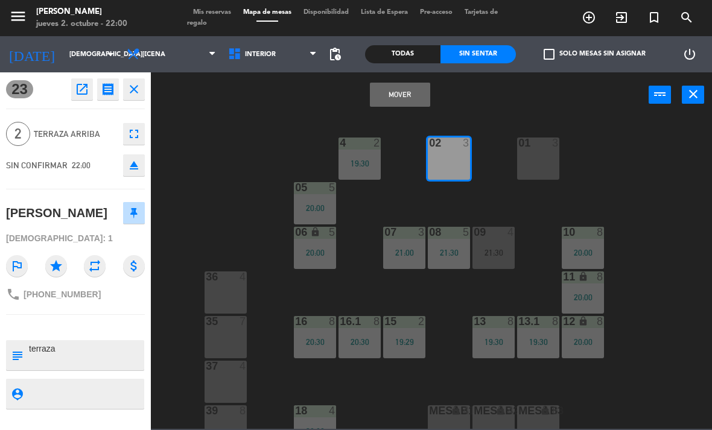
click at [415, 97] on button "Mover" at bounding box center [400, 95] width 60 height 24
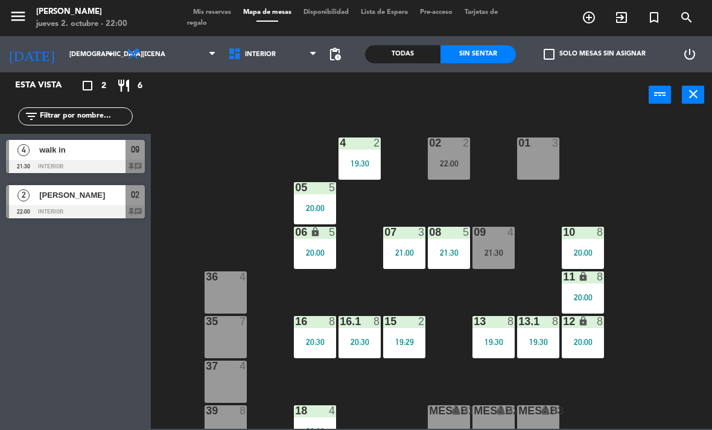
click at [365, 162] on div "19:30" at bounding box center [360, 163] width 42 height 8
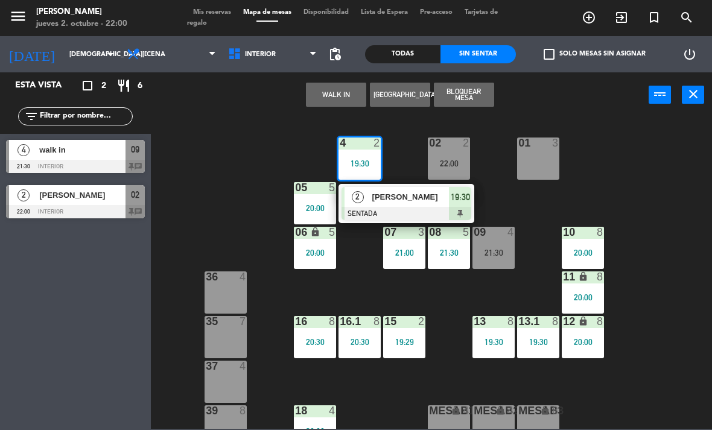
click at [418, 200] on span "[PERSON_NAME]" at bounding box center [410, 197] width 77 height 13
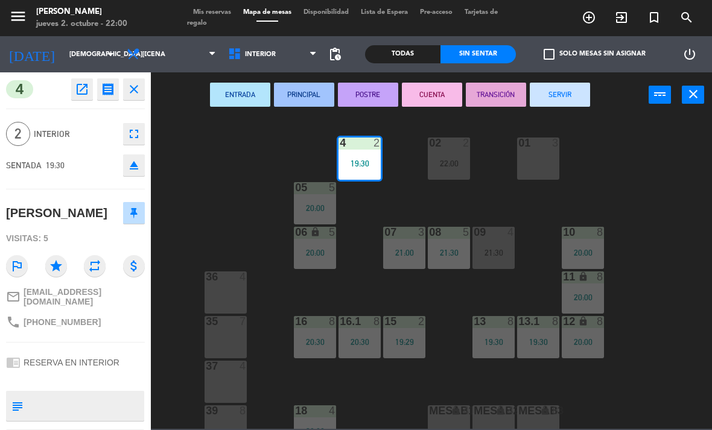
click at [571, 95] on button "SERVIR" at bounding box center [560, 95] width 60 height 24
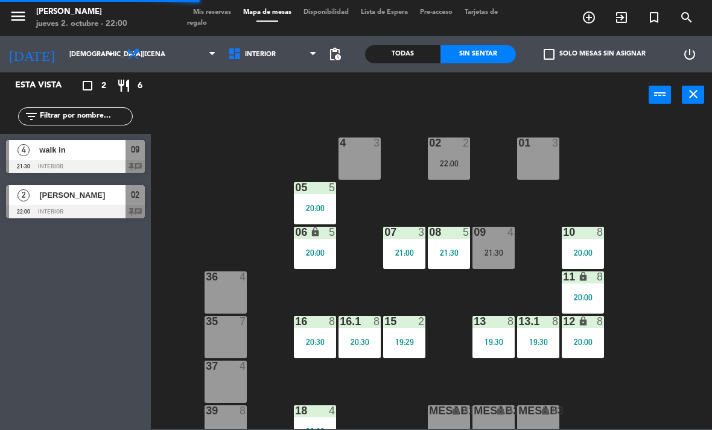
click at [460, 163] on div "22:00" at bounding box center [449, 163] width 42 height 8
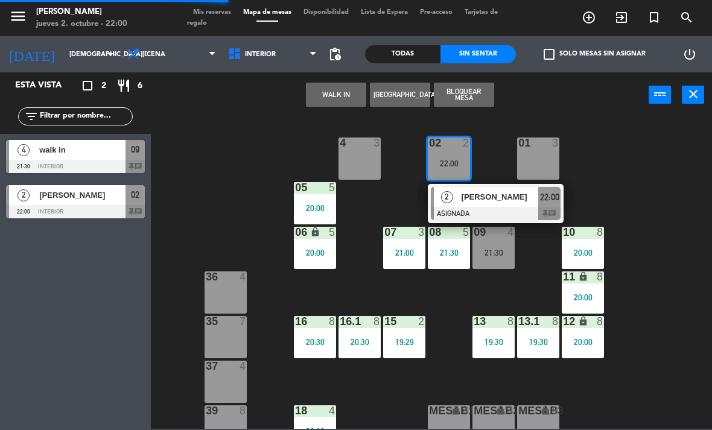
click at [494, 196] on span "[PERSON_NAME]" at bounding box center [500, 197] width 77 height 13
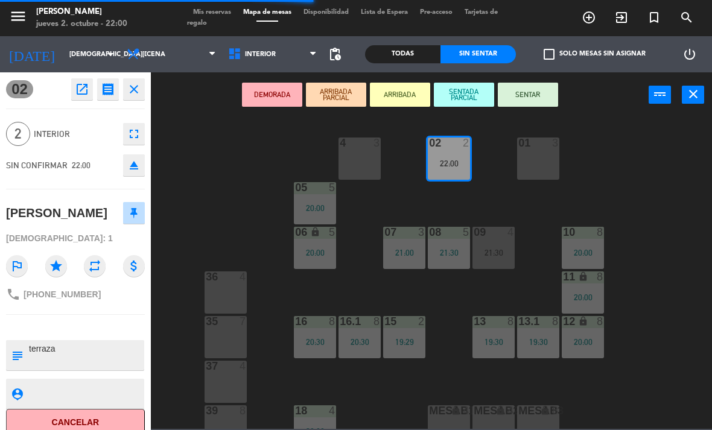
click at [541, 98] on button "SENTAR" at bounding box center [528, 95] width 60 height 24
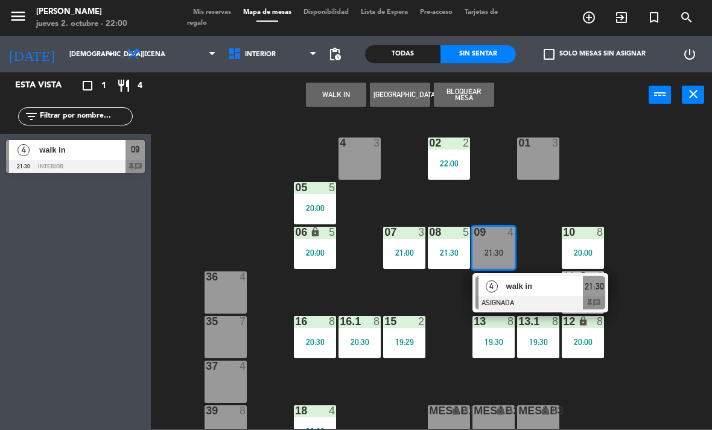
click at [531, 284] on span "walk in" at bounding box center [545, 286] width 77 height 13
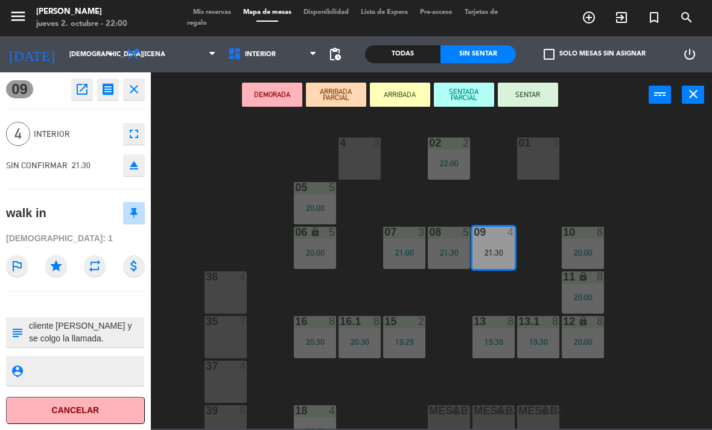
click at [85, 94] on icon "open_in_new" at bounding box center [82, 89] width 14 height 14
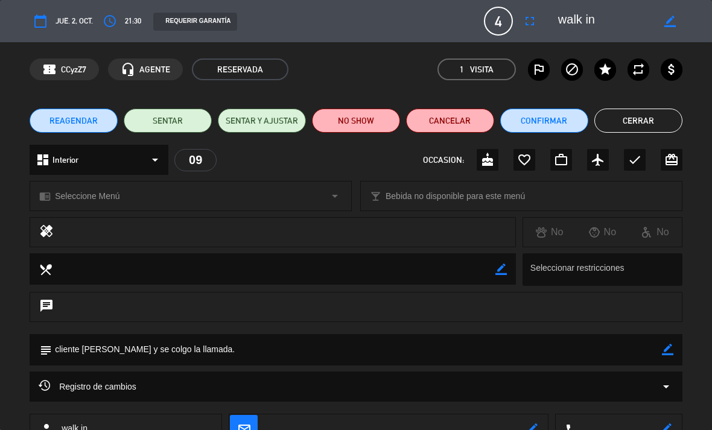
click at [369, 121] on button "NO SHOW" at bounding box center [356, 121] width 88 height 24
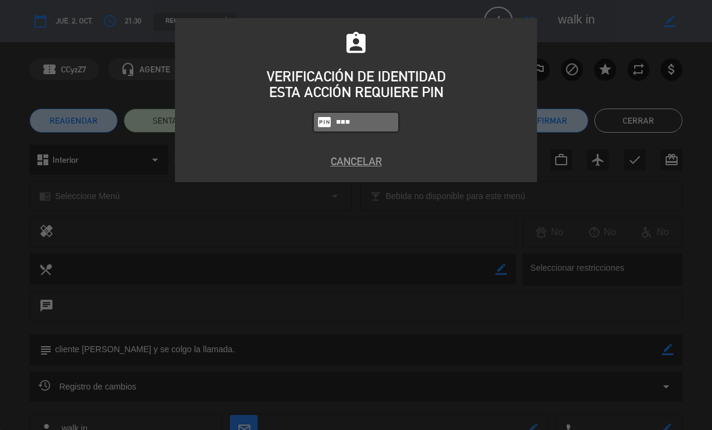
type input "1843"
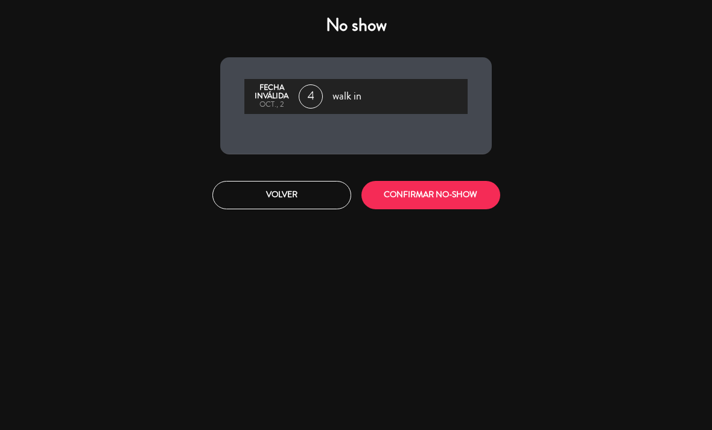
click at [455, 191] on button "CONFIRMAR NO-SHOW" at bounding box center [431, 195] width 139 height 28
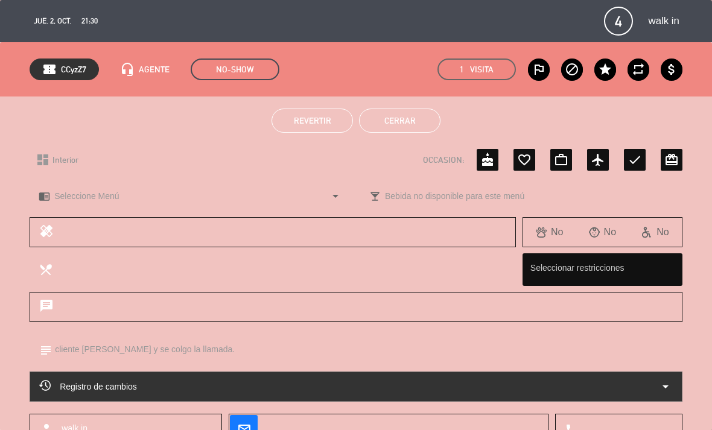
click at [404, 118] on button "Cerrar" at bounding box center [400, 121] width 82 height 24
